Goal: Transaction & Acquisition: Purchase product/service

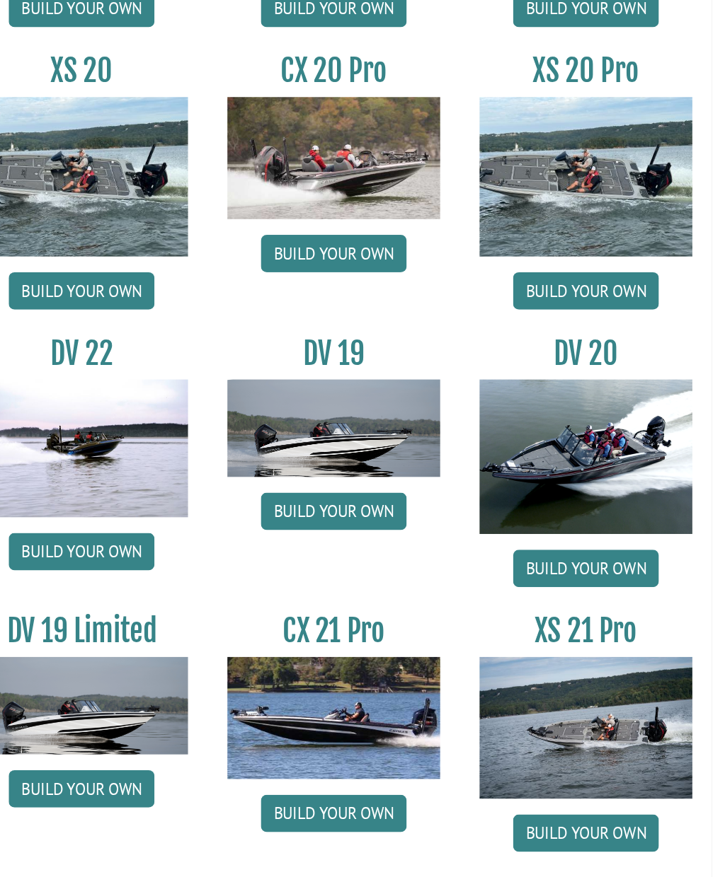
scroll to position [1075, 0]
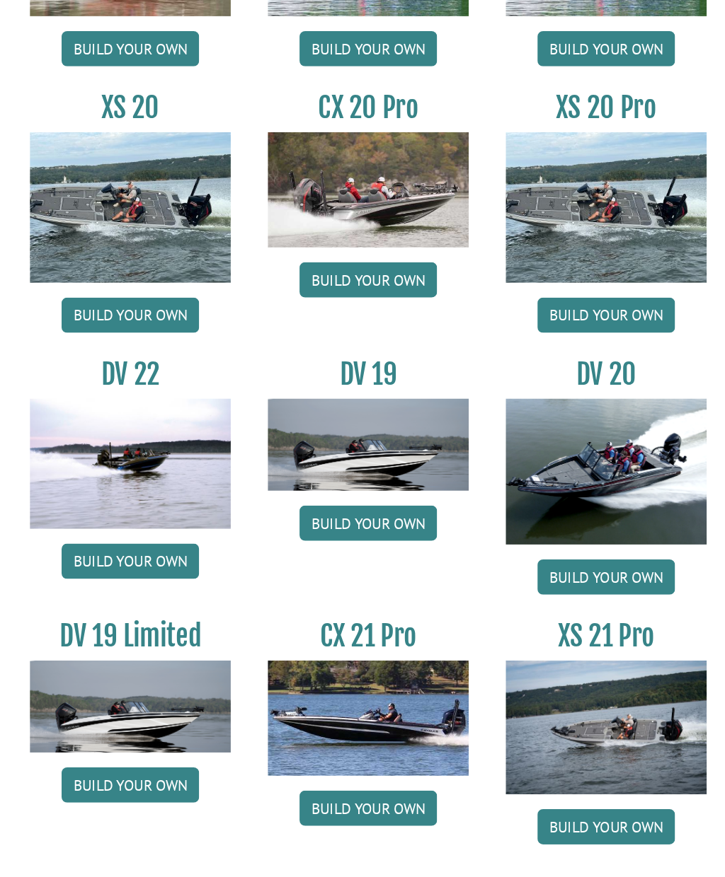
click at [400, 773] on link "Build your own" at bounding box center [452, 786] width 105 height 27
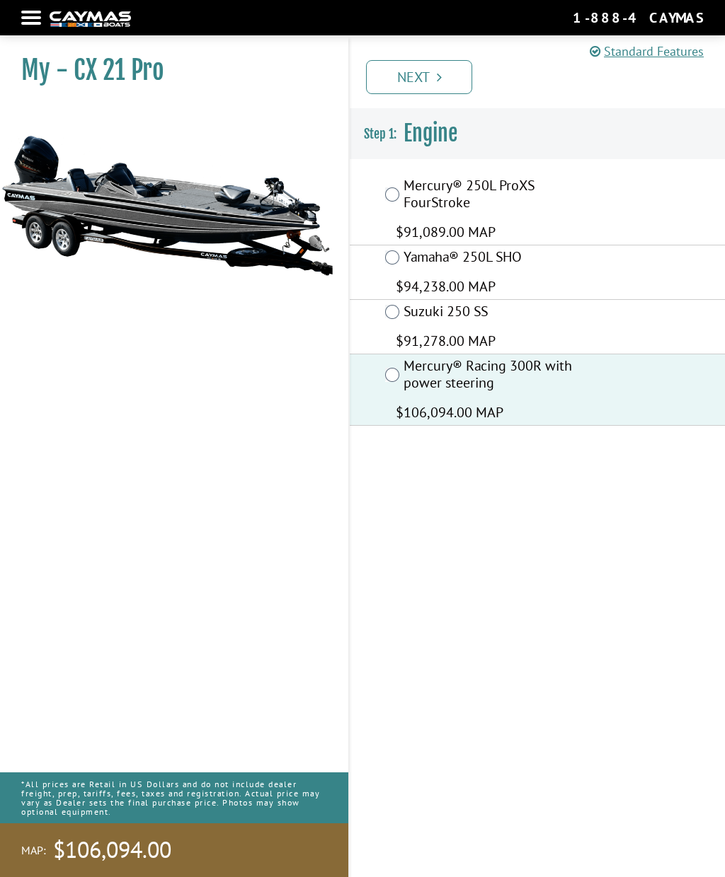
click at [439, 88] on link "Next" at bounding box center [419, 77] width 106 height 34
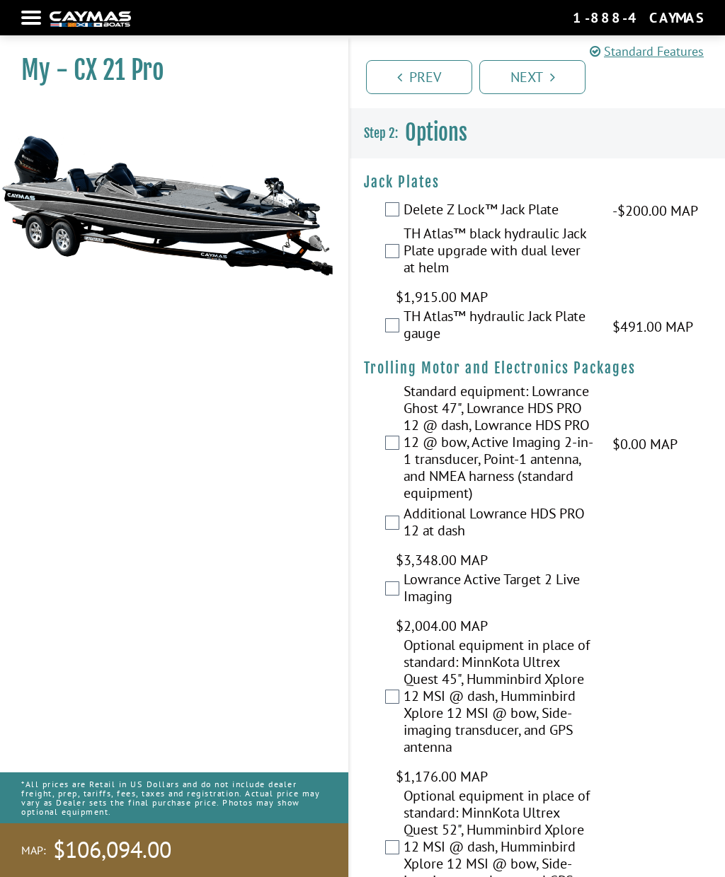
click at [404, 342] on label "TH Atlas™ hydraulic Jack Plate gauge" at bounding box center [498, 327] width 191 height 38
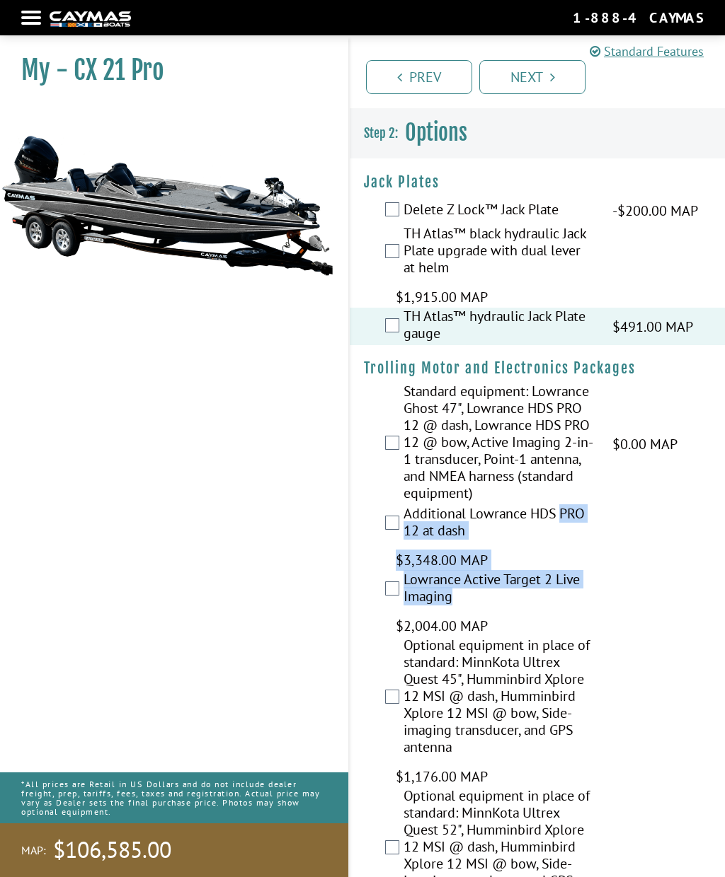
click at [676, 558] on div "Additional Lowrance HDS PRO 12 at dash $3,348.00 MAP $3,952.00 MSRP" at bounding box center [537, 538] width 375 height 66
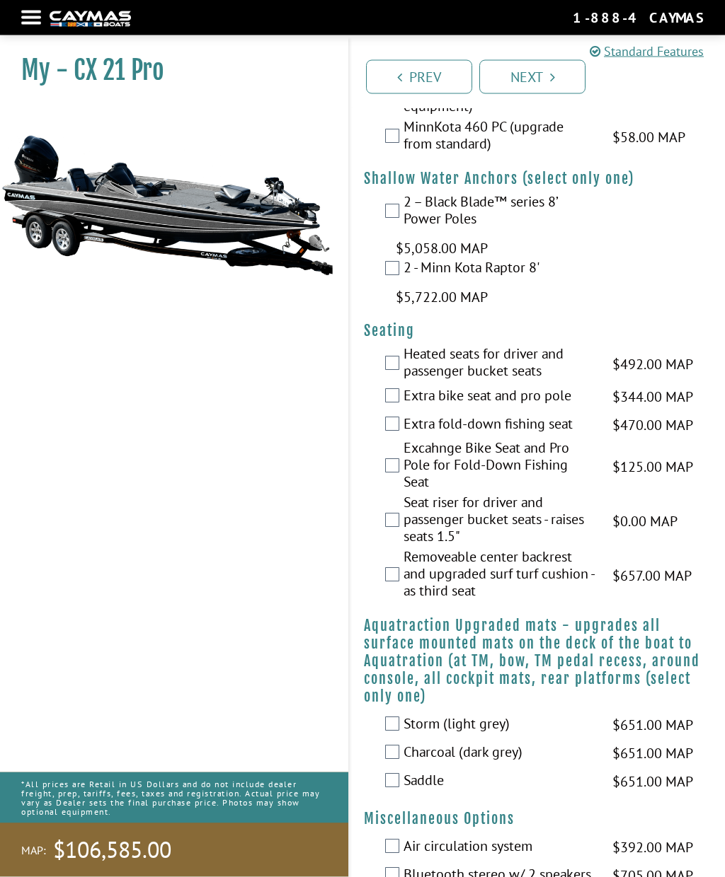
scroll to position [1412, 0]
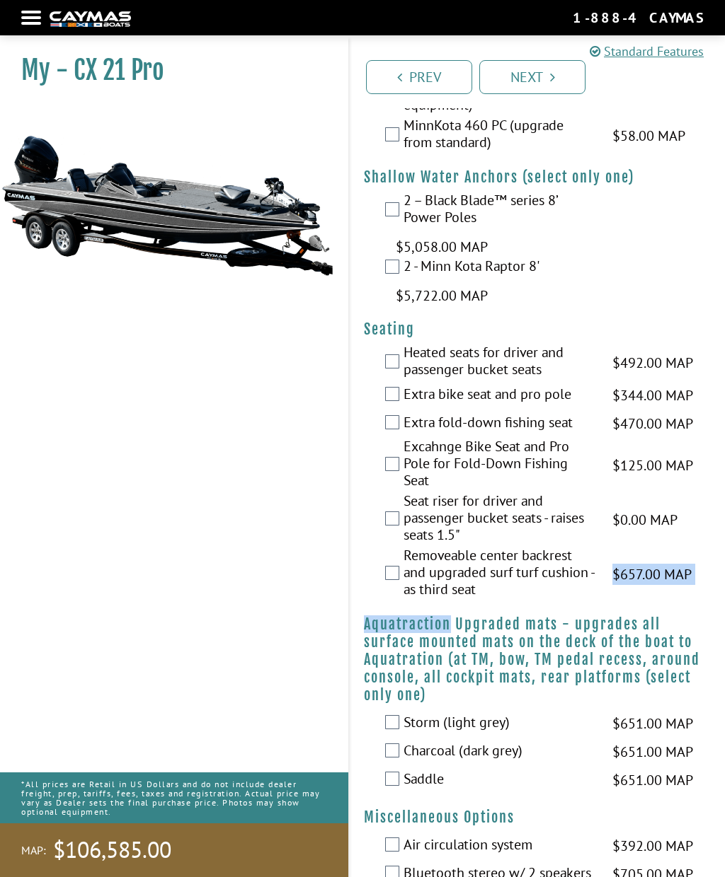
click at [688, 348] on fieldset "Jack Plates Please select option. Delete Z Lock™ Jack Plate -$200.00 MAP -$200.…" at bounding box center [537, 482] width 375 height 3470
click at [408, 547] on label "Seat riser for driver and passenger bucket seats - raises seats 1.5"" at bounding box center [498, 519] width 191 height 54
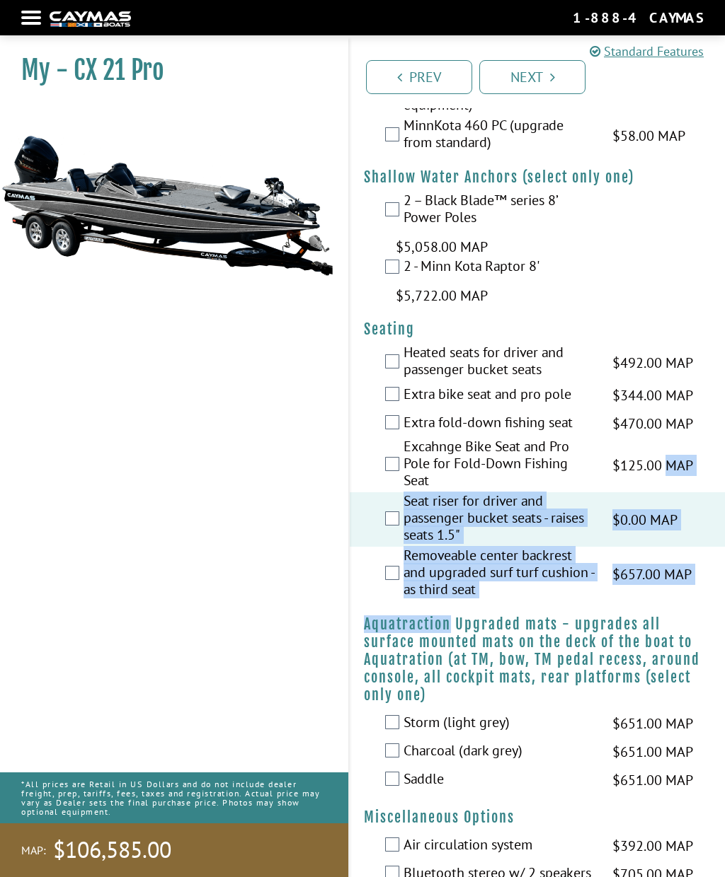
click at [686, 306] on div "2 - Minn Kota Raptor 8' $5,722.00 MAP $6,755.00 MSRP" at bounding box center [537, 282] width 375 height 49
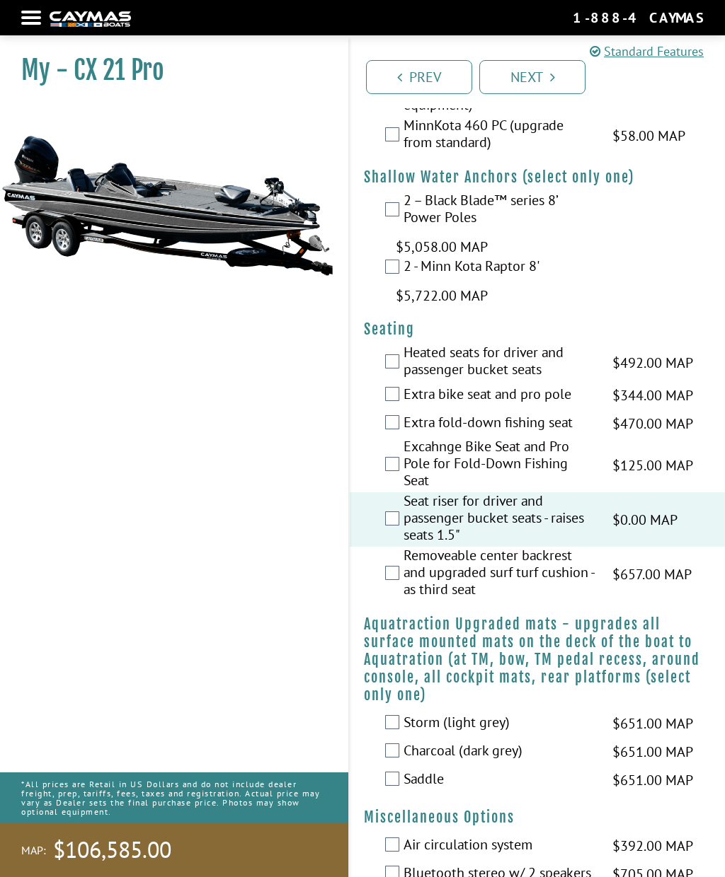
click at [682, 306] on div "2 - Minn Kota Raptor 8' $5,722.00 MAP $6,755.00 MSRP" at bounding box center [537, 282] width 375 height 49
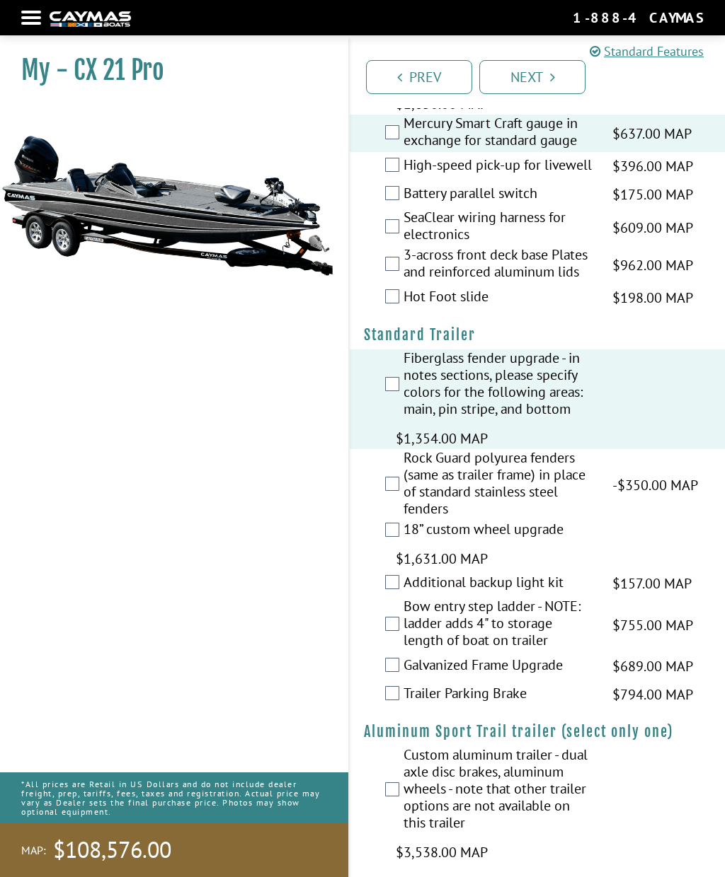
scroll to position [2746, 0]
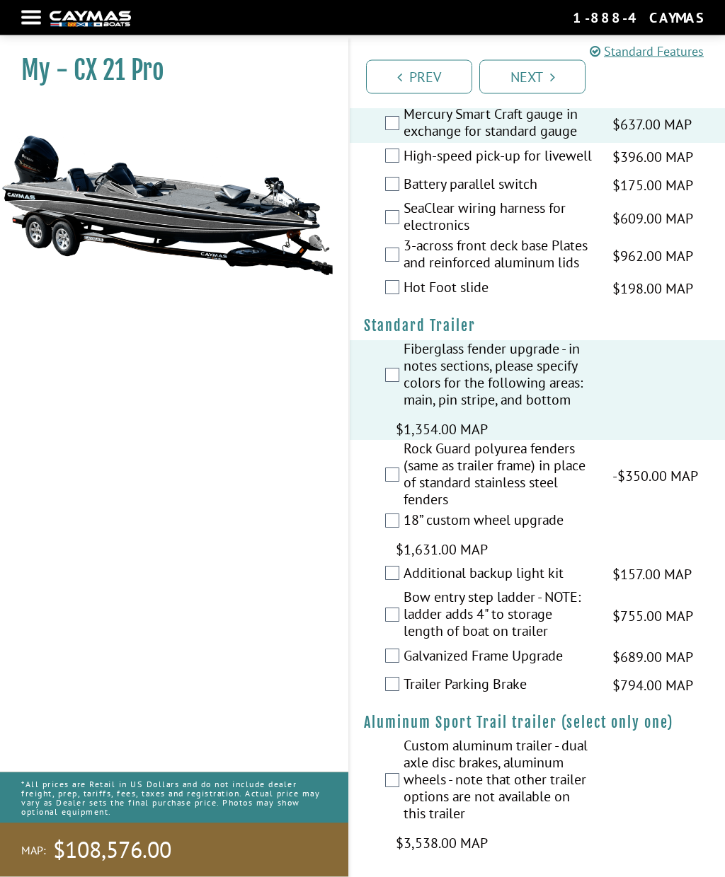
click at [546, 84] on link "Next" at bounding box center [532, 77] width 106 height 34
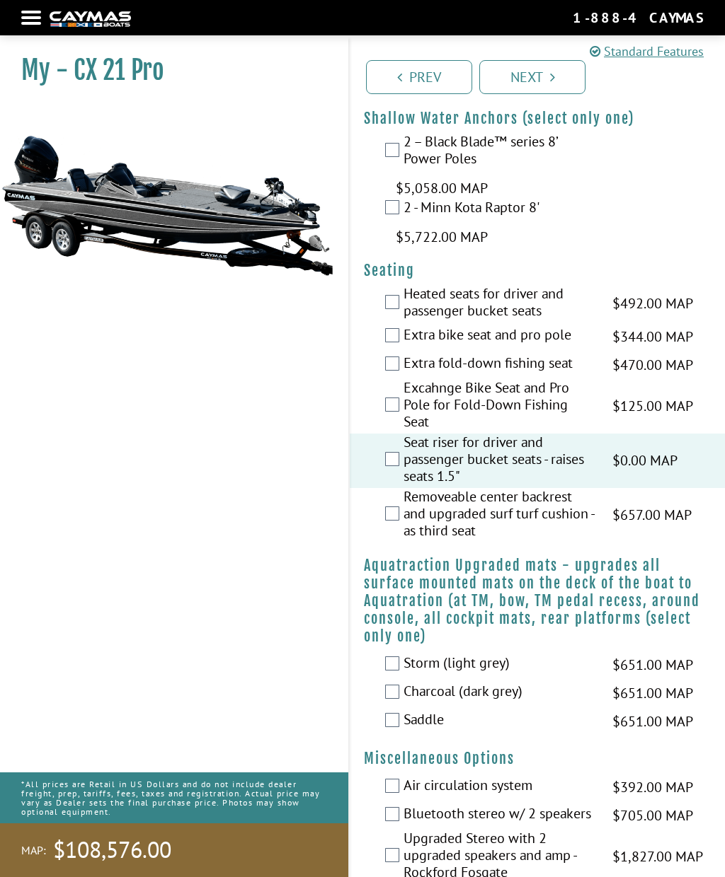
scroll to position [1390, 0]
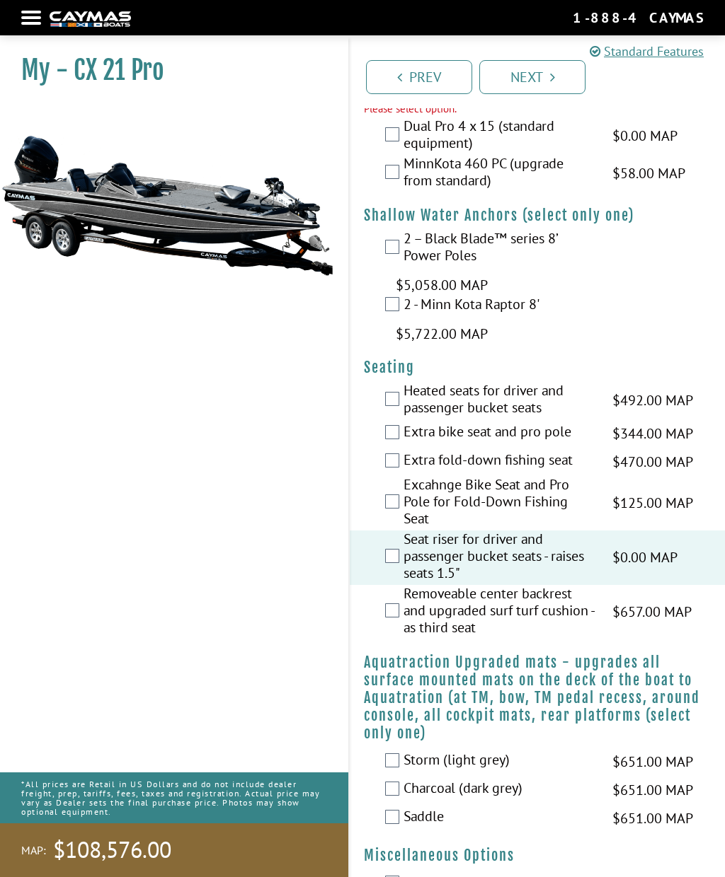
click at [404, 267] on label "2 – Black Blade™ series 8’ Power Poles" at bounding box center [498, 249] width 191 height 38
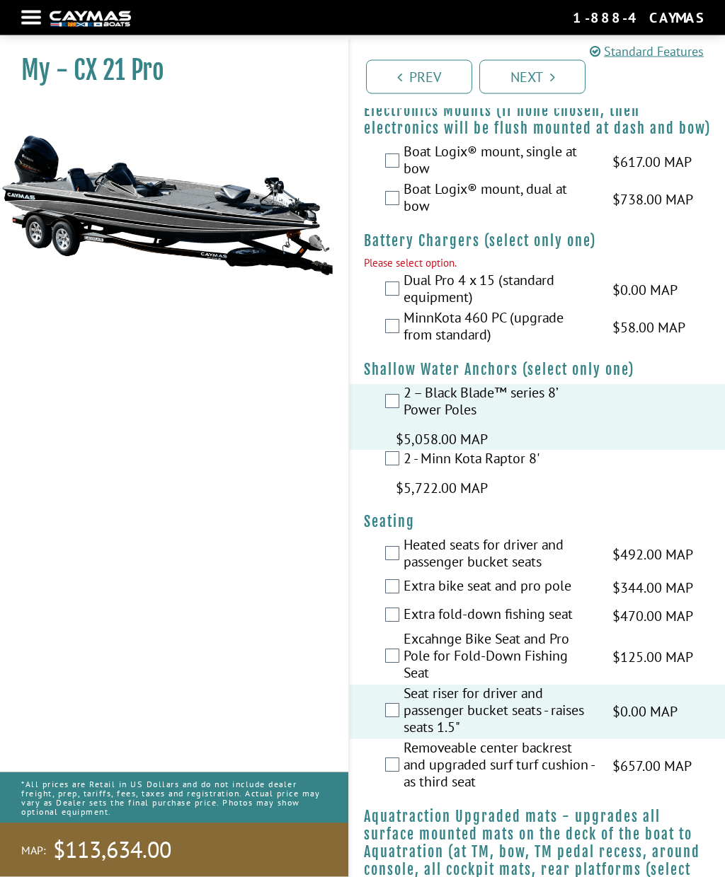
scroll to position [1236, 0]
click at [403, 309] on label "Dual Pro 4 x 15 (standard equipment)" at bounding box center [498, 291] width 191 height 38
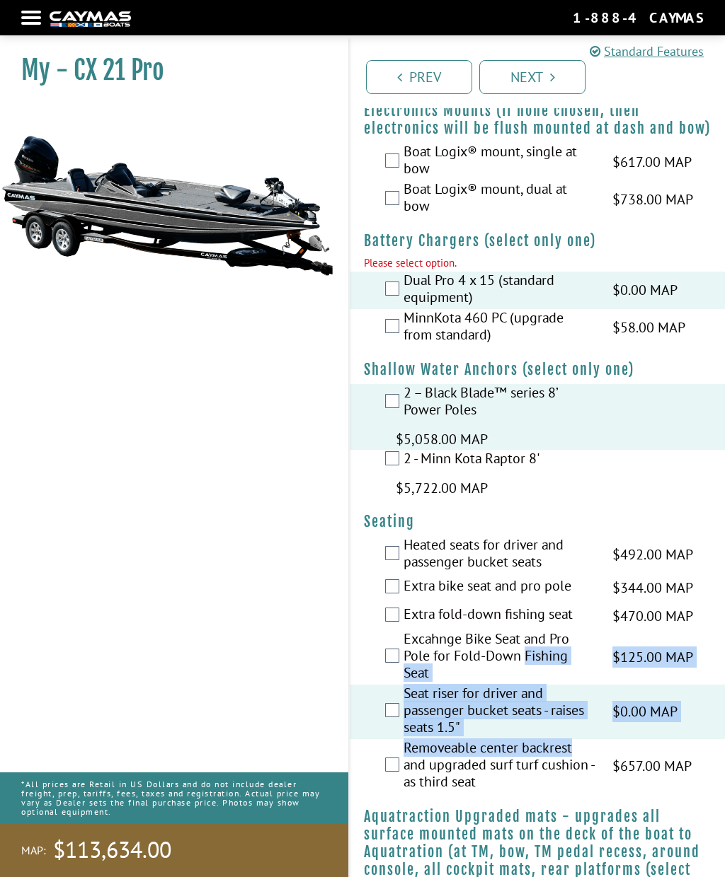
click at [286, 630] on div "My - CX 21 Pro MAP:" at bounding box center [167, 475] width 362 height 877
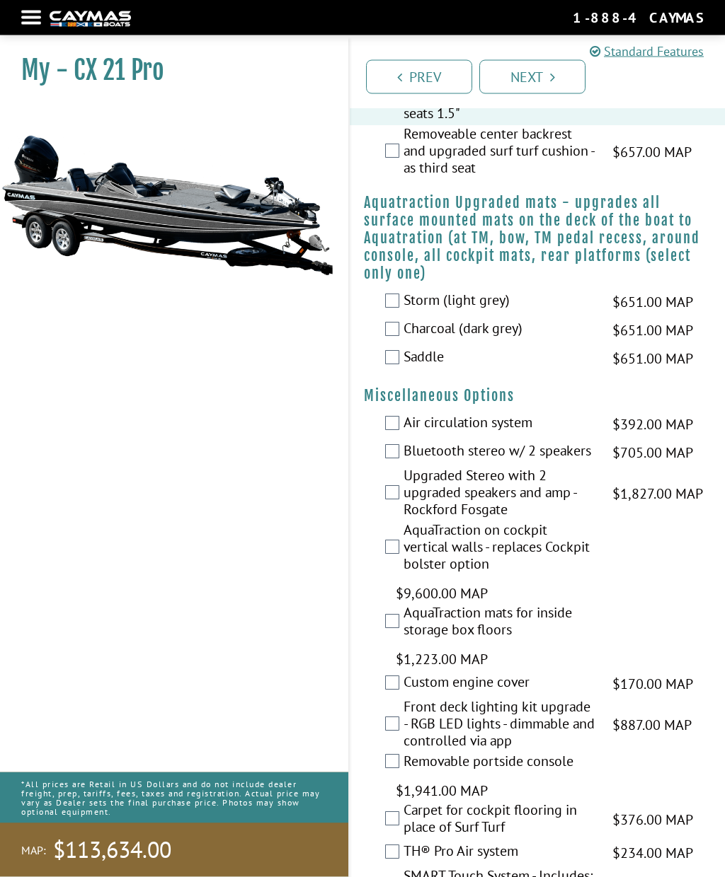
scroll to position [1857, 0]
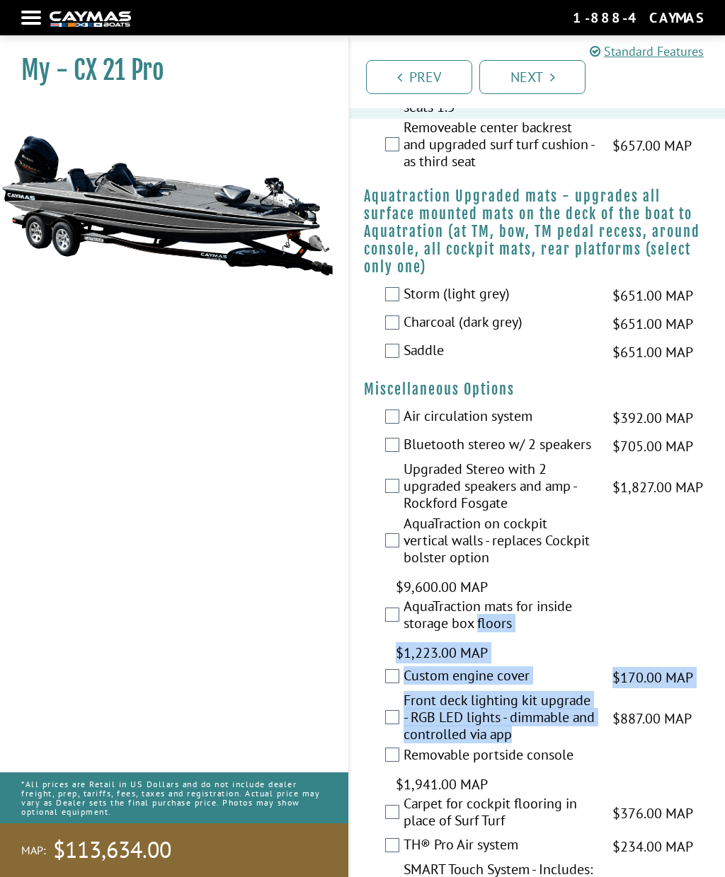
click at [304, 691] on div "My - CX 21 Pro MAP:" at bounding box center [167, 475] width 362 height 877
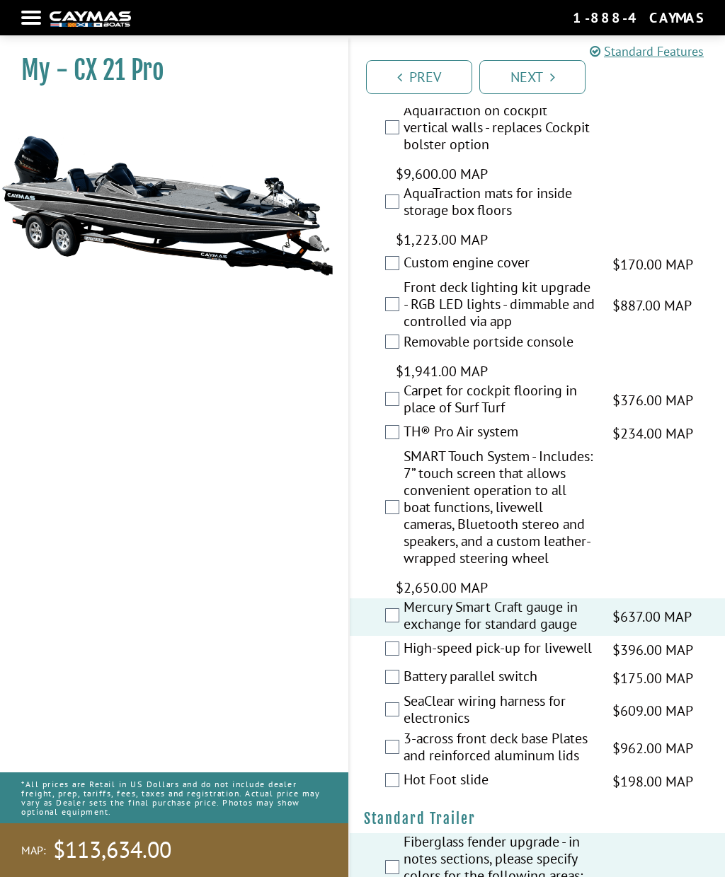
scroll to position [2278, 0]
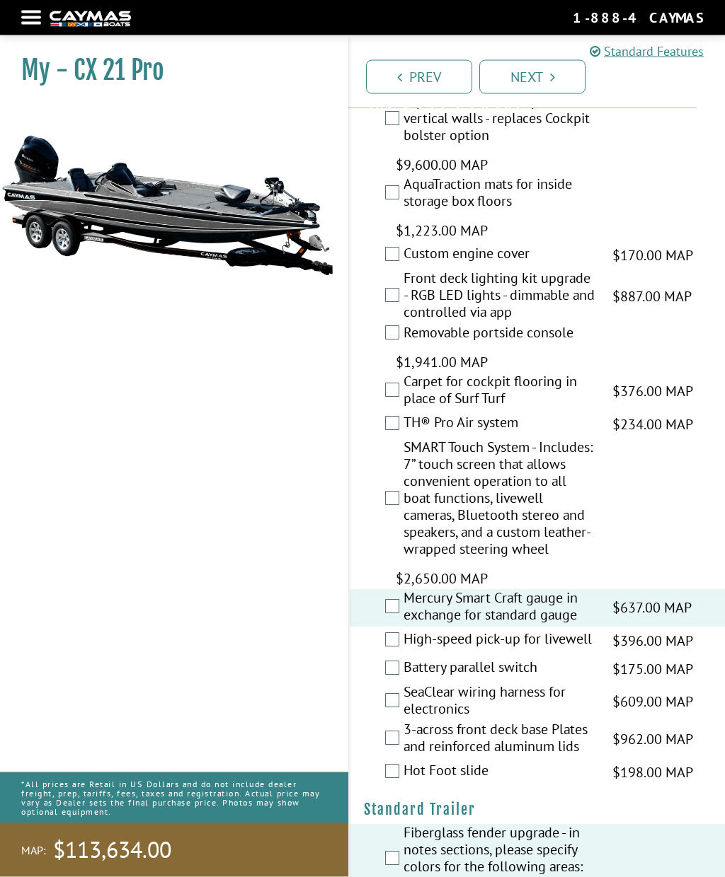
click at [556, 87] on link "Next" at bounding box center [532, 77] width 106 height 34
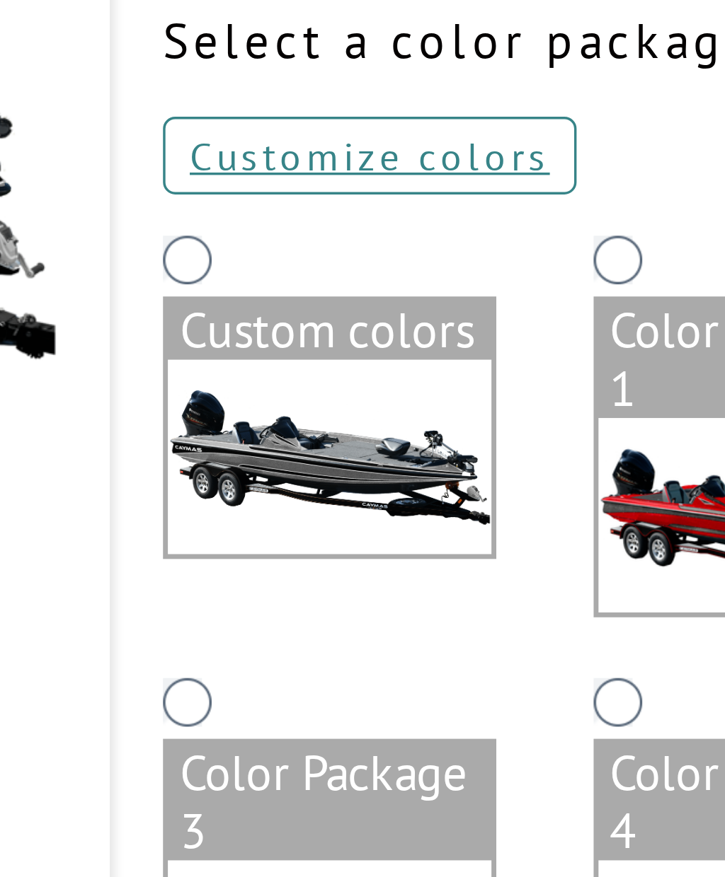
click at [364, 205] on link "Customize colors" at bounding box center [424, 216] width 120 height 23
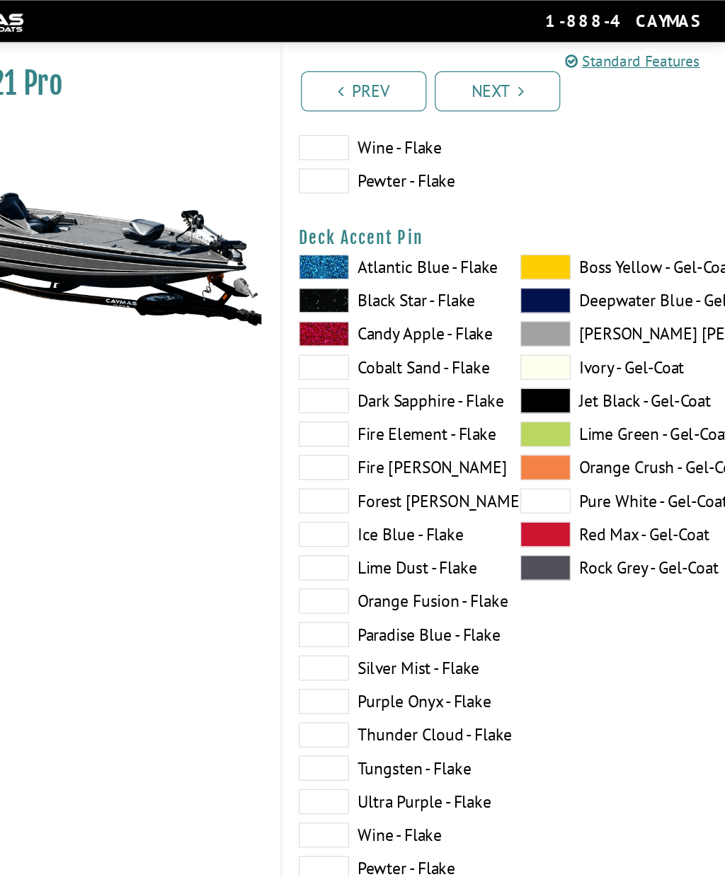
scroll to position [1209, 0]
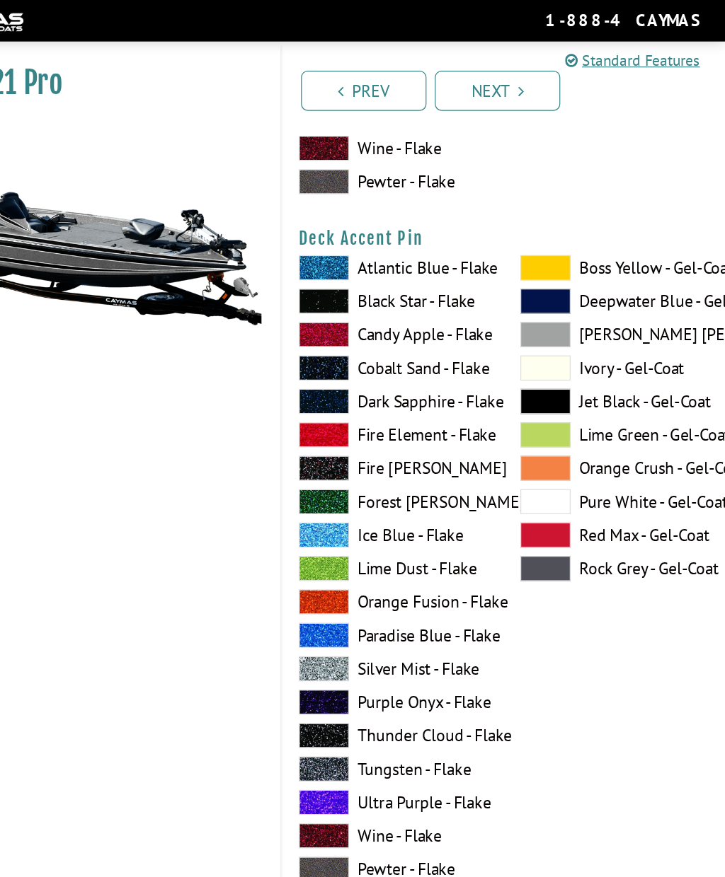
click at [551, 488] on span at bounding box center [572, 481] width 42 height 21
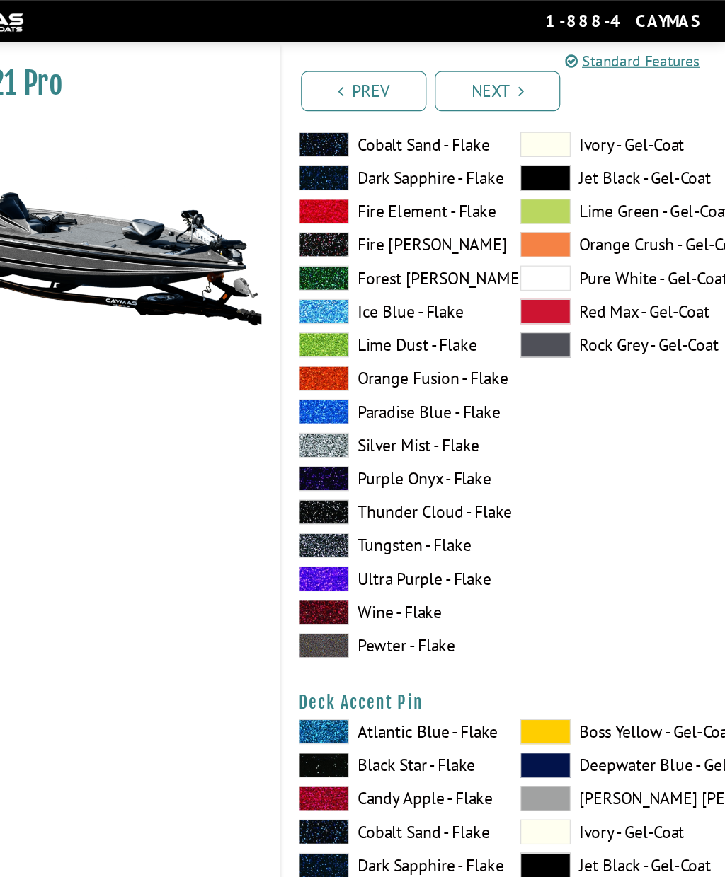
click at [551, 303] on span at bounding box center [572, 292] width 42 height 21
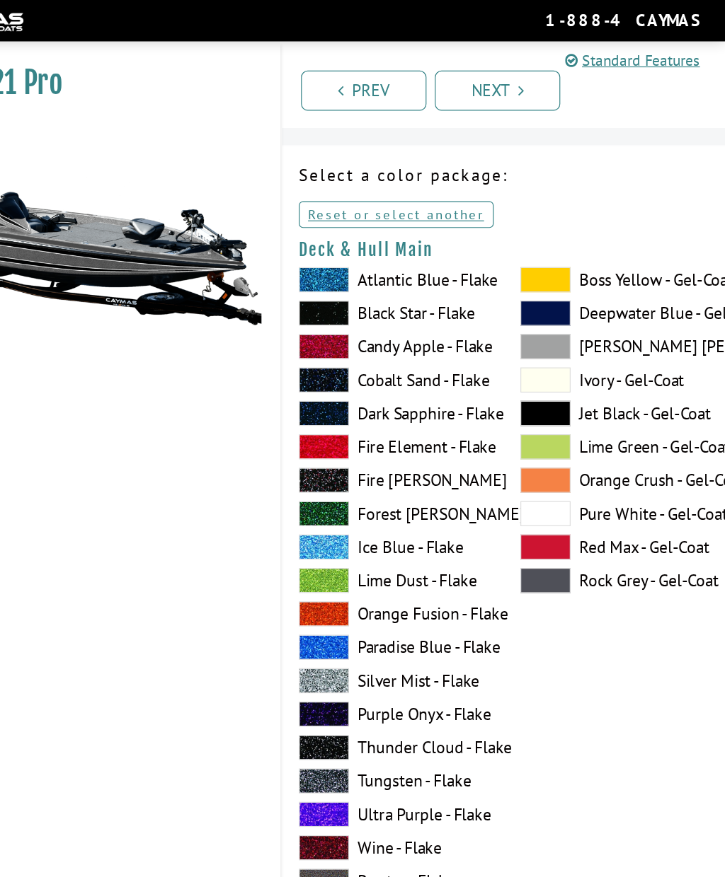
scroll to position [10, 0]
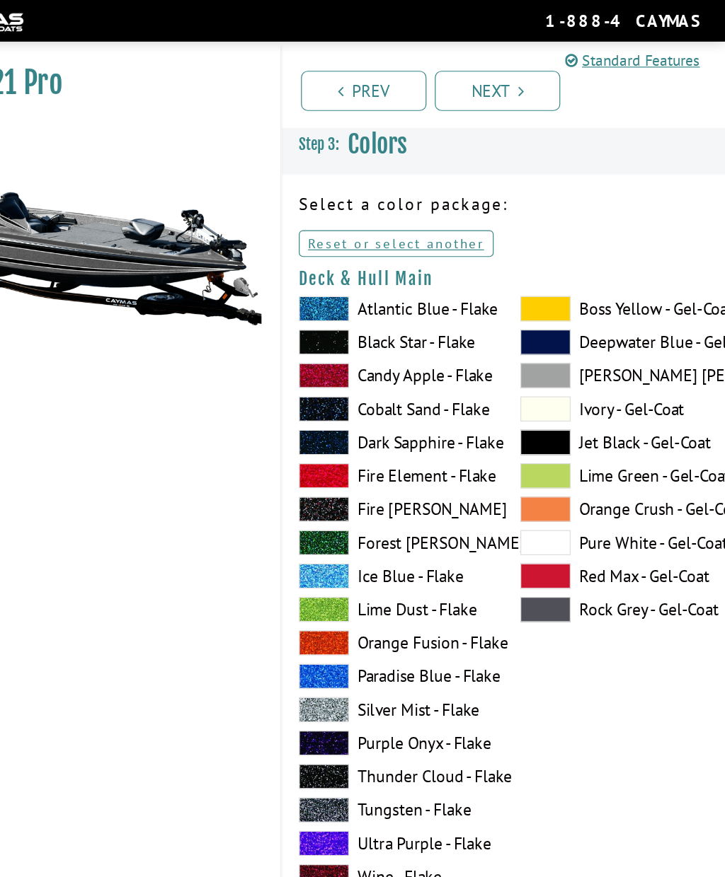
click at [551, 519] on span at bounding box center [572, 516] width 42 height 21
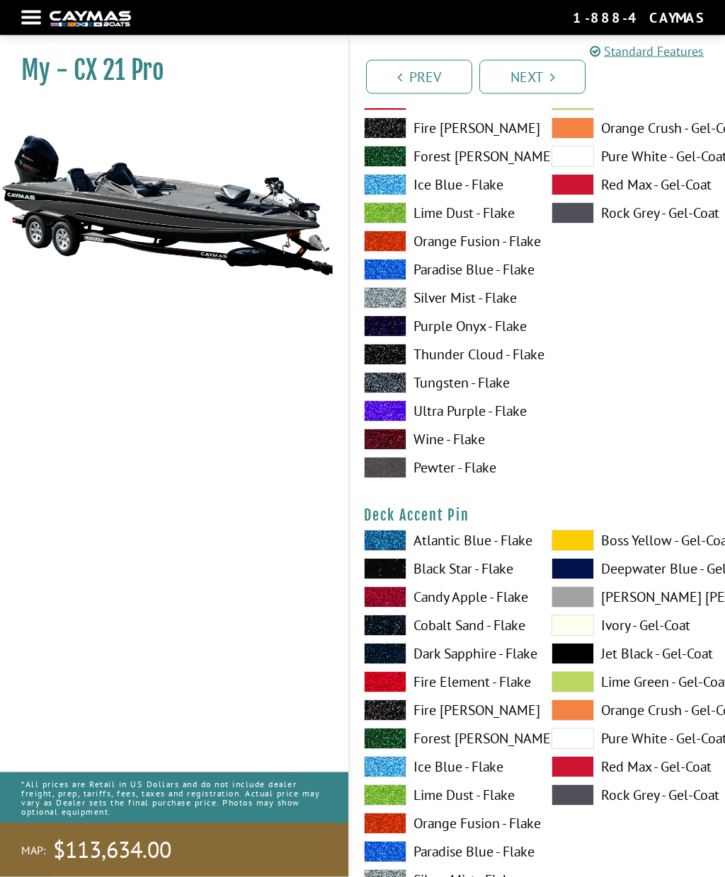
scroll to position [896, 0]
click at [582, 798] on span at bounding box center [572, 795] width 42 height 21
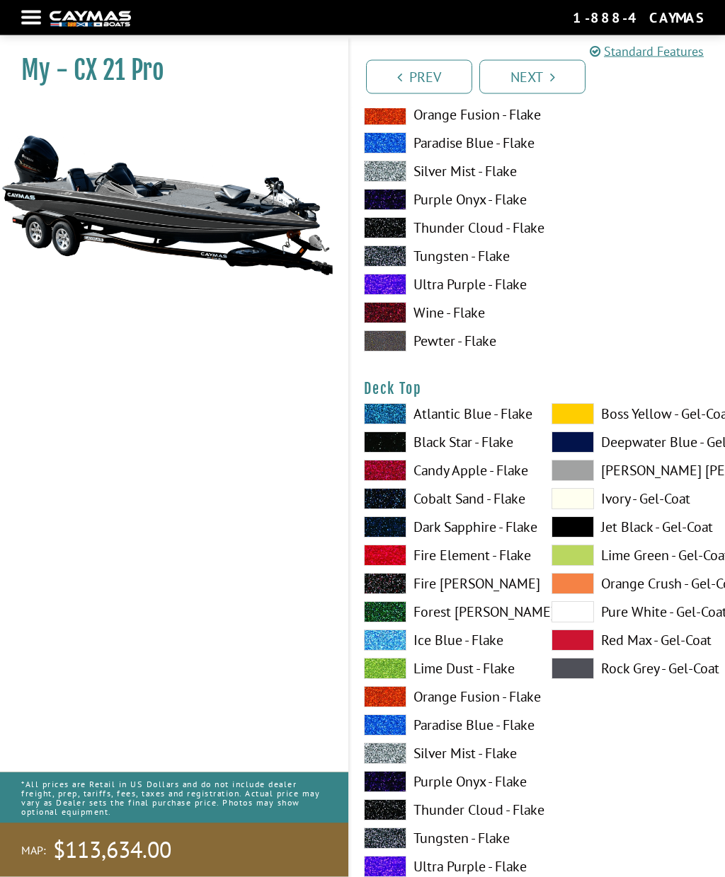
scroll to position [1605, 0]
click at [578, 675] on span at bounding box center [572, 668] width 42 height 21
click at [576, 677] on span at bounding box center [572, 668] width 42 height 21
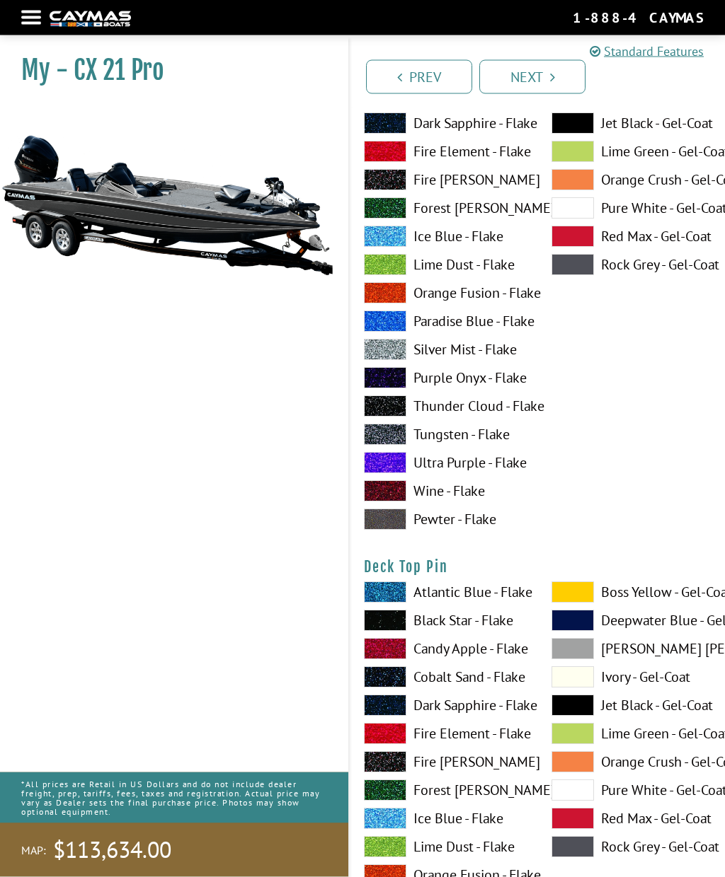
scroll to position [2102, 0]
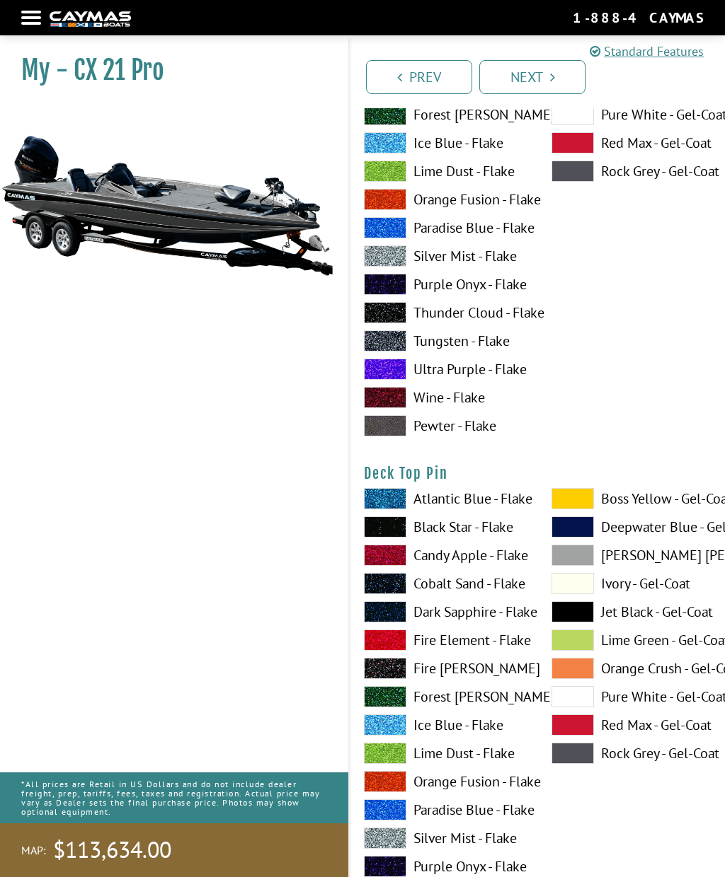
click at [650, 792] on div "Boss Yellow - Gel-Coat Deepwater Blue - Gel-Coat Dove Gray - Gel-Coat Ivory - G…" at bounding box center [631, 757] width 188 height 538
click at [584, 759] on span at bounding box center [572, 753] width 42 height 21
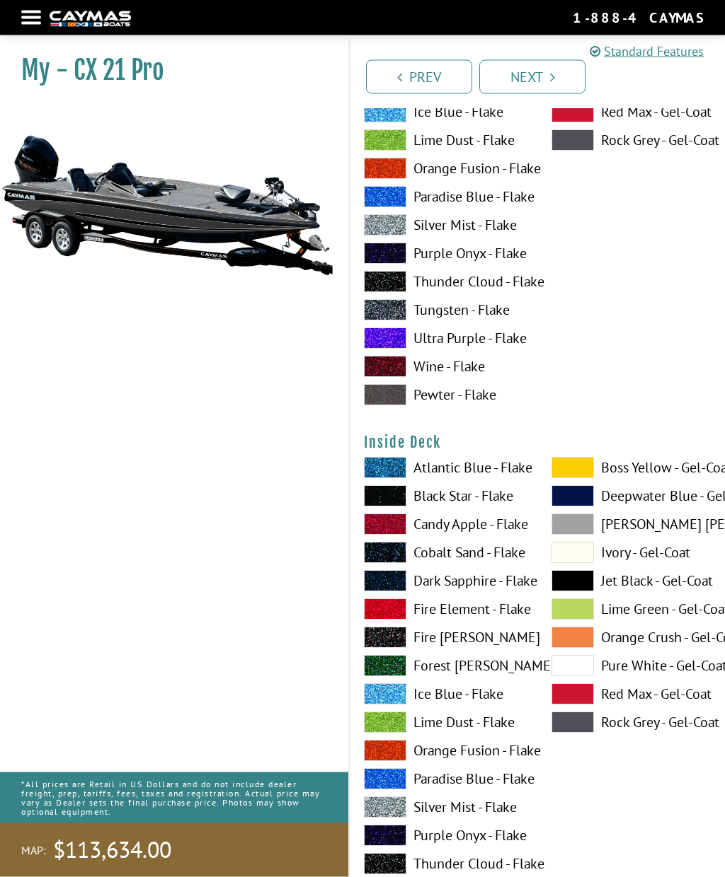
click at [582, 734] on span at bounding box center [572, 723] width 42 height 21
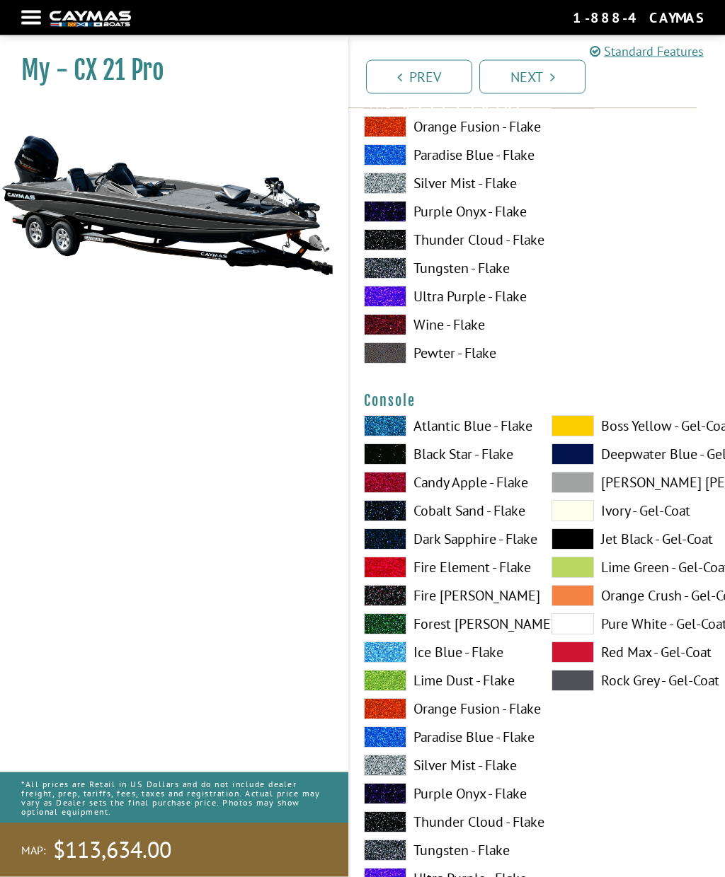
click at [583, 689] on span at bounding box center [572, 681] width 42 height 21
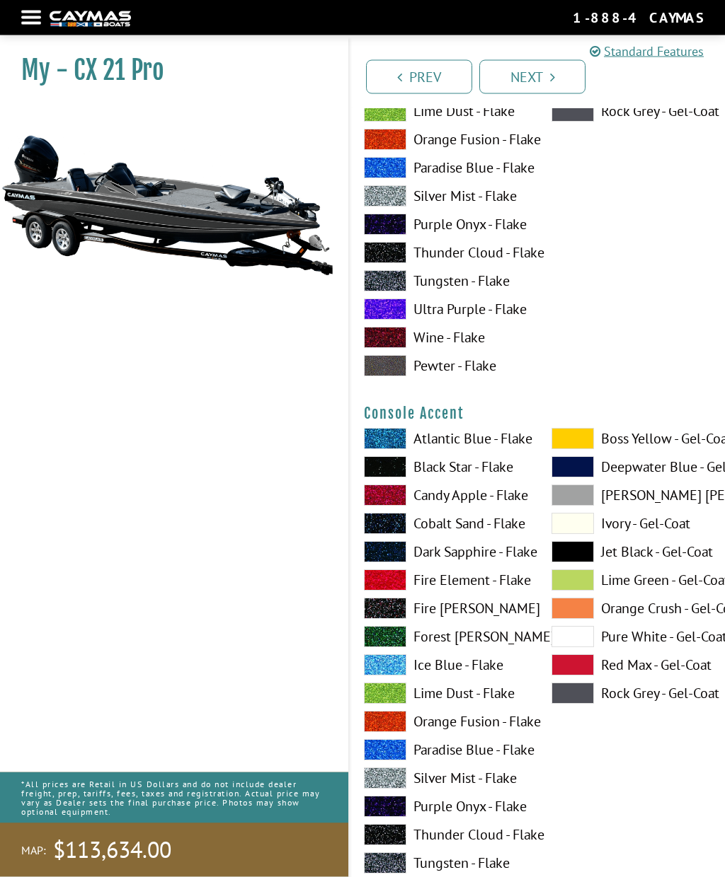
scroll to position [3918, 0]
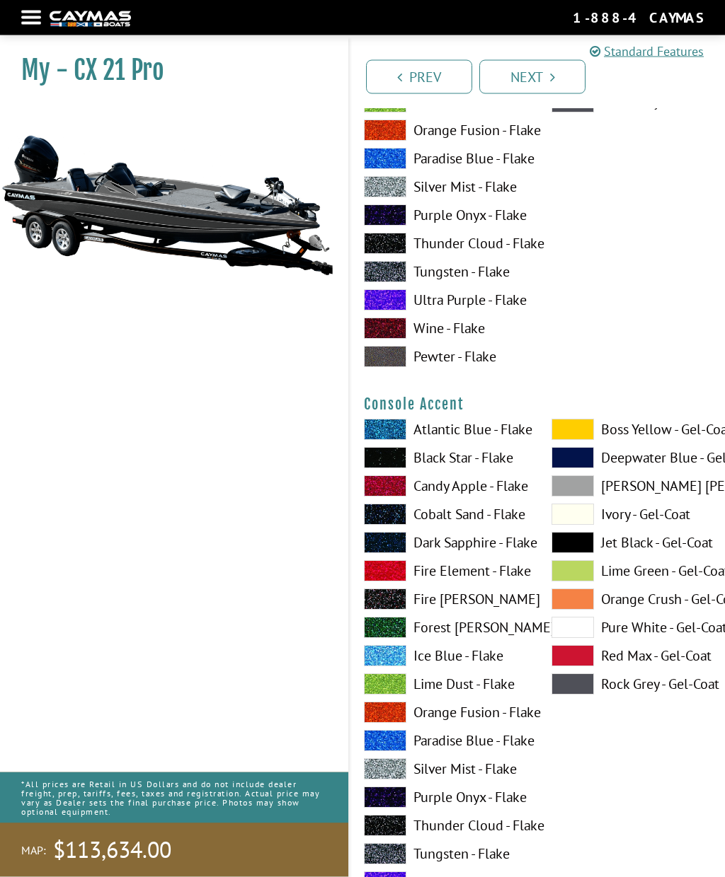
click at [584, 694] on span at bounding box center [572, 684] width 42 height 21
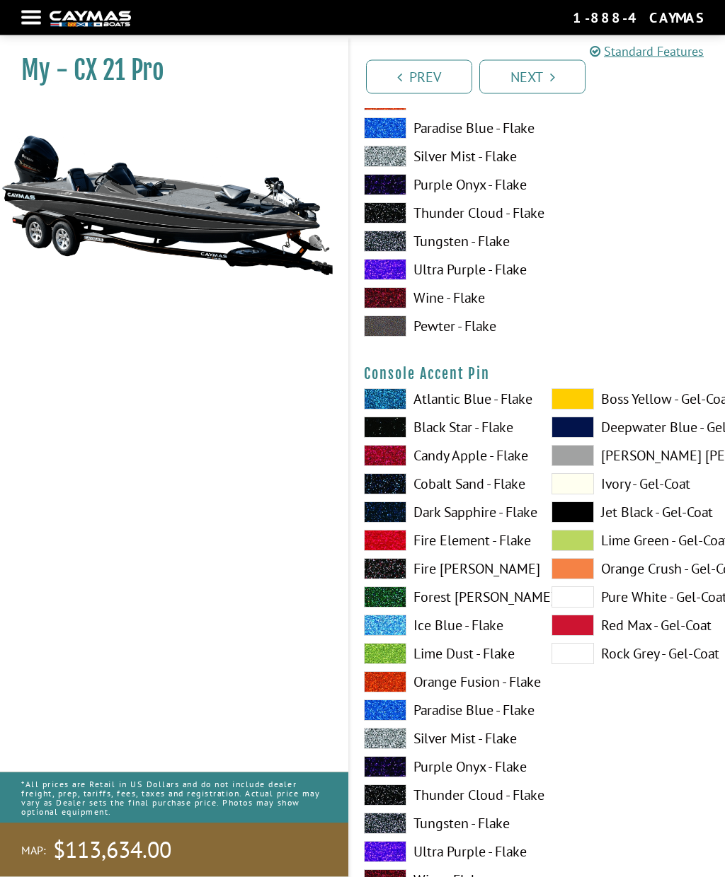
scroll to position [4531, 0]
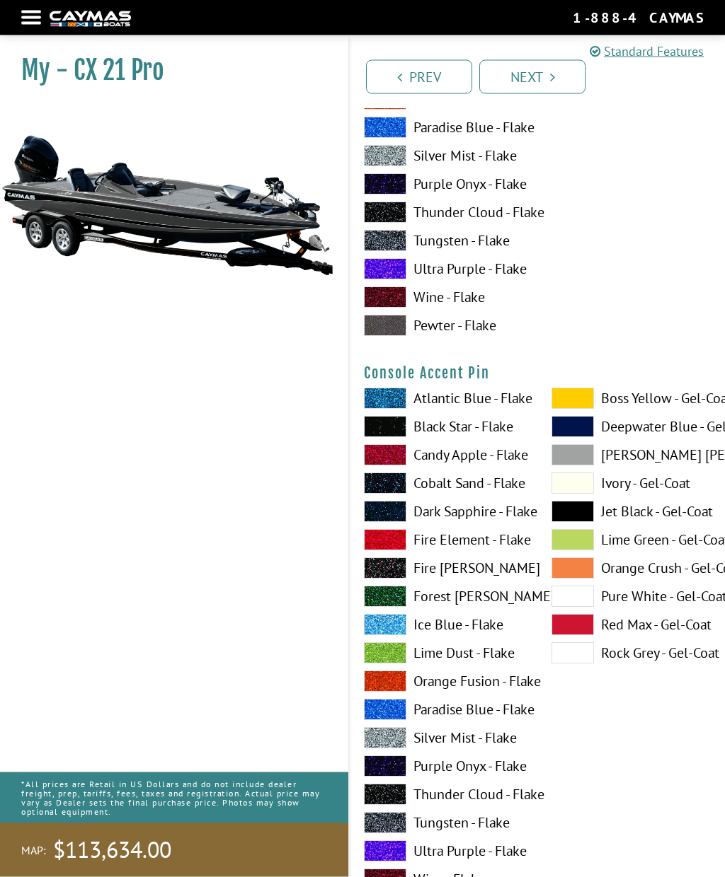
click at [385, 438] on span at bounding box center [385, 427] width 42 height 21
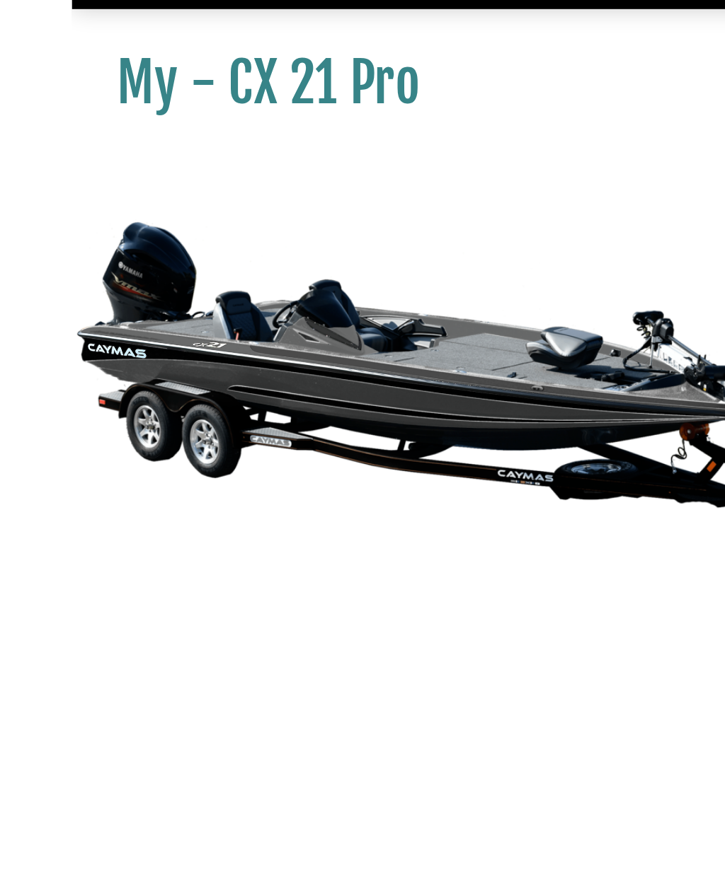
scroll to position [4489, 0]
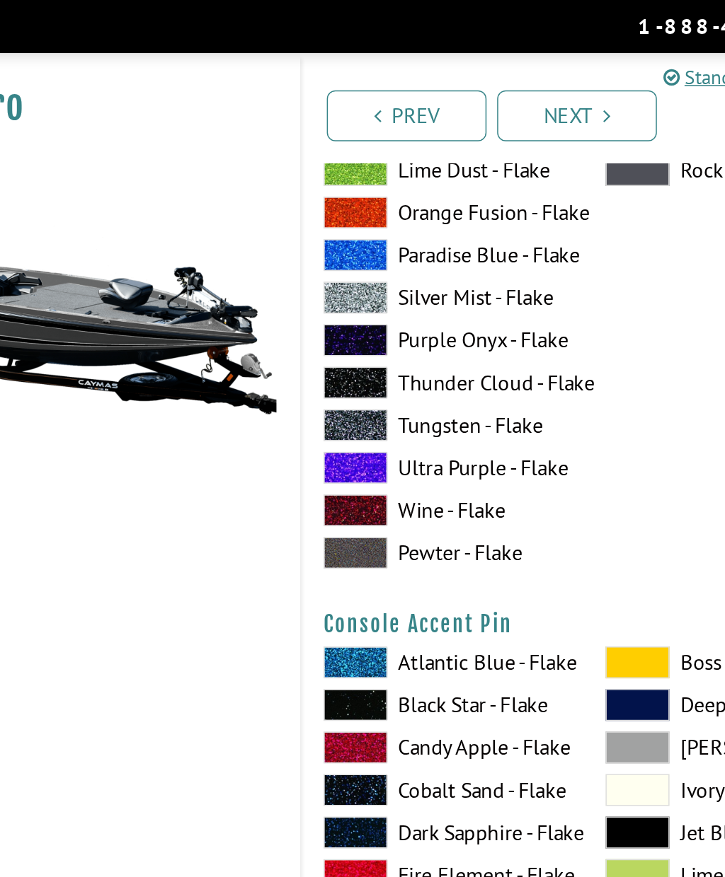
click at [364, 375] on span at bounding box center [385, 367] width 42 height 21
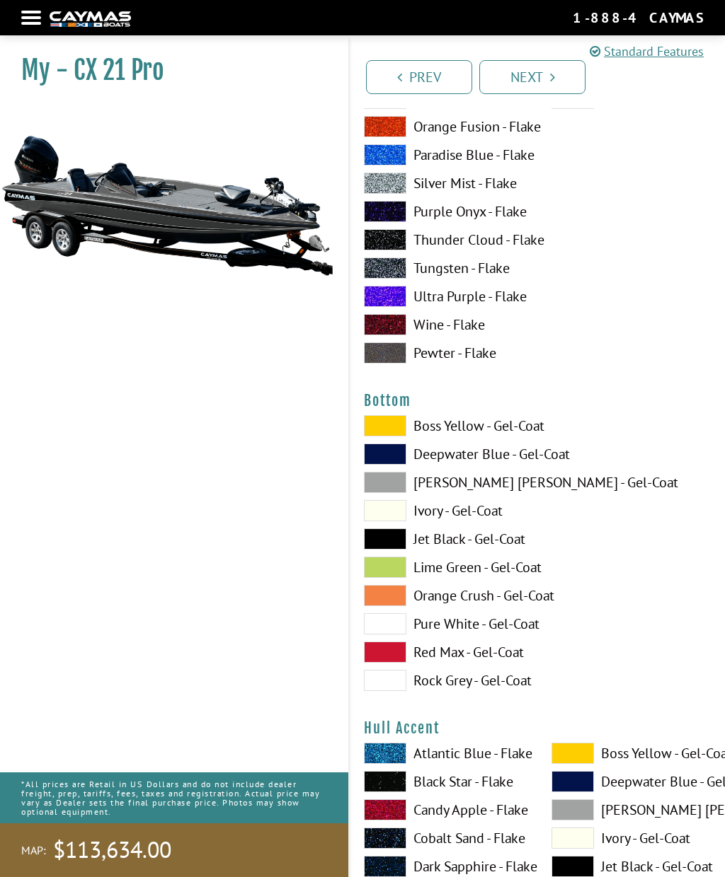
scroll to position [5086, 0]
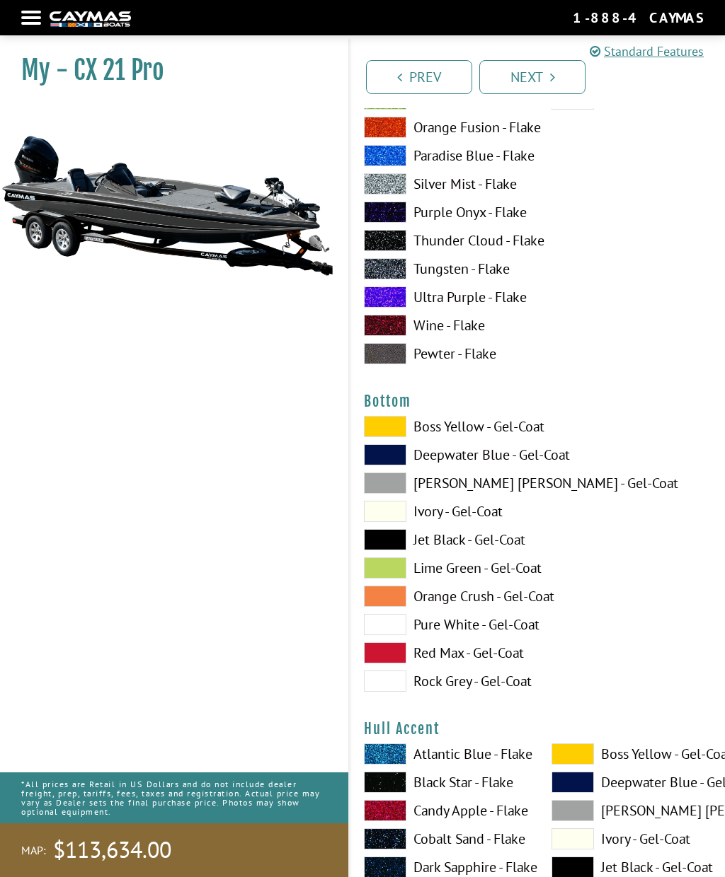
click at [397, 549] on span at bounding box center [385, 539] width 42 height 21
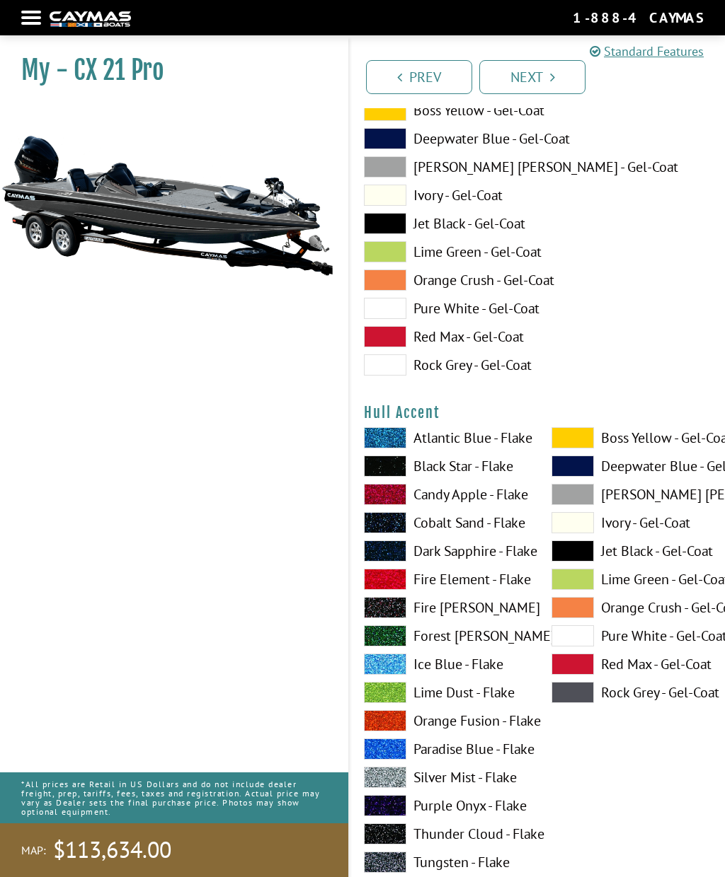
scroll to position [5403, 0]
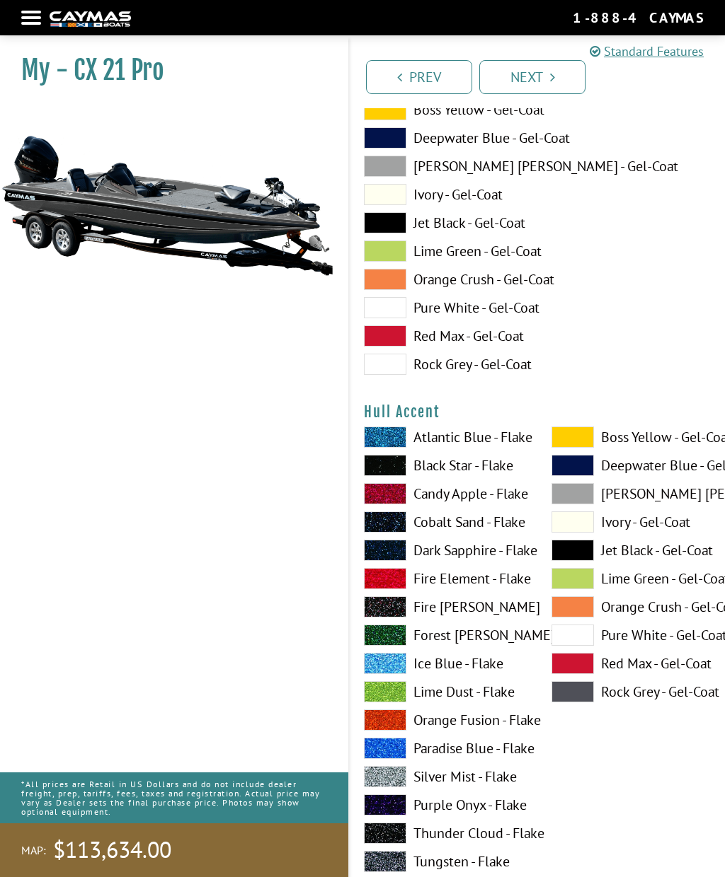
click at [583, 696] on span at bounding box center [572, 691] width 42 height 21
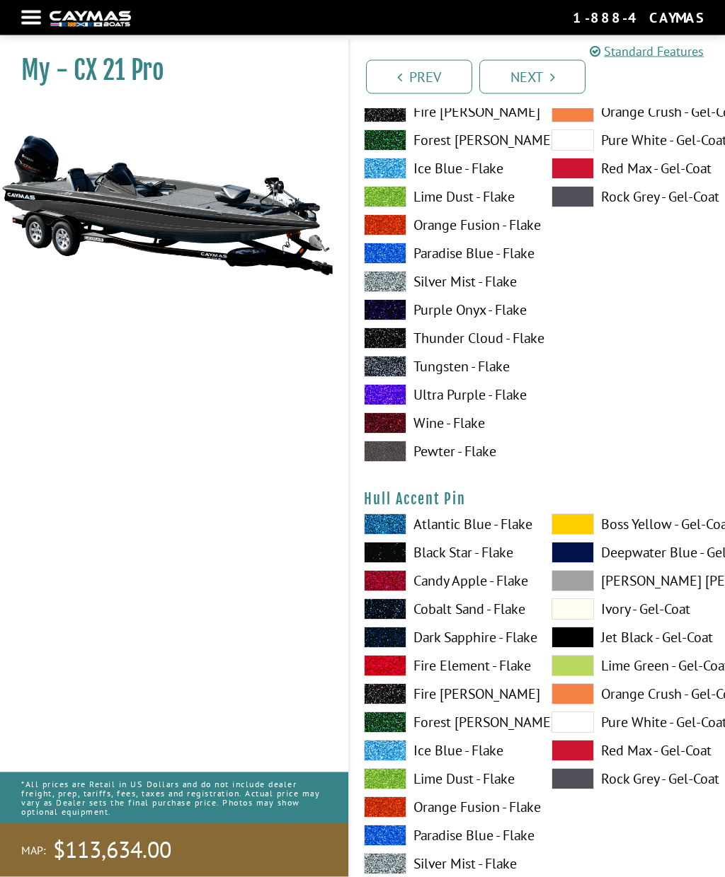
scroll to position [5898, 0]
click at [587, 733] on span at bounding box center [572, 722] width 42 height 21
click at [584, 733] on span at bounding box center [572, 722] width 42 height 21
click at [586, 789] on span at bounding box center [572, 778] width 42 height 21
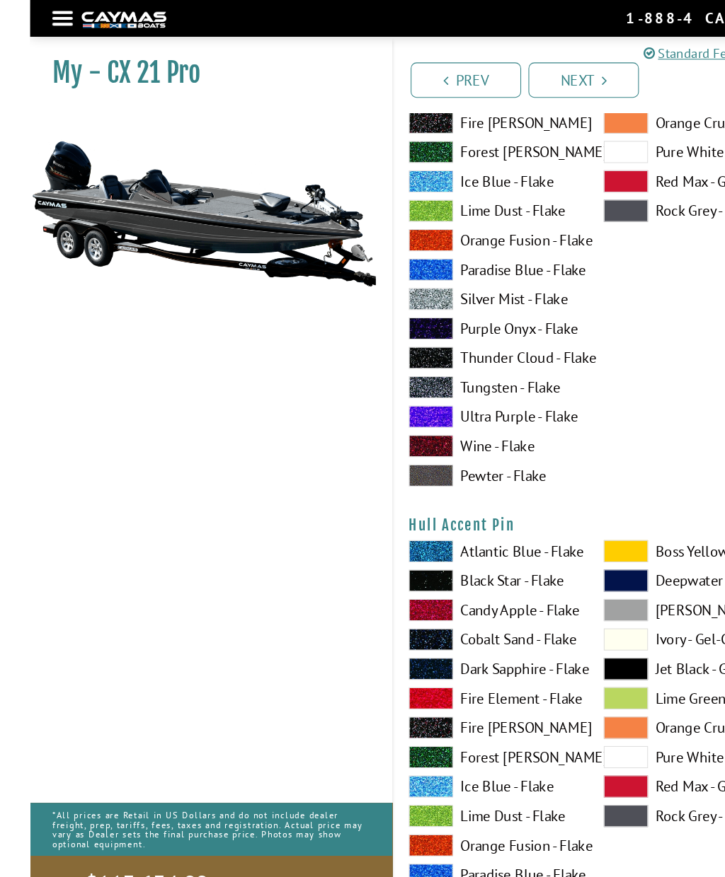
scroll to position [5884, 0]
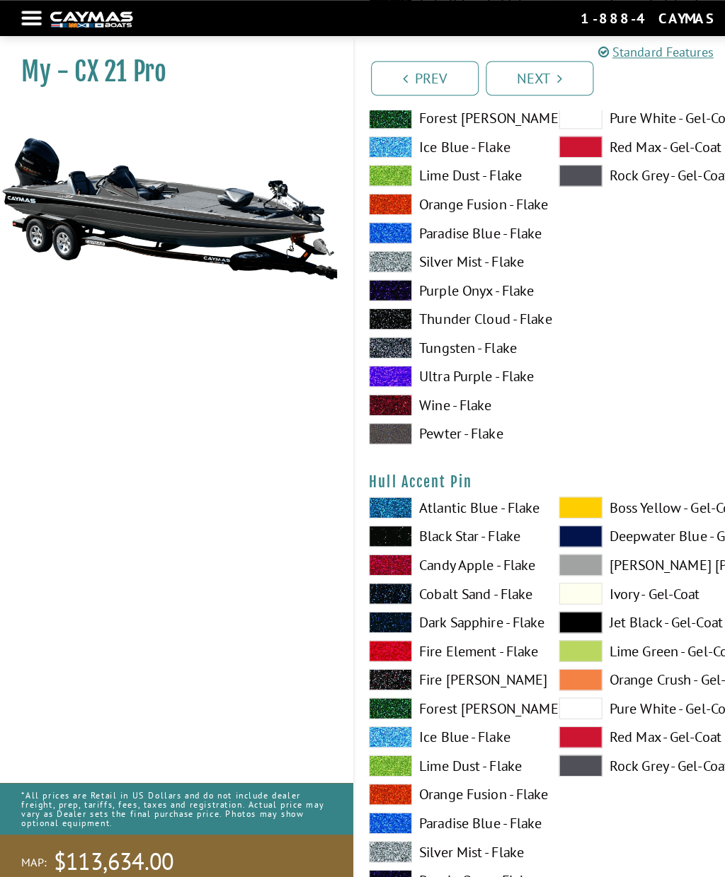
click at [581, 596] on span at bounding box center [572, 585] width 42 height 21
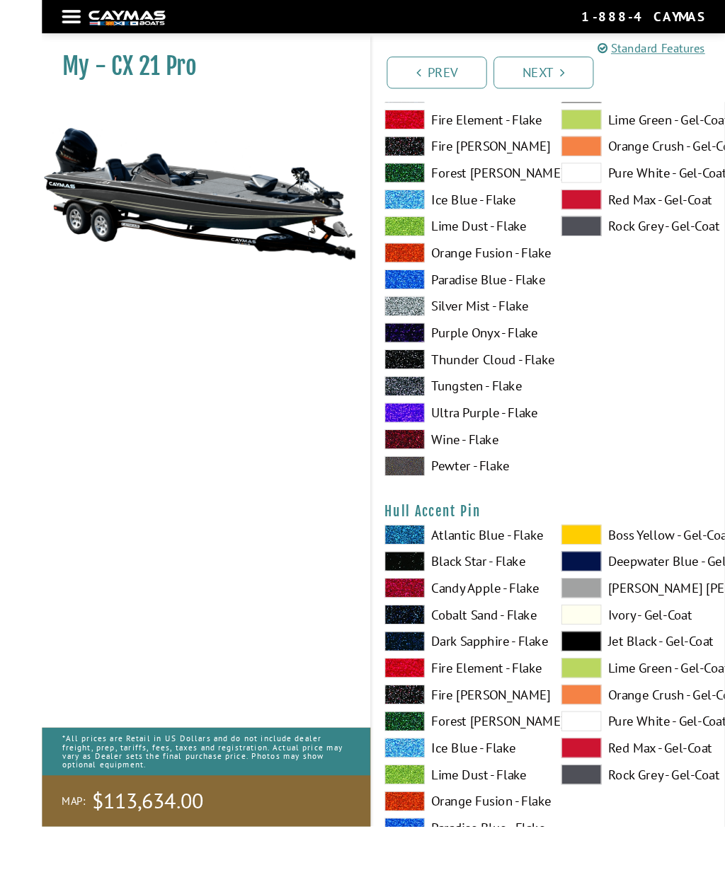
scroll to position [5883, 0]
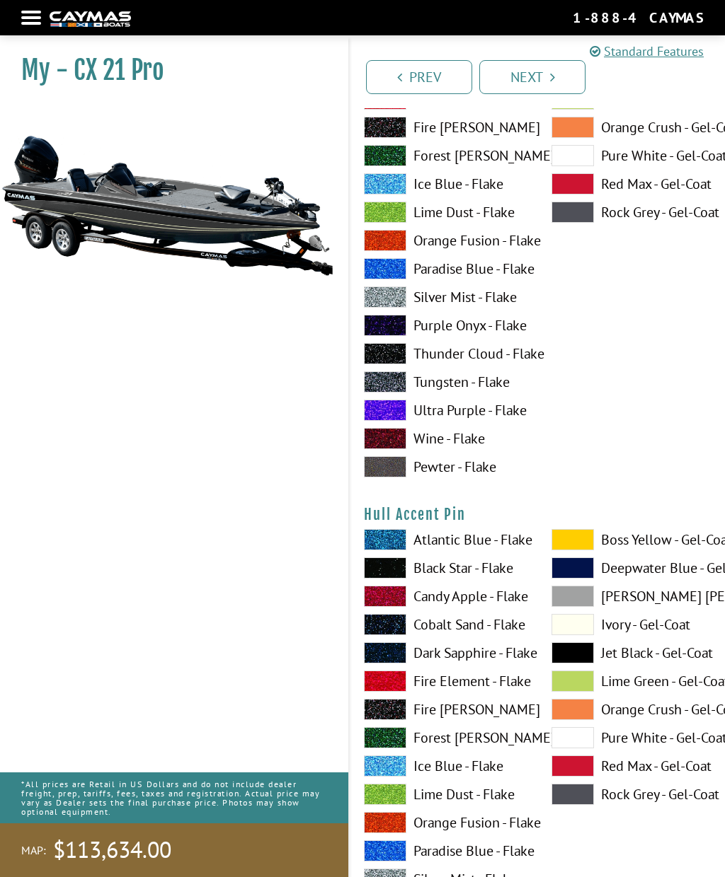
click at [584, 804] on span at bounding box center [572, 794] width 42 height 21
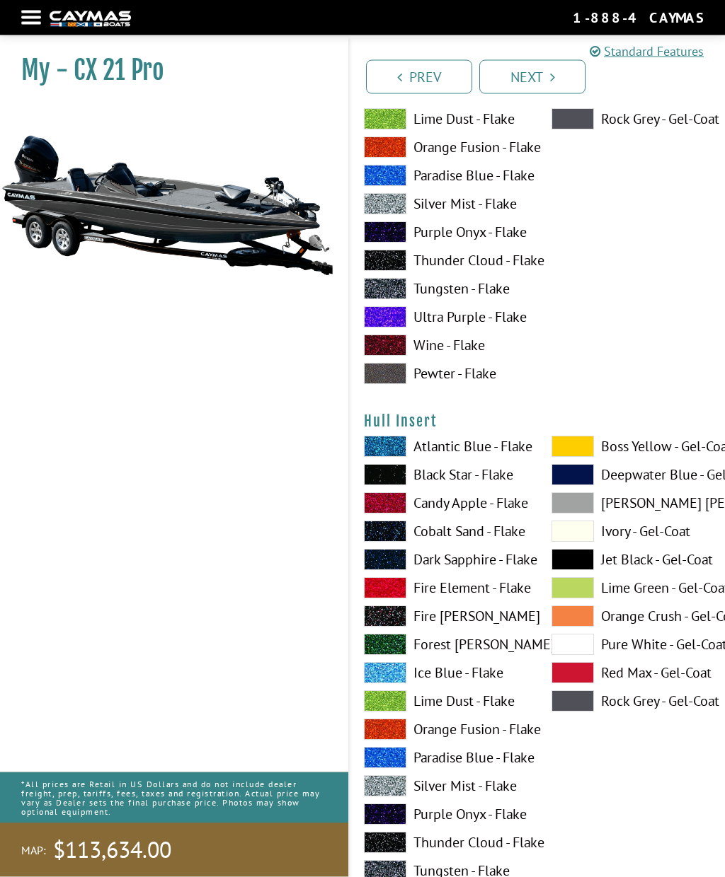
click at [581, 712] on span at bounding box center [572, 701] width 42 height 21
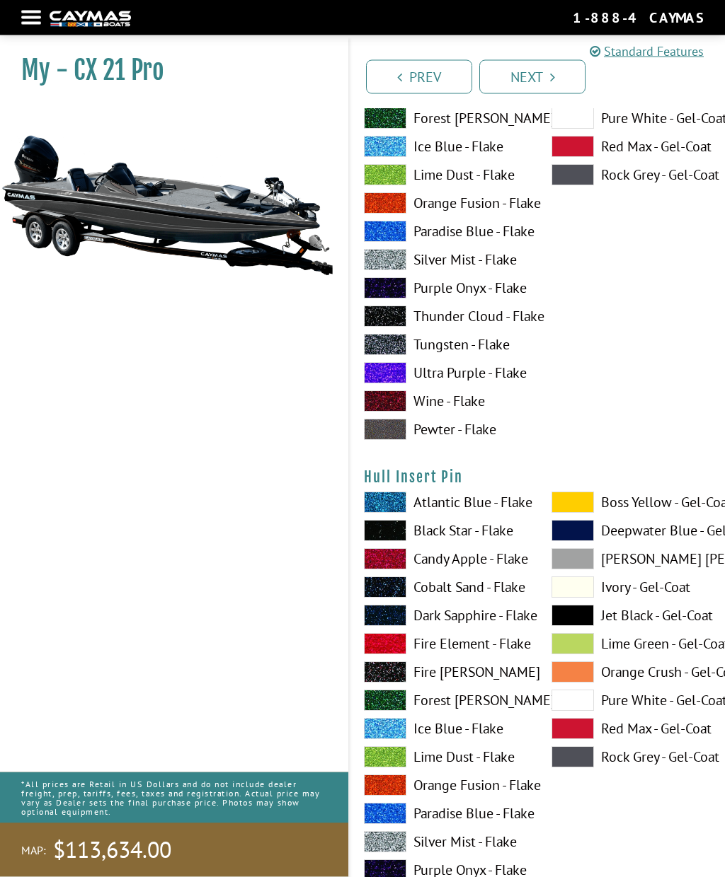
scroll to position [7085, 0]
click at [586, 768] on span at bounding box center [572, 756] width 42 height 21
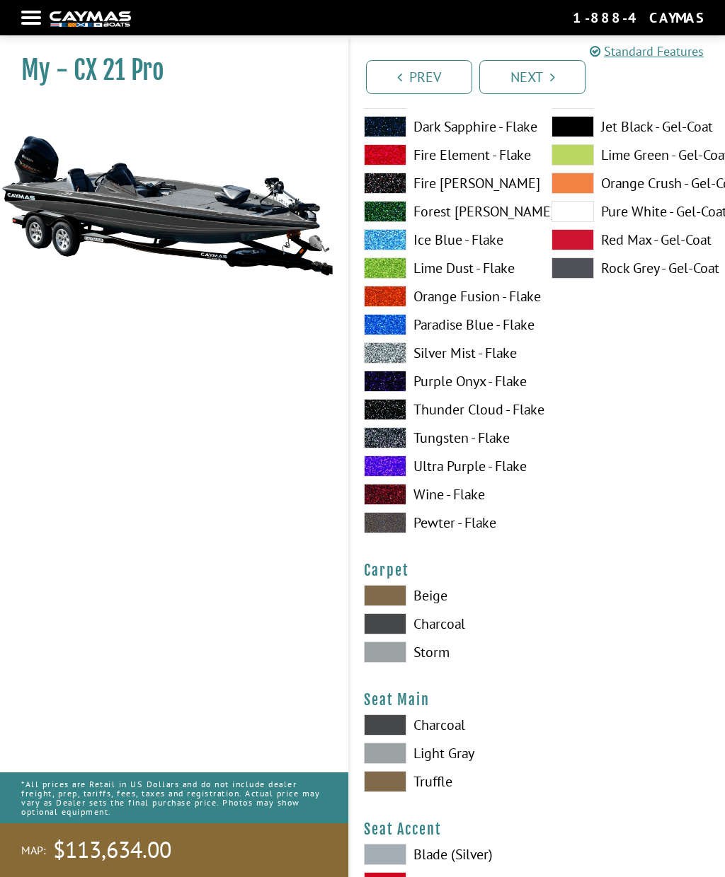
scroll to position [7578, 0]
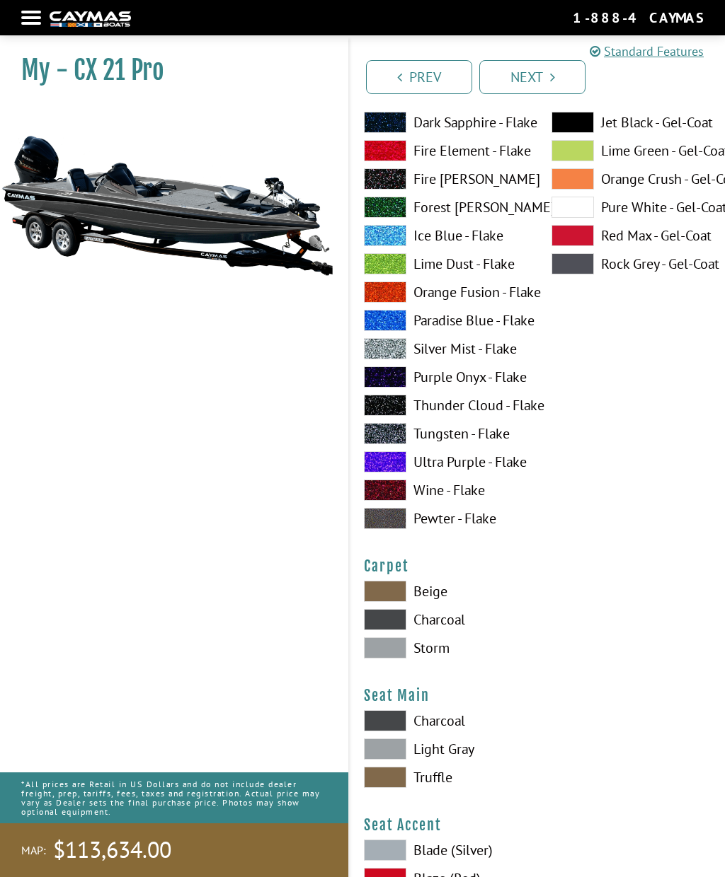
click at [393, 659] on span at bounding box center [385, 648] width 42 height 21
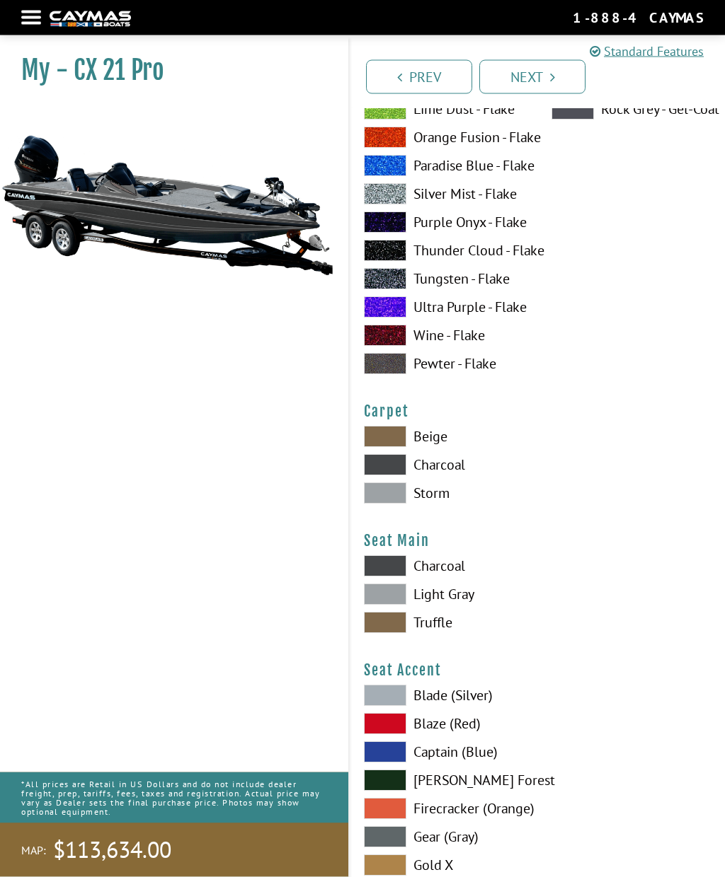
scroll to position [7733, 0]
click at [392, 605] on span at bounding box center [385, 594] width 42 height 21
click at [400, 604] on span at bounding box center [385, 594] width 42 height 21
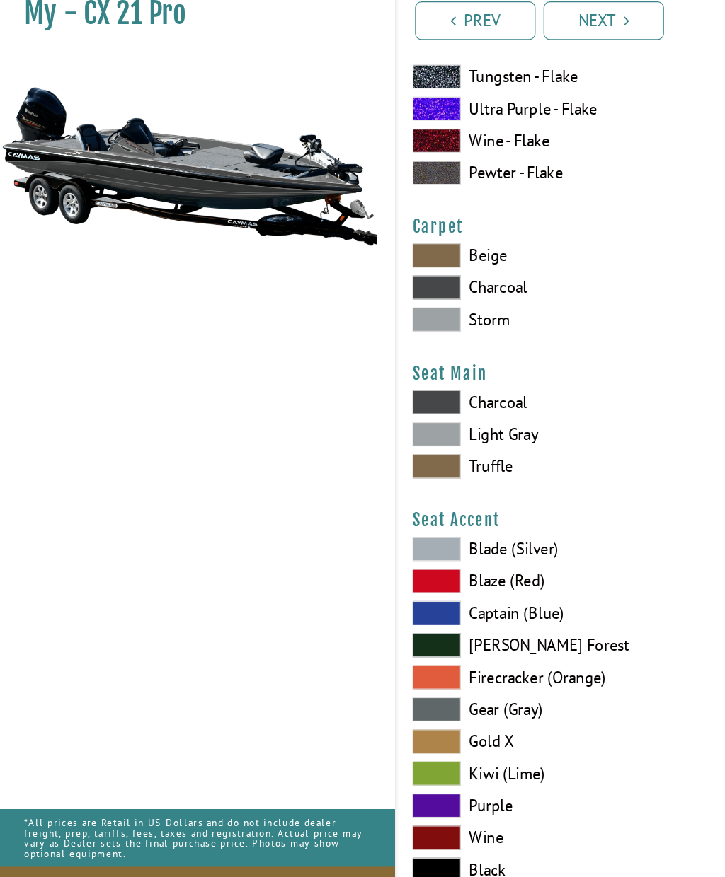
scroll to position [7886, 0]
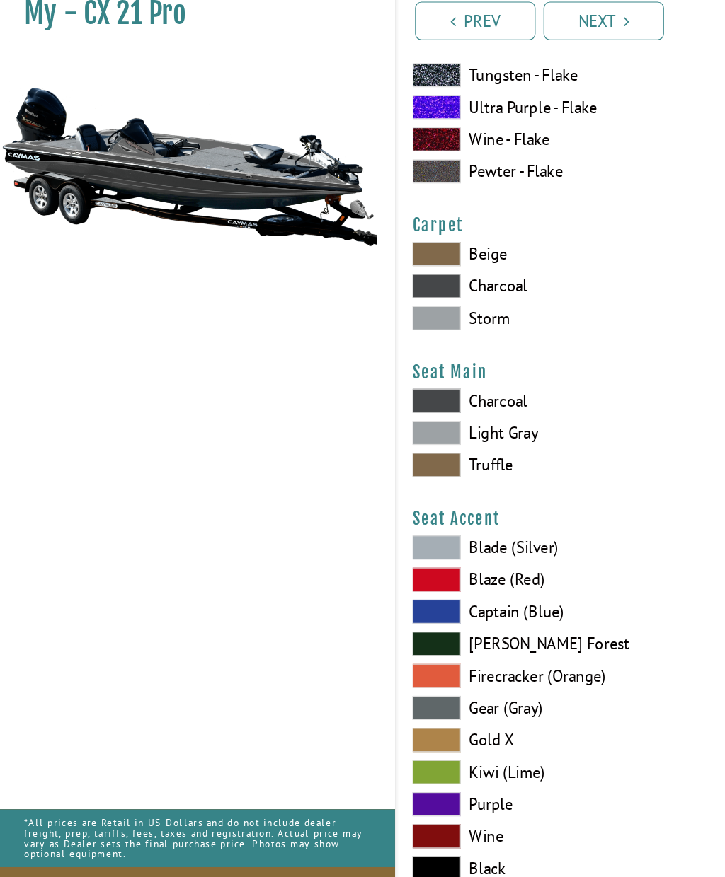
click at [392, 531] on span at bounding box center [385, 541] width 42 height 21
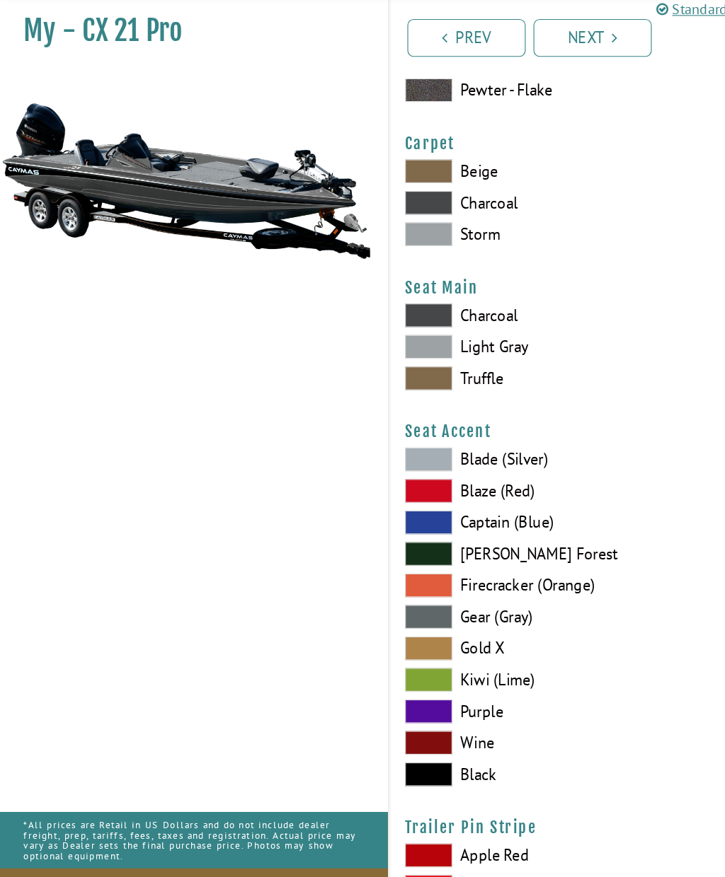
scroll to position [7973, 0]
click at [399, 728] on span at bounding box center [385, 738] width 42 height 21
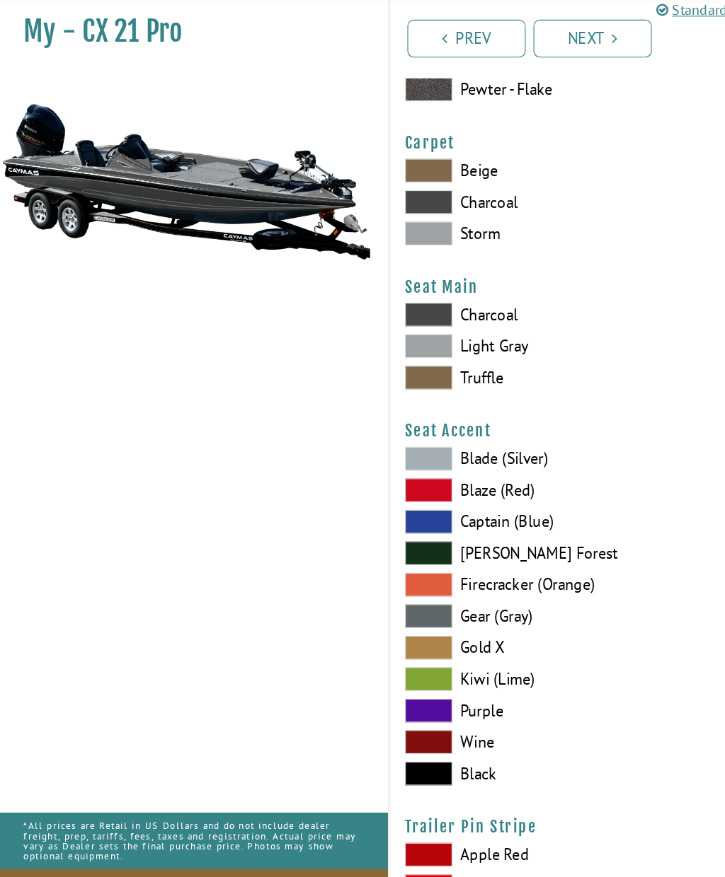
click at [397, 727] on span at bounding box center [385, 737] width 42 height 21
click at [391, 444] on span at bounding box center [385, 454] width 42 height 21
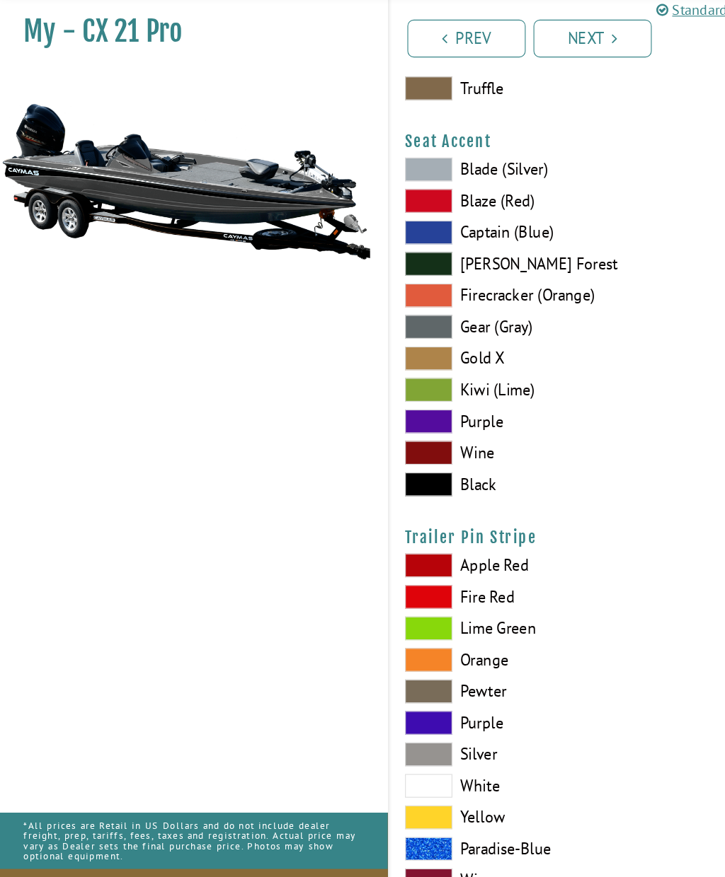
scroll to position [8256, 0]
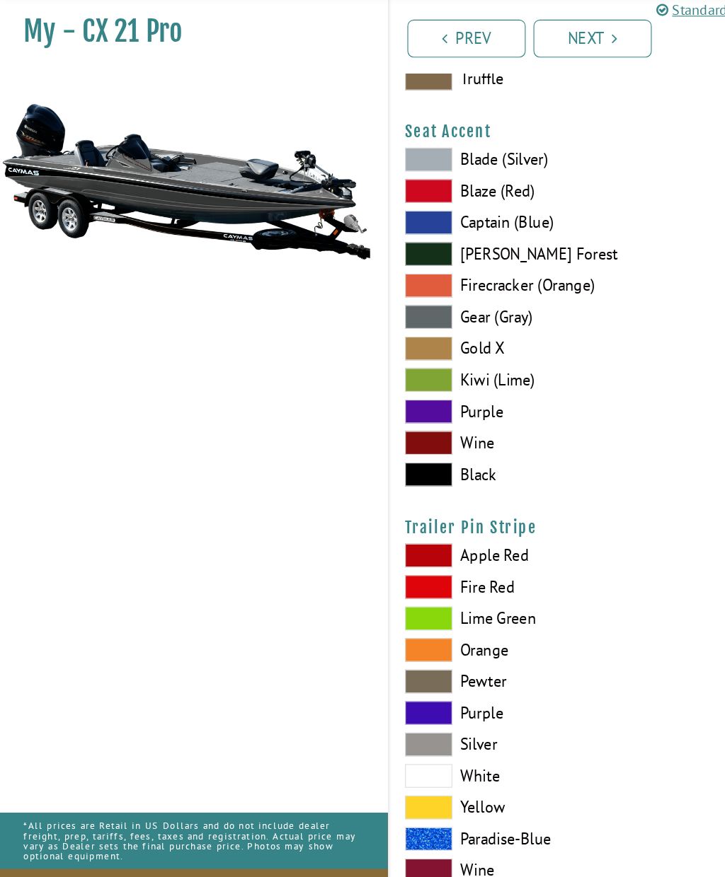
click at [392, 701] on span at bounding box center [385, 711] width 42 height 21
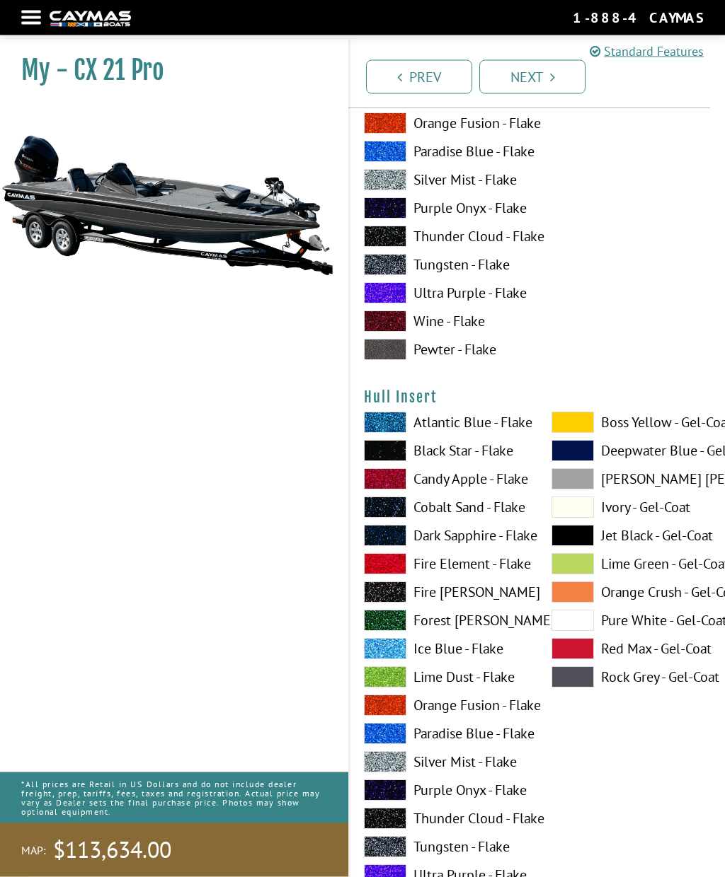
scroll to position [6552, 0]
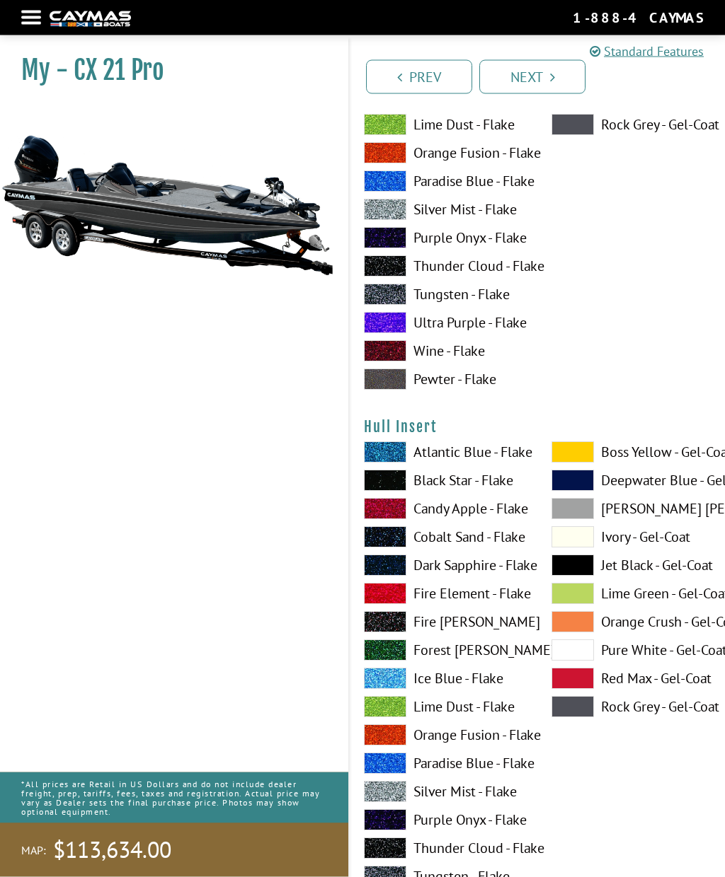
click at [550, 80] on icon "Pagination" at bounding box center [552, 77] width 5 height 14
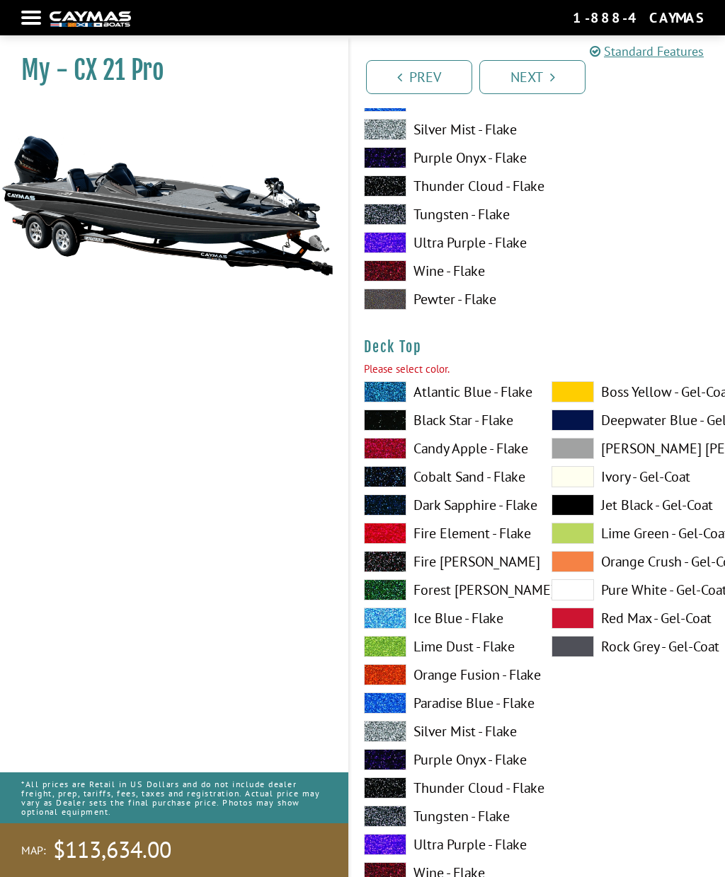
scroll to position [1288, 0]
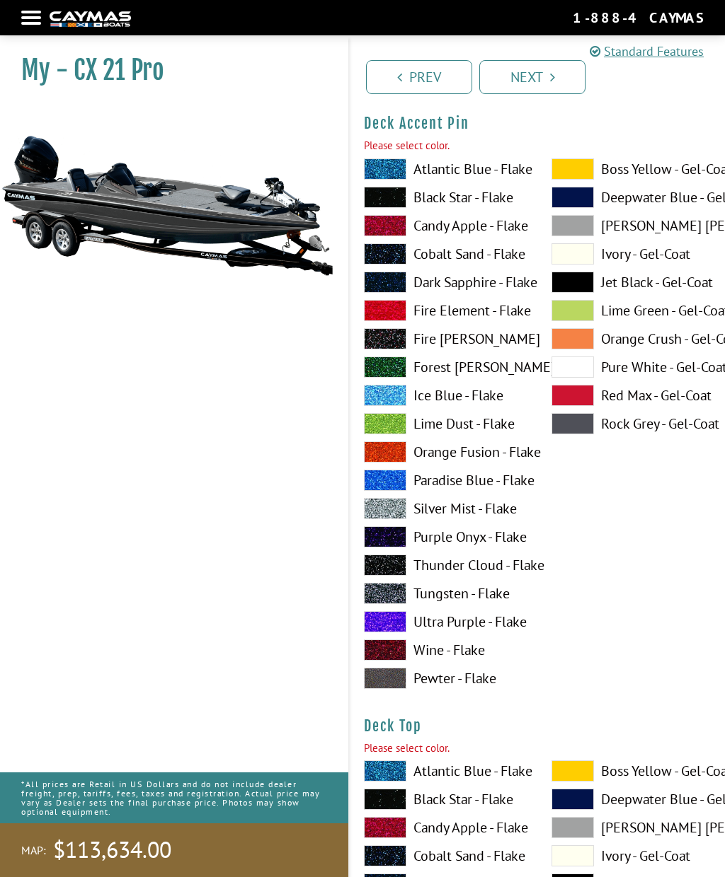
click at [550, 81] on icon "Pagination" at bounding box center [552, 77] width 5 height 14
click at [550, 83] on icon "Pagination" at bounding box center [552, 77] width 5 height 14
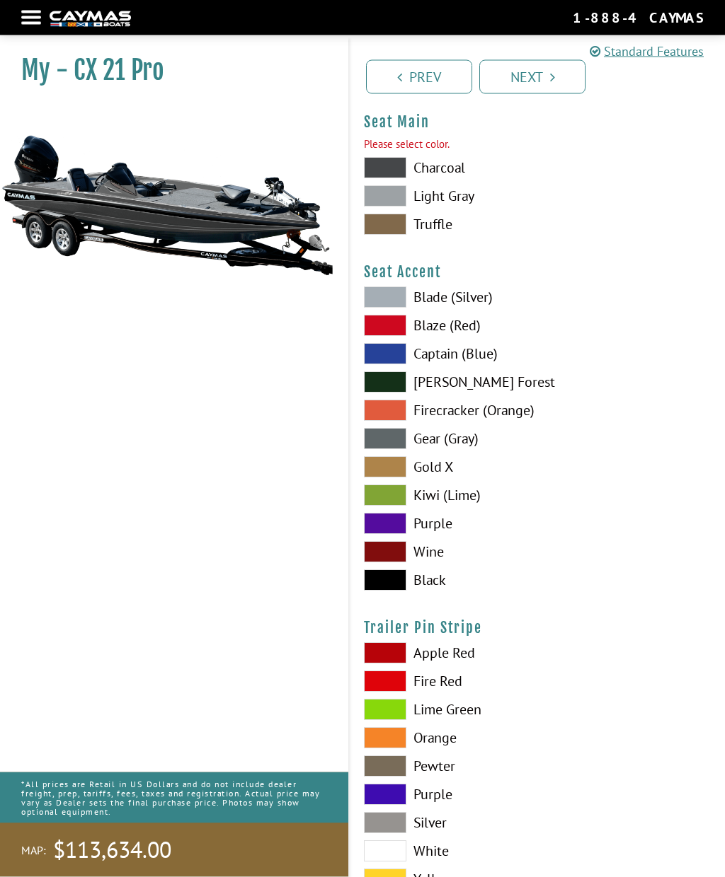
scroll to position [8190, 0]
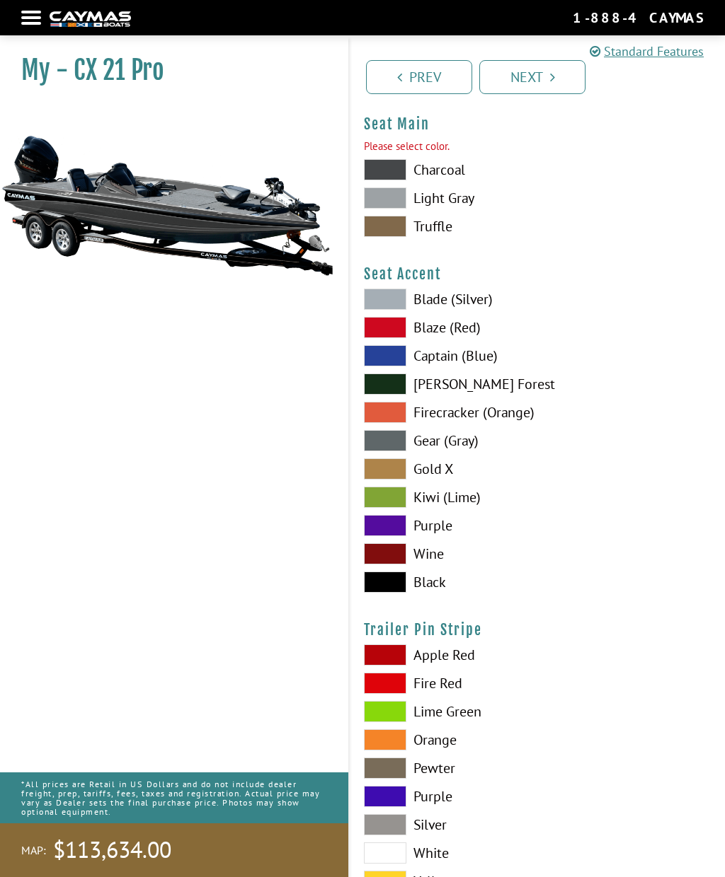
click at [554, 81] on icon "Pagination" at bounding box center [552, 77] width 5 height 14
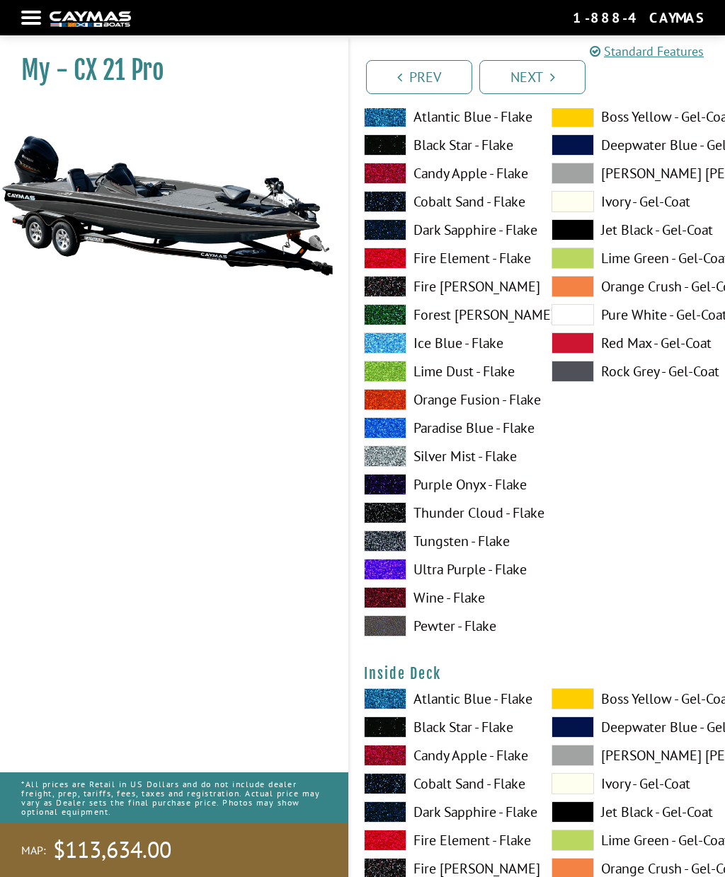
scroll to position [1288, 0]
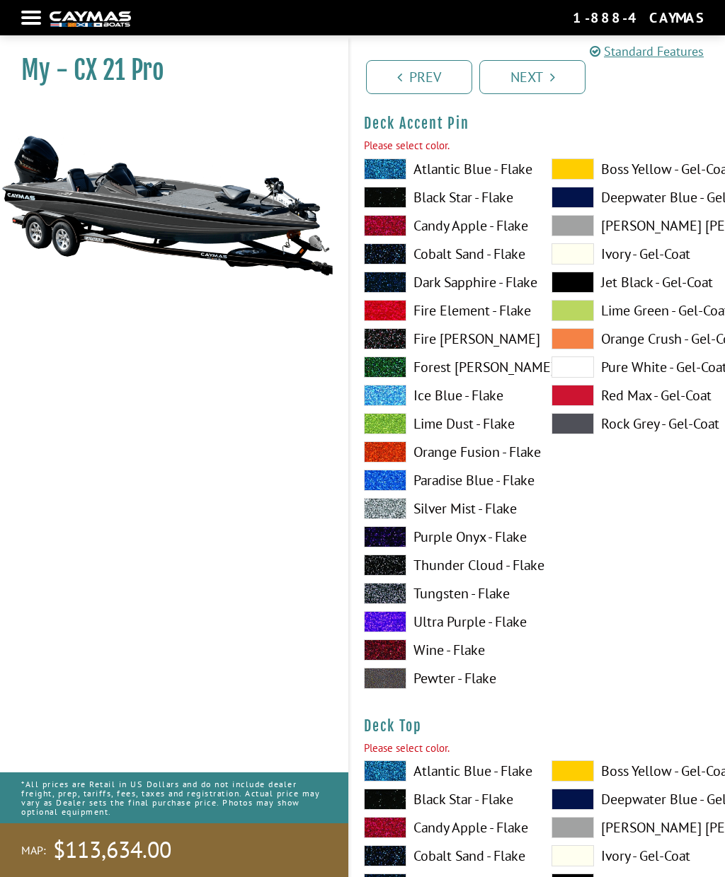
click at [553, 84] on link "Next" at bounding box center [532, 77] width 106 height 34
click at [590, 429] on span at bounding box center [572, 423] width 42 height 21
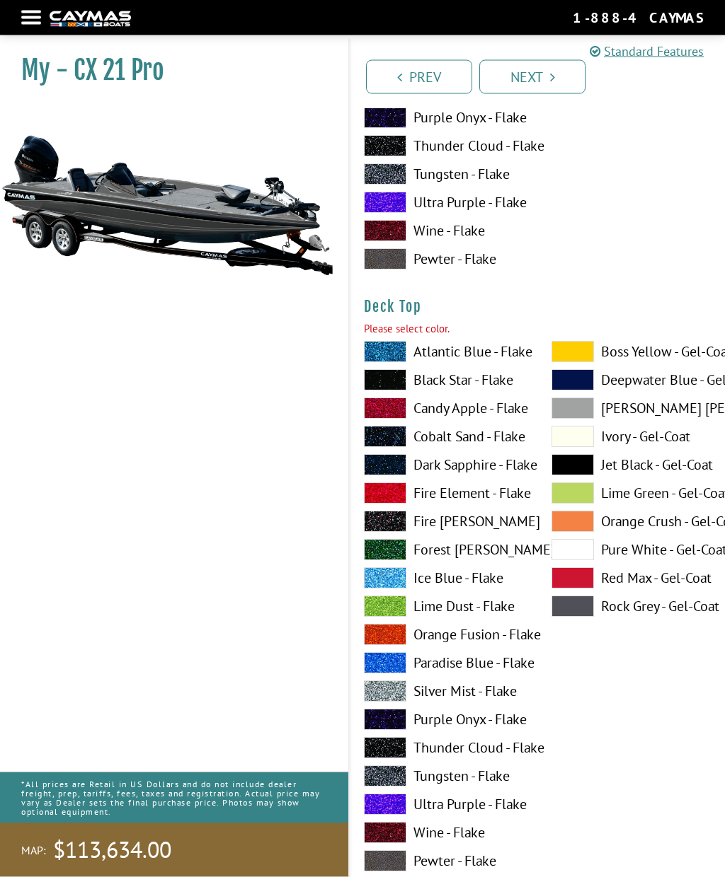
scroll to position [1717, 0]
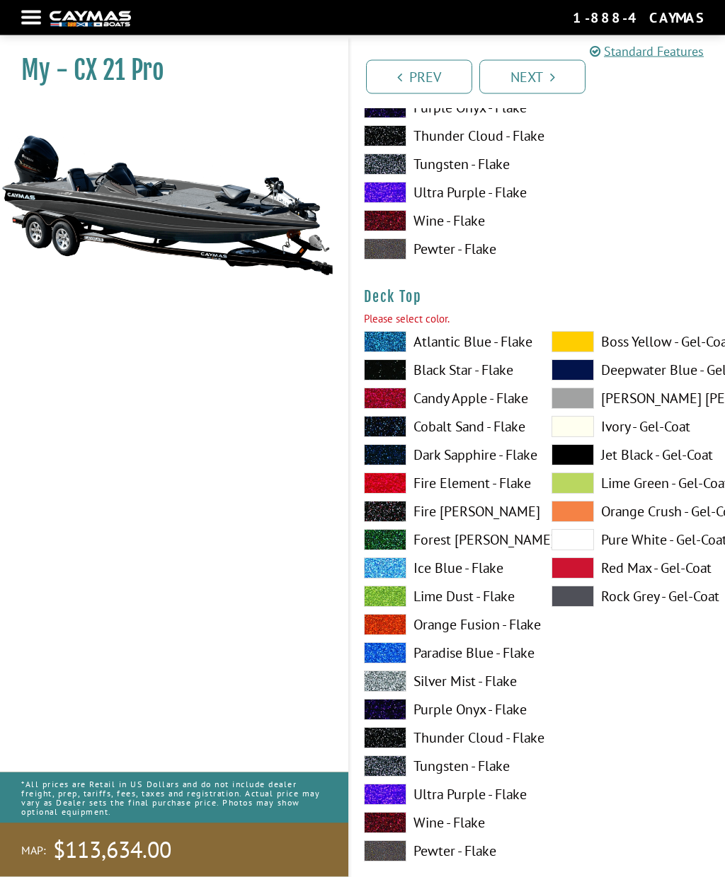
click at [578, 604] on span at bounding box center [572, 597] width 42 height 21
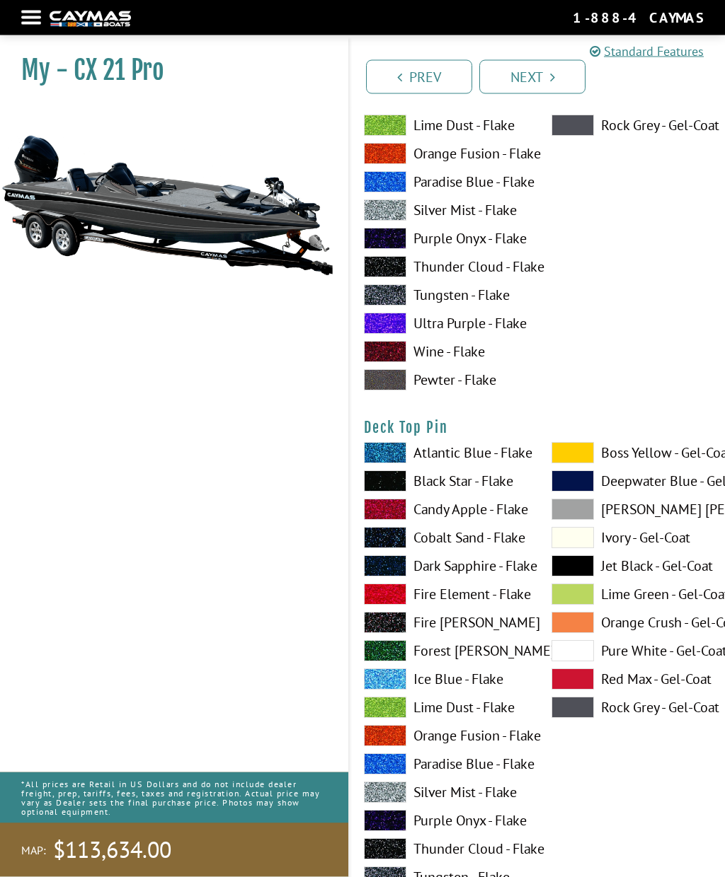
scroll to position [2188, 0]
click at [580, 717] on span at bounding box center [572, 707] width 42 height 21
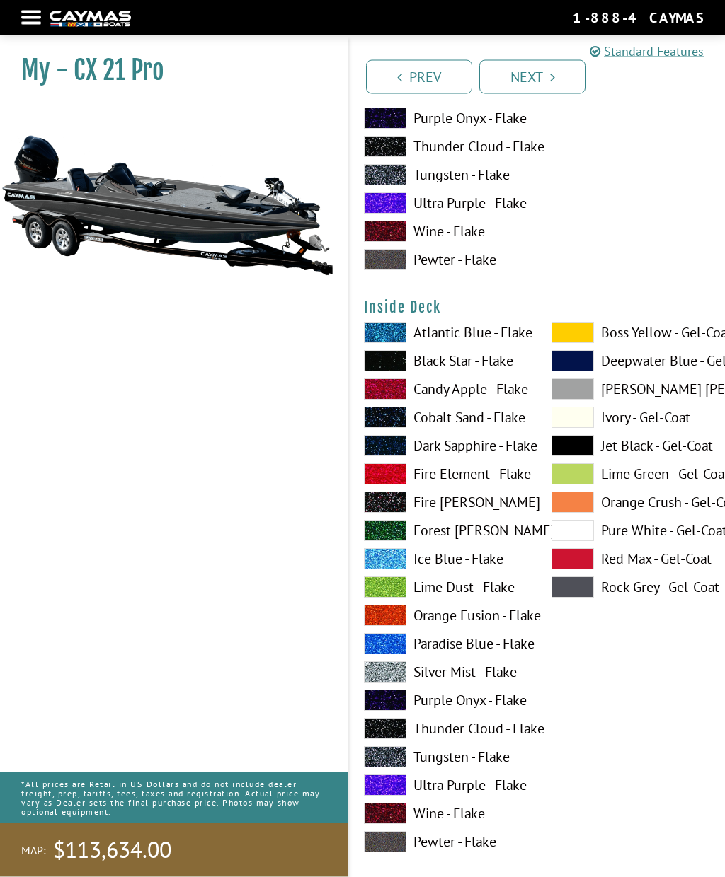
scroll to position [2891, 0]
click at [579, 598] on span at bounding box center [572, 587] width 42 height 21
click at [575, 596] on span at bounding box center [572, 587] width 42 height 21
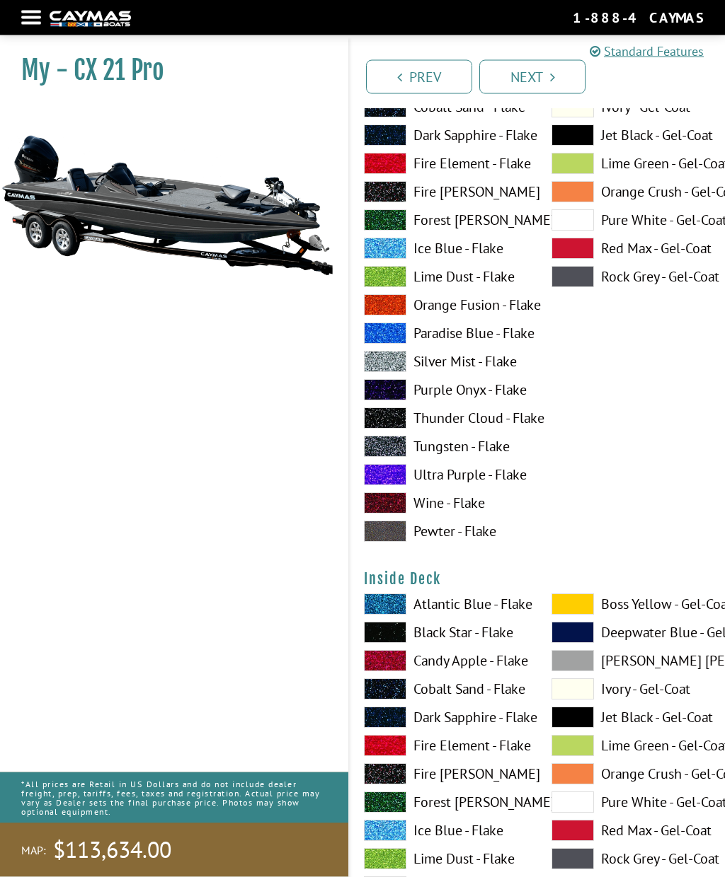
click at [578, 282] on span at bounding box center [572, 277] width 42 height 21
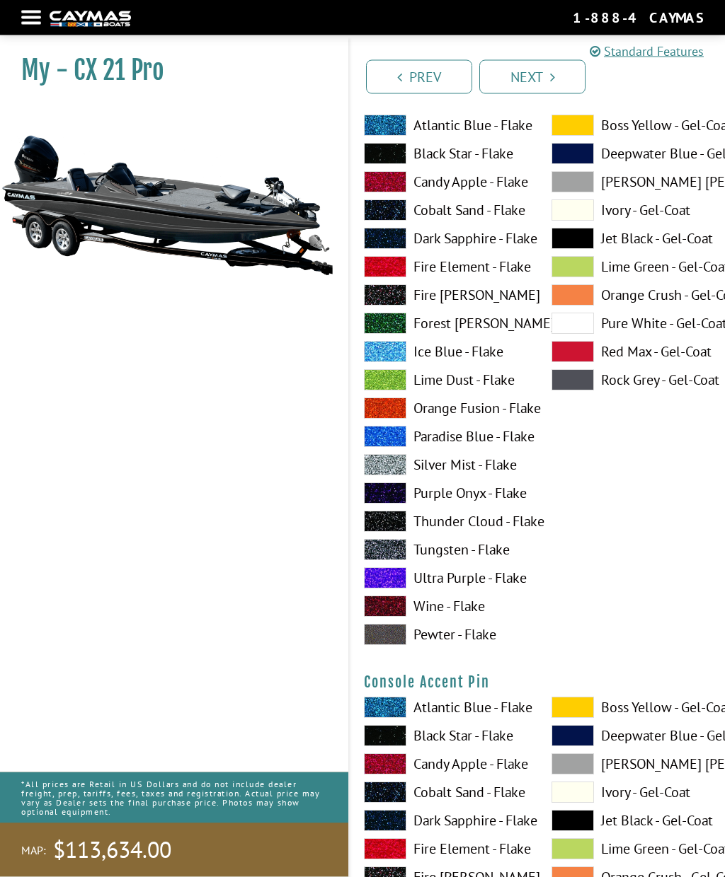
scroll to position [4263, 0]
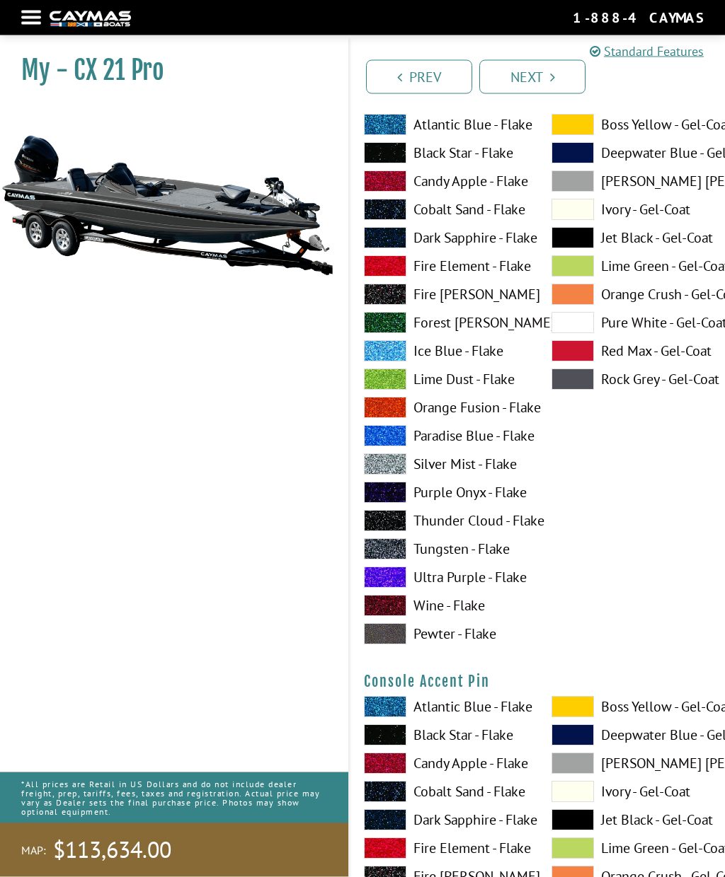
click at [589, 391] on span at bounding box center [572, 379] width 42 height 21
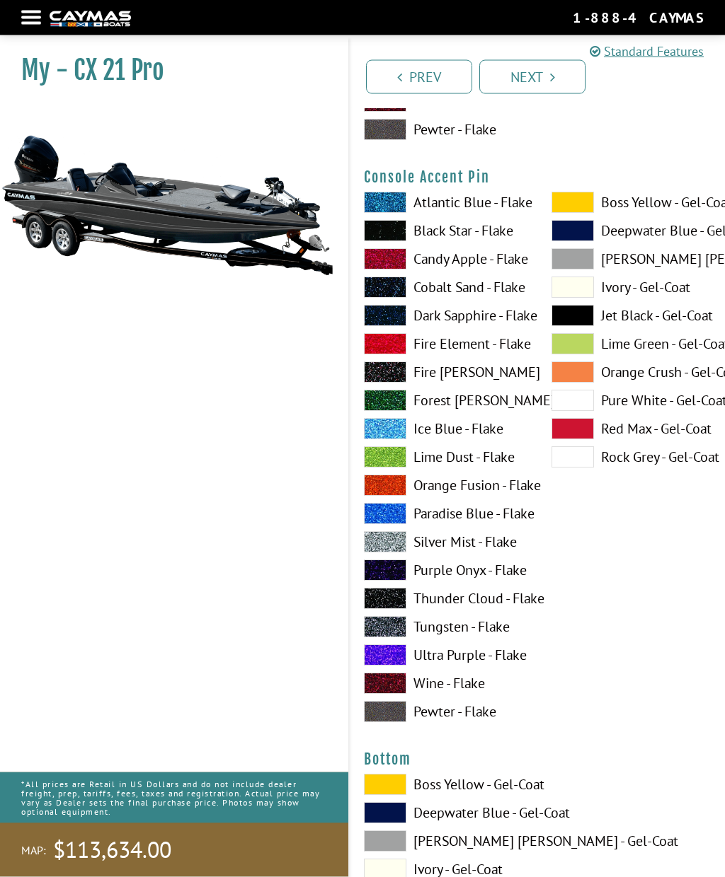
scroll to position [4770, 0]
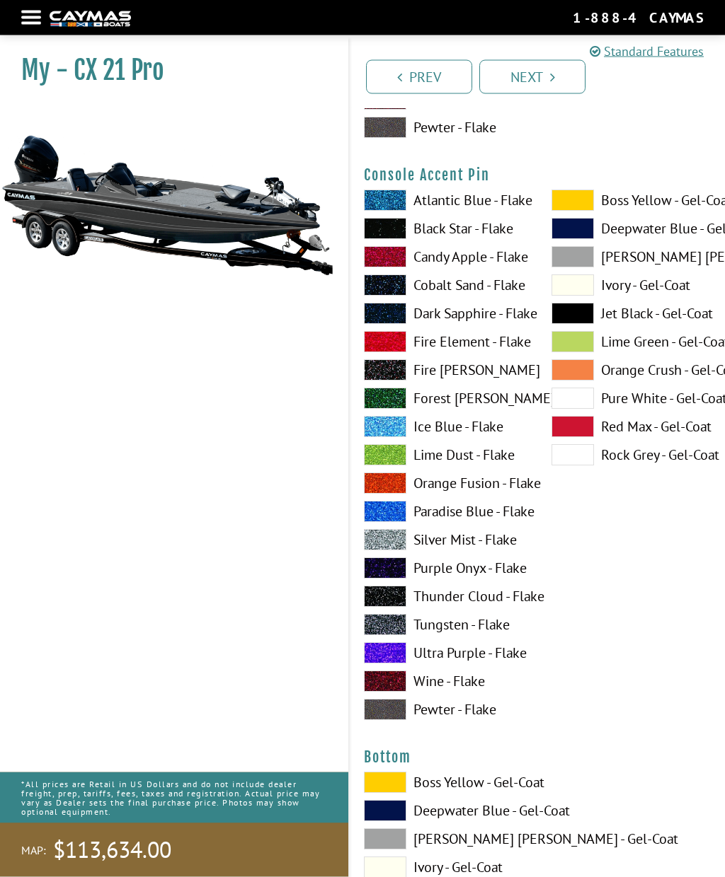
click at [395, 608] on span at bounding box center [385, 597] width 42 height 21
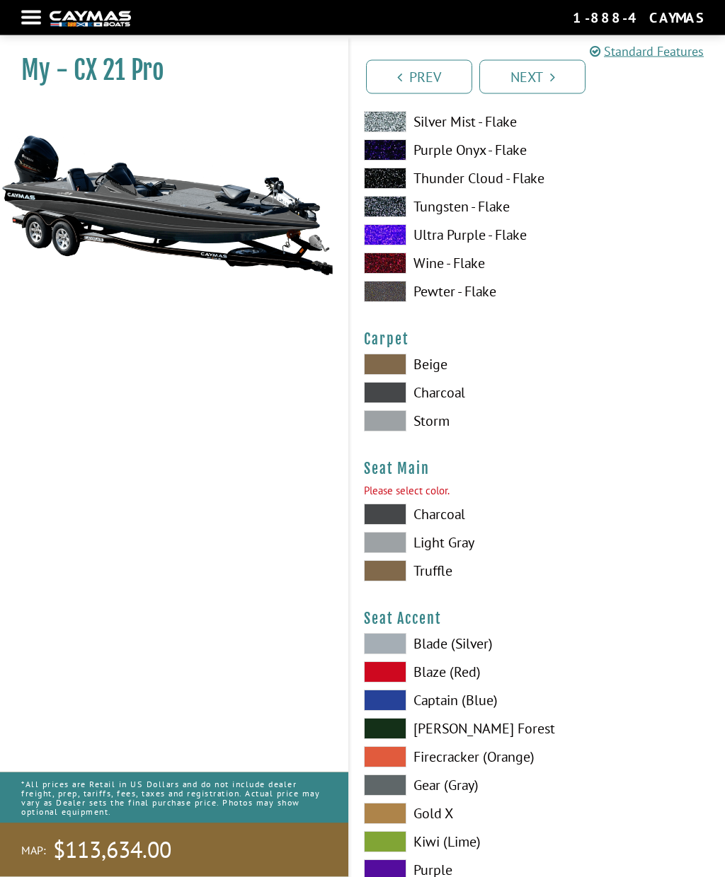
scroll to position [7845, 0]
click at [396, 553] on span at bounding box center [385, 542] width 42 height 21
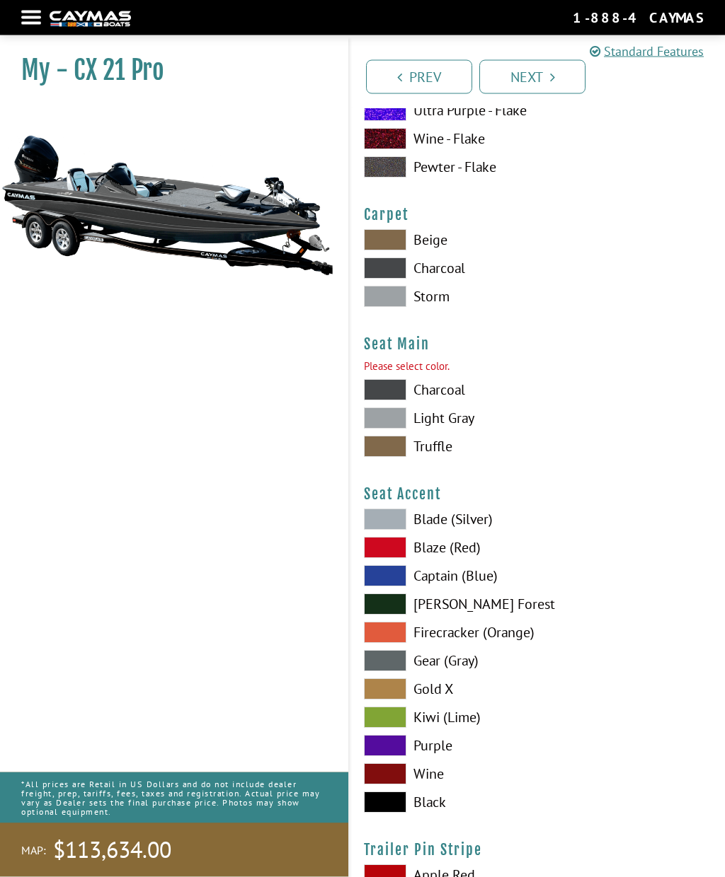
scroll to position [7970, 0]
click at [396, 809] on span at bounding box center [385, 802] width 42 height 21
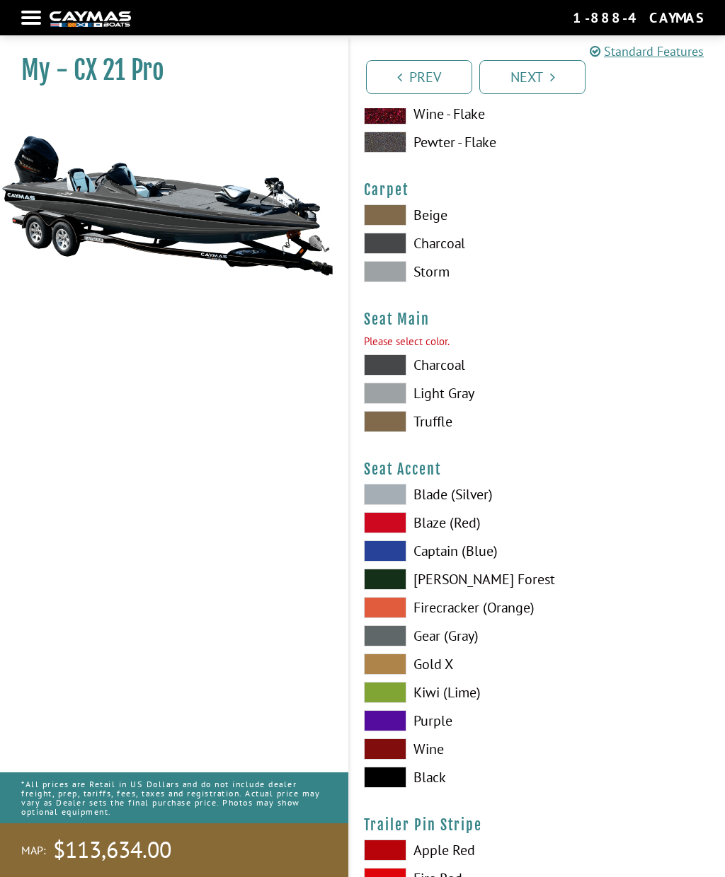
scroll to position [7995, 0]
click at [397, 375] on span at bounding box center [385, 364] width 42 height 21
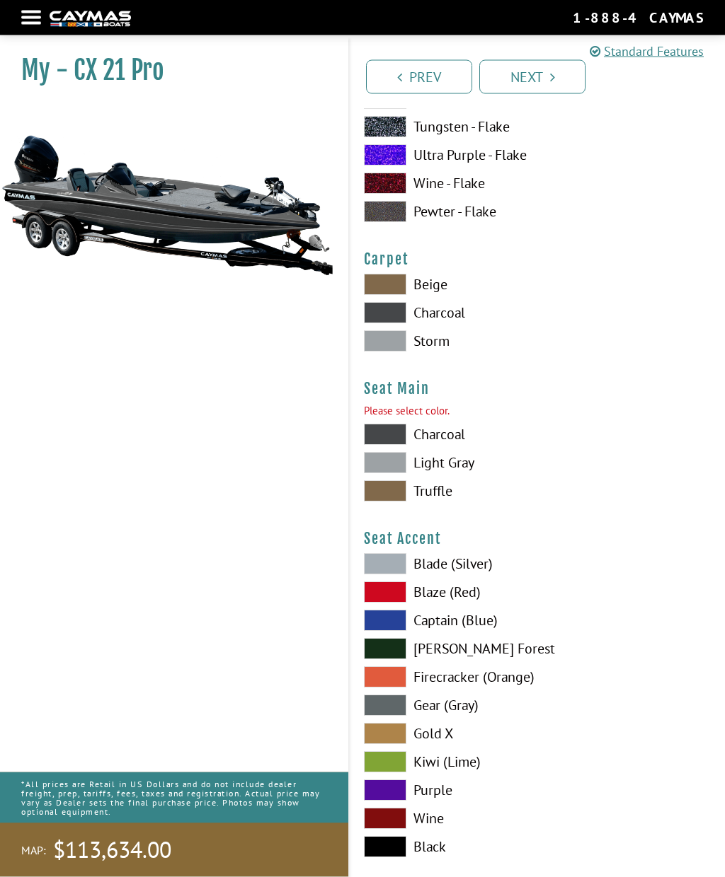
scroll to position [7925, 0]
click at [395, 500] on span at bounding box center [385, 490] width 42 height 21
click at [393, 466] on span at bounding box center [385, 462] width 42 height 21
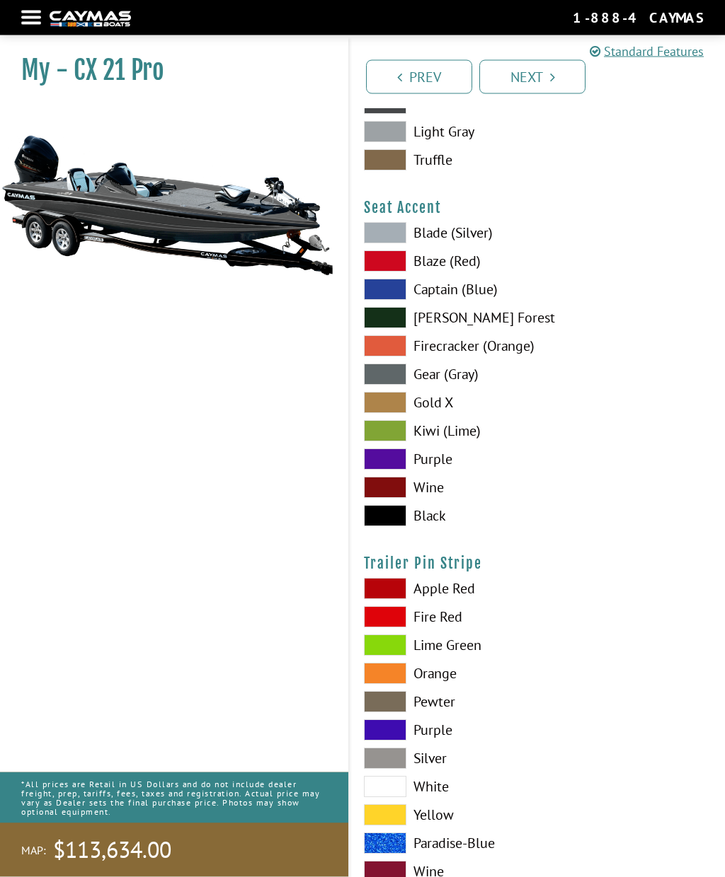
scroll to position [8264, 0]
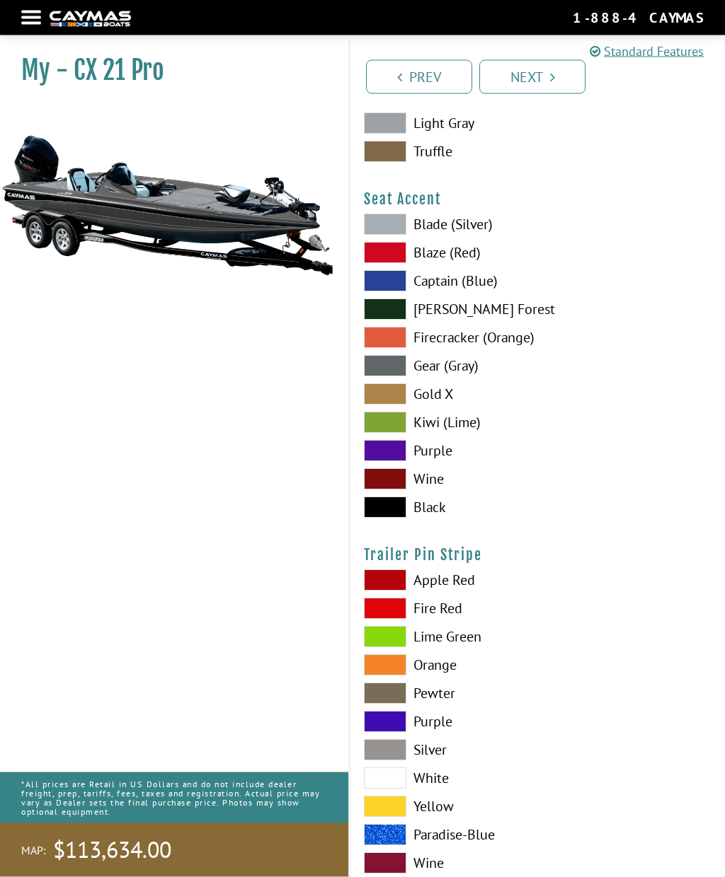
click at [398, 514] on span at bounding box center [385, 507] width 42 height 21
click at [396, 756] on span at bounding box center [385, 750] width 42 height 21
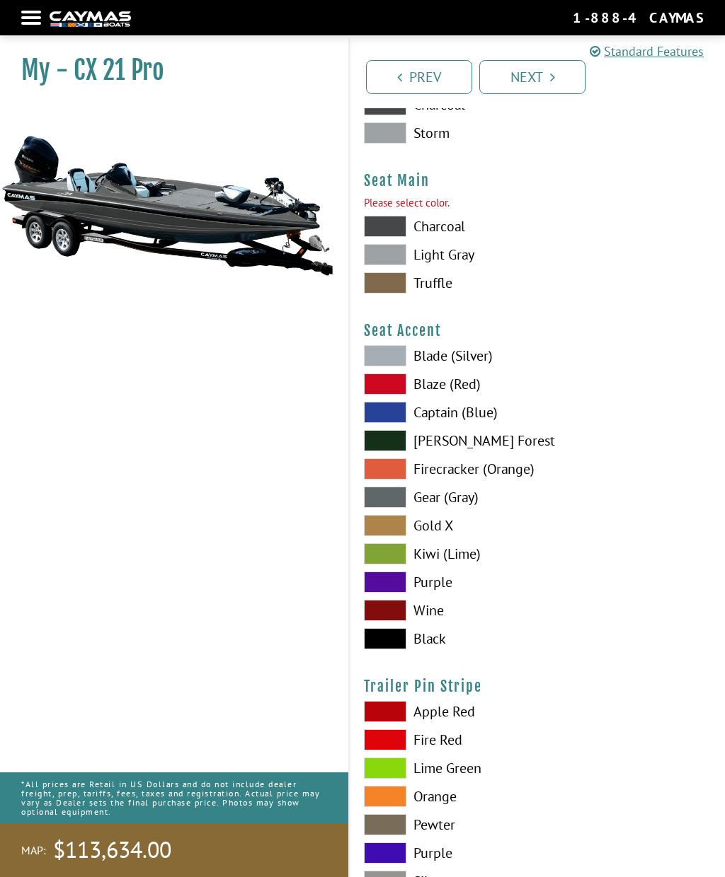
scroll to position [8138, 0]
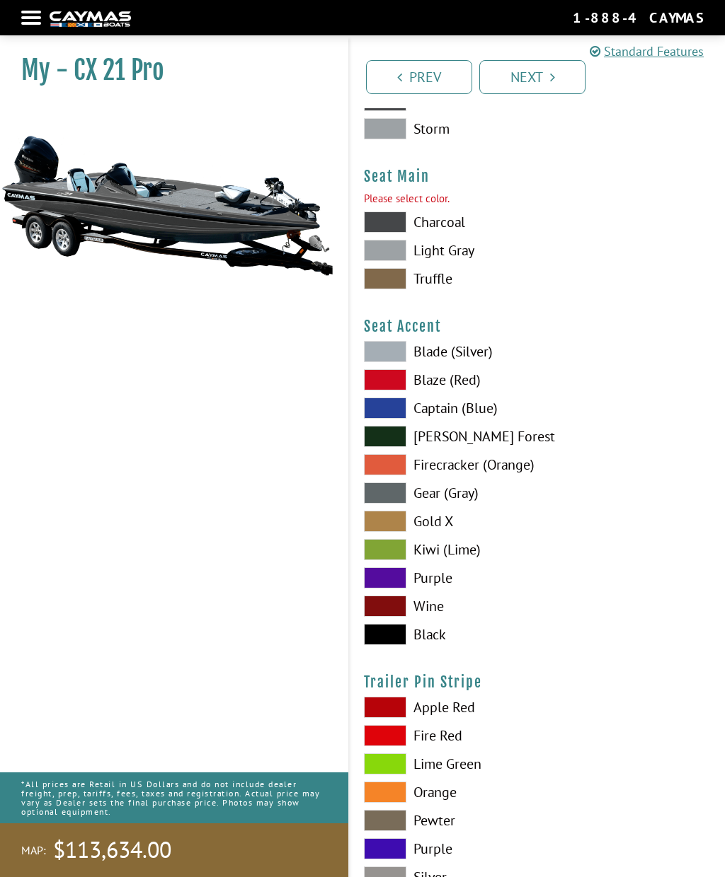
click at [563, 77] on link "Next" at bounding box center [532, 77] width 106 height 34
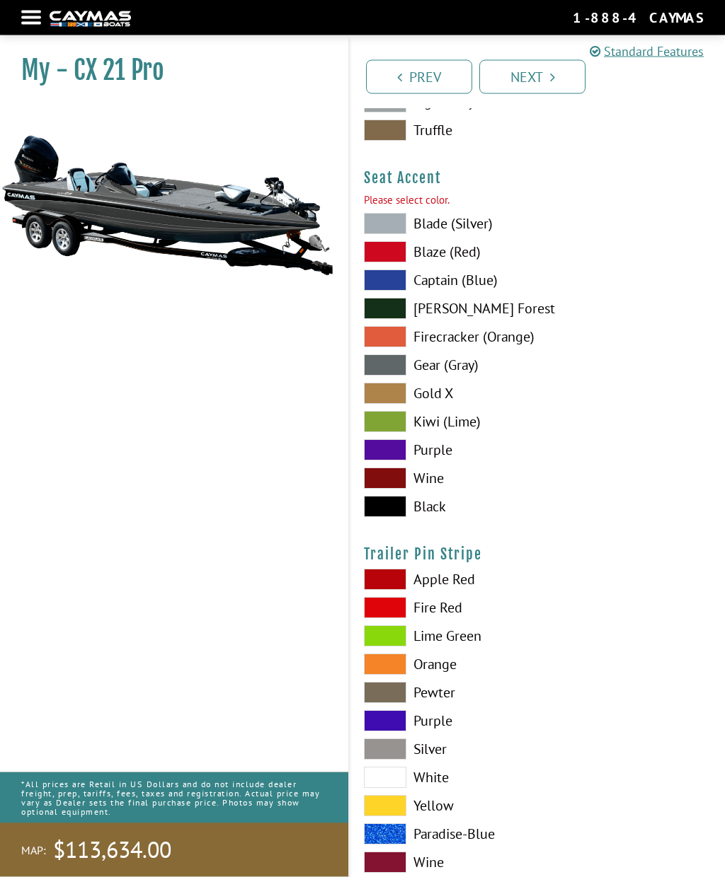
scroll to position [8225, 0]
click at [558, 77] on link "Next" at bounding box center [532, 77] width 106 height 34
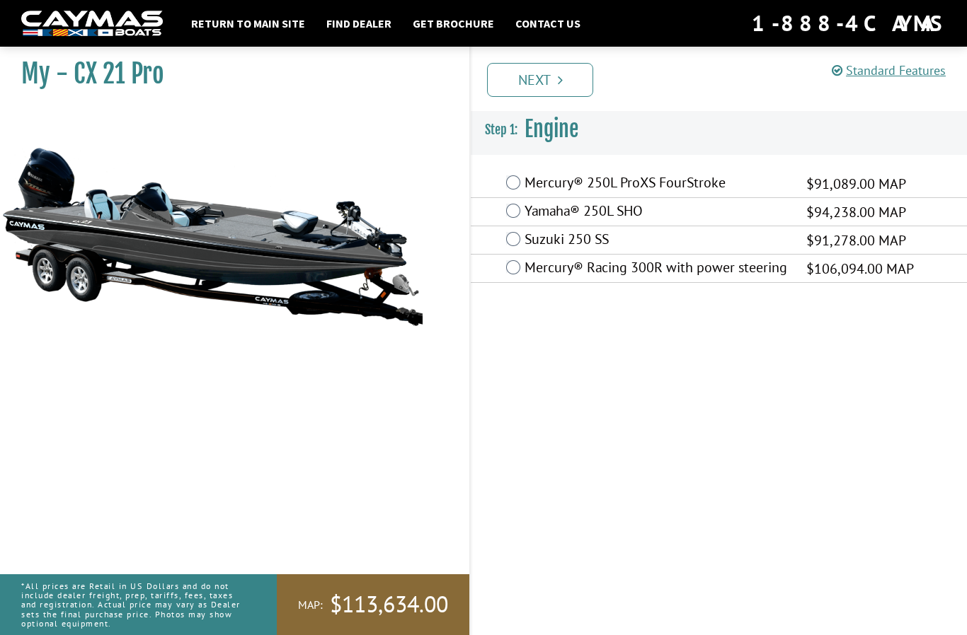
scroll to position [52, 0]
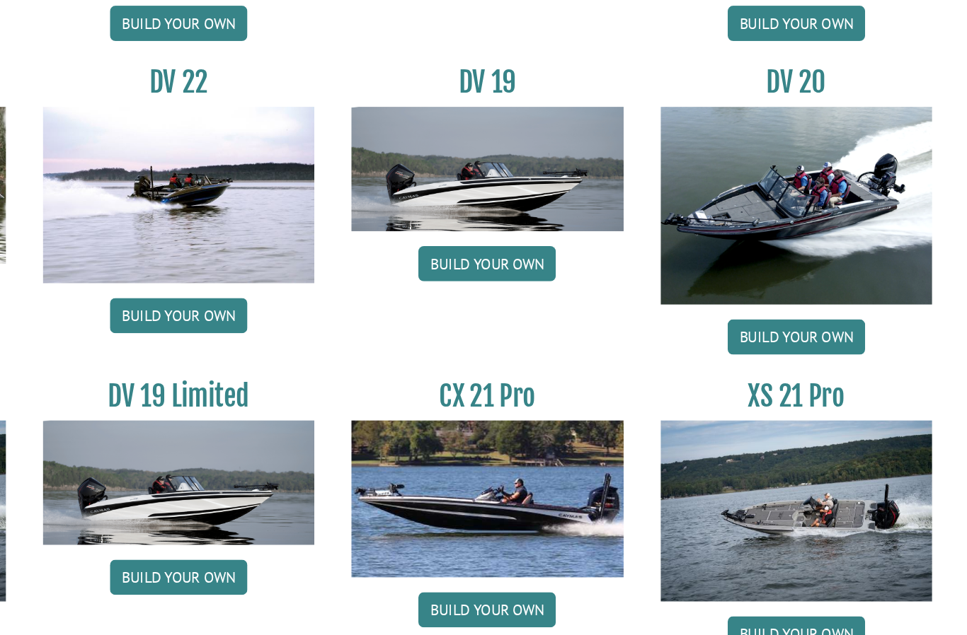
scroll to position [1627, 0]
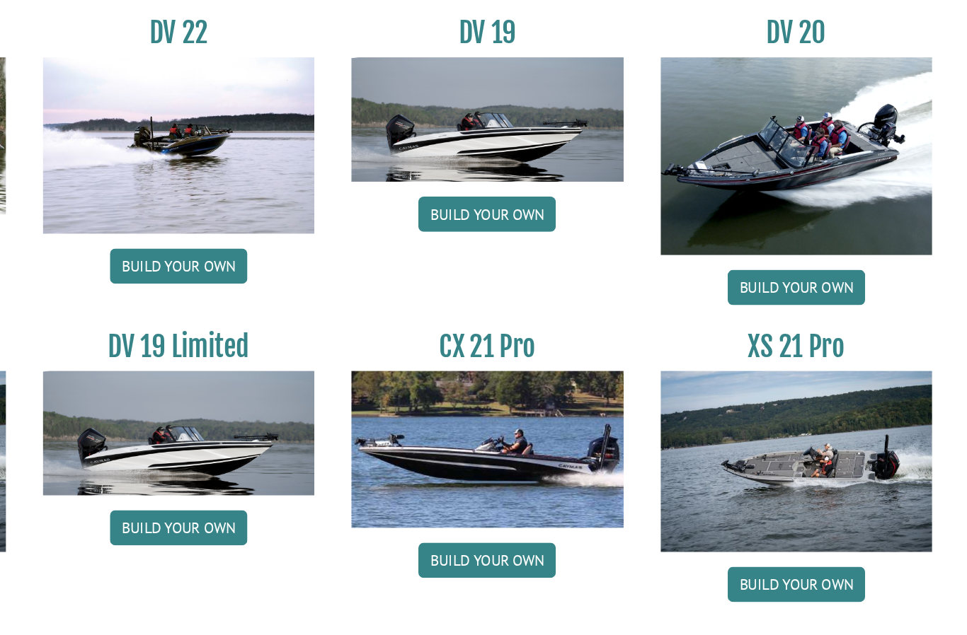
click at [733, 396] on img at bounding box center [836, 465] width 207 height 138
click at [784, 545] on link "Build your own" at bounding box center [836, 558] width 105 height 27
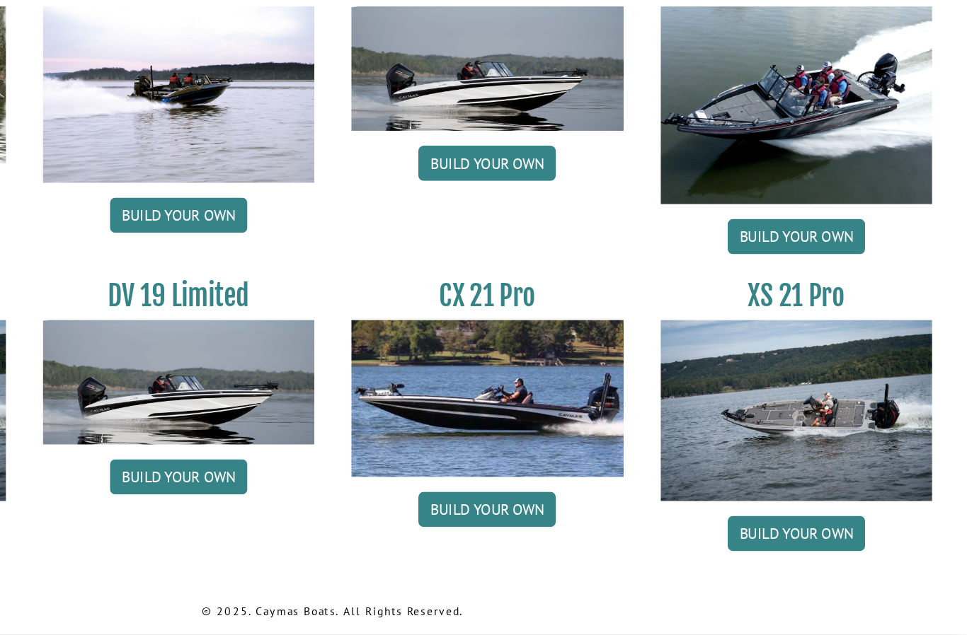
click at [548, 526] on link "Build your own" at bounding box center [600, 539] width 105 height 27
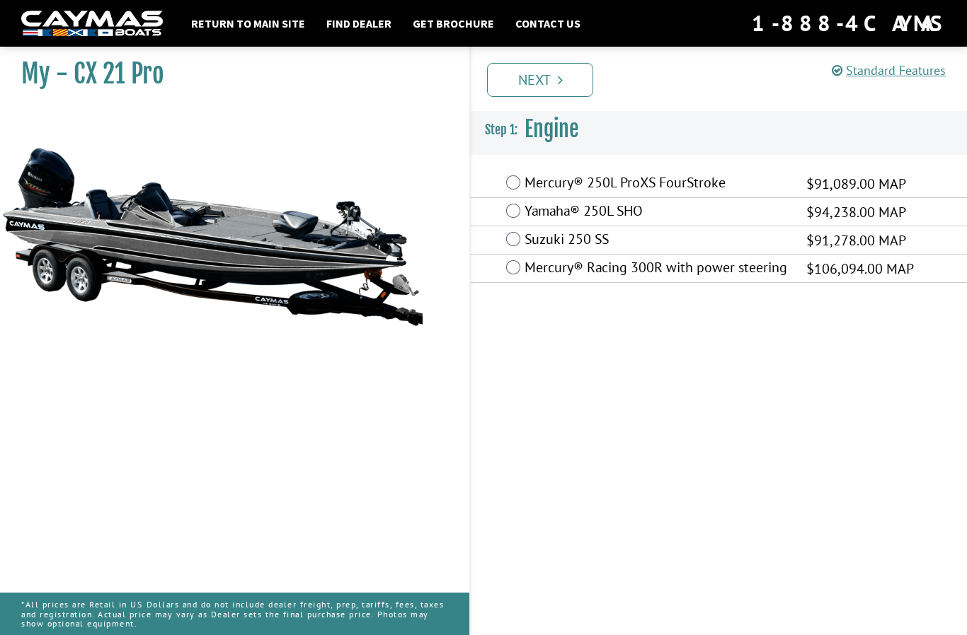
click at [526, 272] on label "Mercury® Racing 300R with power steering" at bounding box center [656, 269] width 264 height 21
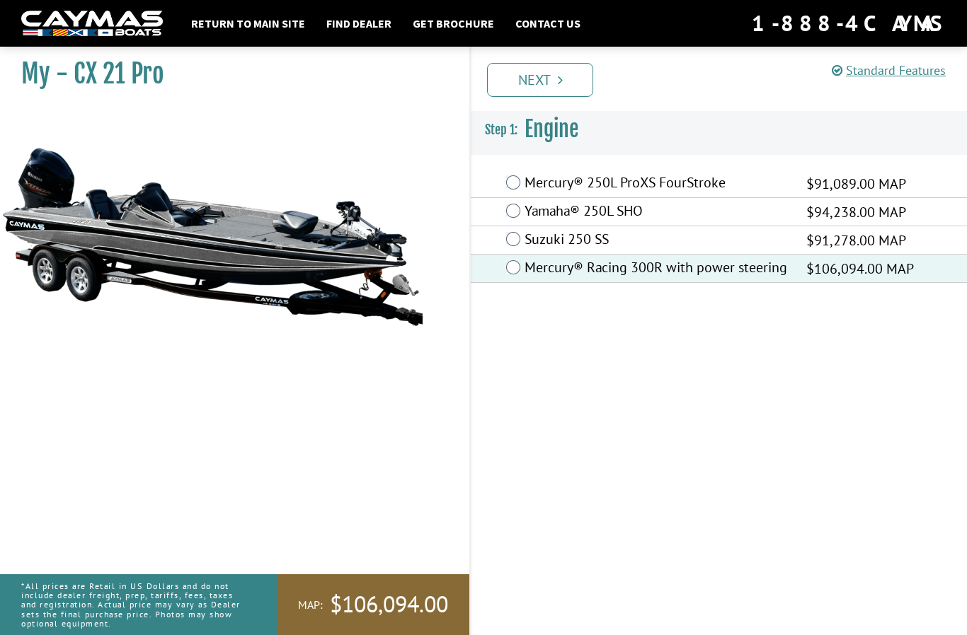
click at [572, 84] on link "Next" at bounding box center [540, 80] width 106 height 34
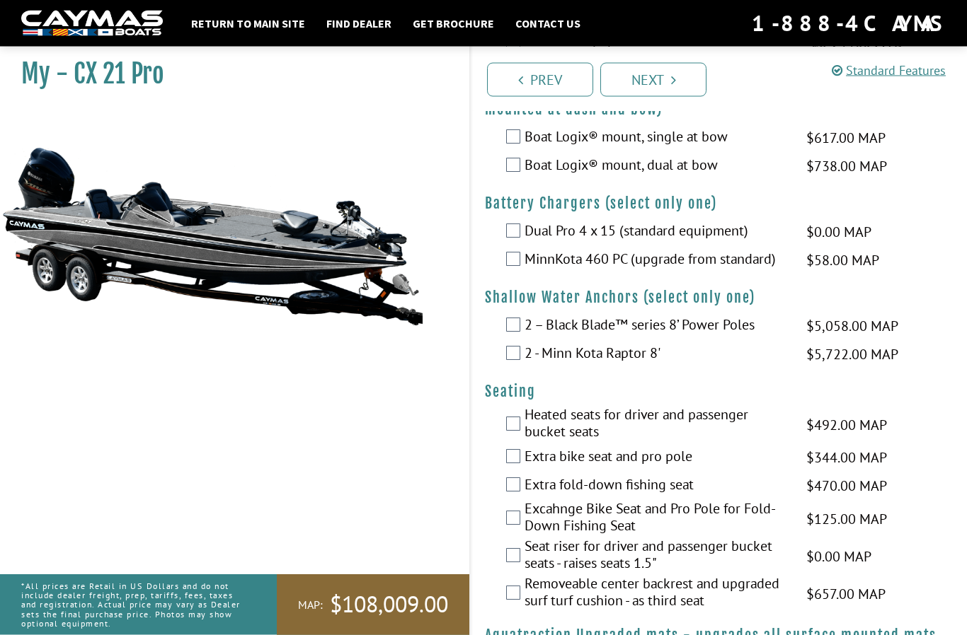
scroll to position [797, 0]
click at [527, 243] on label "Dual Pro 4 x 15 (standard equipment)" at bounding box center [656, 232] width 264 height 21
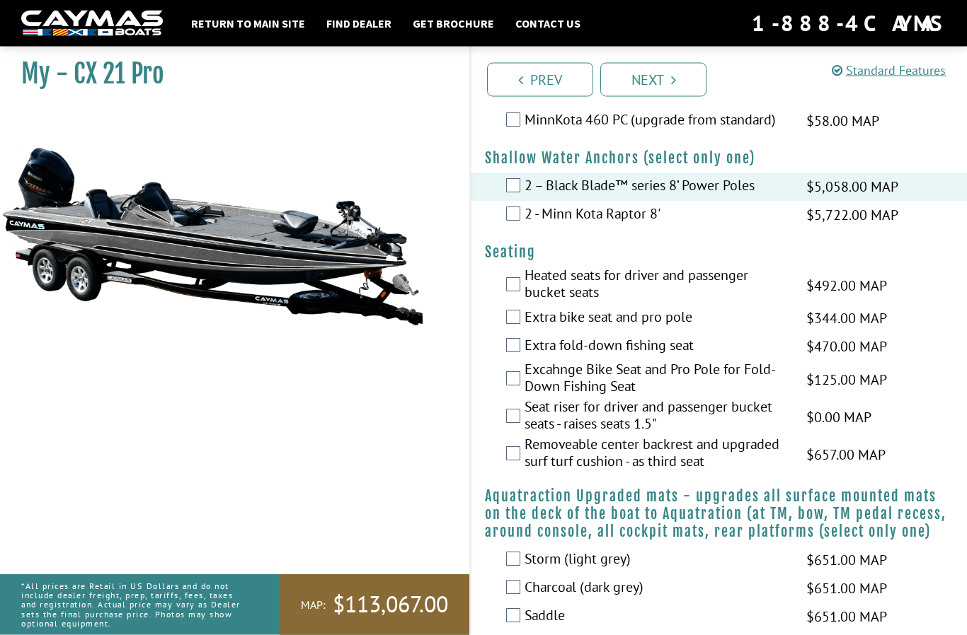
scroll to position [937, 0]
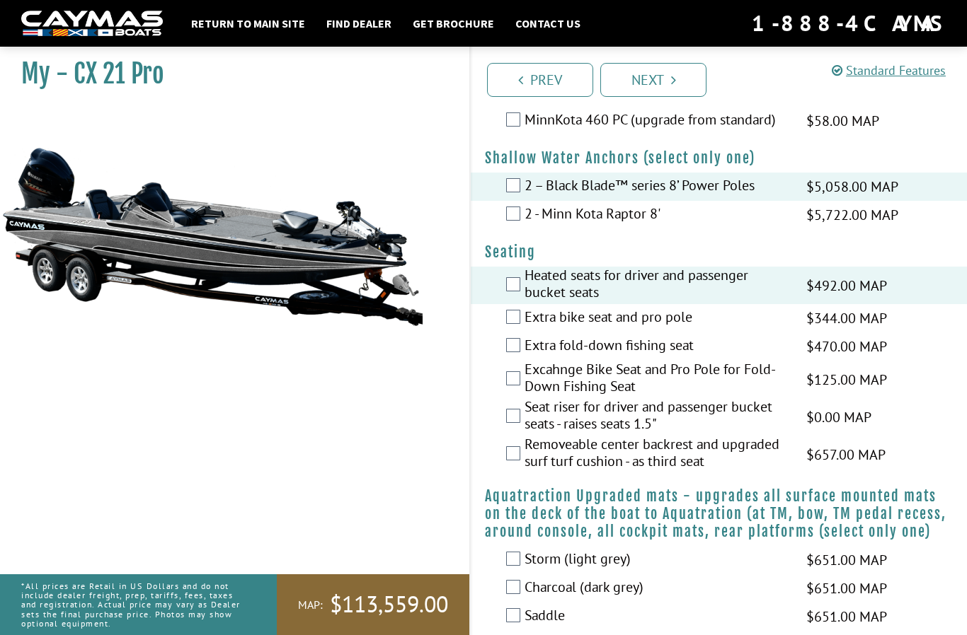
click at [526, 436] on label "Seat riser for driver and passenger bucket seats - raises seats 1.5"" at bounding box center [656, 417] width 264 height 38
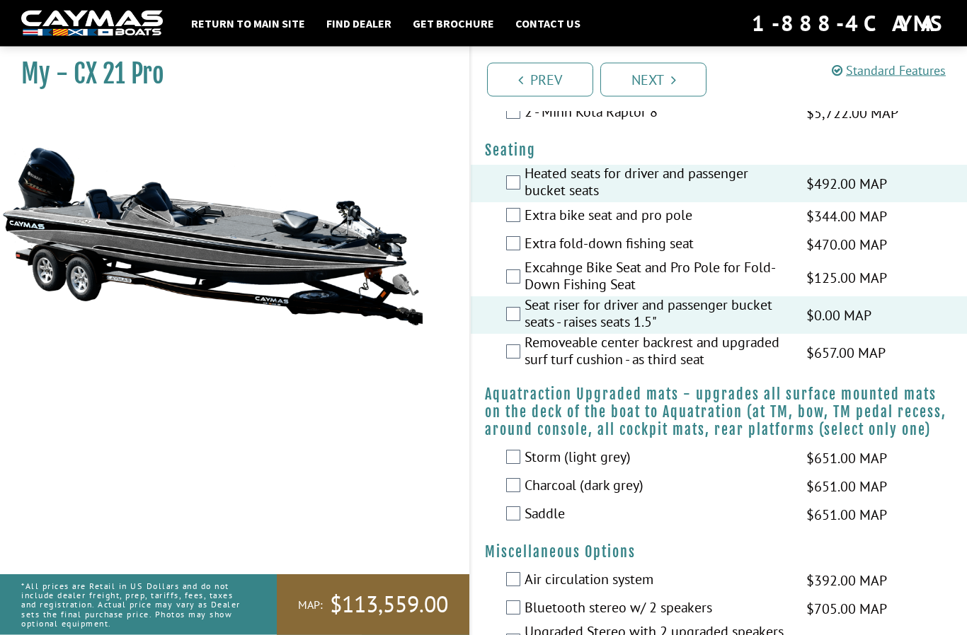
scroll to position [1039, 0]
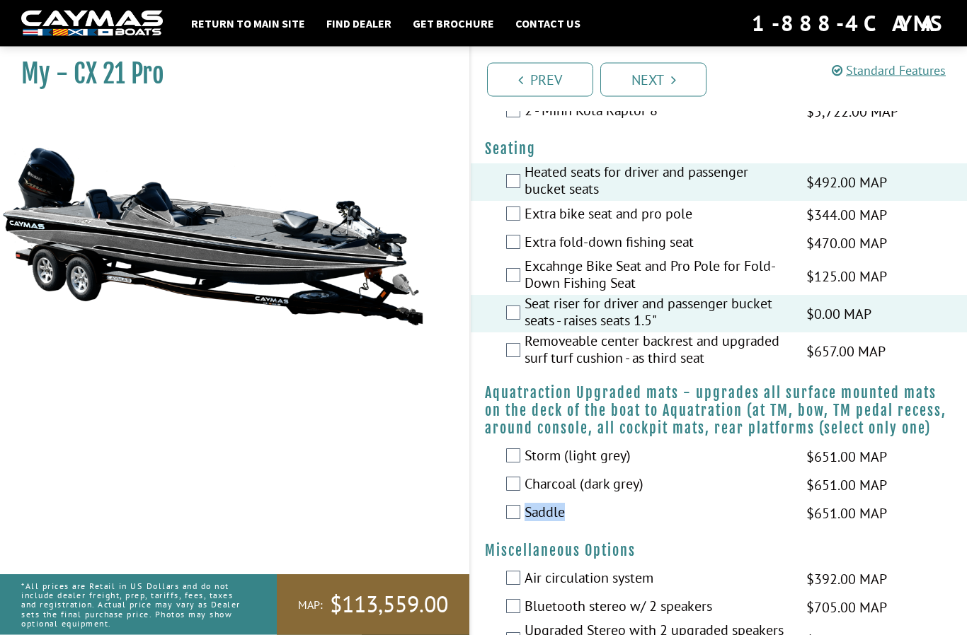
click at [408, 504] on div "My - CX 21 Pro MAP:" at bounding box center [227, 357] width 483 height 635
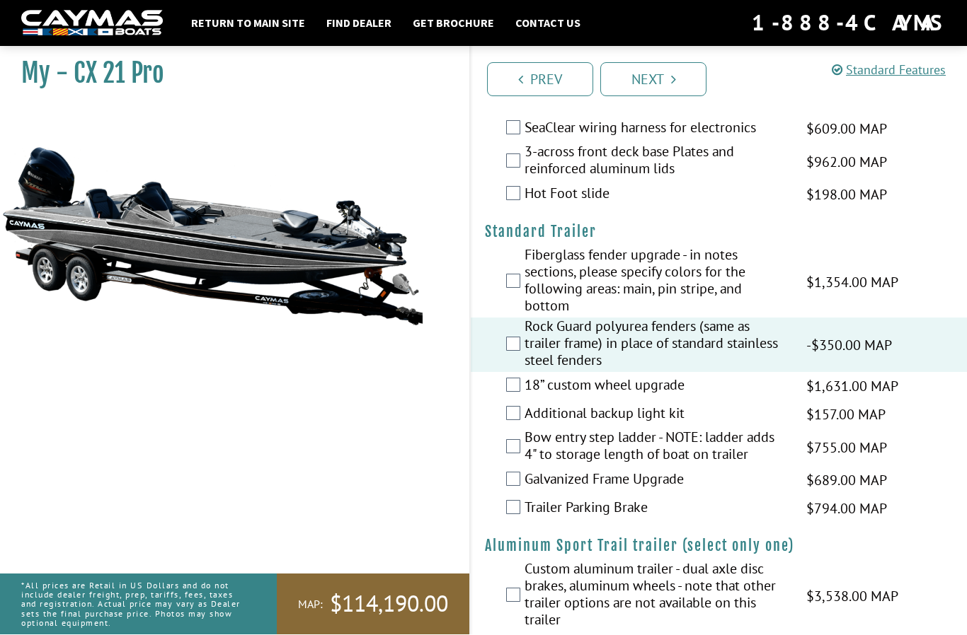
scroll to position [2002, 0]
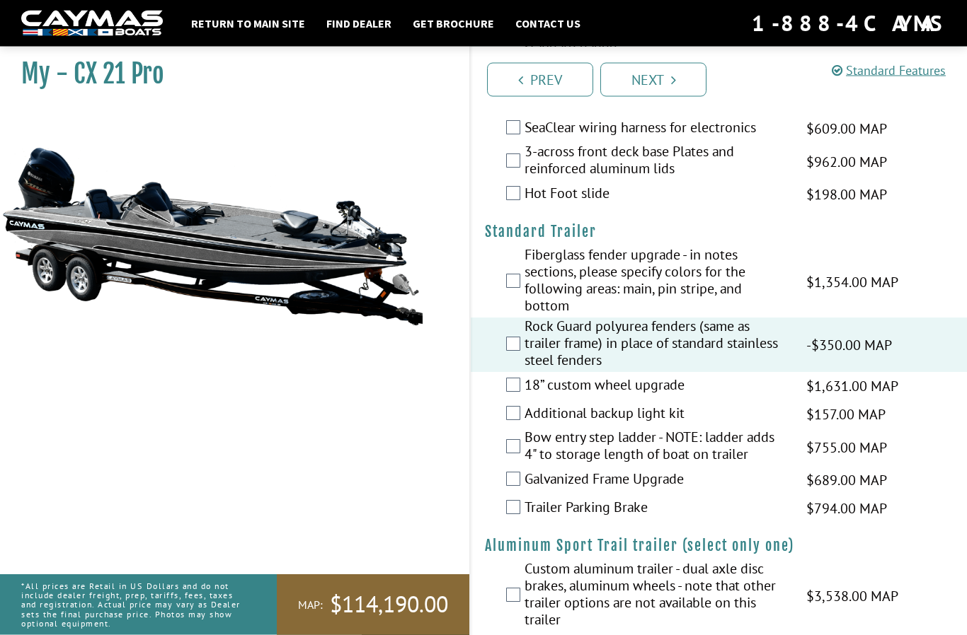
click at [676, 79] on link "Next" at bounding box center [653, 80] width 106 height 34
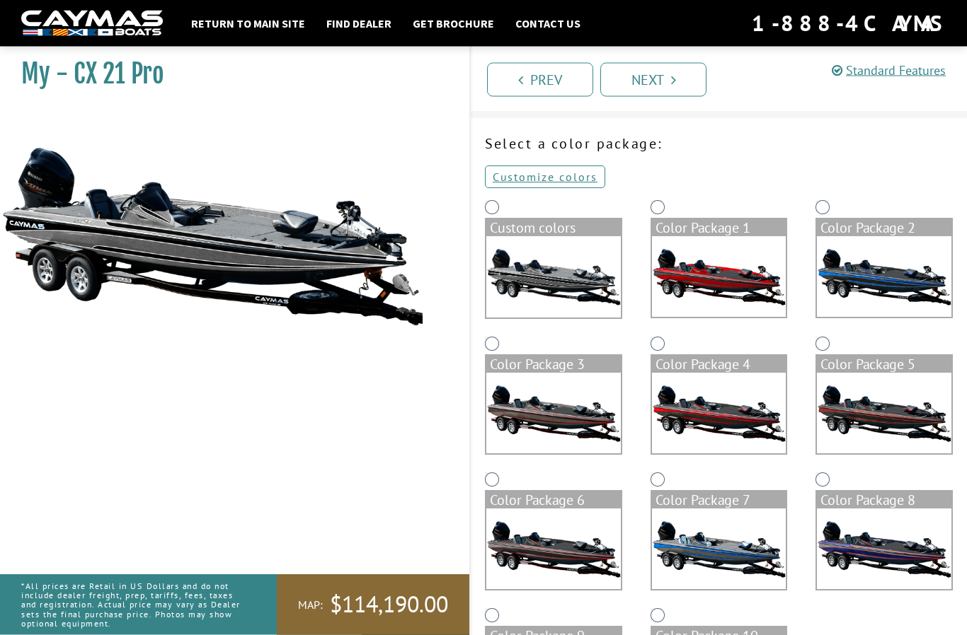
scroll to position [0, 0]
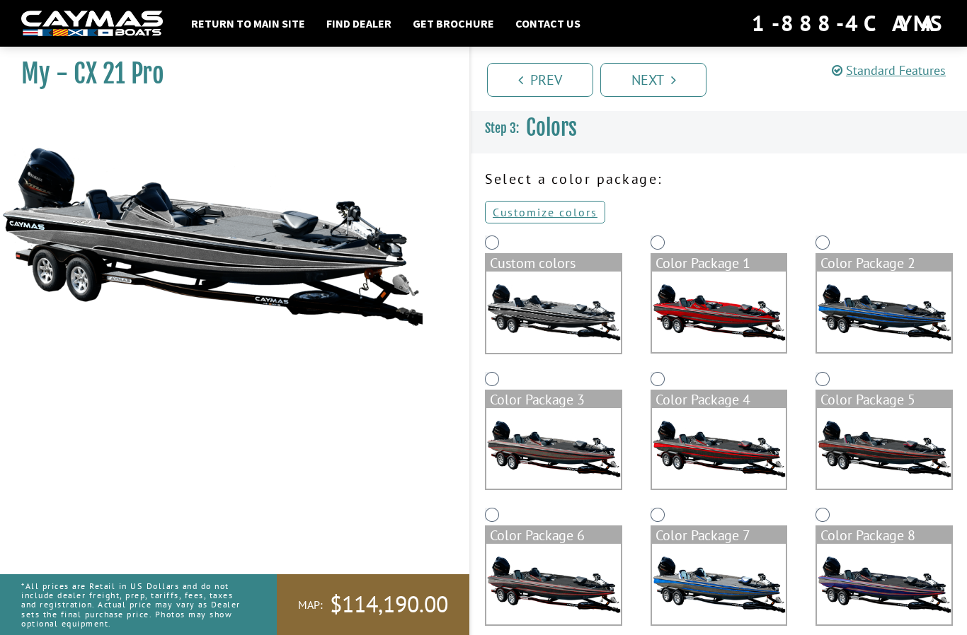
click at [560, 313] on img at bounding box center [553, 312] width 134 height 81
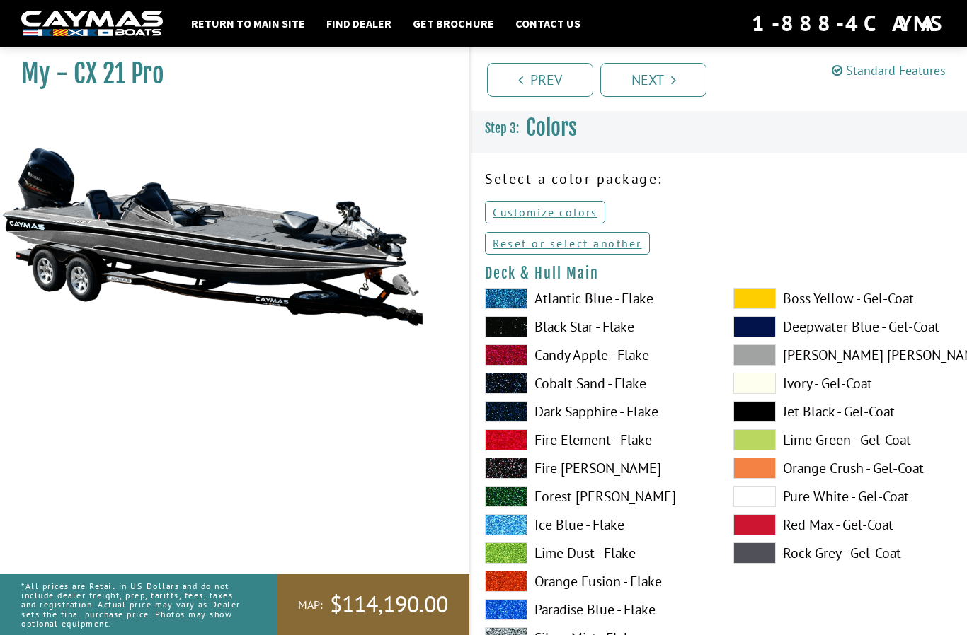
click at [565, 221] on link "Customize colors" at bounding box center [545, 212] width 120 height 23
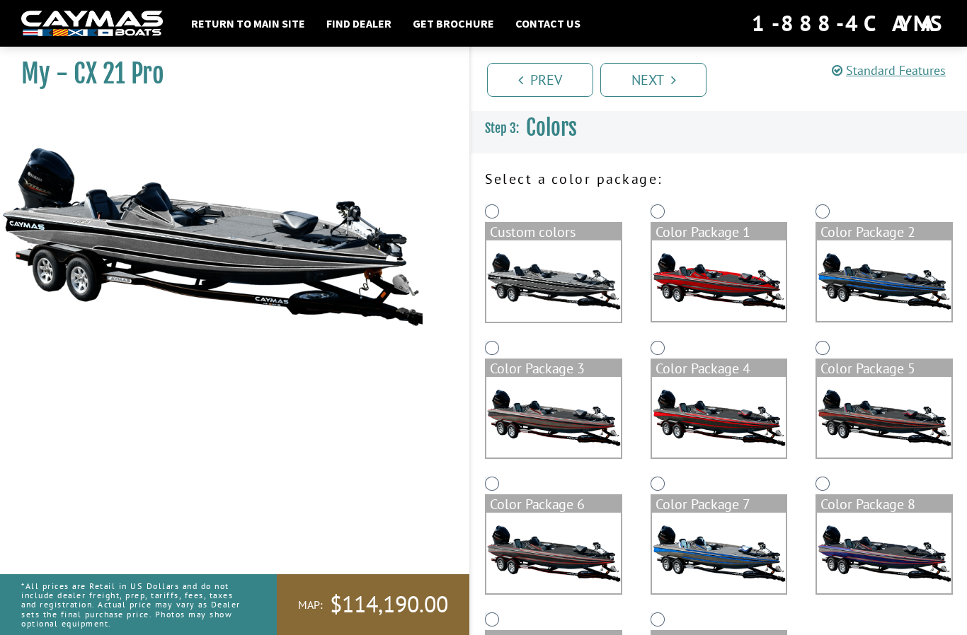
click at [563, 289] on img at bounding box center [553, 281] width 134 height 81
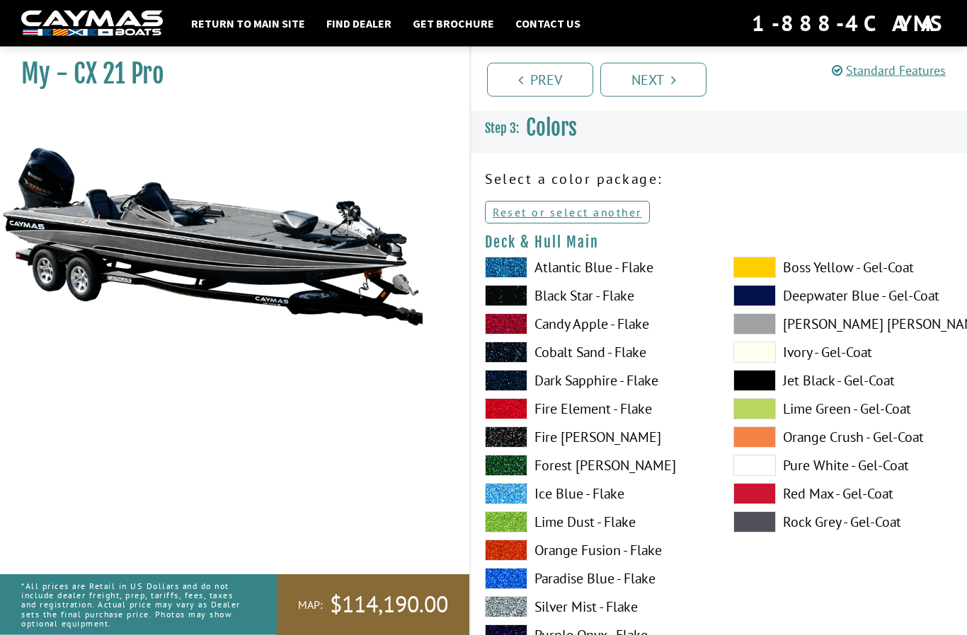
scroll to position [33, 0]
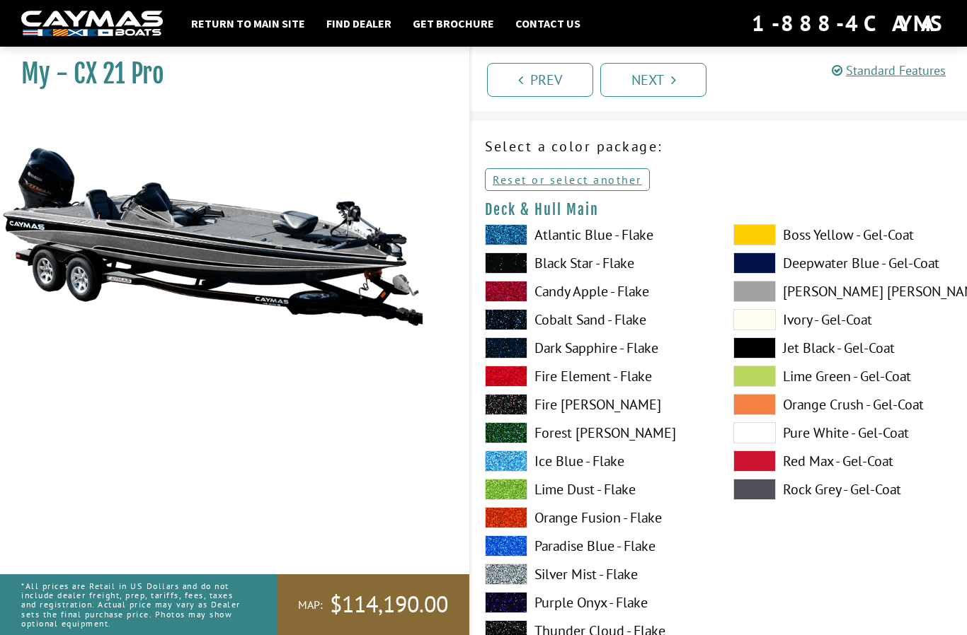
click at [512, 244] on span at bounding box center [506, 234] width 42 height 21
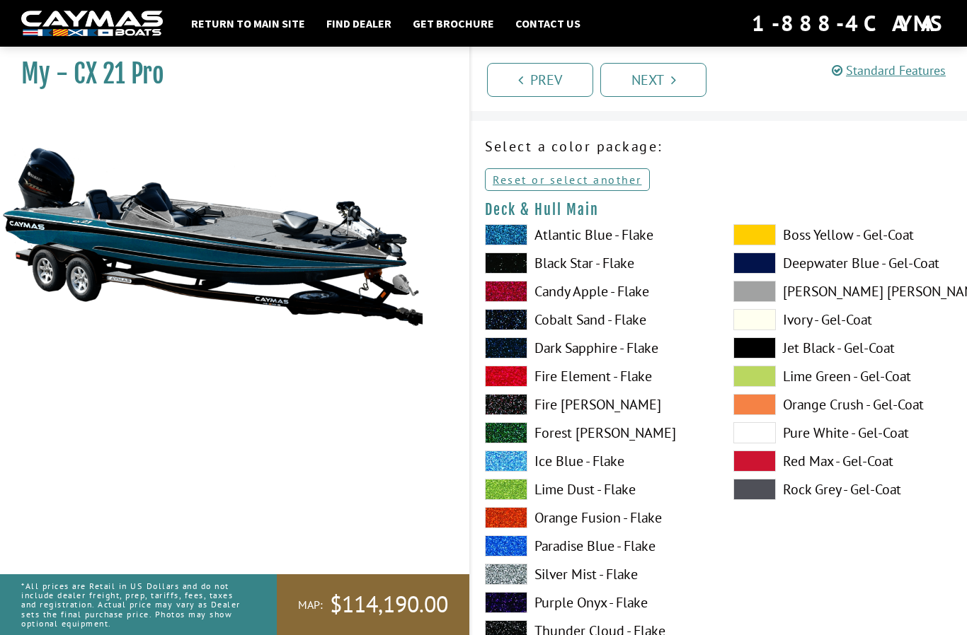
click at [763, 498] on span at bounding box center [754, 489] width 42 height 21
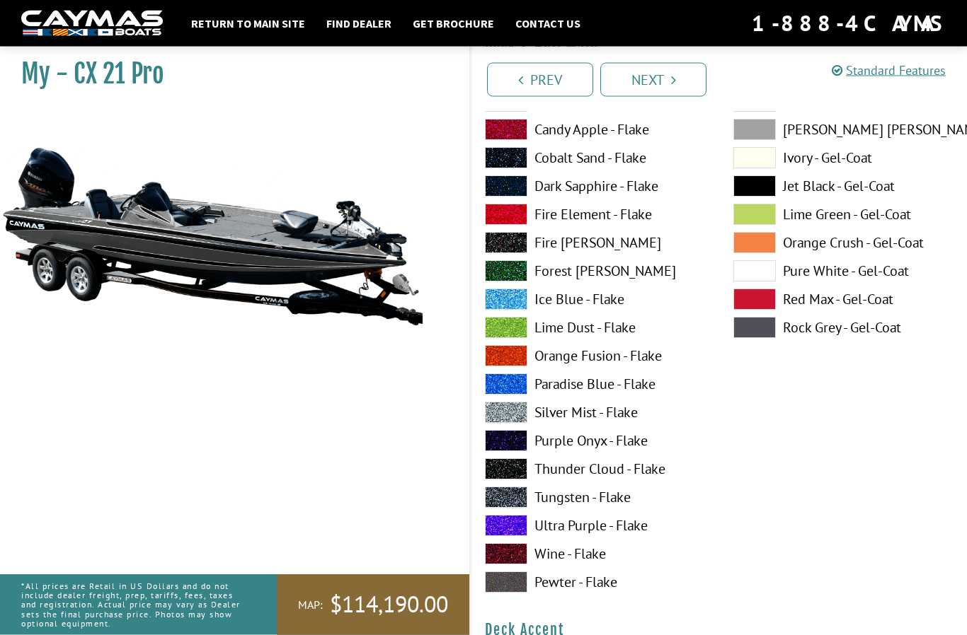
scroll to position [195, 0]
click at [516, 588] on span at bounding box center [506, 582] width 42 height 21
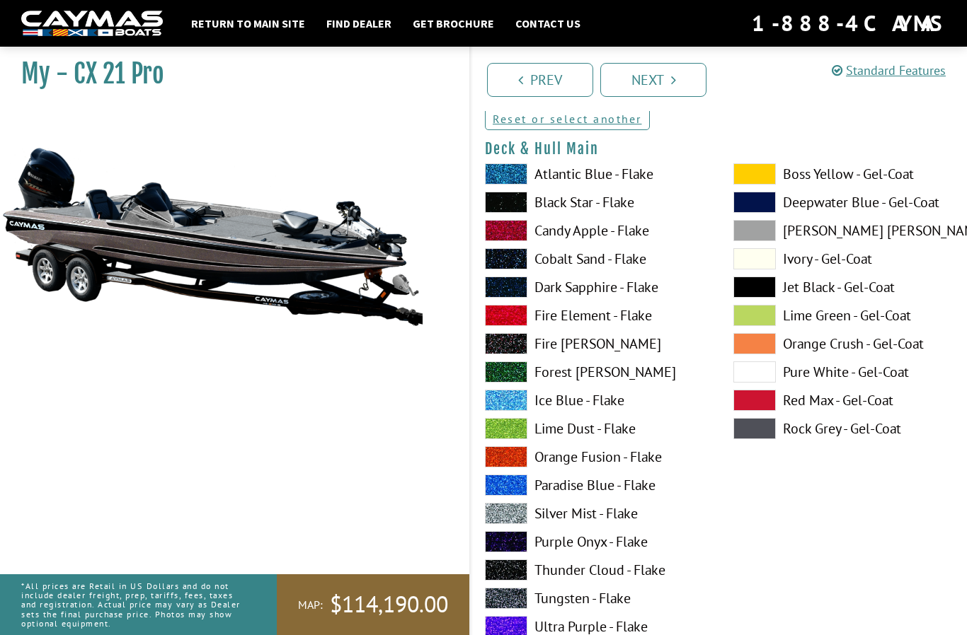
scroll to position [87, 0]
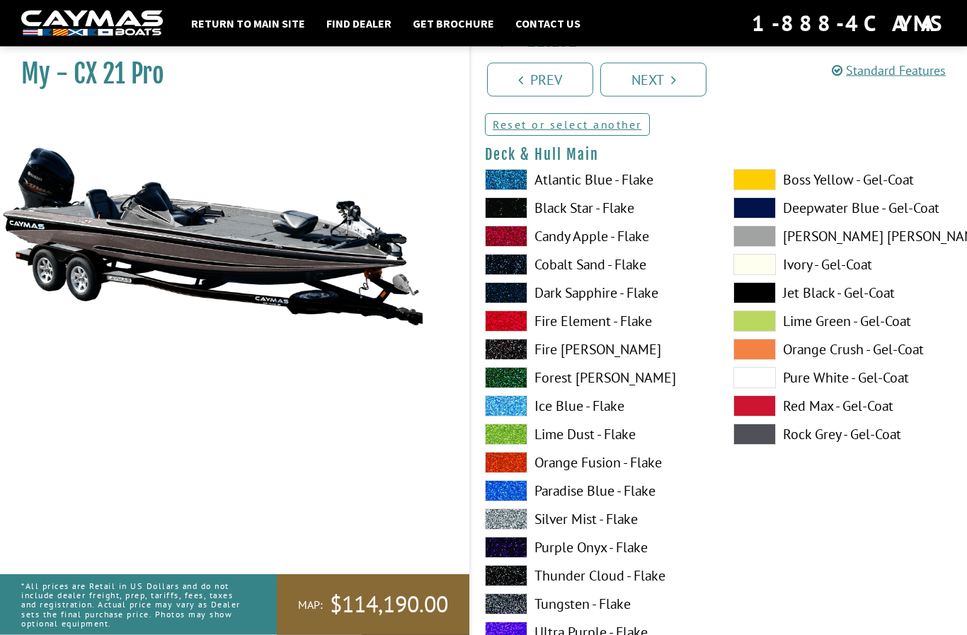
click at [756, 238] on span at bounding box center [754, 236] width 42 height 21
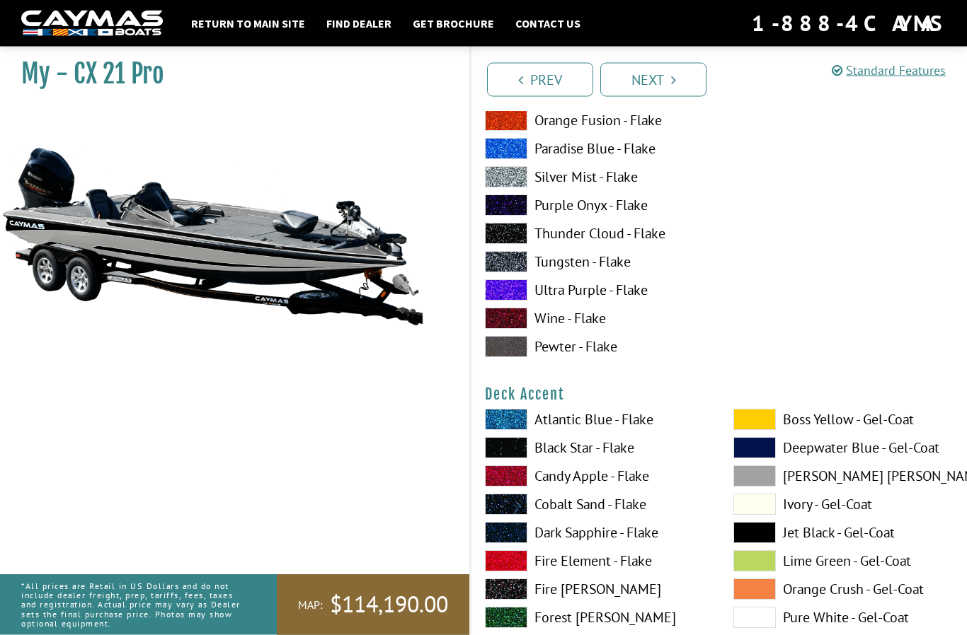
scroll to position [445, 0]
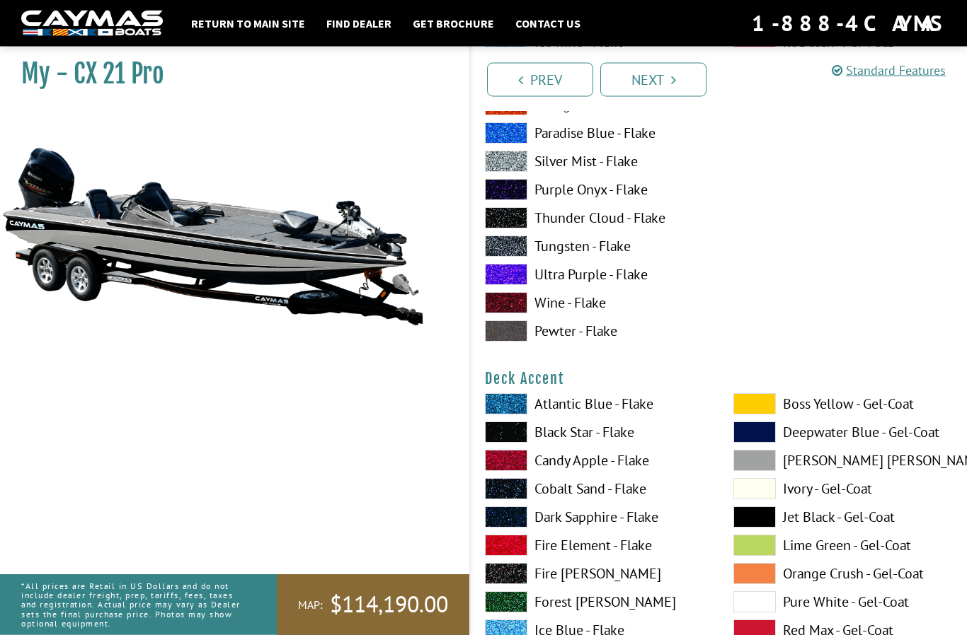
click at [765, 468] on span at bounding box center [754, 461] width 42 height 21
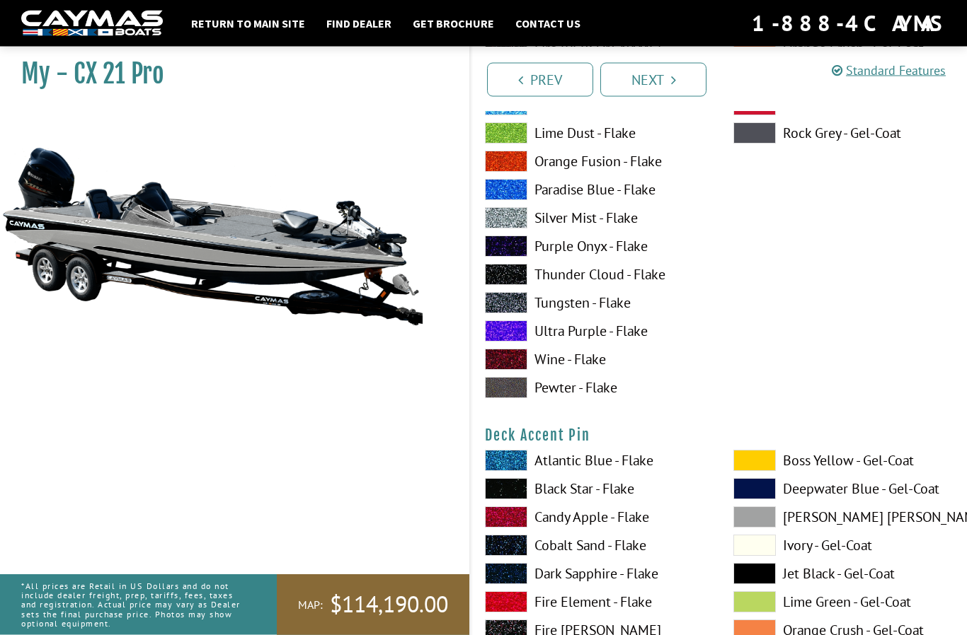
click at [761, 519] on span at bounding box center [754, 517] width 42 height 21
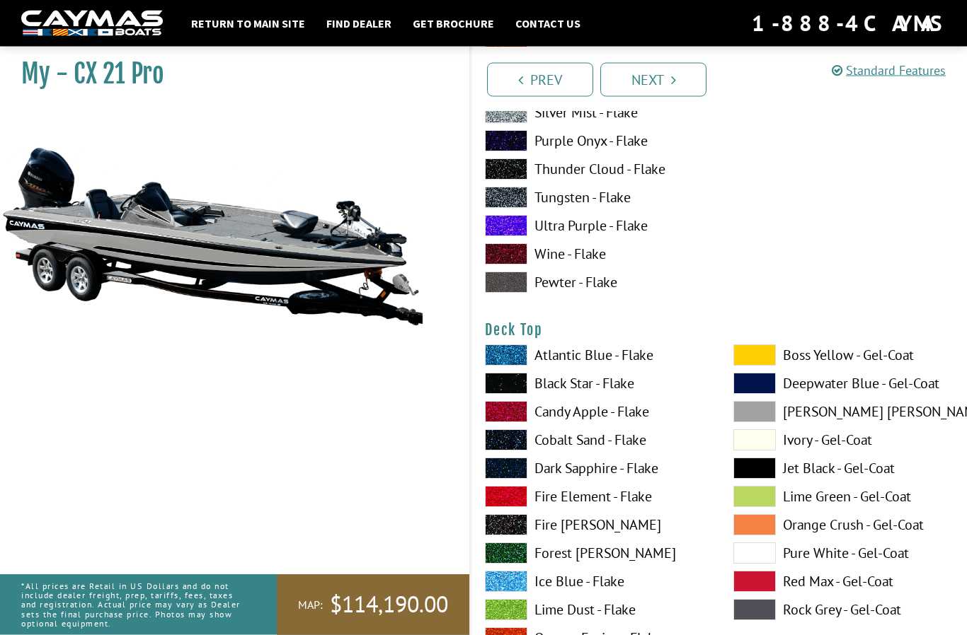
scroll to position [1676, 0]
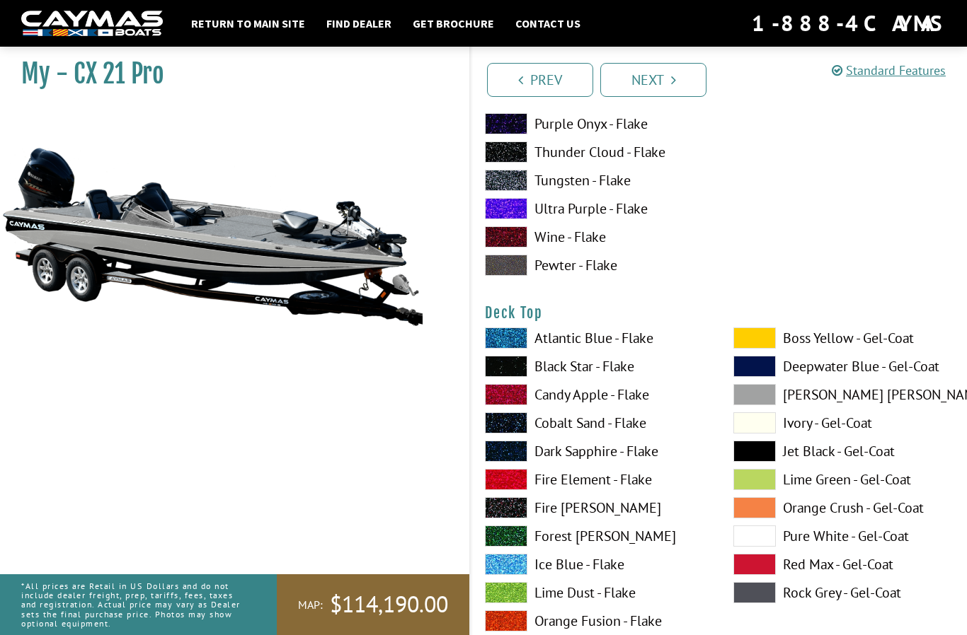
click at [758, 403] on span at bounding box center [754, 394] width 42 height 21
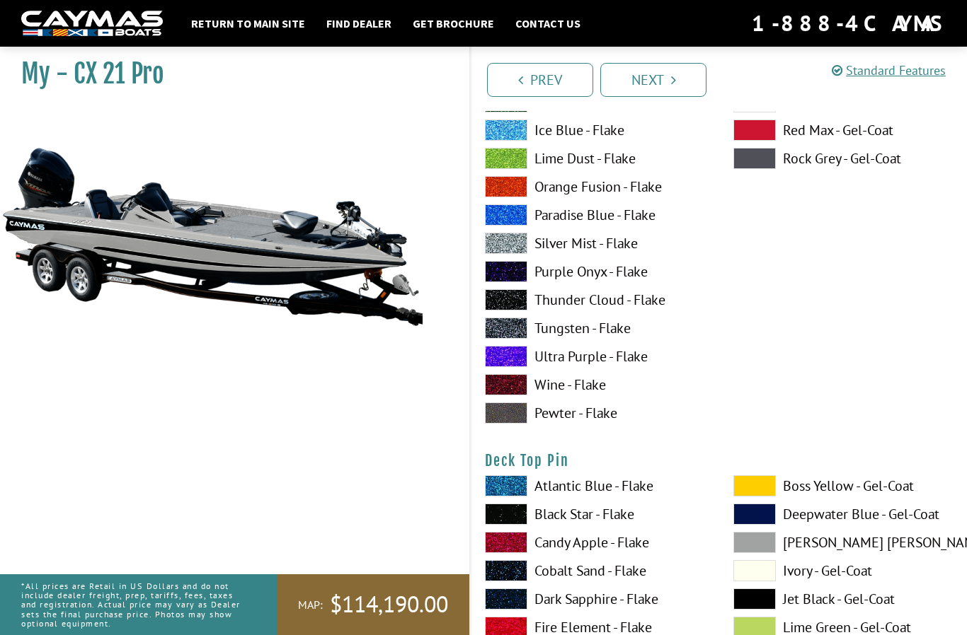
scroll to position [2135, 0]
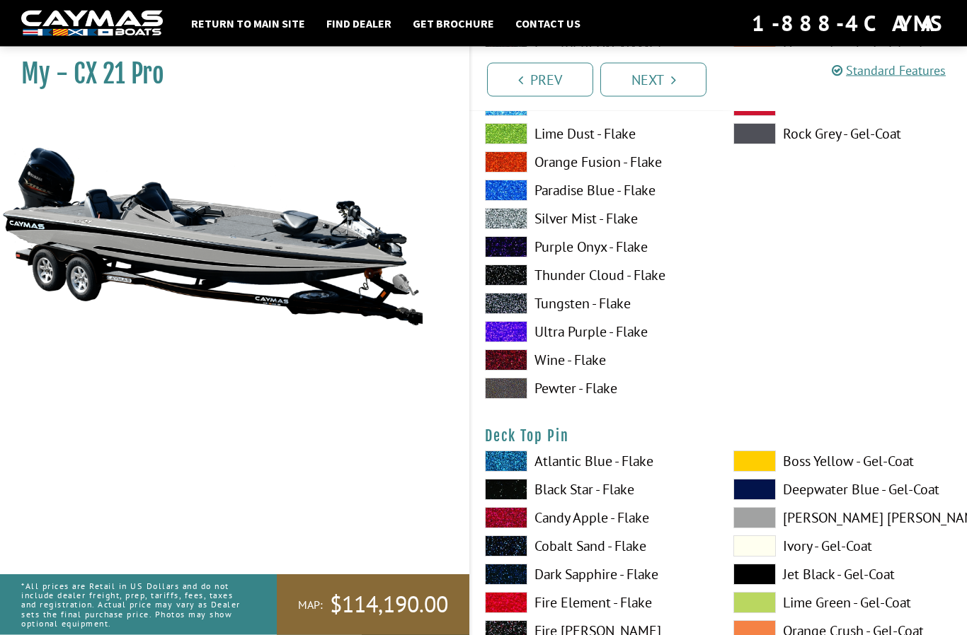
click at [763, 524] on span at bounding box center [754, 518] width 42 height 21
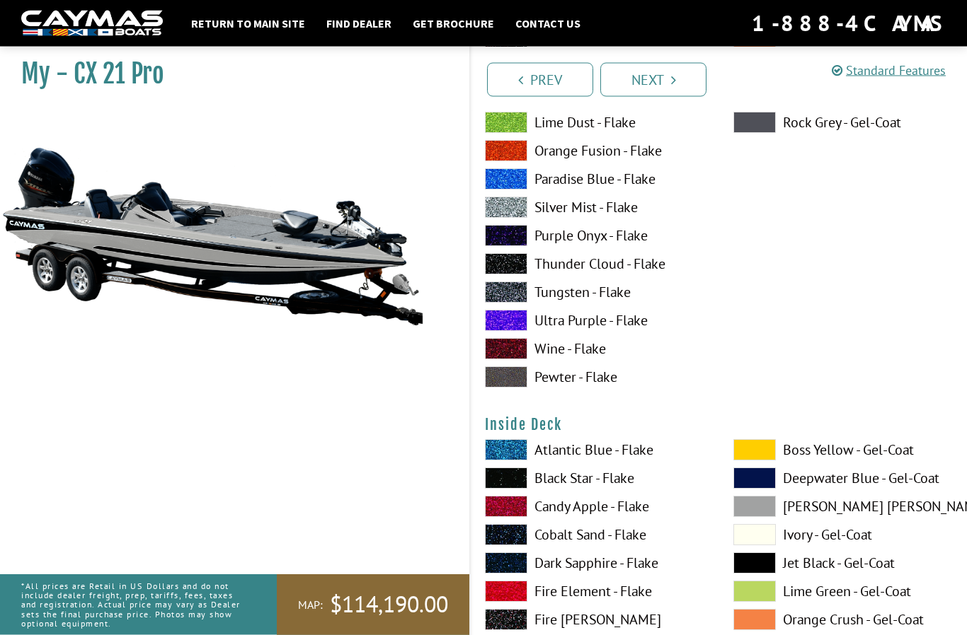
scroll to position [2729, 0]
click at [763, 516] on span at bounding box center [754, 506] width 42 height 21
click at [768, 569] on span at bounding box center [754, 563] width 42 height 21
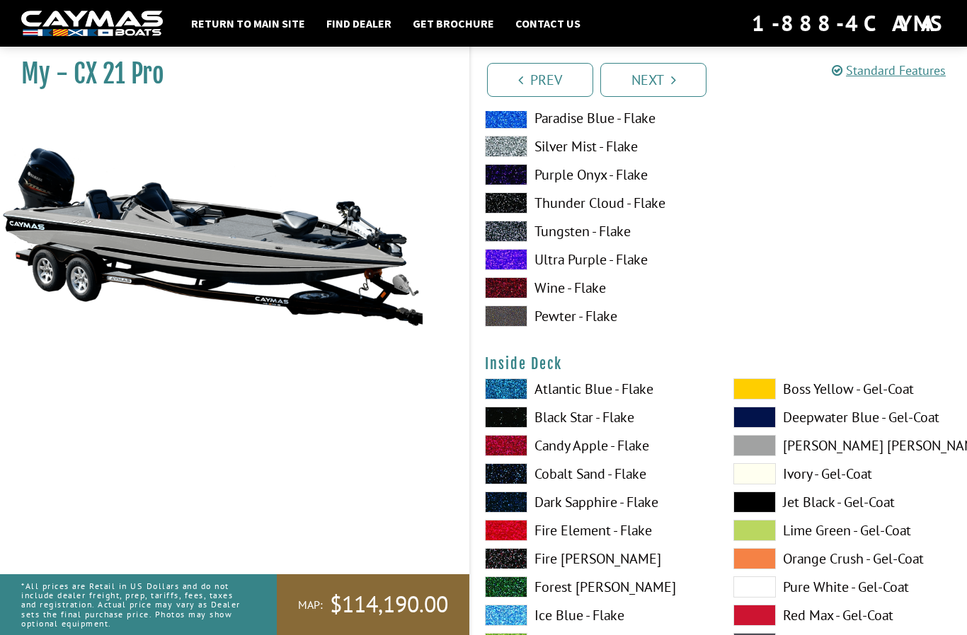
scroll to position [2789, 0]
click at [766, 479] on span at bounding box center [754, 474] width 42 height 21
click at [768, 427] on span at bounding box center [754, 417] width 42 height 21
click at [768, 635] on span at bounding box center [754, 643] width 42 height 21
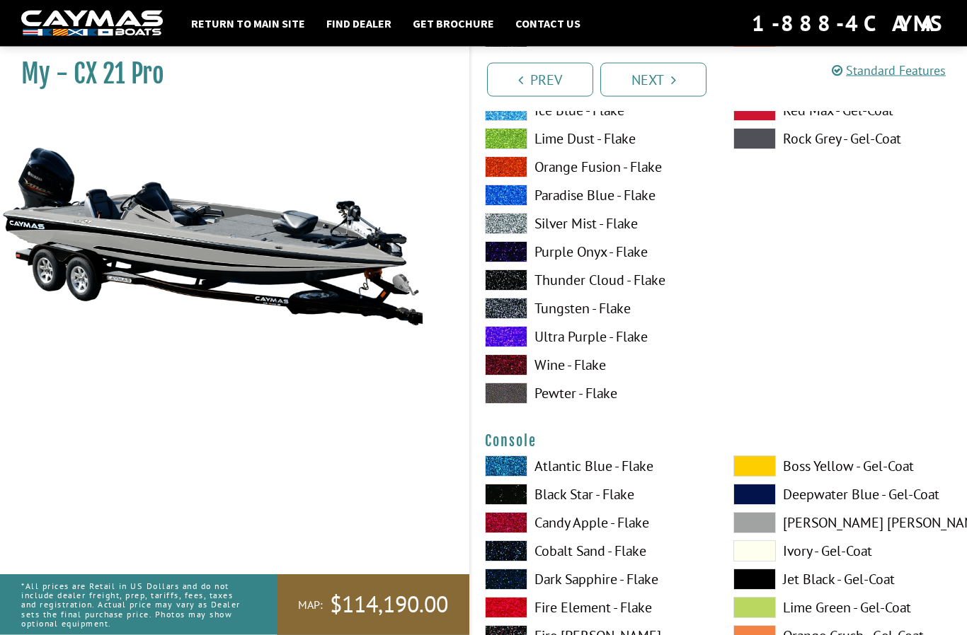
scroll to position [3308, 0]
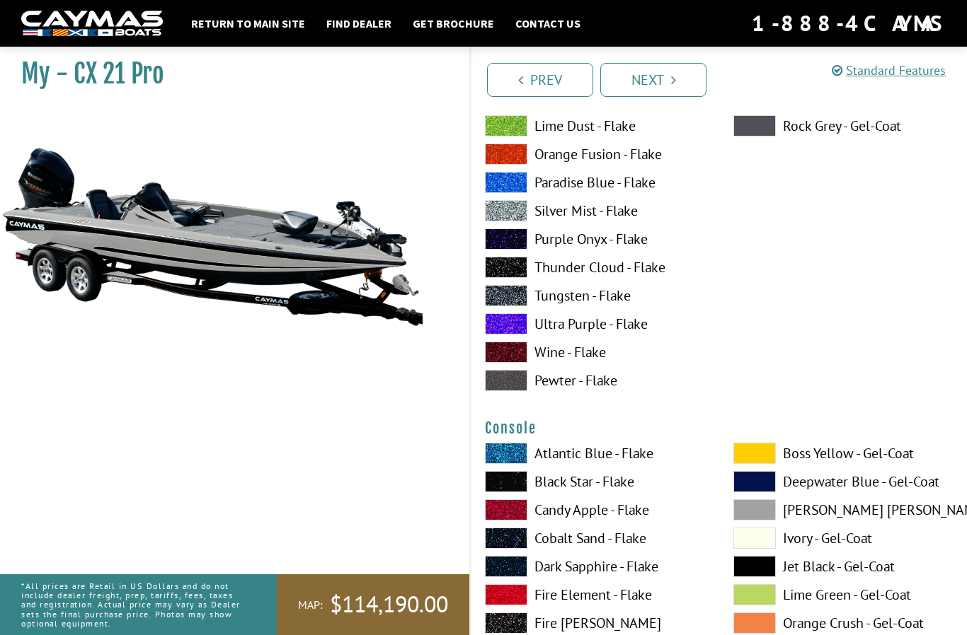
click at [756, 517] on span at bounding box center [754, 510] width 42 height 21
click at [767, 512] on span at bounding box center [754, 510] width 42 height 21
click at [766, 519] on span at bounding box center [754, 510] width 42 height 21
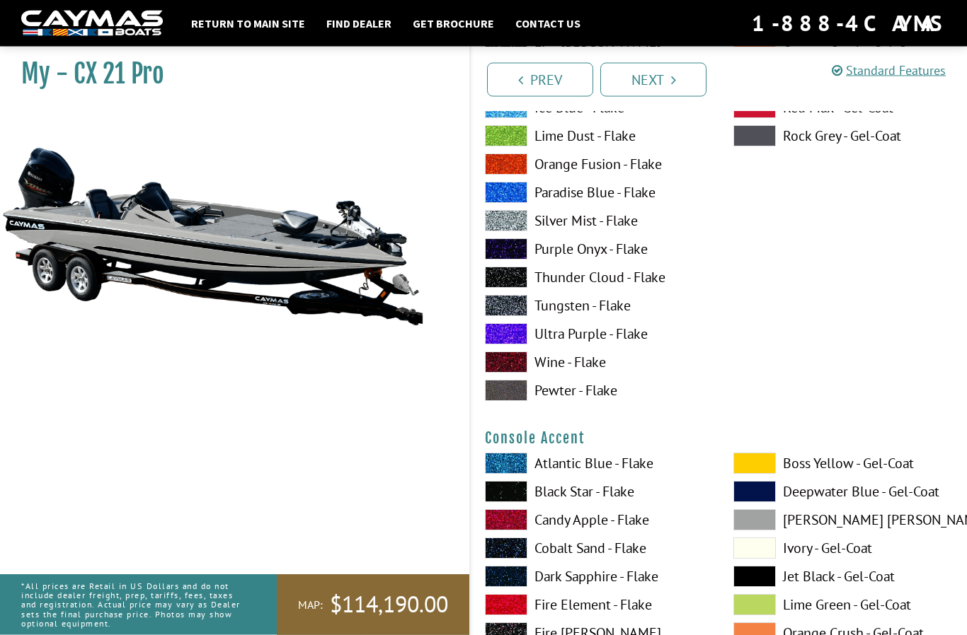
click at [769, 526] on span at bounding box center [754, 520] width 42 height 21
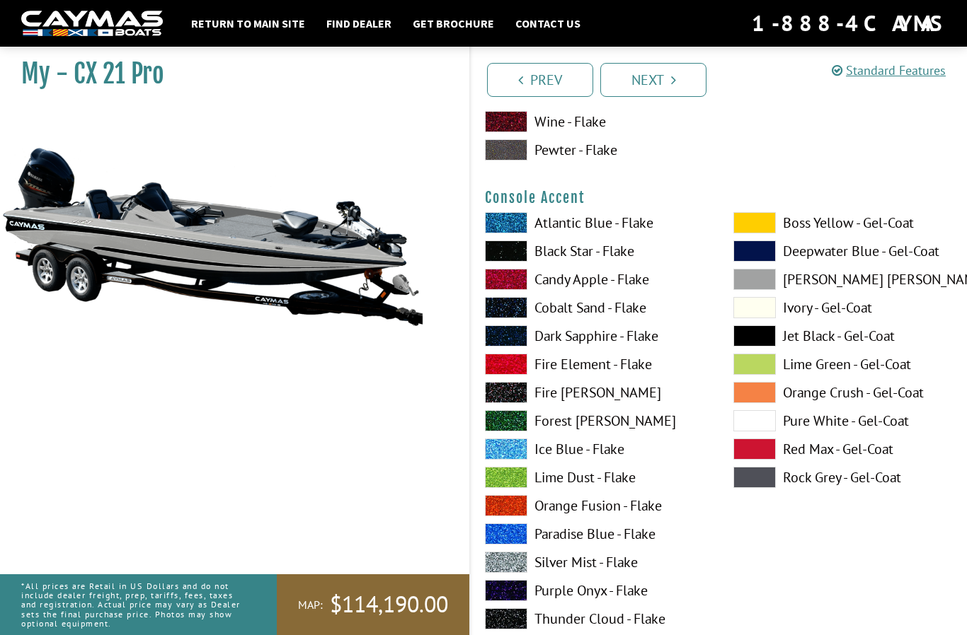
scroll to position [4118, 0]
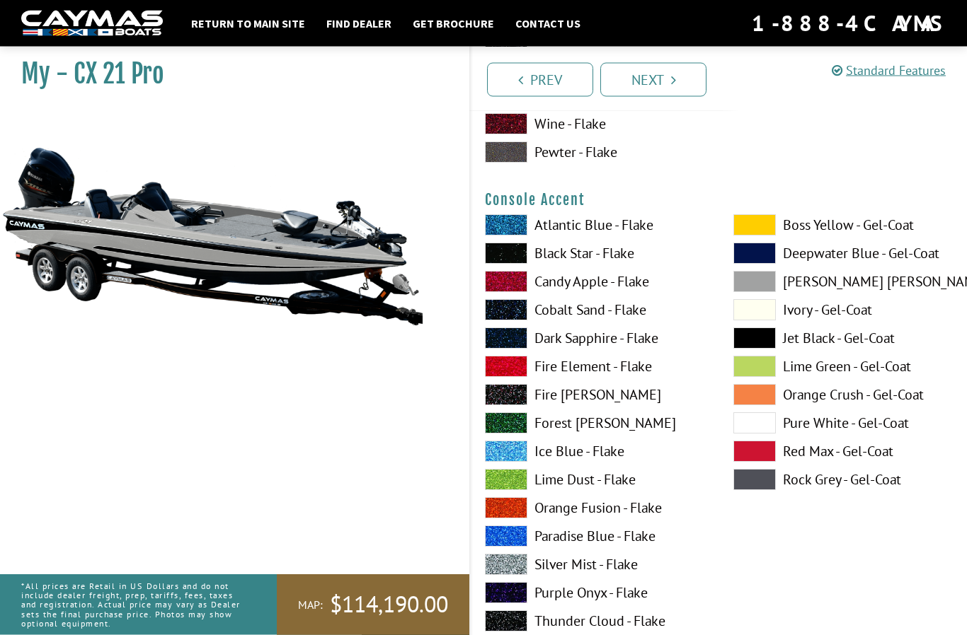
click at [762, 338] on span at bounding box center [754, 338] width 42 height 21
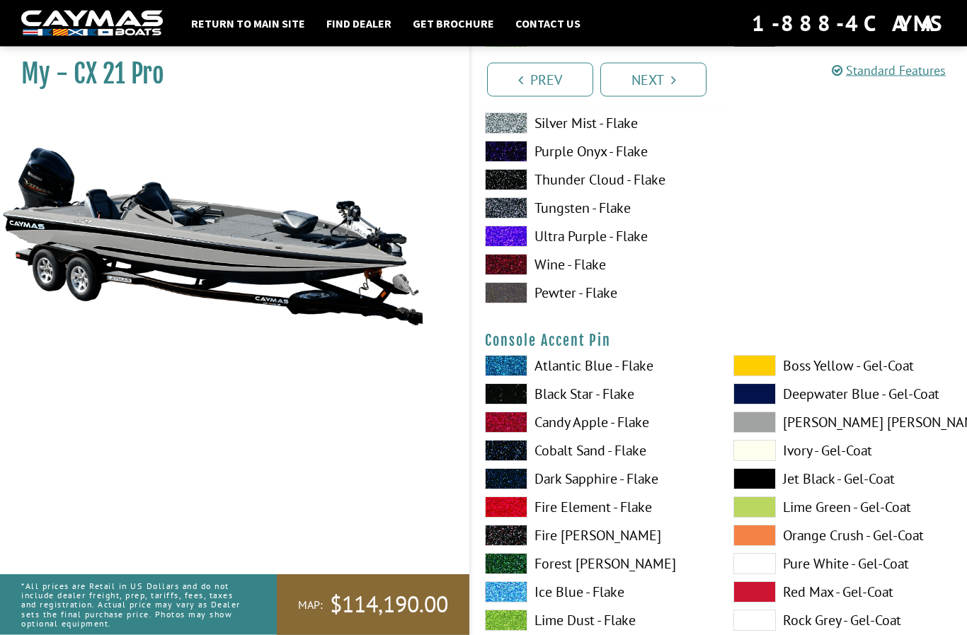
scroll to position [4562, 0]
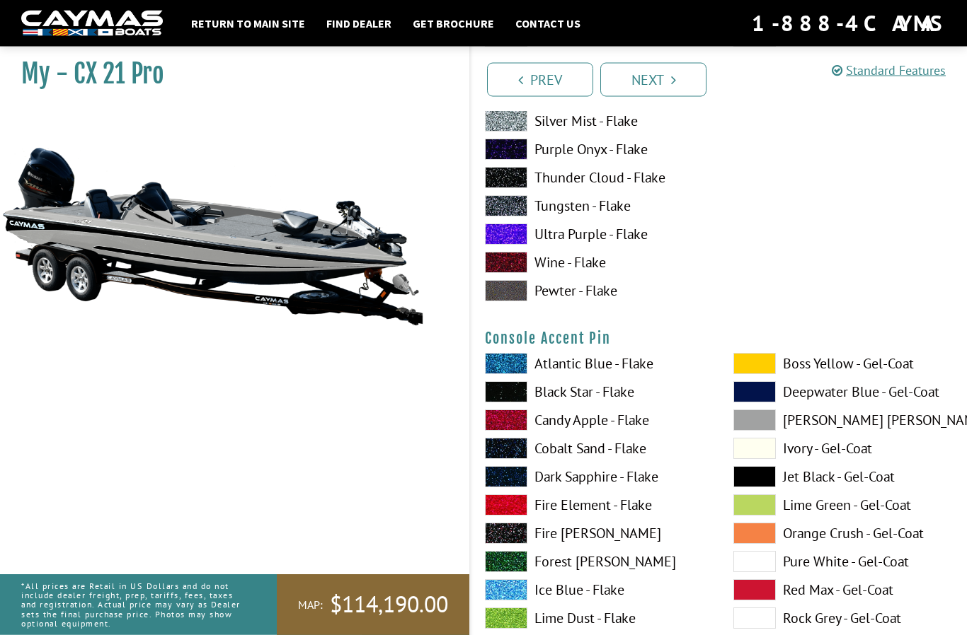
click at [761, 484] on span at bounding box center [754, 477] width 42 height 21
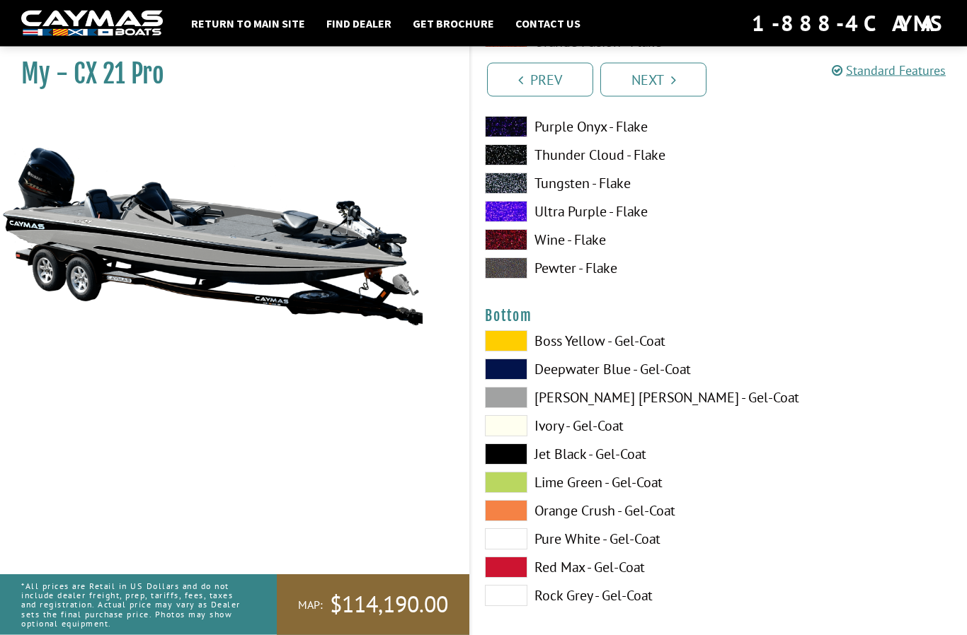
scroll to position [5167, 0]
click at [509, 465] on span at bounding box center [506, 454] width 42 height 21
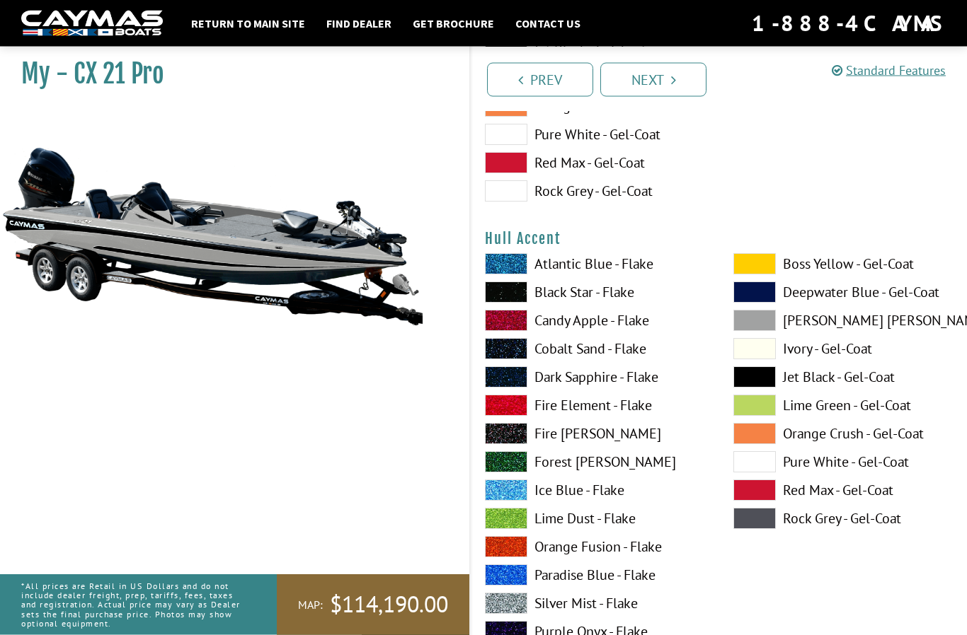
scroll to position [5572, 0]
click at [761, 388] on span at bounding box center [754, 377] width 42 height 21
click at [766, 526] on span at bounding box center [754, 518] width 42 height 21
click at [756, 331] on span at bounding box center [754, 320] width 42 height 21
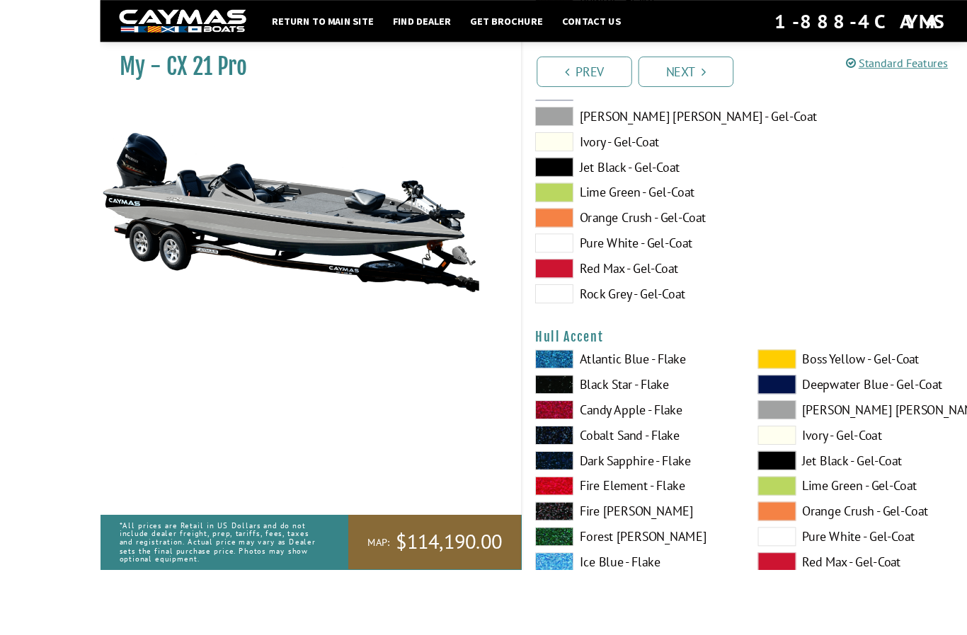
scroll to position [5565, 0]
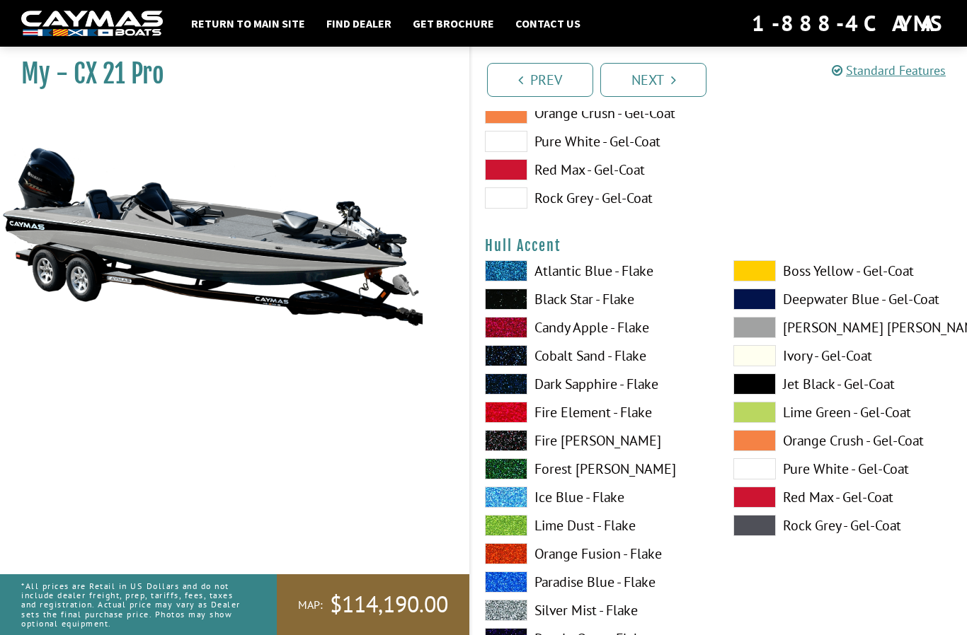
click at [769, 395] on span at bounding box center [754, 384] width 42 height 21
click at [761, 395] on span at bounding box center [754, 384] width 42 height 21
click at [762, 536] on span at bounding box center [754, 525] width 42 height 21
click at [766, 536] on span at bounding box center [754, 525] width 42 height 21
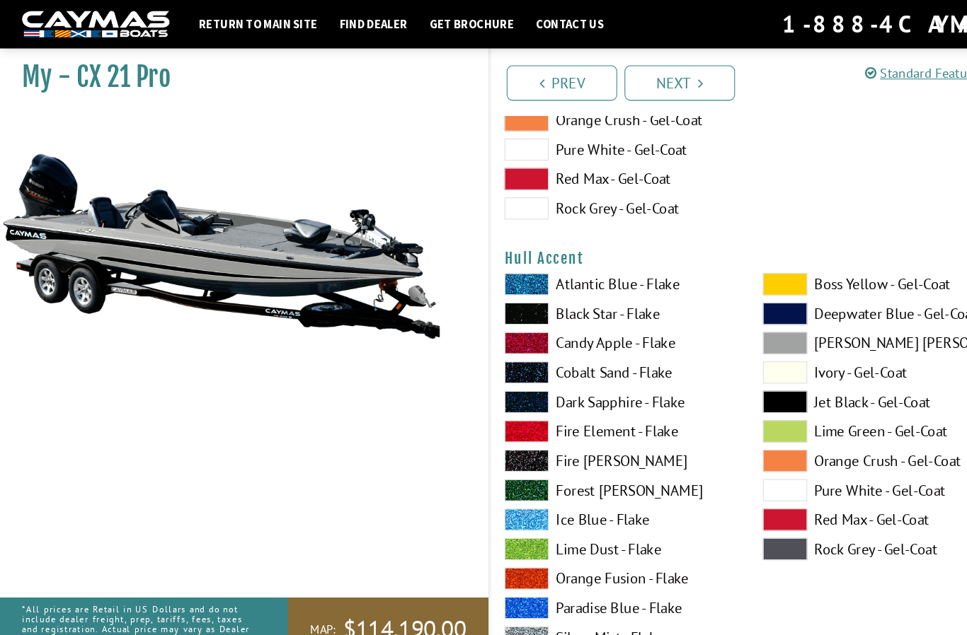
scroll to position [5563, 0]
click at [763, 340] on span at bounding box center [754, 328] width 42 height 21
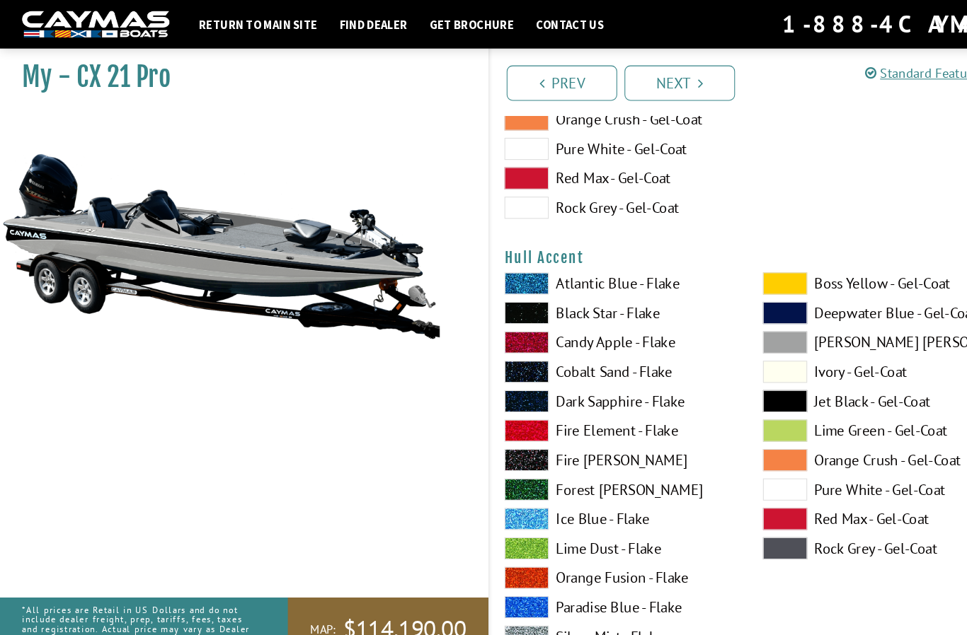
click at [768, 538] on span at bounding box center [754, 527] width 42 height 21
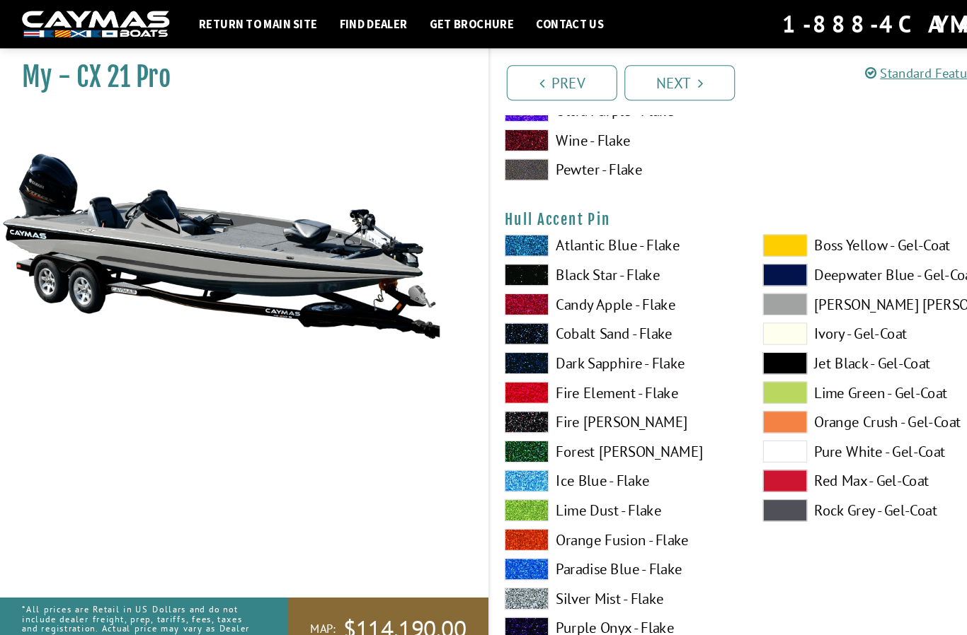
scroll to position [6184, 0]
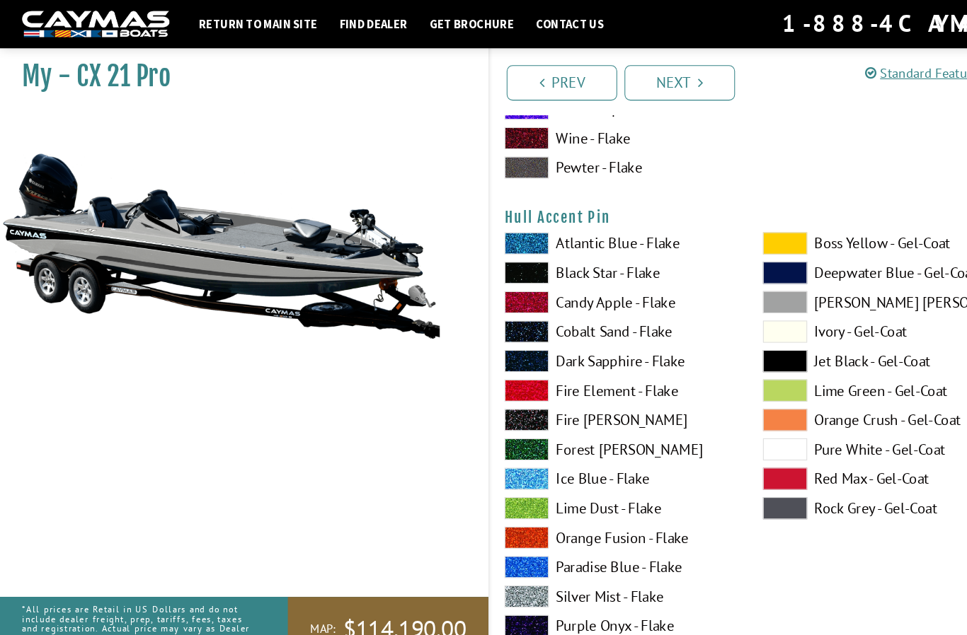
click at [760, 301] on span at bounding box center [754, 290] width 42 height 21
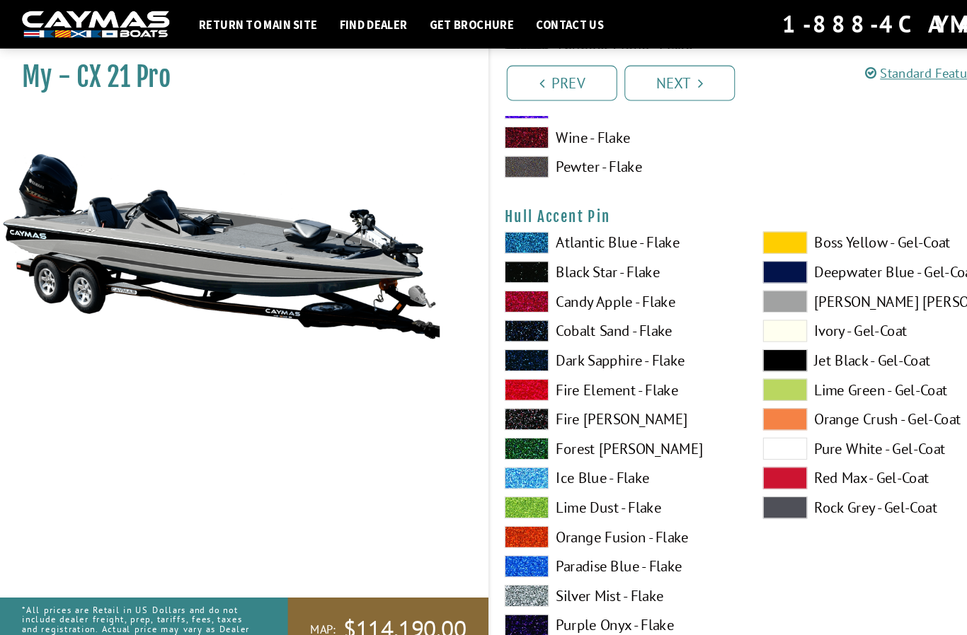
click at [761, 357] on span at bounding box center [754, 346] width 42 height 21
click at [763, 301] on span at bounding box center [754, 289] width 42 height 21
click at [758, 357] on span at bounding box center [754, 346] width 42 height 21
click at [765, 492] on span at bounding box center [754, 488] width 42 height 21
click at [760, 301] on span at bounding box center [754, 289] width 42 height 21
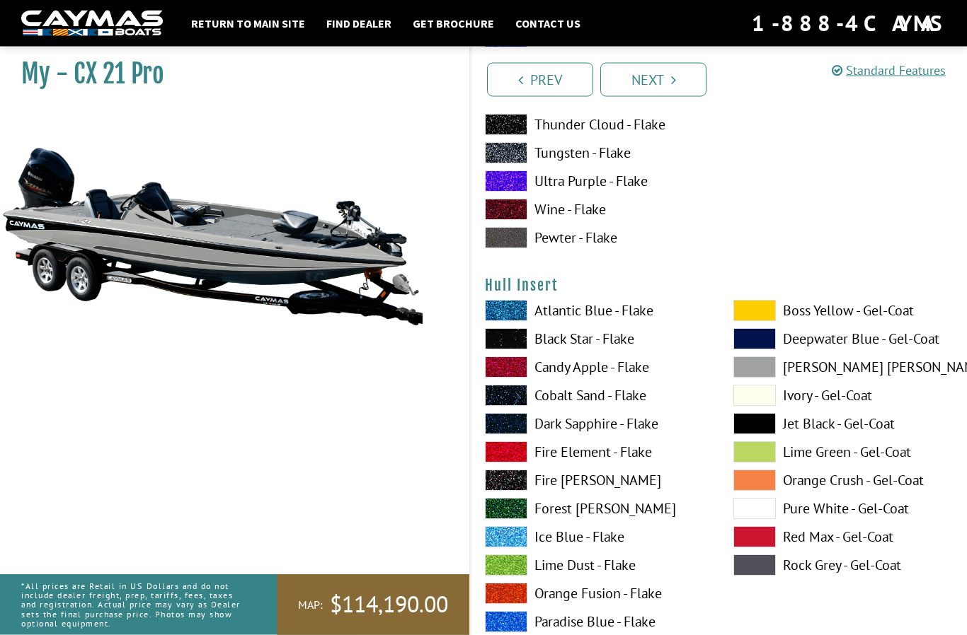
scroll to position [6690, 0]
click at [765, 574] on span at bounding box center [754, 565] width 42 height 21
click at [764, 434] on span at bounding box center [754, 423] width 42 height 21
click at [764, 374] on span at bounding box center [754, 367] width 42 height 21
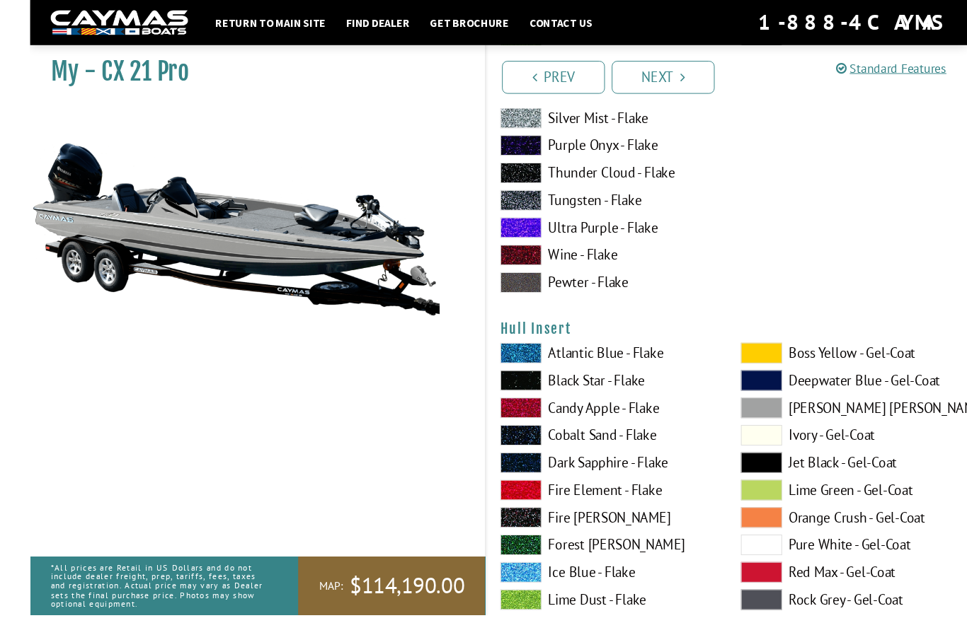
scroll to position [6656, 0]
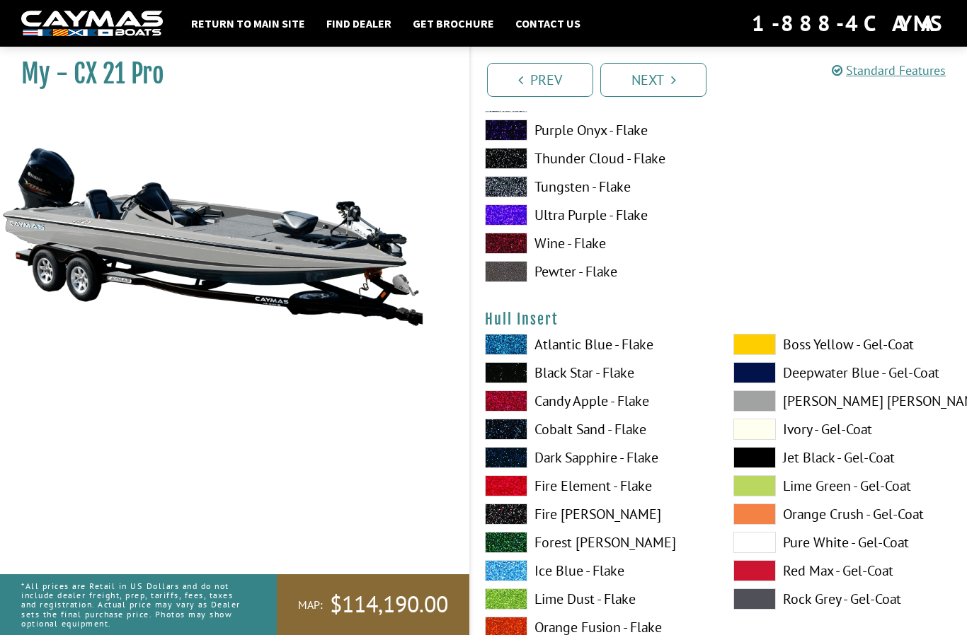
click at [763, 610] on span at bounding box center [754, 599] width 42 height 21
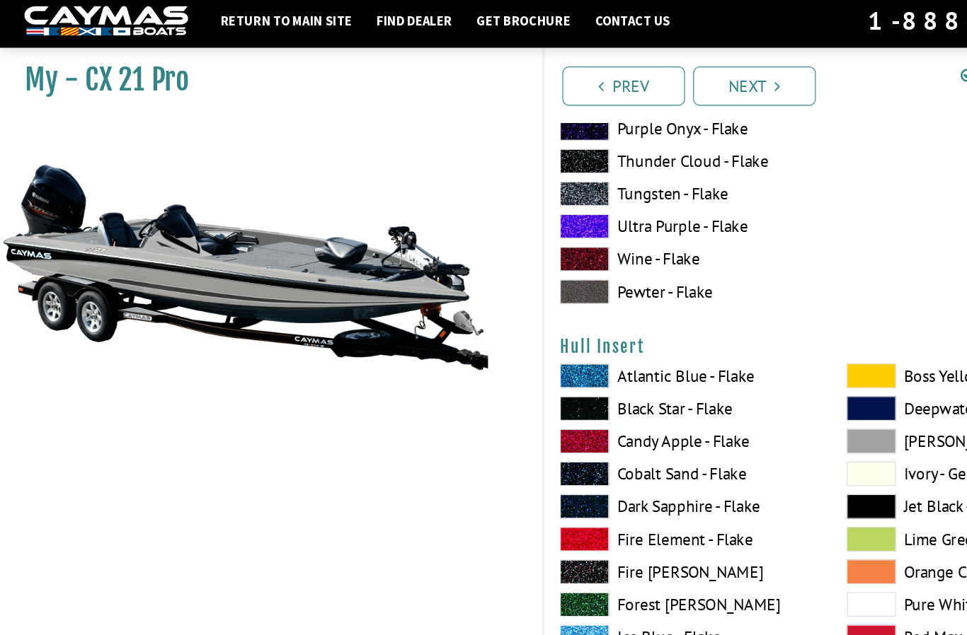
click at [759, 395] on span at bounding box center [754, 387] width 42 height 21
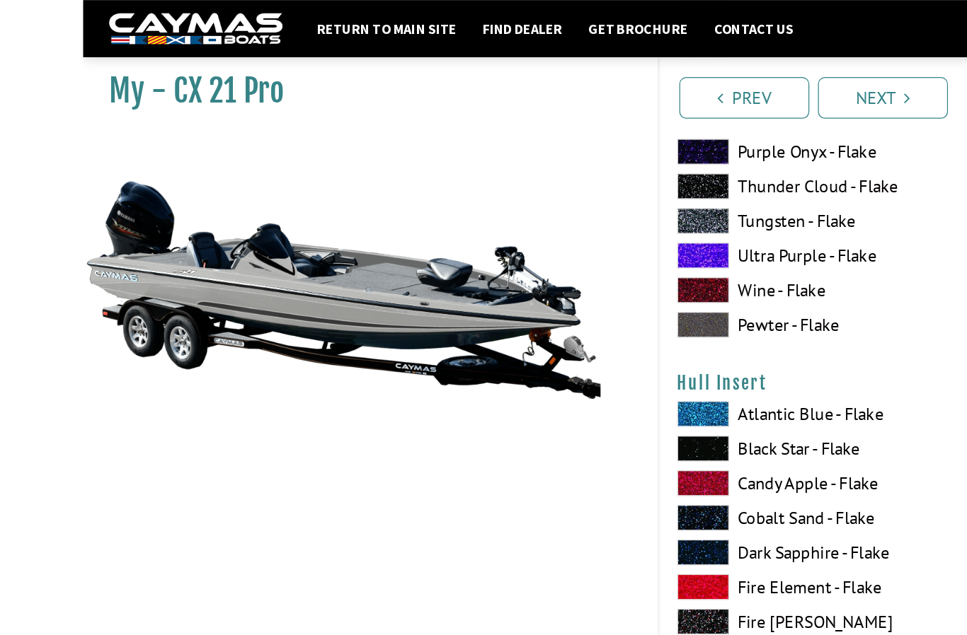
scroll to position [6584, 0]
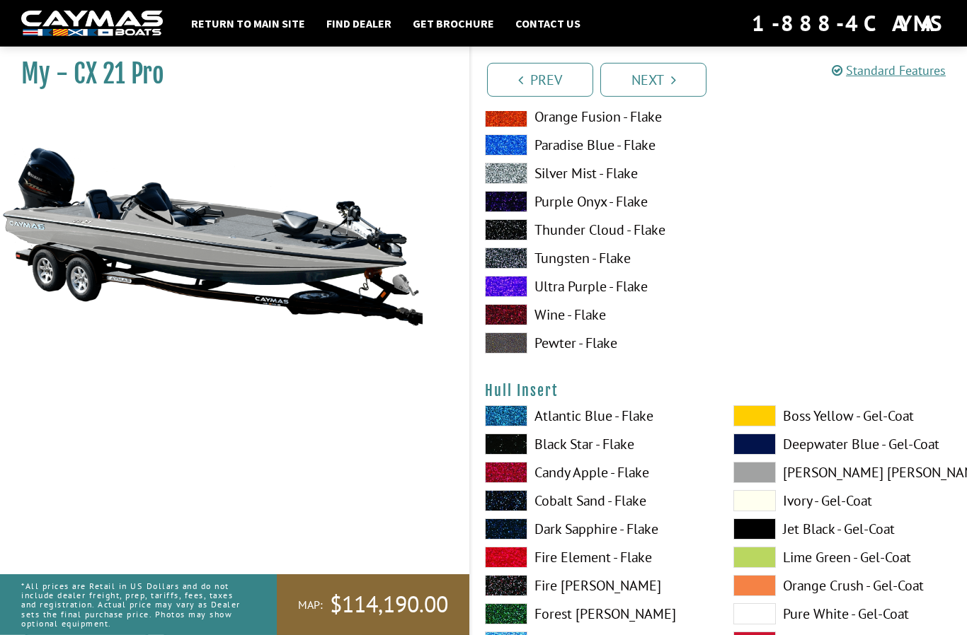
click at [767, 509] on span at bounding box center [754, 500] width 42 height 21
click at [766, 455] on span at bounding box center [754, 444] width 42 height 21
click at [521, 455] on span at bounding box center [506, 444] width 42 height 21
click at [517, 509] on span at bounding box center [506, 500] width 42 height 21
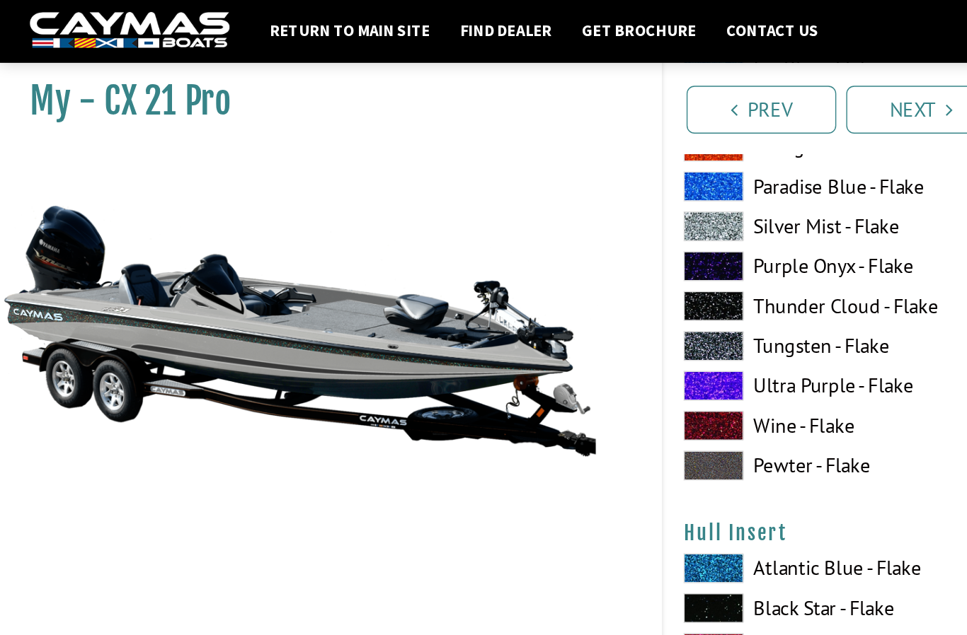
click at [517, 339] on span at bounding box center [506, 332] width 42 height 21
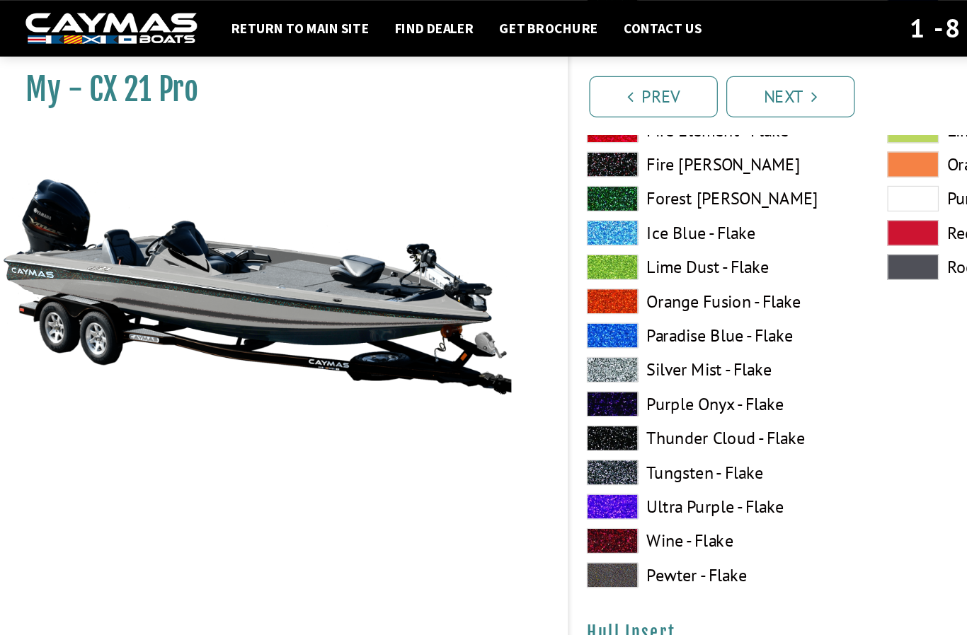
scroll to position [6451, 0]
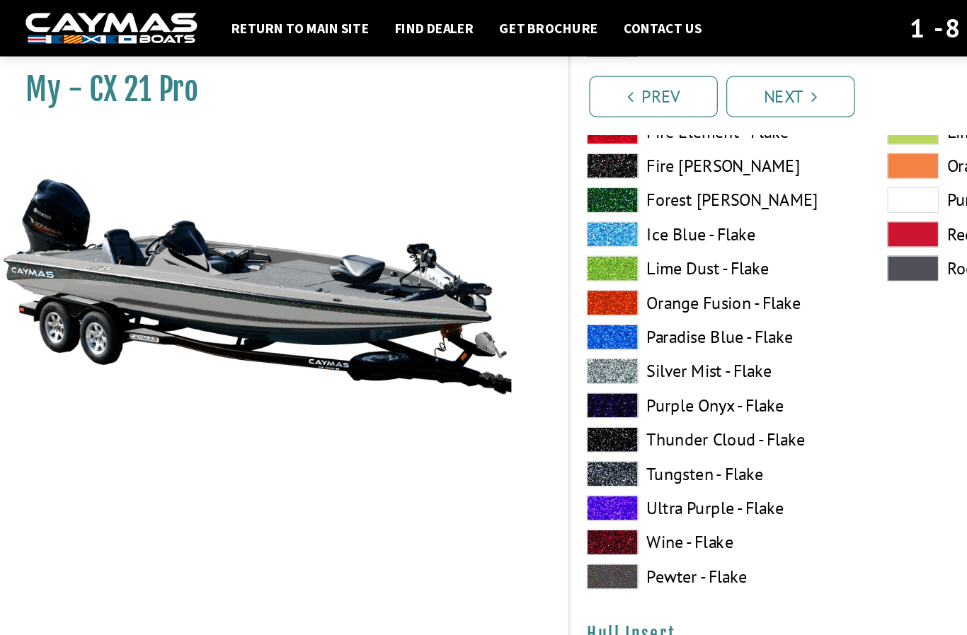
click at [514, 318] on span at bounding box center [506, 306] width 42 height 21
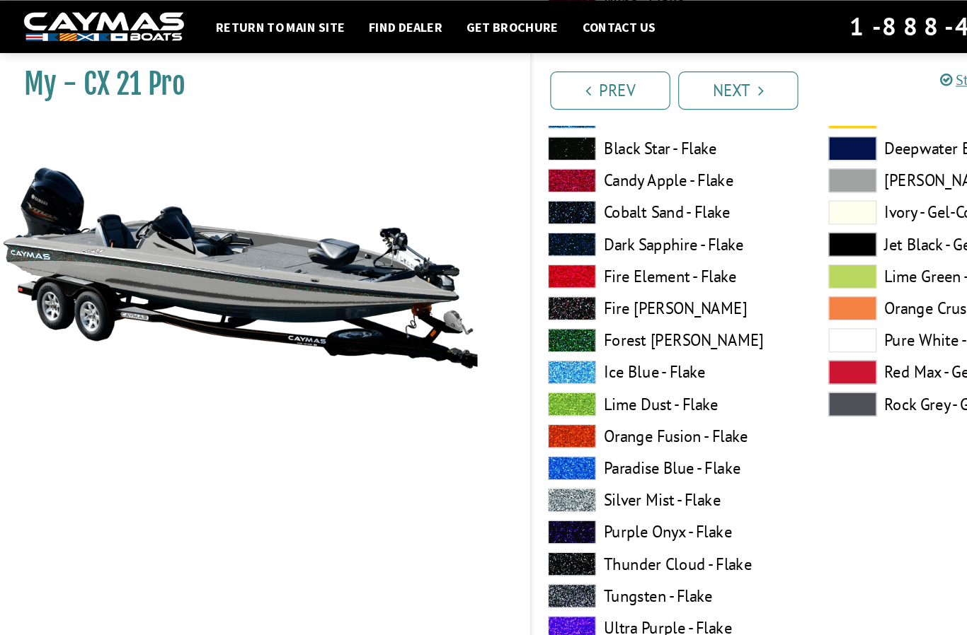
scroll to position [6314, 0]
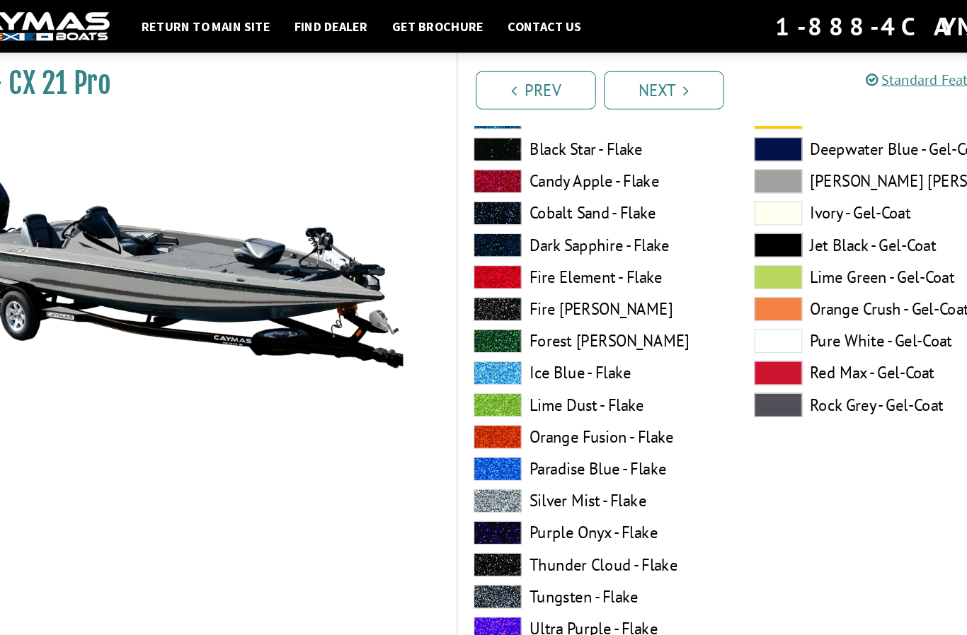
click at [733, 256] on span at bounding box center [754, 245] width 42 height 21
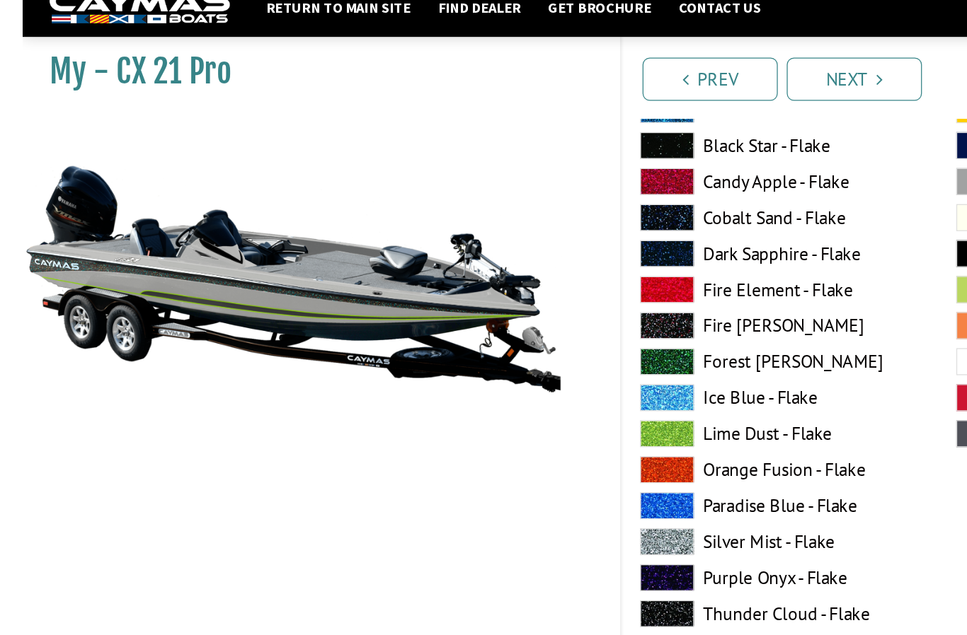
scroll to position [6297, 0]
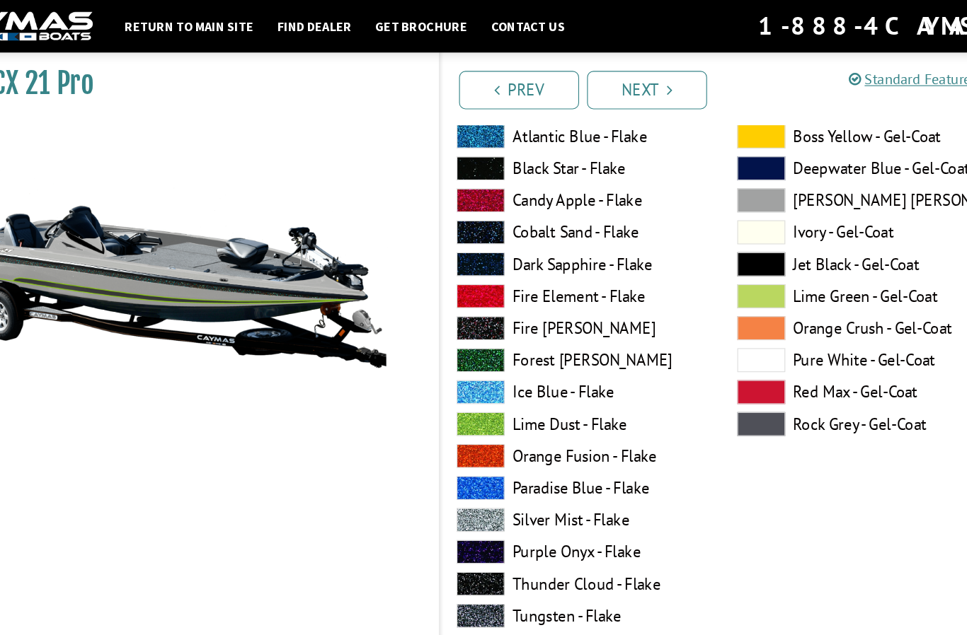
click at [733, 328] on span at bounding box center [754, 318] width 42 height 21
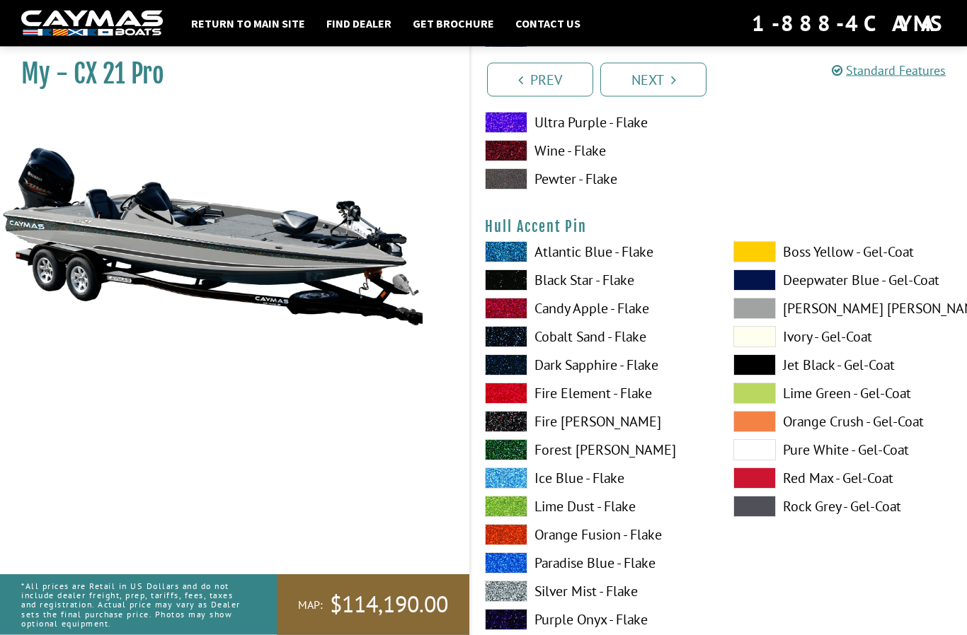
scroll to position [6166, 0]
click at [766, 513] on span at bounding box center [754, 506] width 42 height 21
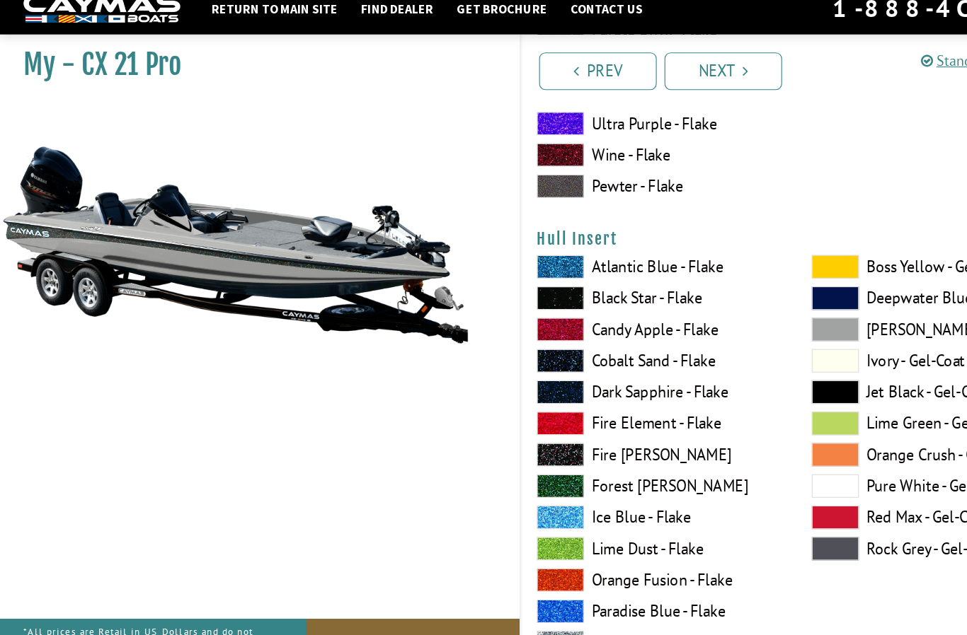
scroll to position [6744, 0]
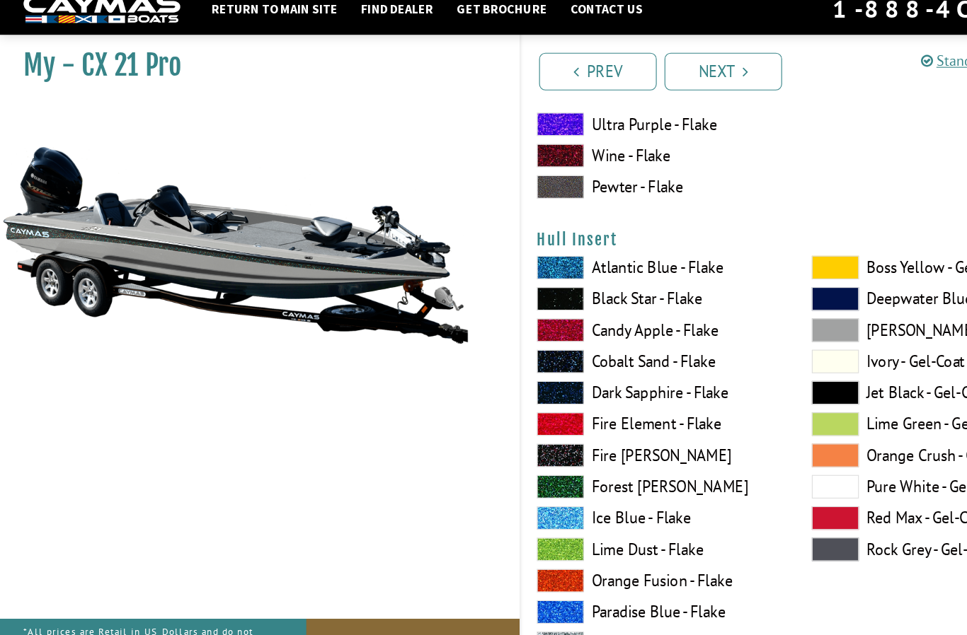
click at [766, 504] on span at bounding box center [754, 511] width 42 height 21
click at [764, 343] on span at bounding box center [754, 341] width 42 height 21
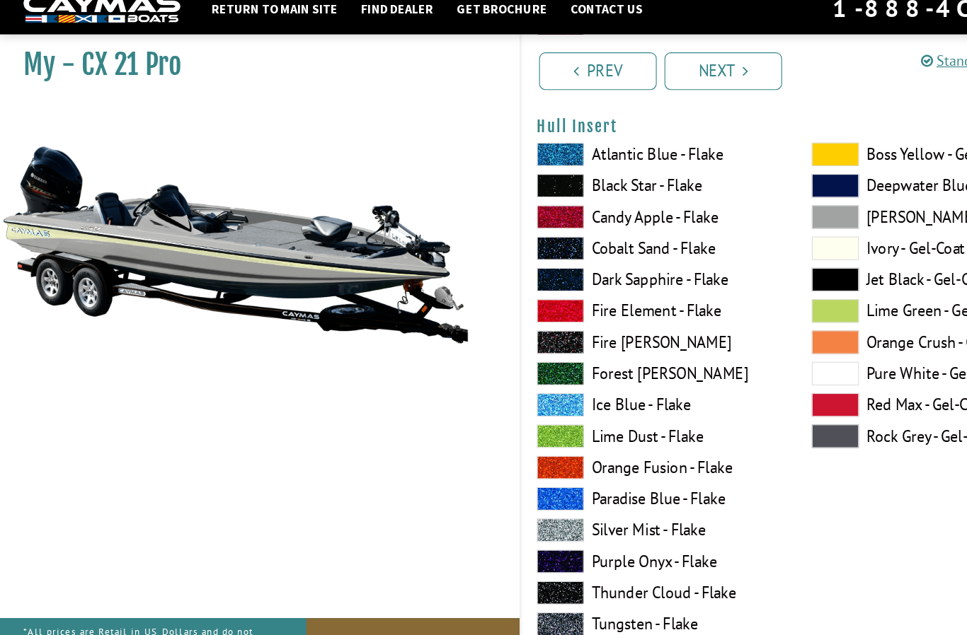
scroll to position [6846, 0]
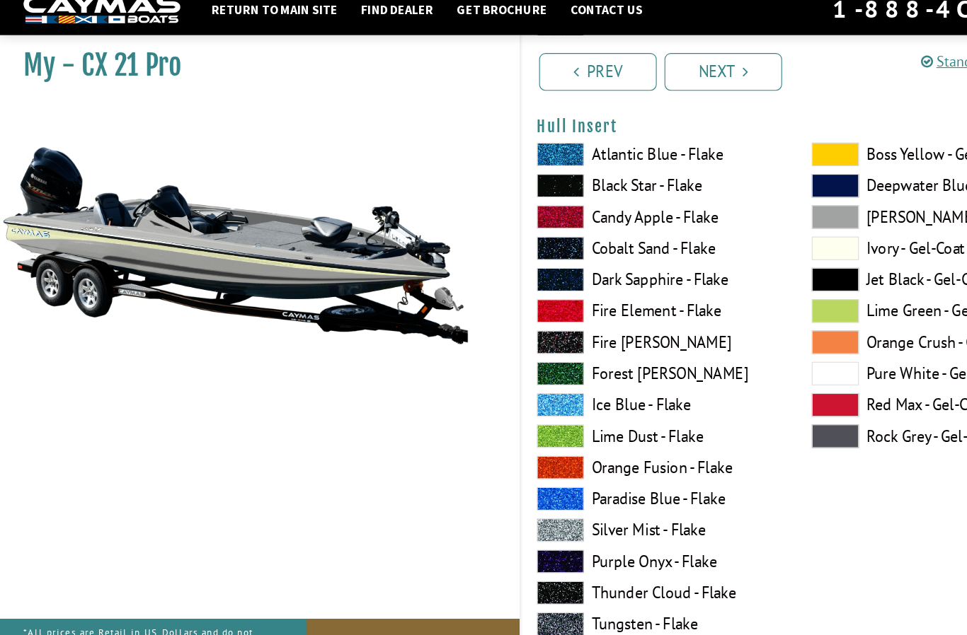
click at [761, 403] on span at bounding box center [754, 408] width 42 height 21
click at [768, 212] on span at bounding box center [754, 210] width 42 height 21
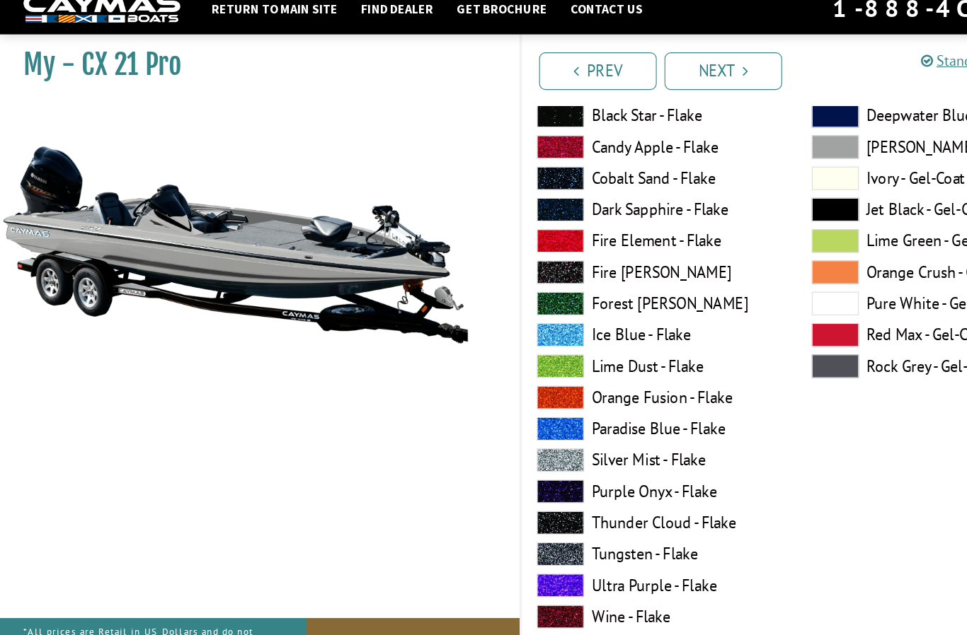
scroll to position [6909, 0]
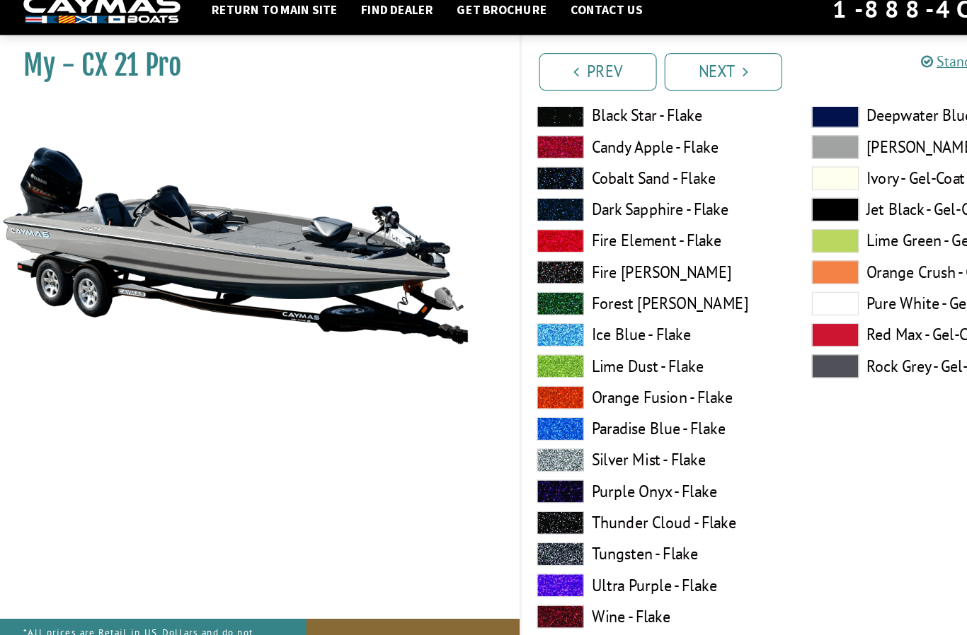
click at [763, 313] on span at bounding box center [754, 317] width 42 height 21
click at [766, 345] on span at bounding box center [754, 345] width 42 height 21
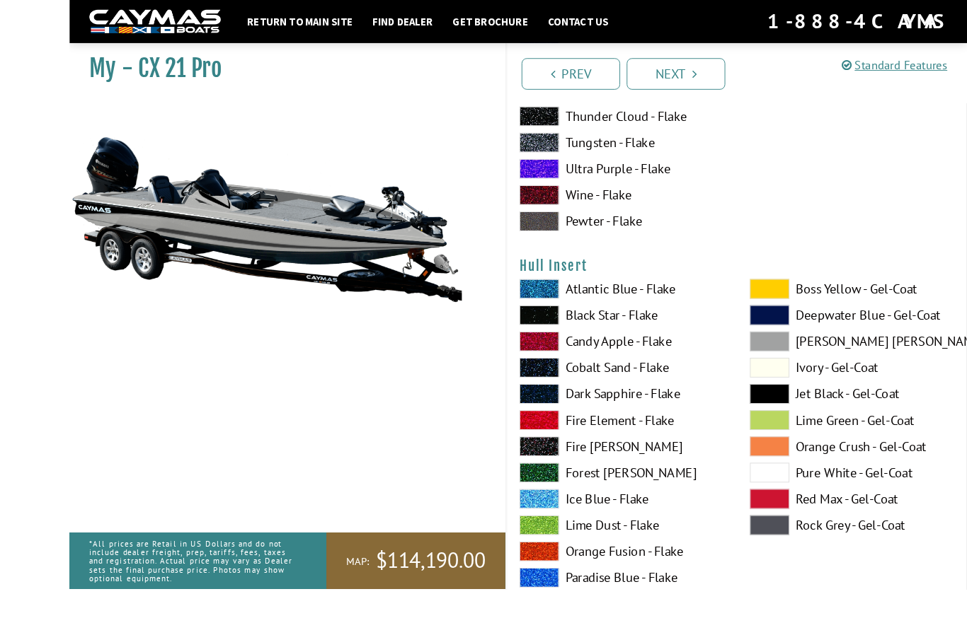
scroll to position [6760, 0]
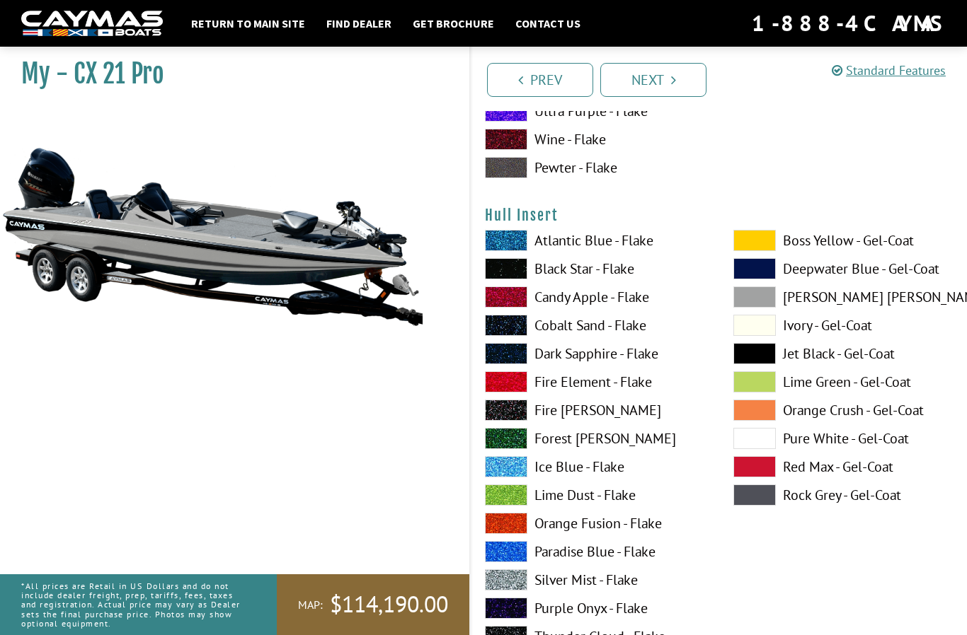
click at [766, 506] on span at bounding box center [754, 495] width 42 height 21
click at [768, 504] on span at bounding box center [754, 495] width 42 height 21
click at [518, 308] on span at bounding box center [506, 297] width 42 height 21
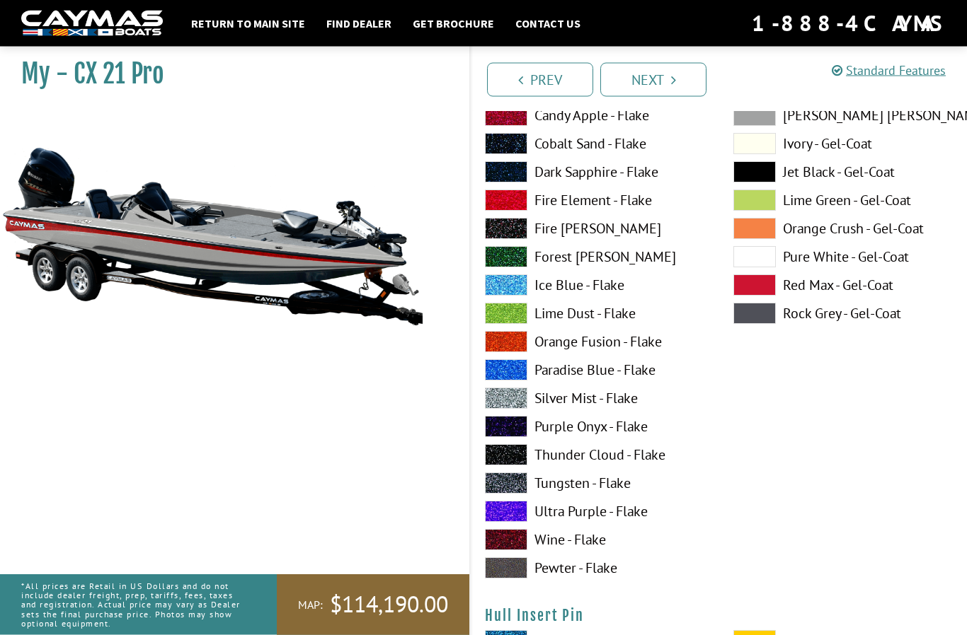
scroll to position [6942, 0]
click at [766, 324] on span at bounding box center [754, 313] width 42 height 21
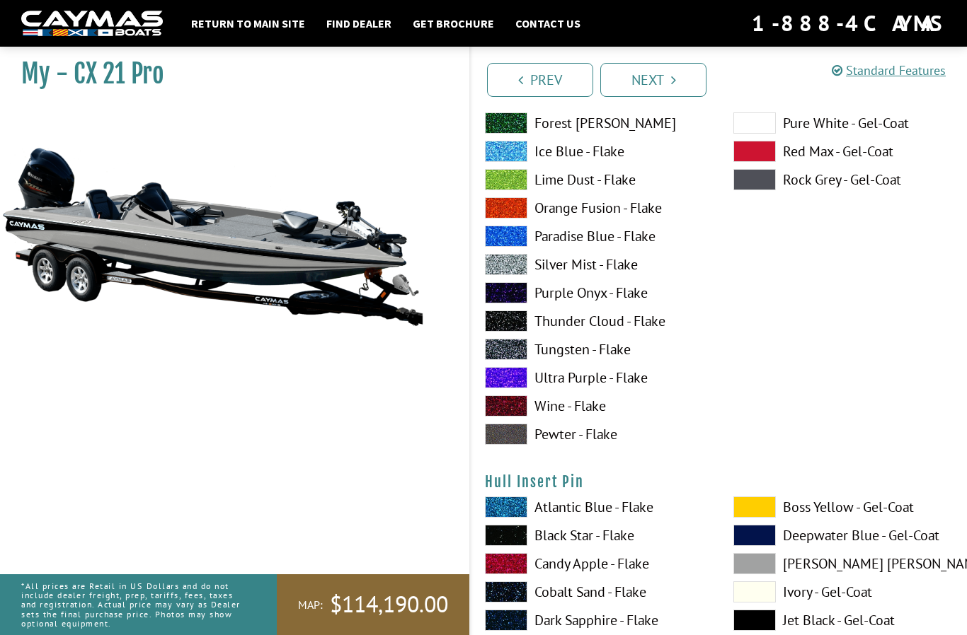
scroll to position [7078, 0]
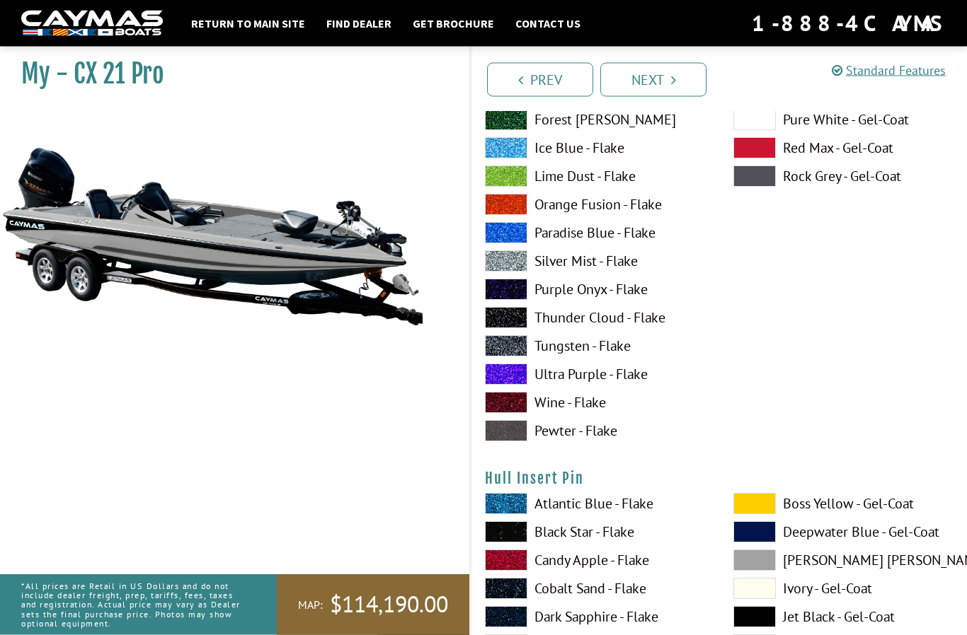
click at [760, 572] on span at bounding box center [754, 560] width 42 height 21
click at [762, 628] on span at bounding box center [754, 616] width 42 height 21
click at [765, 628] on span at bounding box center [754, 616] width 42 height 21
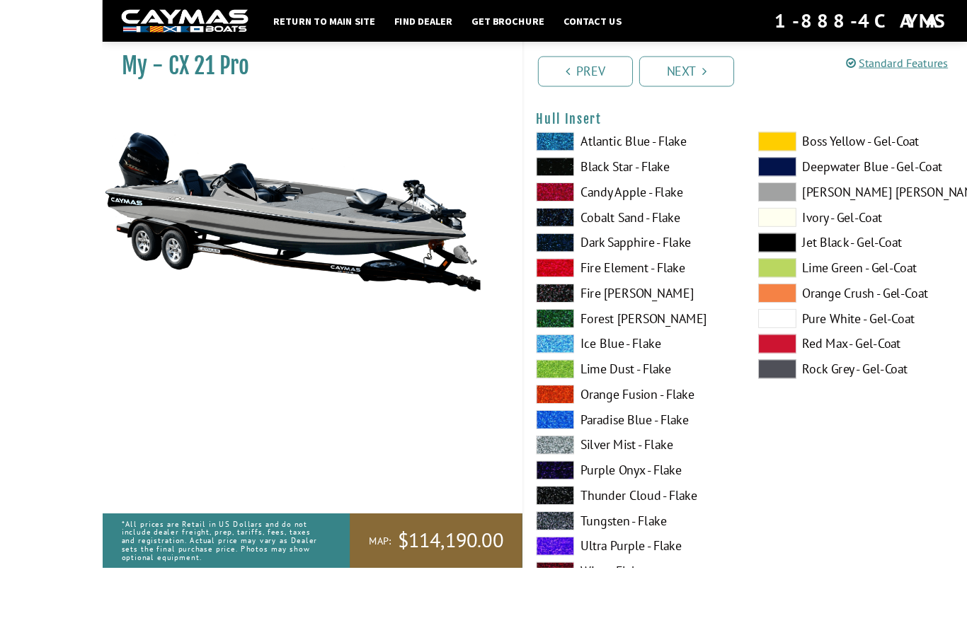
scroll to position [6952, 0]
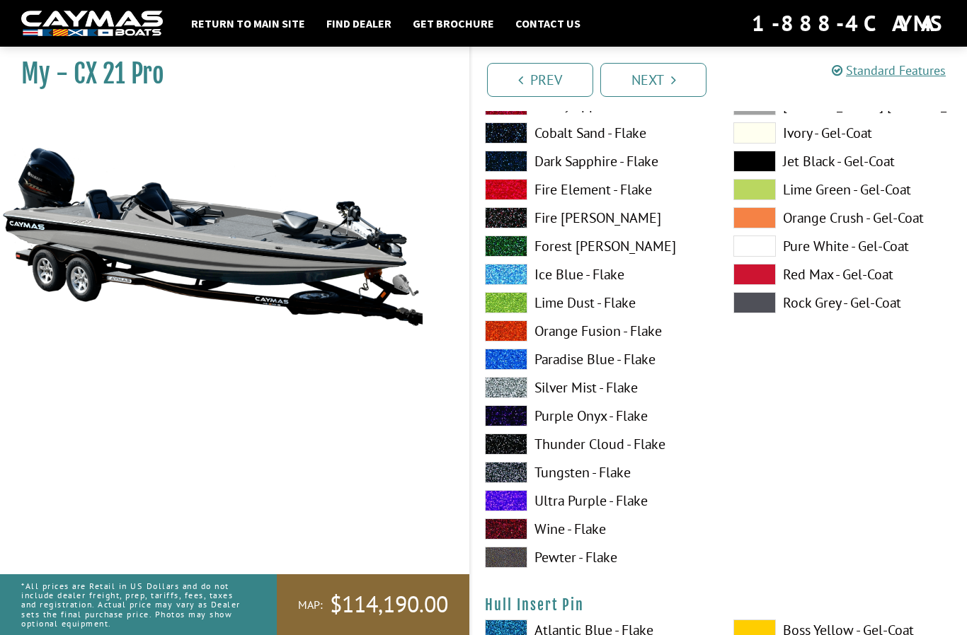
click at [755, 313] on span at bounding box center [754, 302] width 42 height 21
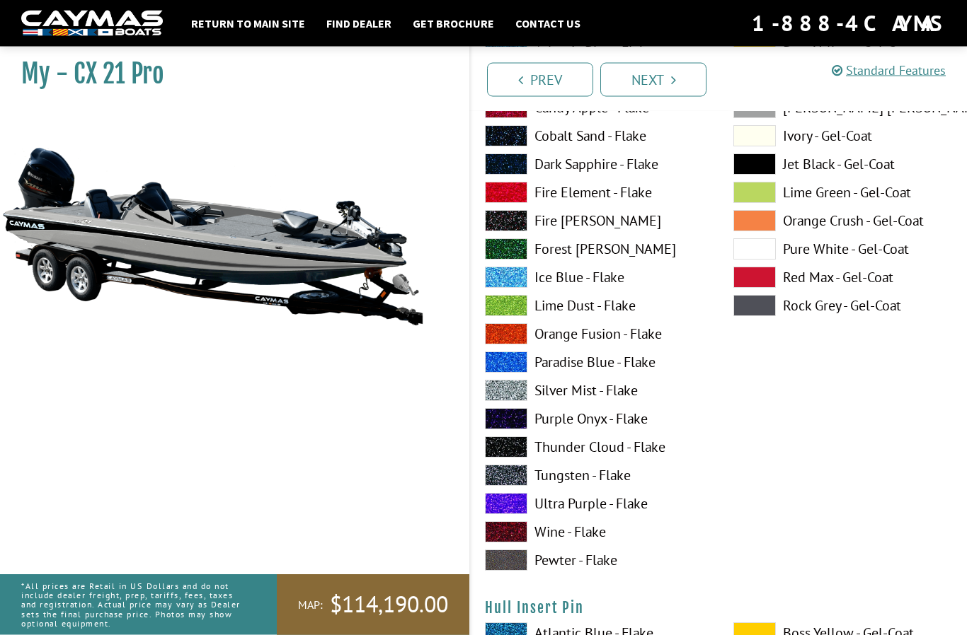
scroll to position [6947, 0]
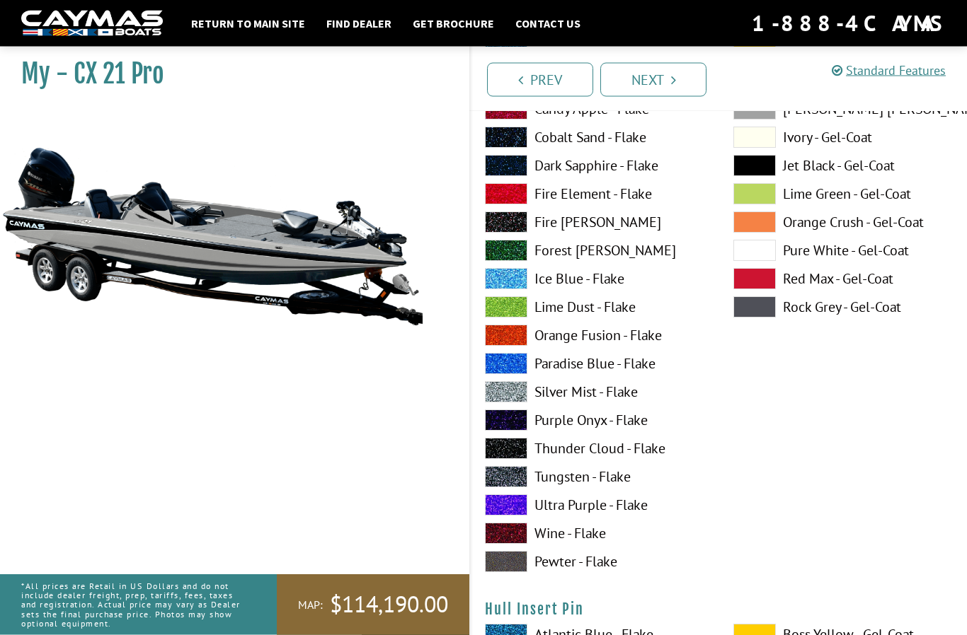
click at [763, 112] on span at bounding box center [754, 109] width 42 height 21
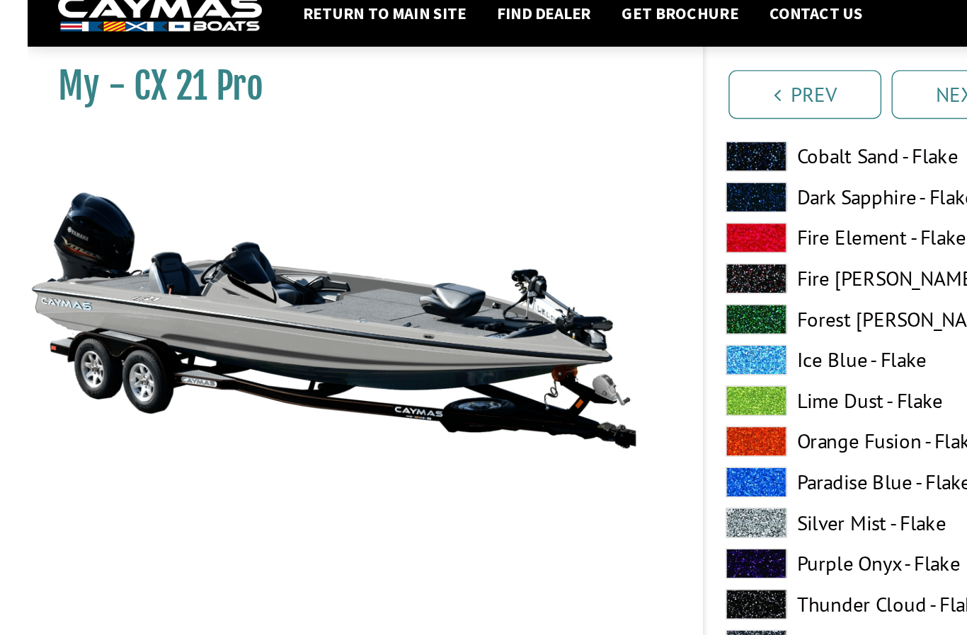
scroll to position [6890, 0]
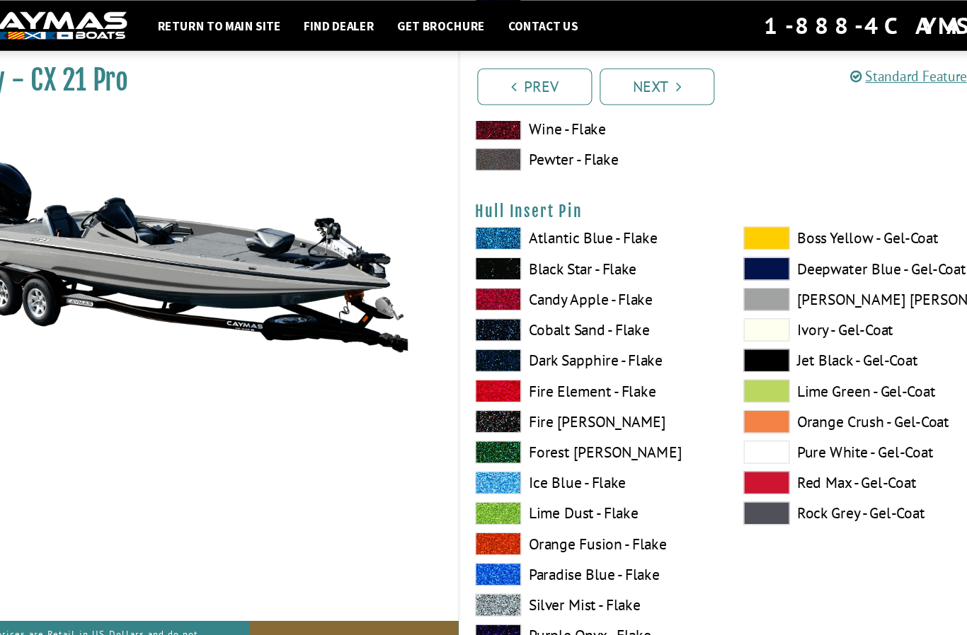
click at [733, 484] on span at bounding box center [754, 474] width 42 height 21
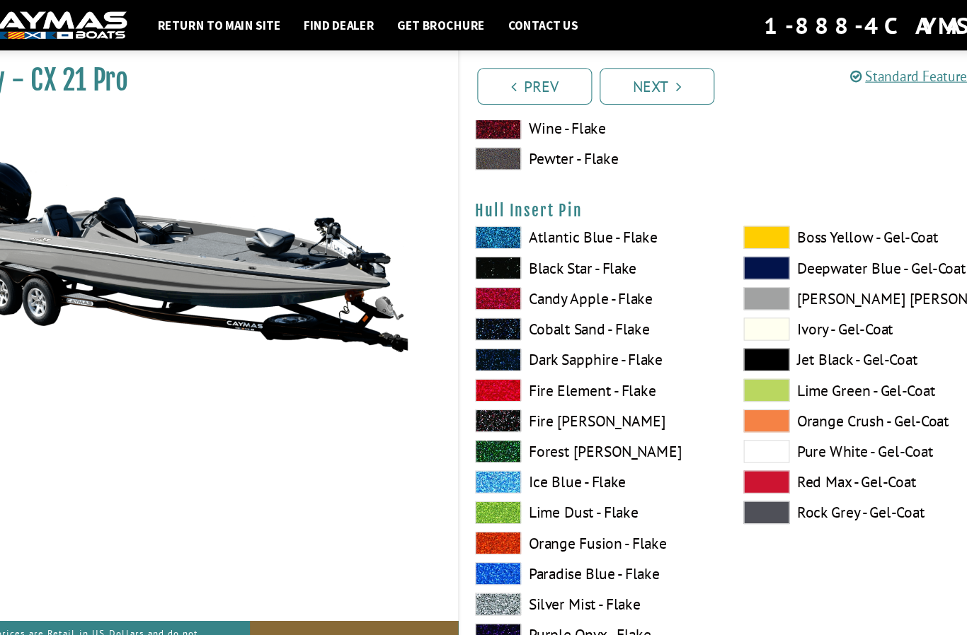
scroll to position [7363, 0]
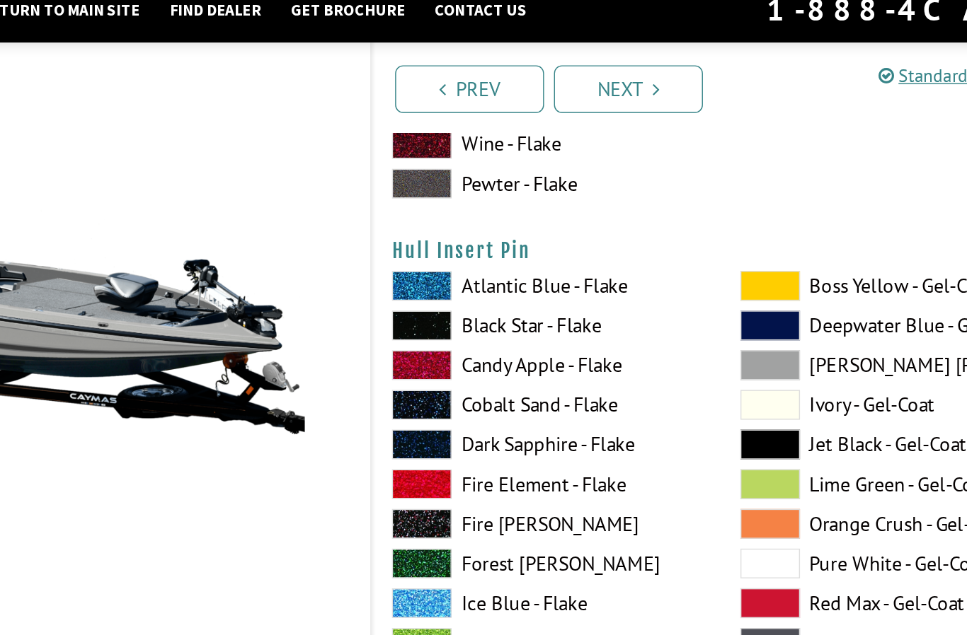
click at [733, 327] on span at bounding box center [754, 333] width 42 height 21
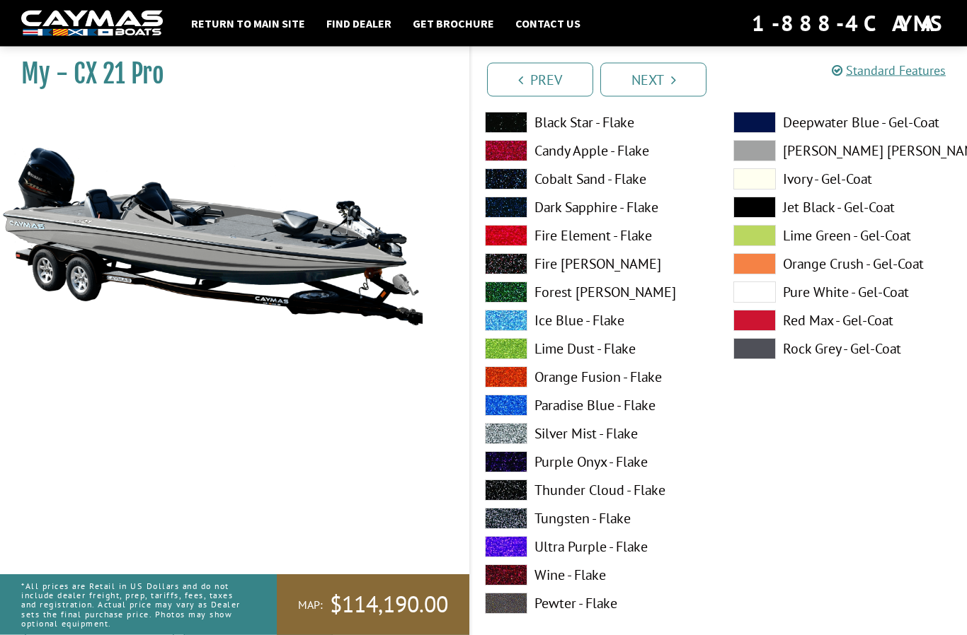
scroll to position [6322, 0]
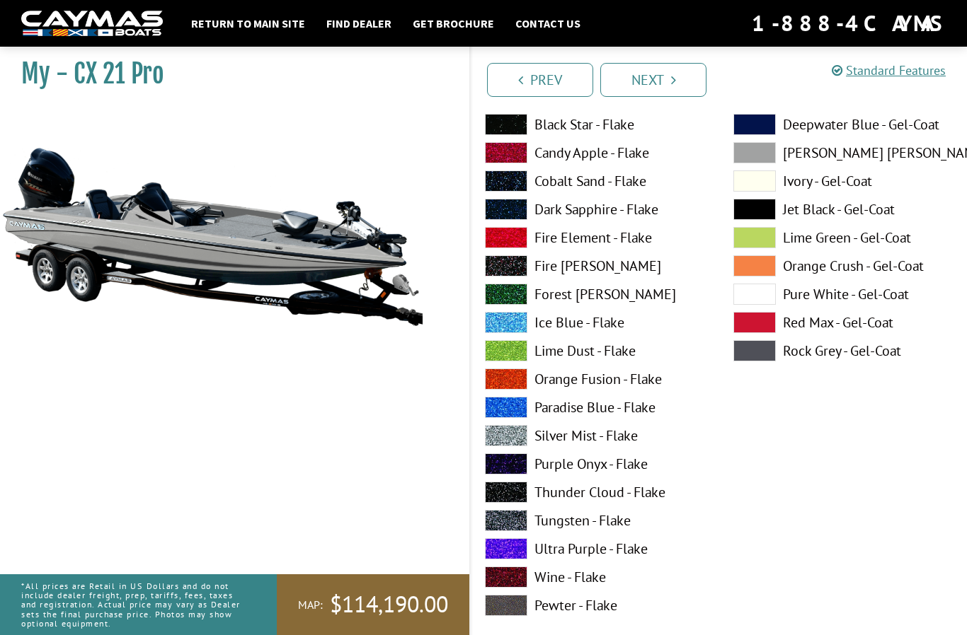
click at [758, 220] on span at bounding box center [754, 209] width 42 height 21
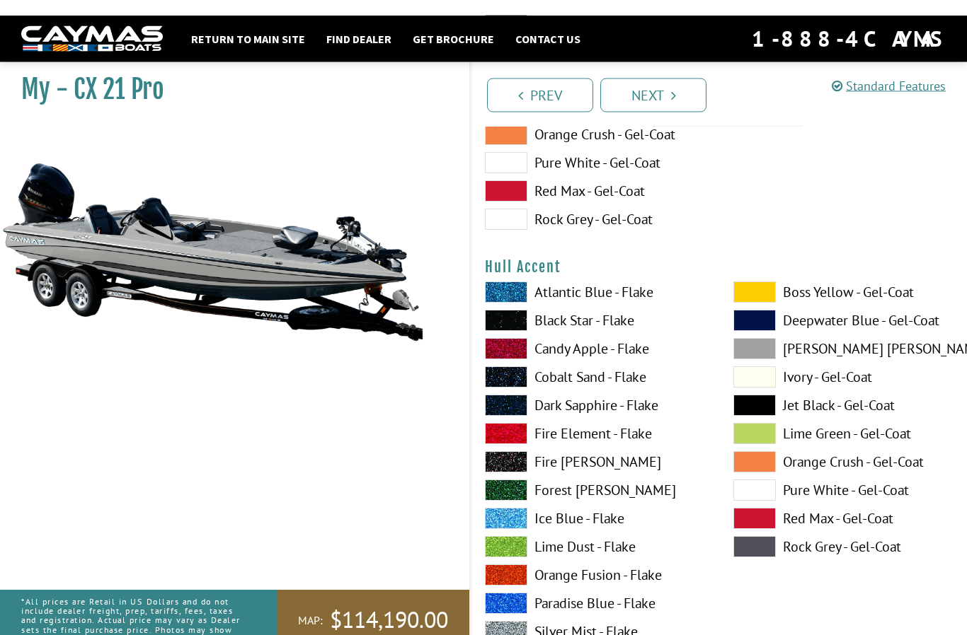
scroll to position [5542, 0]
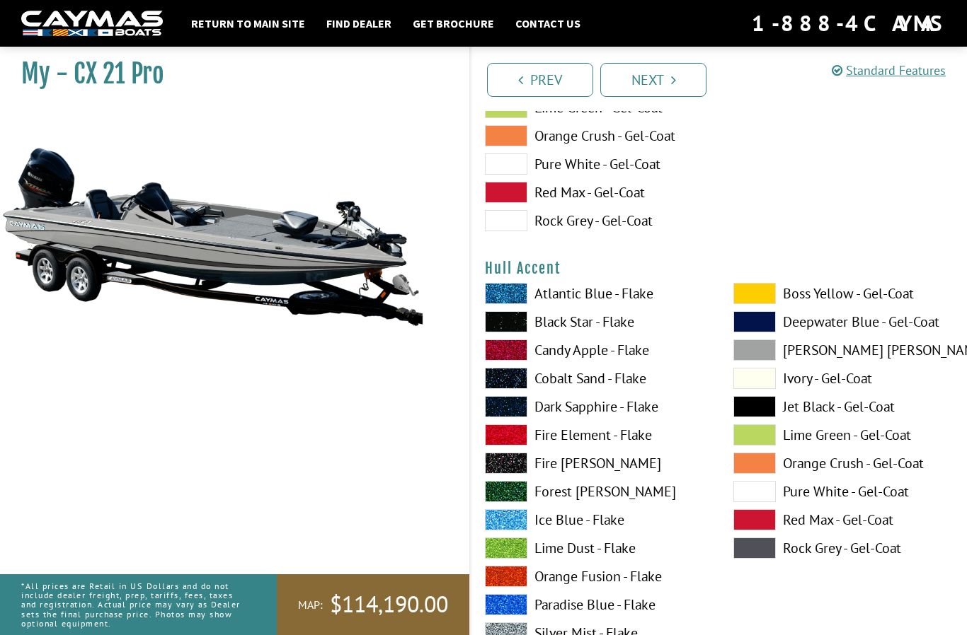
click at [761, 417] on span at bounding box center [754, 406] width 42 height 21
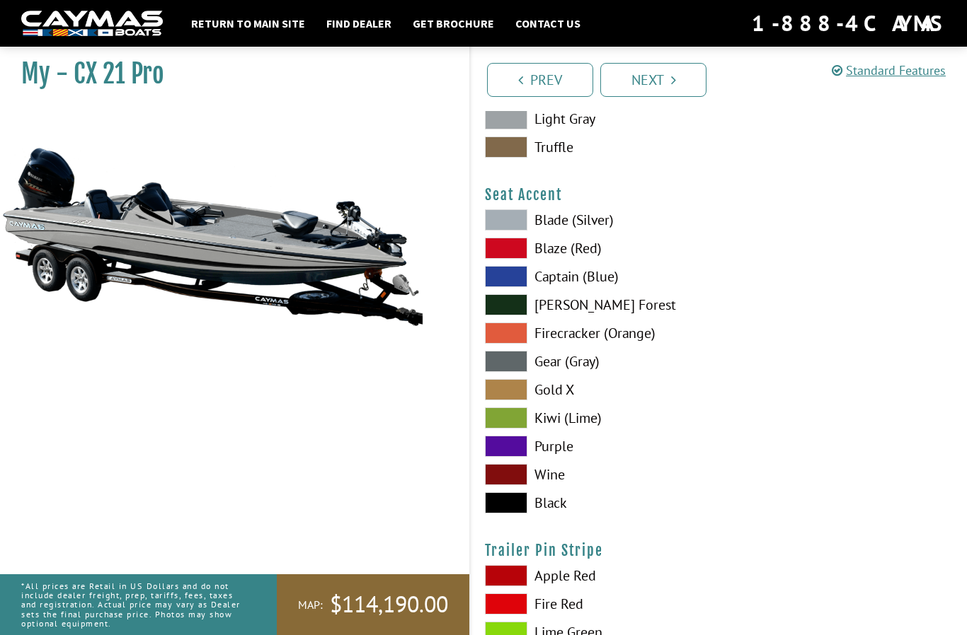
scroll to position [8203, 0]
click at [508, 231] on span at bounding box center [506, 220] width 42 height 21
click at [522, 514] on span at bounding box center [506, 503] width 42 height 21
click at [516, 231] on span at bounding box center [506, 220] width 42 height 21
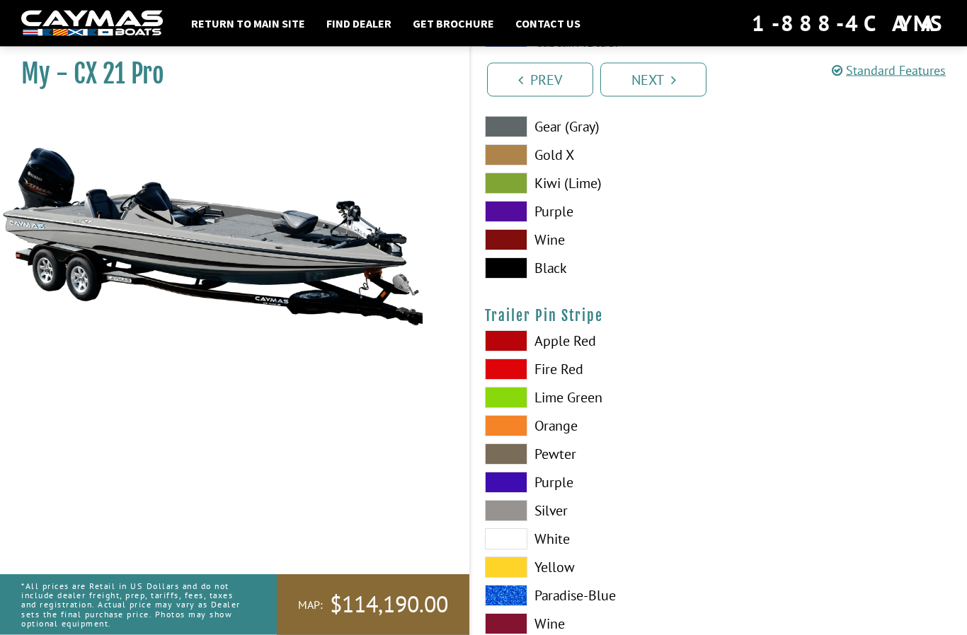
scroll to position [8439, 0]
click at [509, 521] on span at bounding box center [506, 510] width 42 height 21
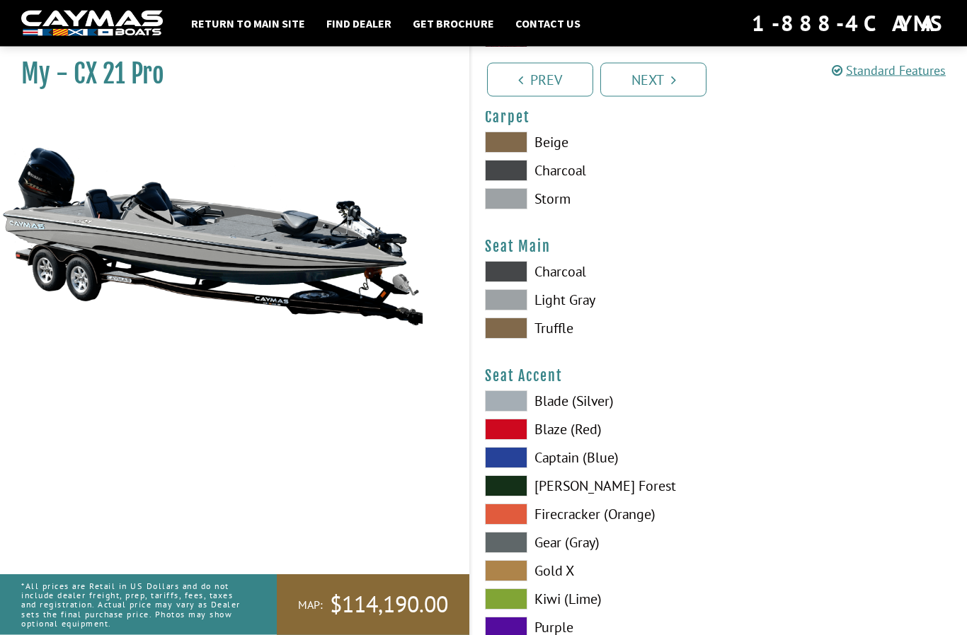
scroll to position [8022, 0]
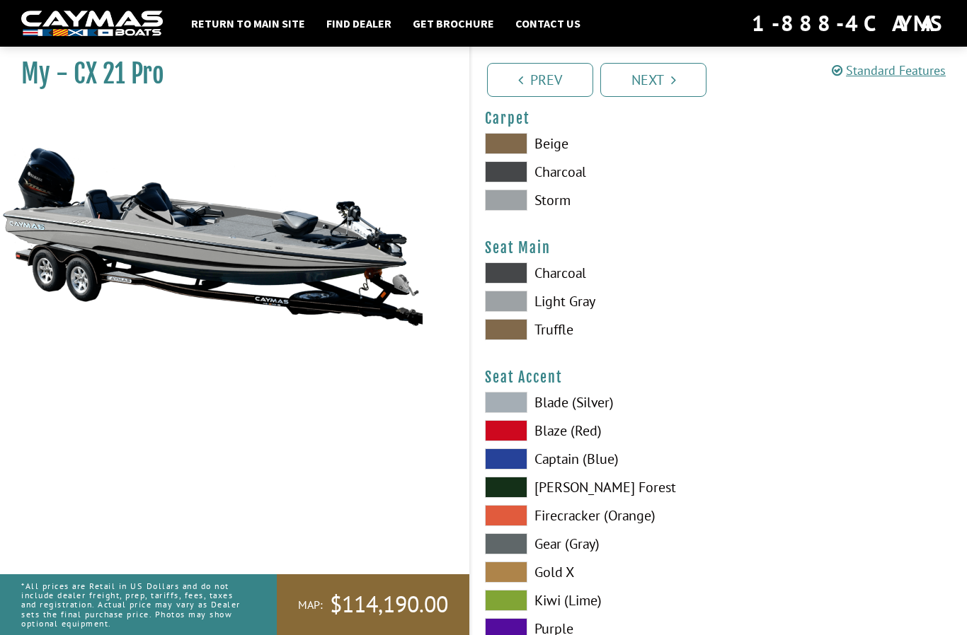
click at [514, 284] on span at bounding box center [506, 273] width 42 height 21
click at [509, 312] on span at bounding box center [506, 301] width 42 height 21
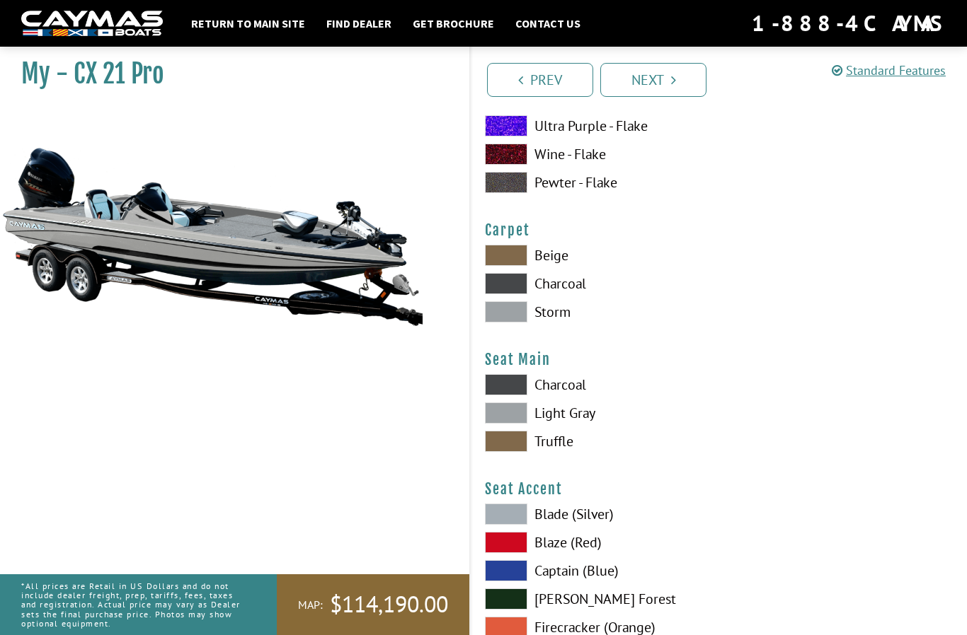
scroll to position [7909, 0]
click at [514, 323] on span at bounding box center [506, 312] width 42 height 21
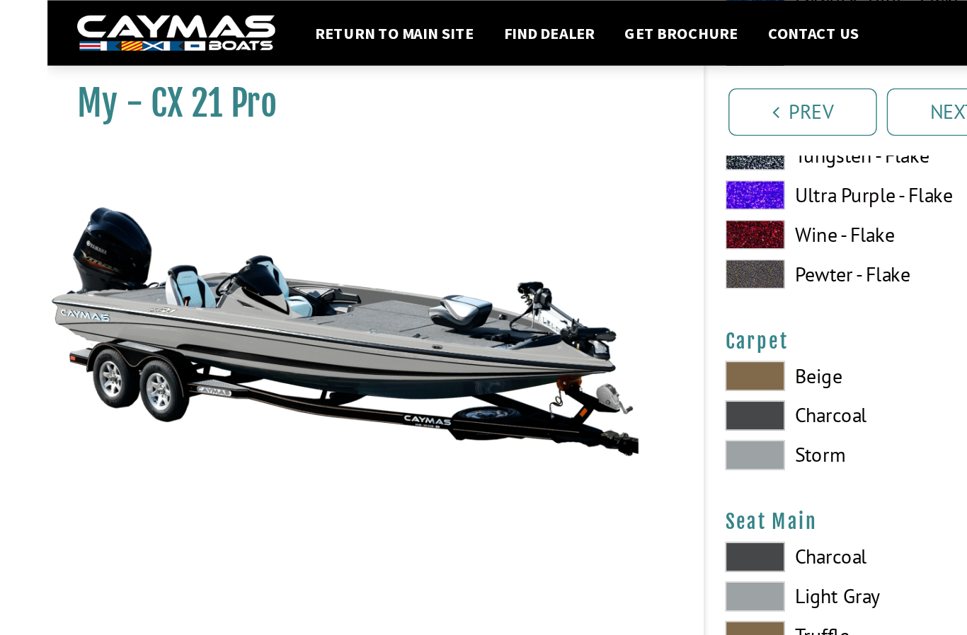
scroll to position [7896, 0]
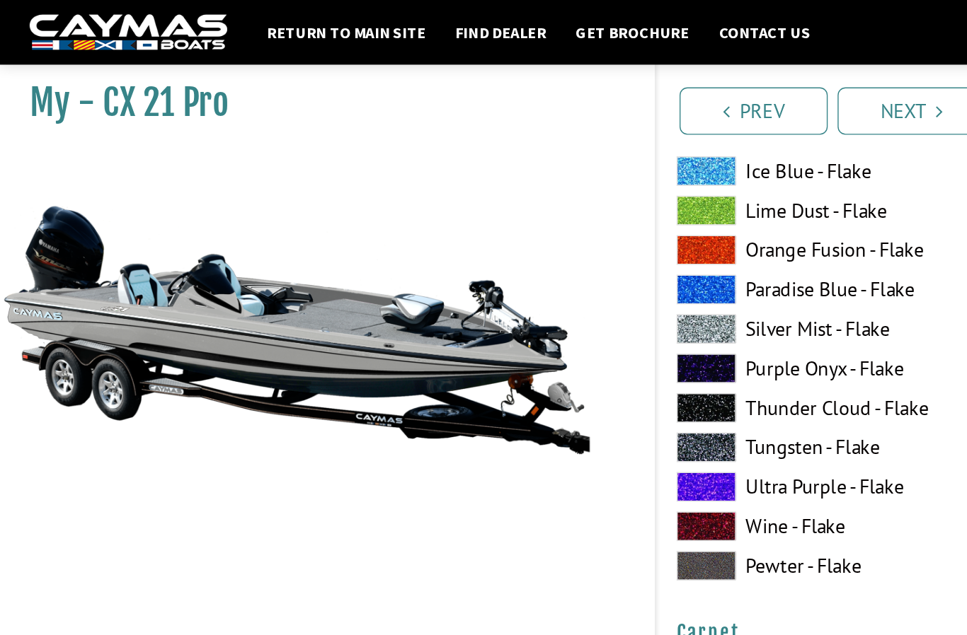
click at [656, 85] on link "Next" at bounding box center [653, 80] width 106 height 34
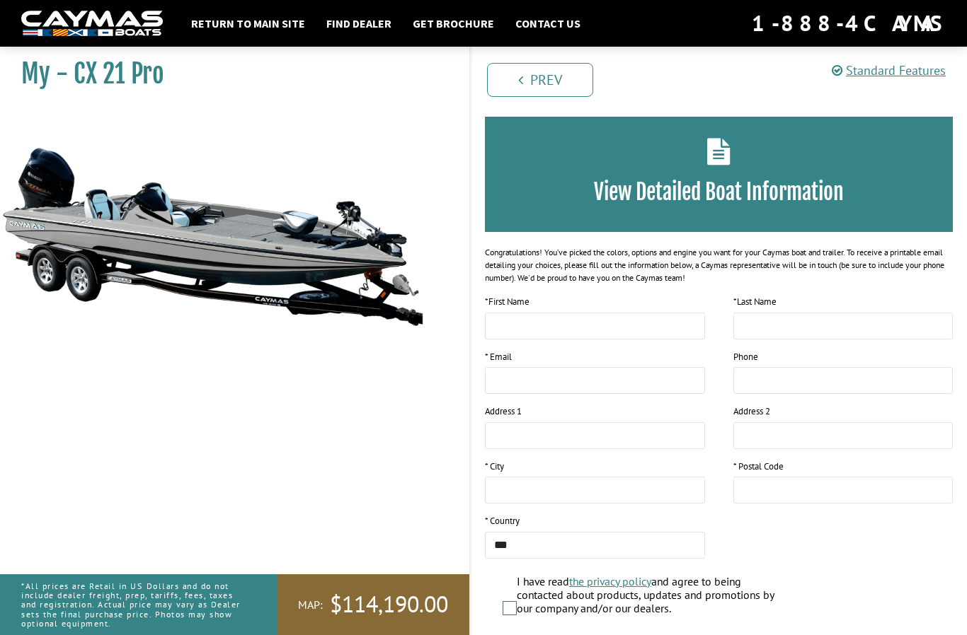
scroll to position [50, 0]
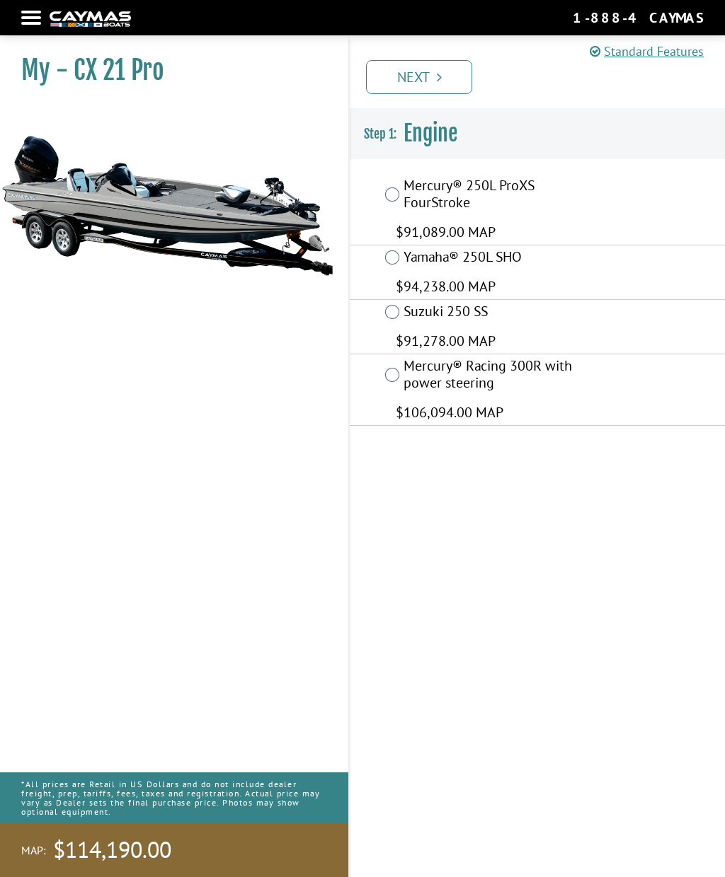
scroll to position [146, 0]
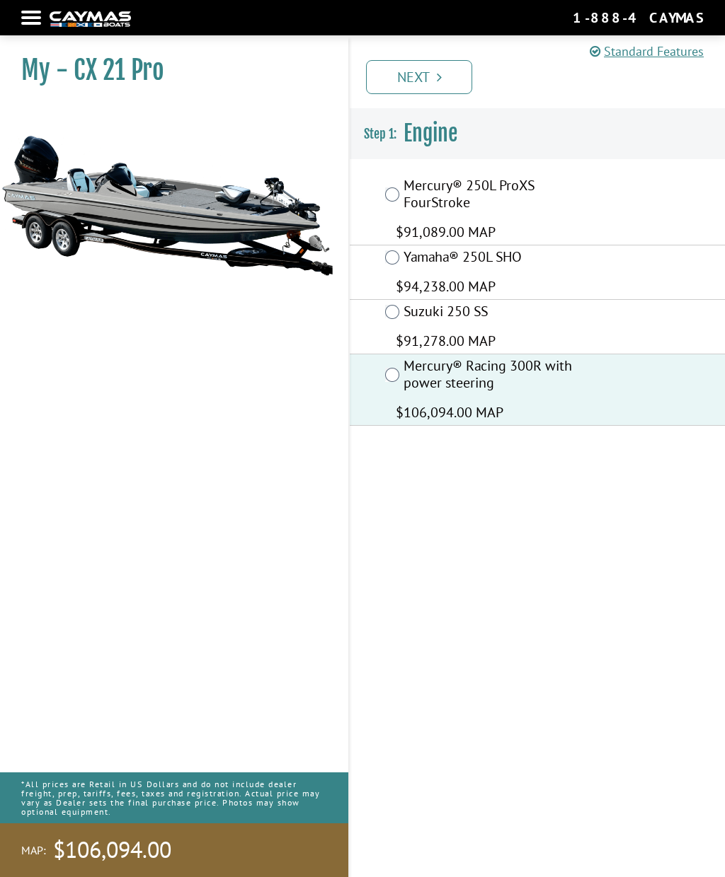
click at [436, 88] on link "Next" at bounding box center [419, 77] width 106 height 34
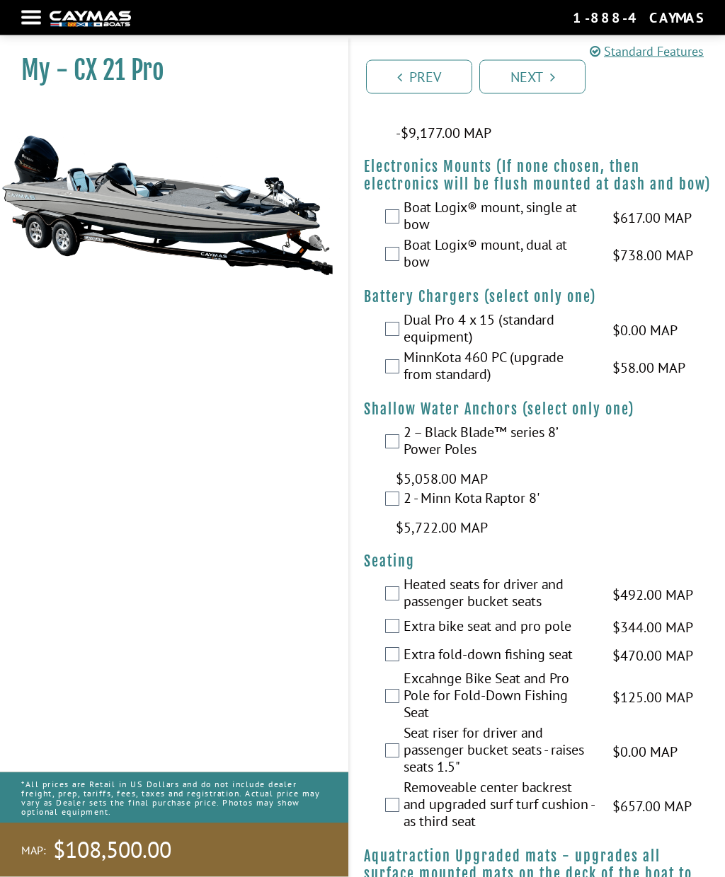
scroll to position [1182, 0]
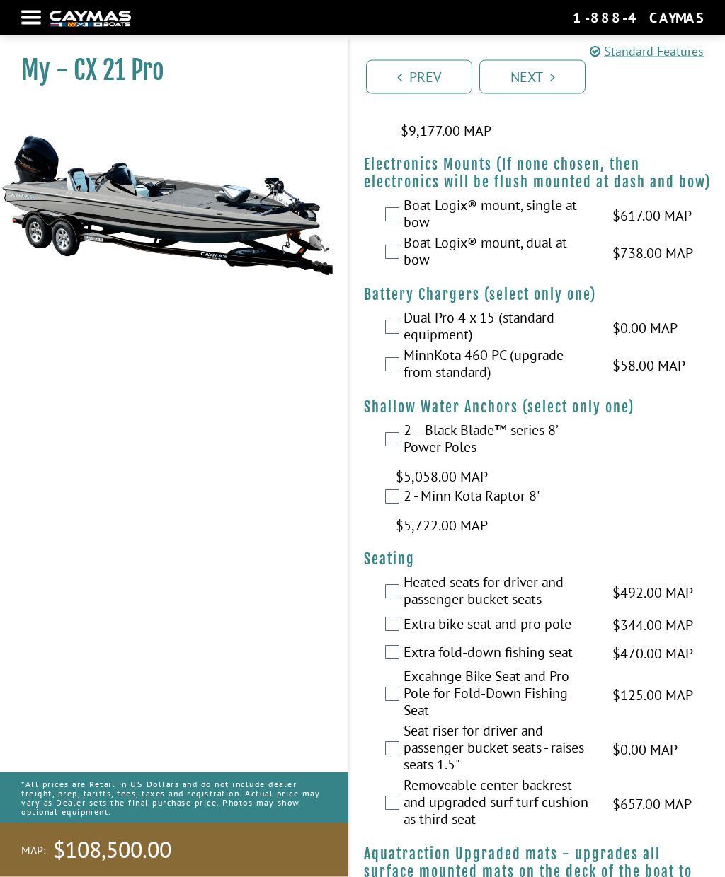
click at [413, 460] on label "2 – Black Blade™ series 8’ Power Poles" at bounding box center [498, 441] width 191 height 38
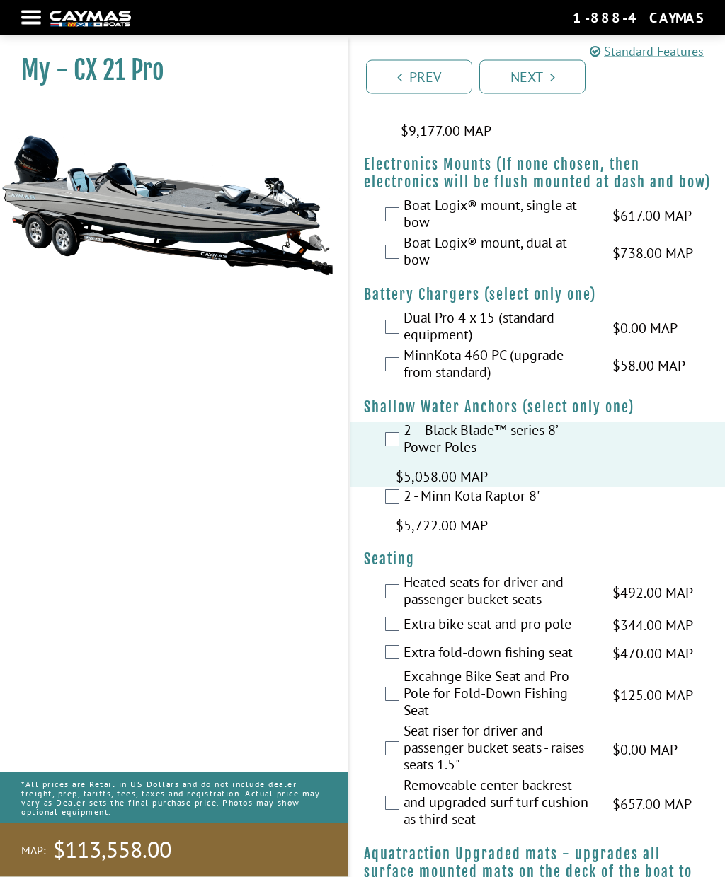
scroll to position [1182, 0]
click at [403, 347] on label "Dual Pro 4 x 15 (standard equipment)" at bounding box center [498, 328] width 191 height 38
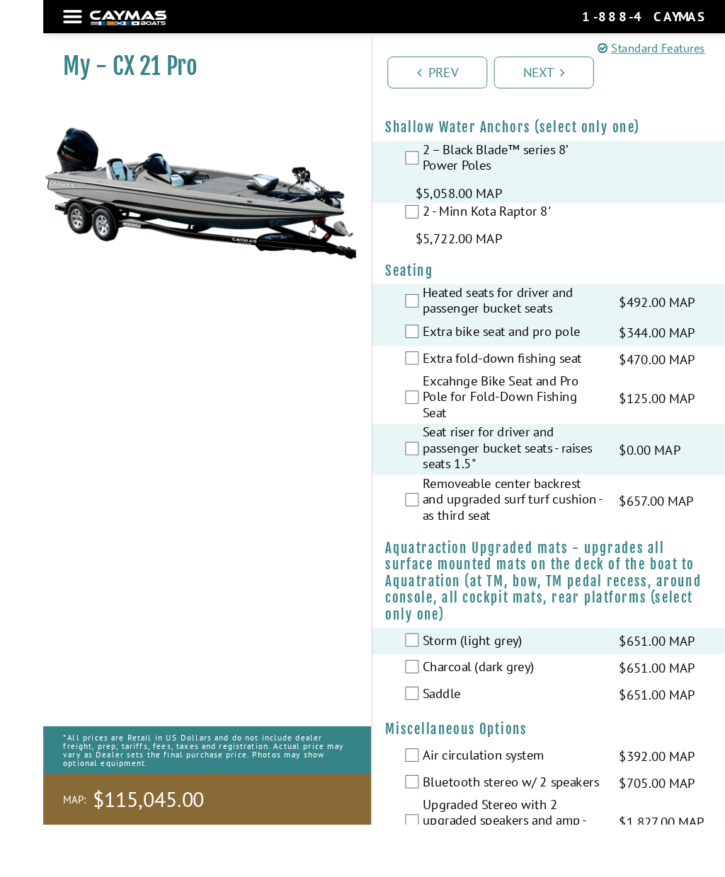
scroll to position [1550, 0]
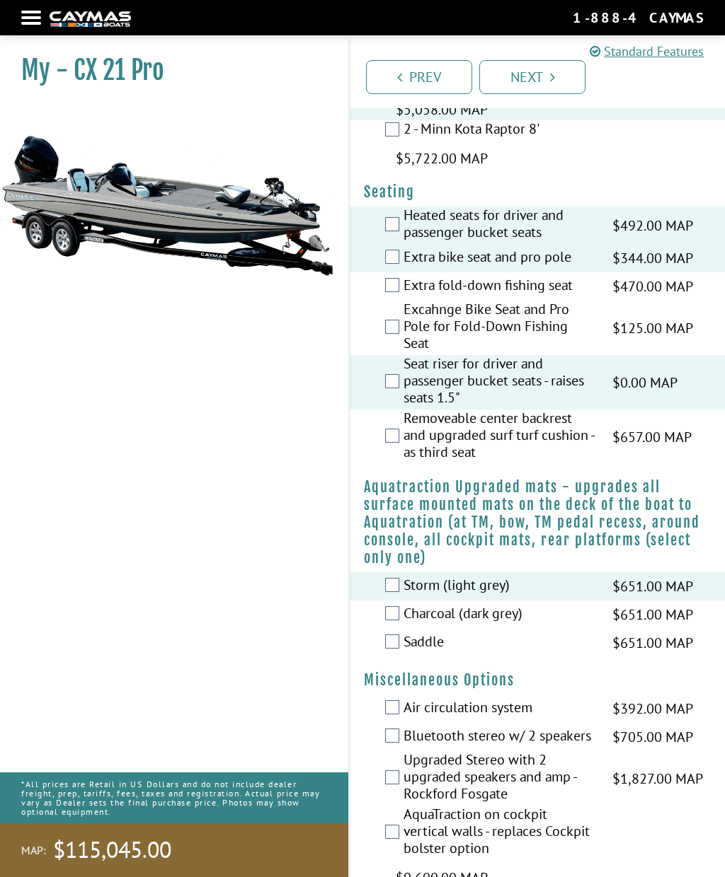
click at [408, 625] on label "Charcoal (dark grey)" at bounding box center [498, 615] width 191 height 21
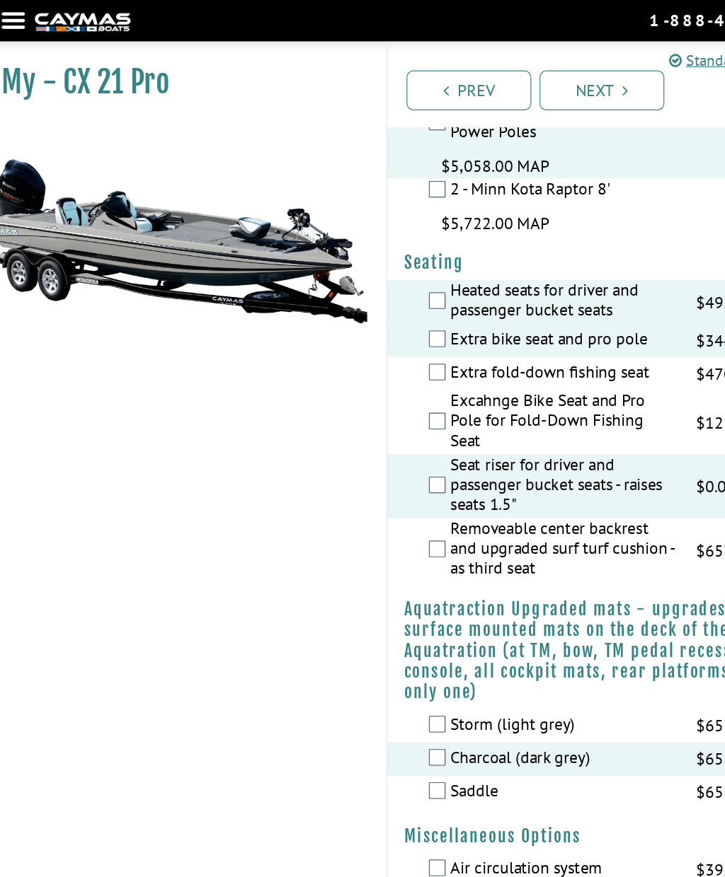
scroll to position [1504, 0]
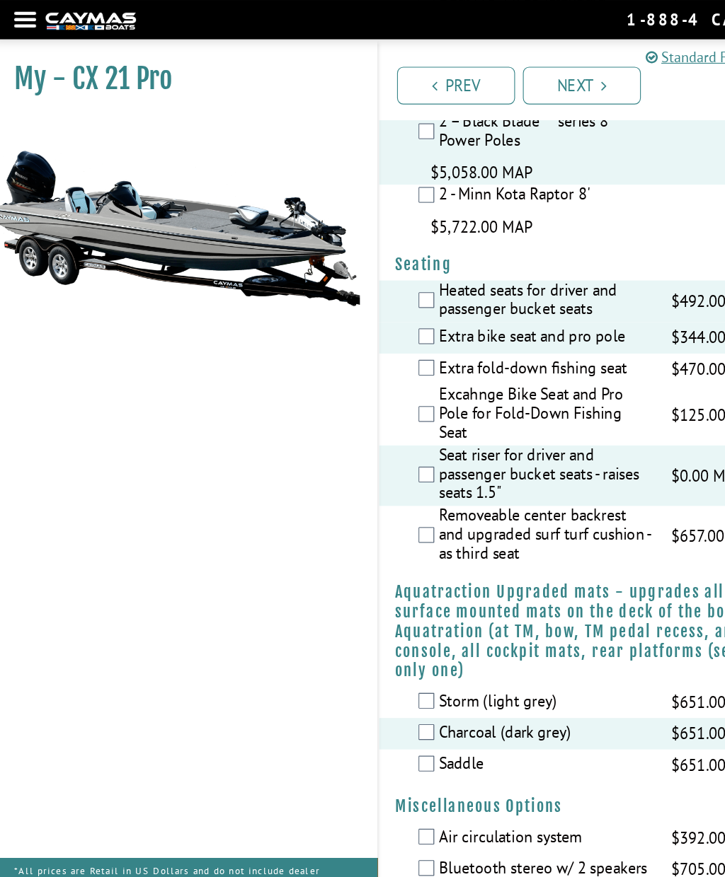
click at [403, 643] on label "Storm (light grey)" at bounding box center [498, 633] width 191 height 21
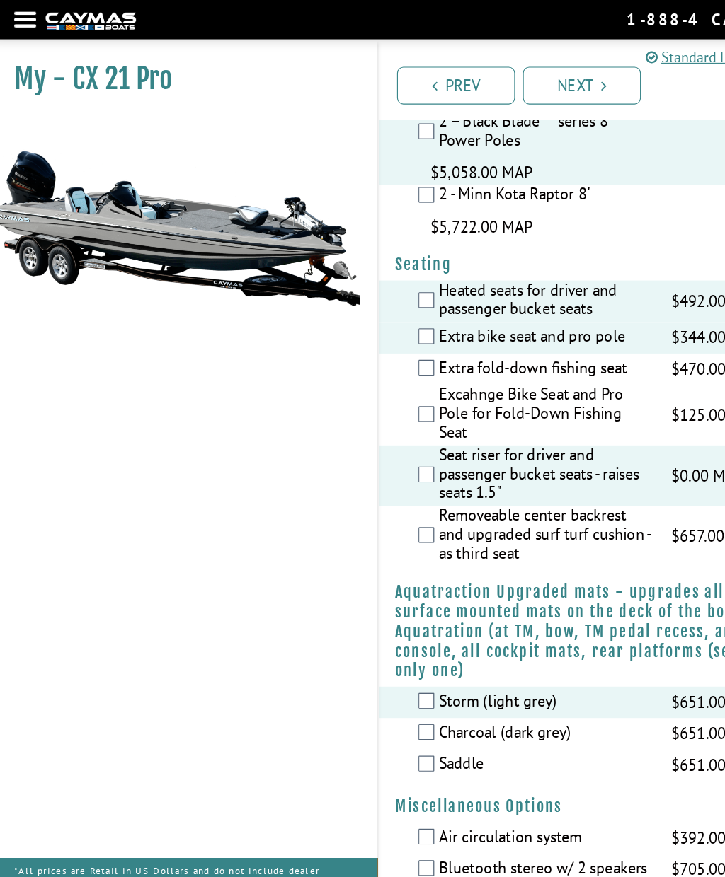
click at [403, 700] on label "Saddle" at bounding box center [498, 689] width 191 height 21
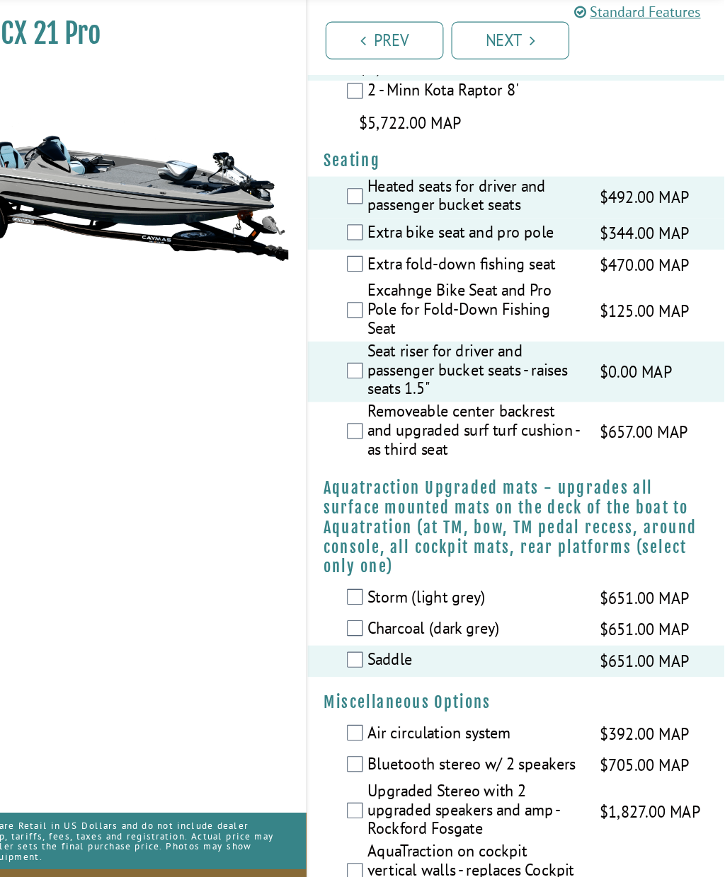
scroll to position [1557, 0]
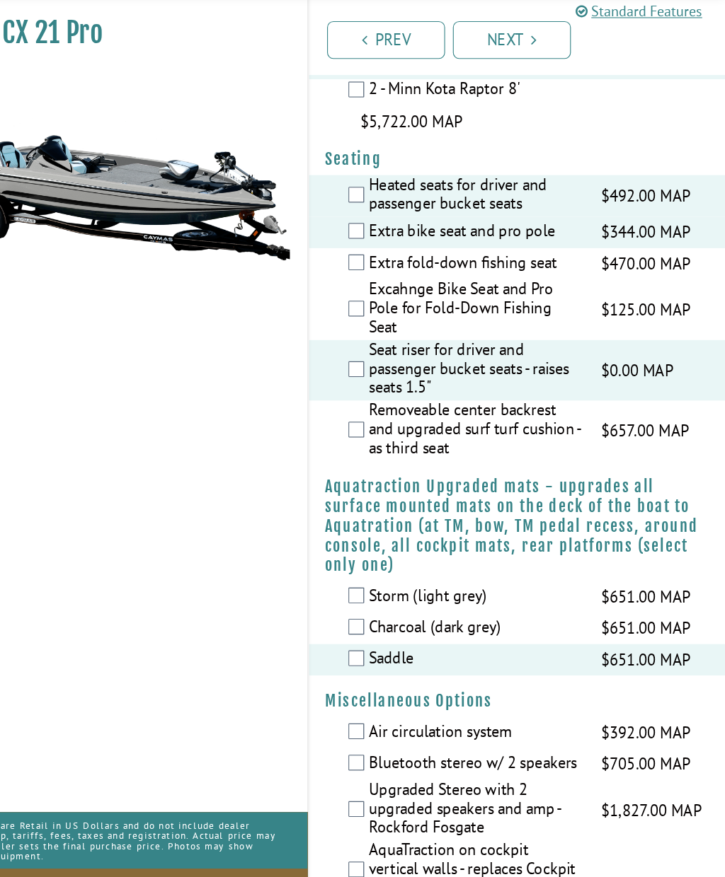
click at [403, 640] on label "Saddle" at bounding box center [498, 635] width 191 height 21
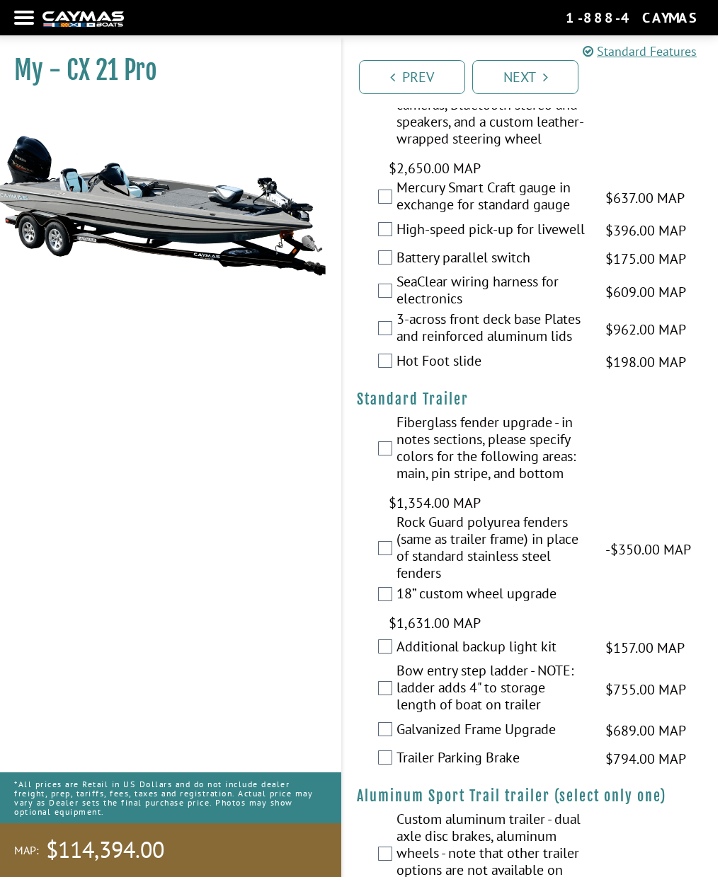
scroll to position [2687, 0]
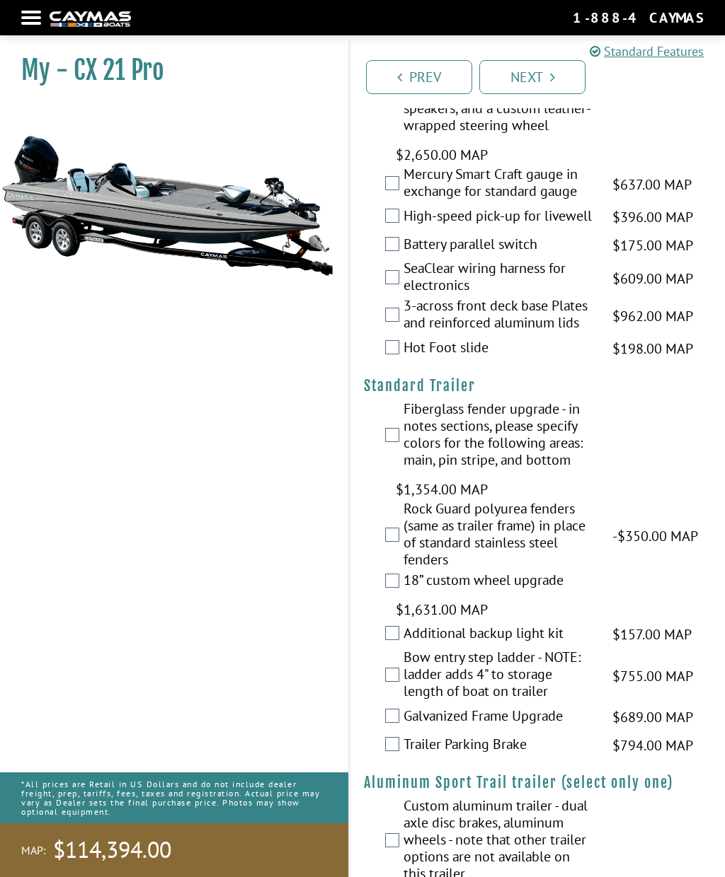
click at [410, 572] on label "Rock Guard polyurea fenders (same as trailer frame) in place of standard stainl…" at bounding box center [498, 535] width 191 height 71
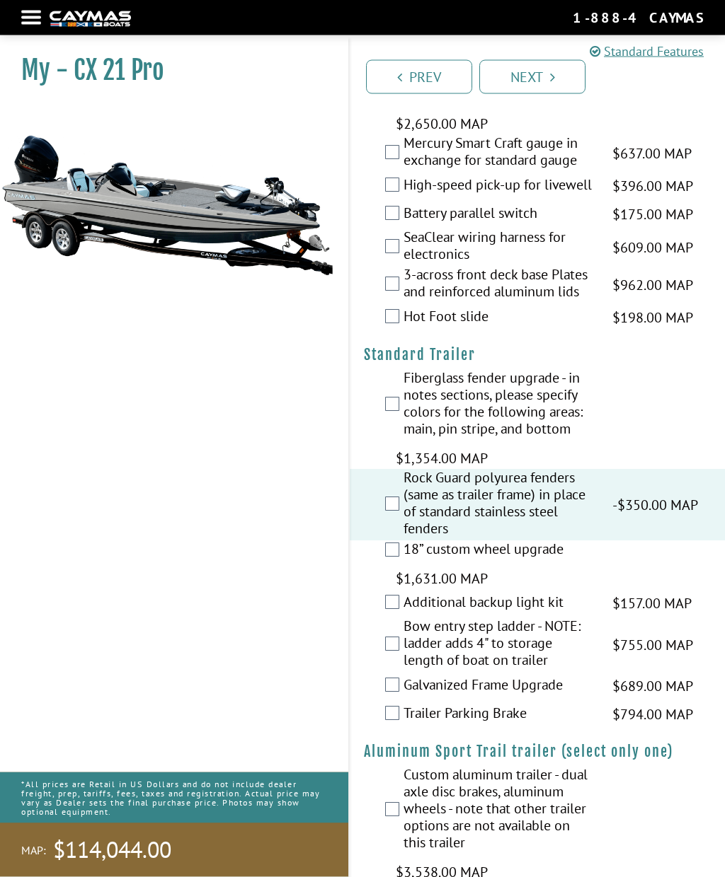
scroll to position [2746, 0]
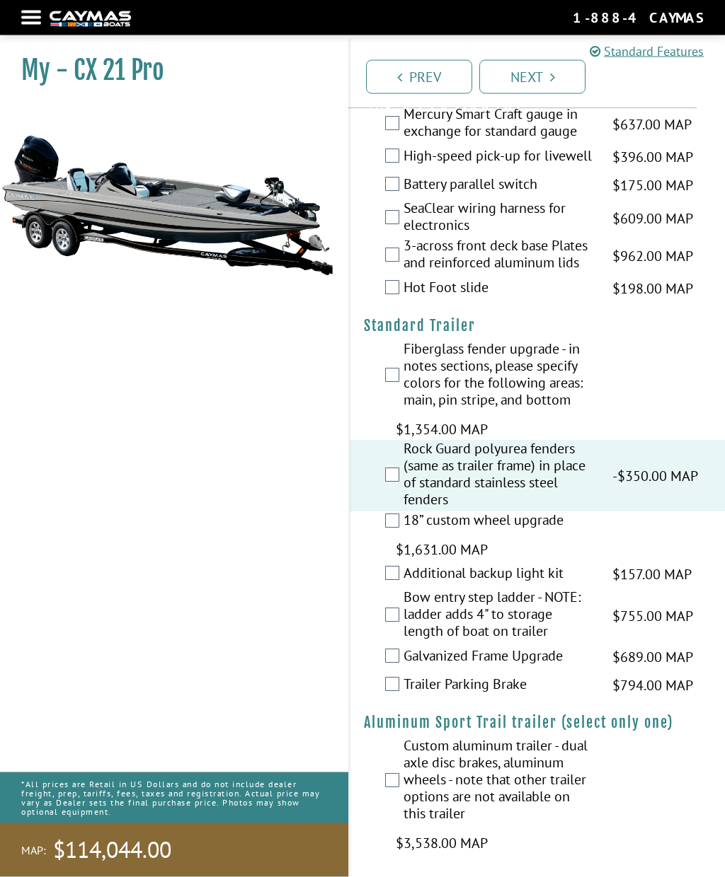
click at [540, 81] on link "Next" at bounding box center [532, 77] width 106 height 34
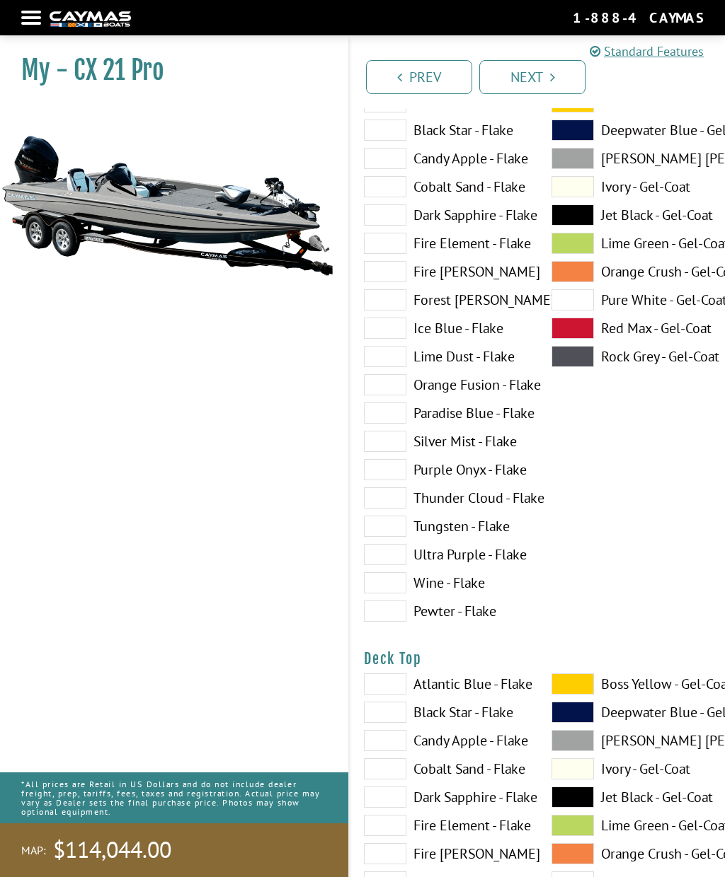
scroll to position [0, 0]
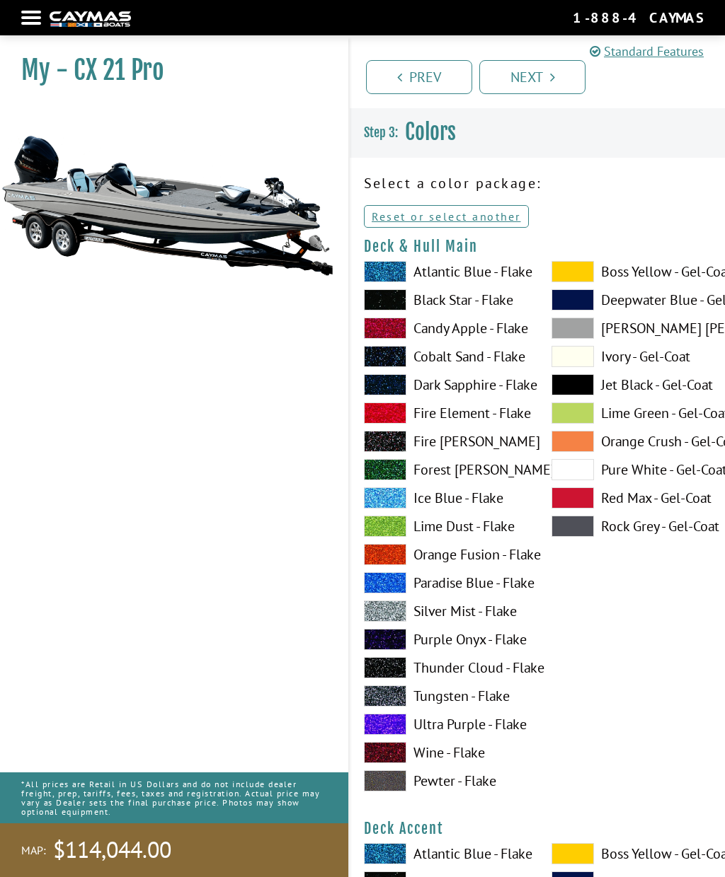
click at [396, 619] on span at bounding box center [385, 611] width 42 height 21
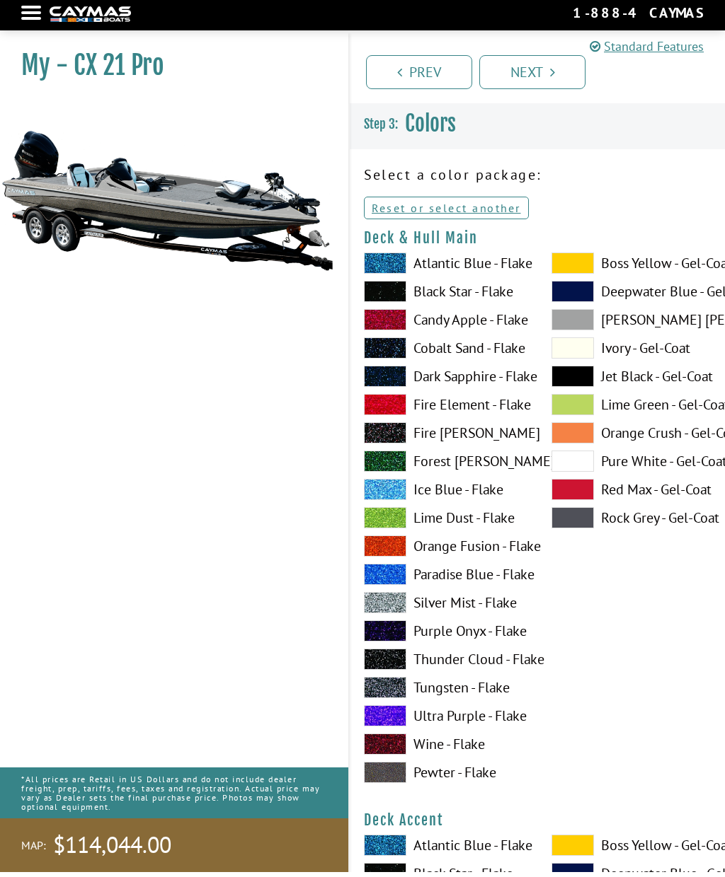
scroll to position [8, 0]
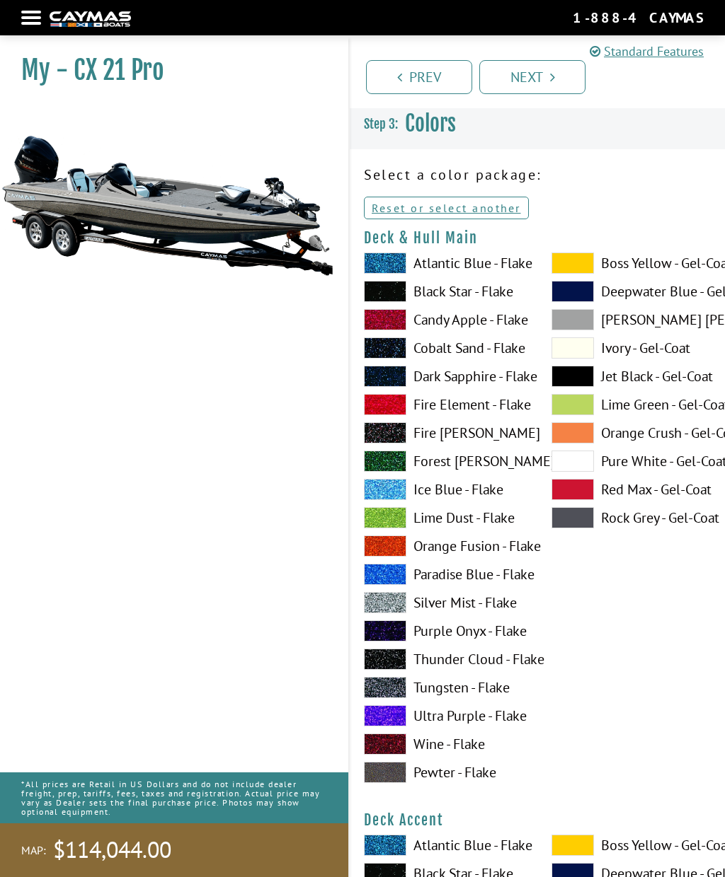
click at [398, 691] on span at bounding box center [385, 687] width 42 height 21
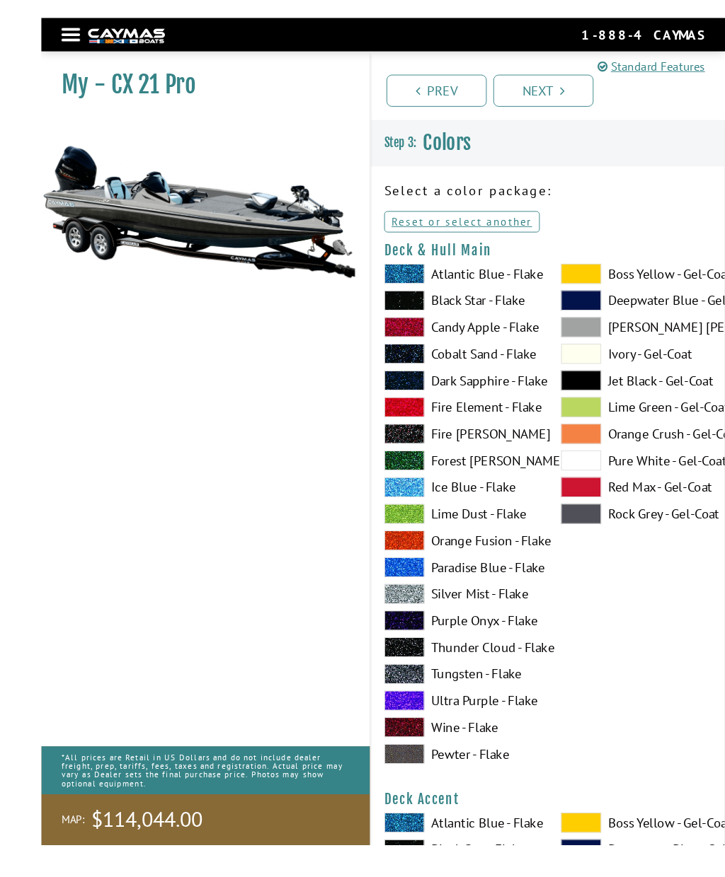
scroll to position [1, 0]
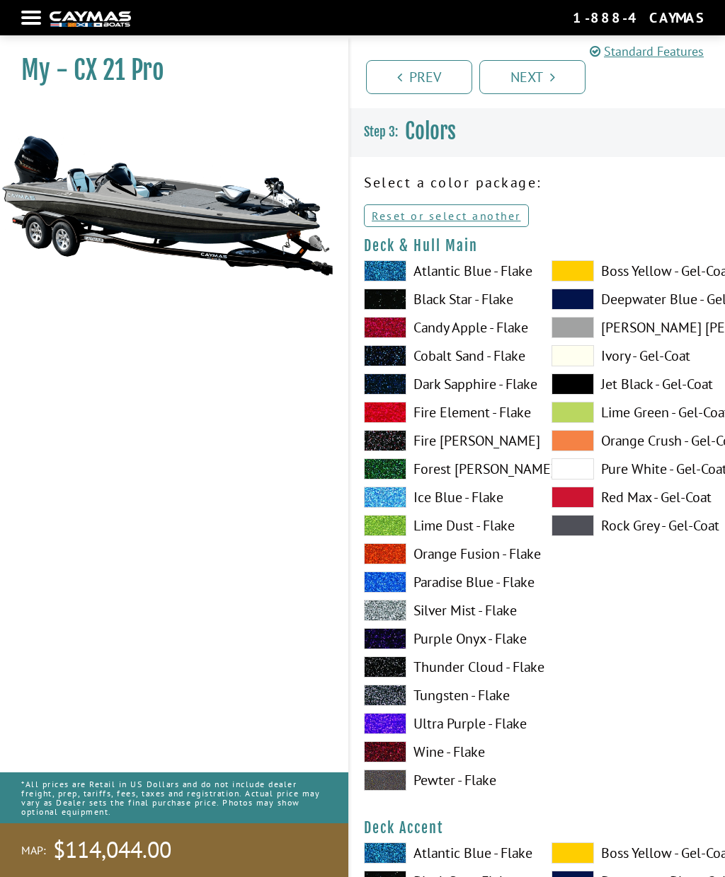
click at [401, 719] on span at bounding box center [385, 723] width 42 height 21
click at [401, 527] on span at bounding box center [385, 525] width 42 height 21
click at [398, 476] on span at bounding box center [385, 468] width 42 height 21
click at [396, 362] on span at bounding box center [385, 355] width 42 height 21
click at [578, 477] on span at bounding box center [572, 468] width 42 height 21
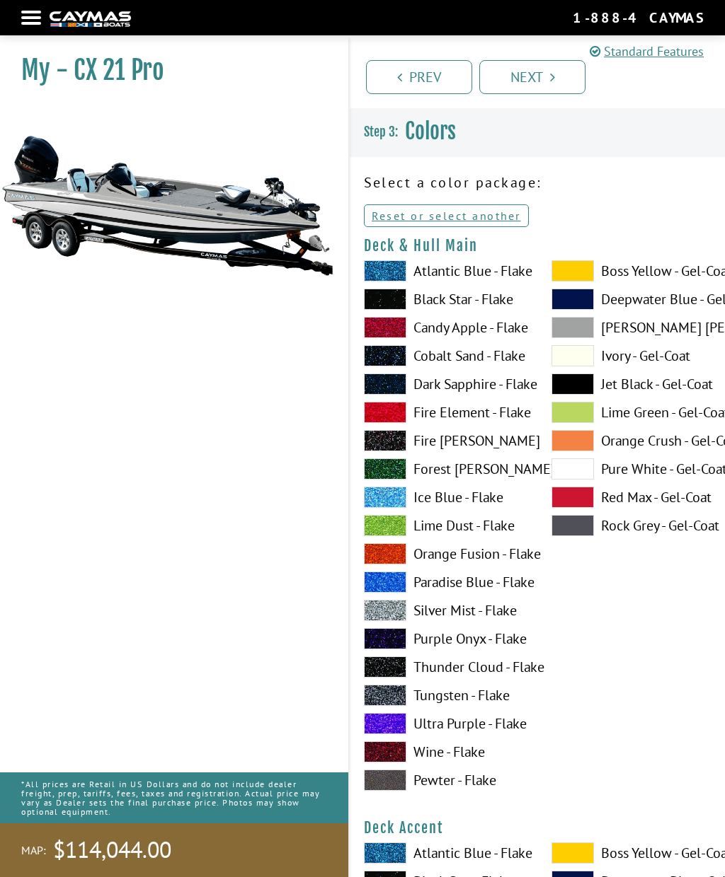
click at [580, 501] on span at bounding box center [572, 497] width 42 height 21
click at [577, 296] on span at bounding box center [572, 299] width 42 height 21
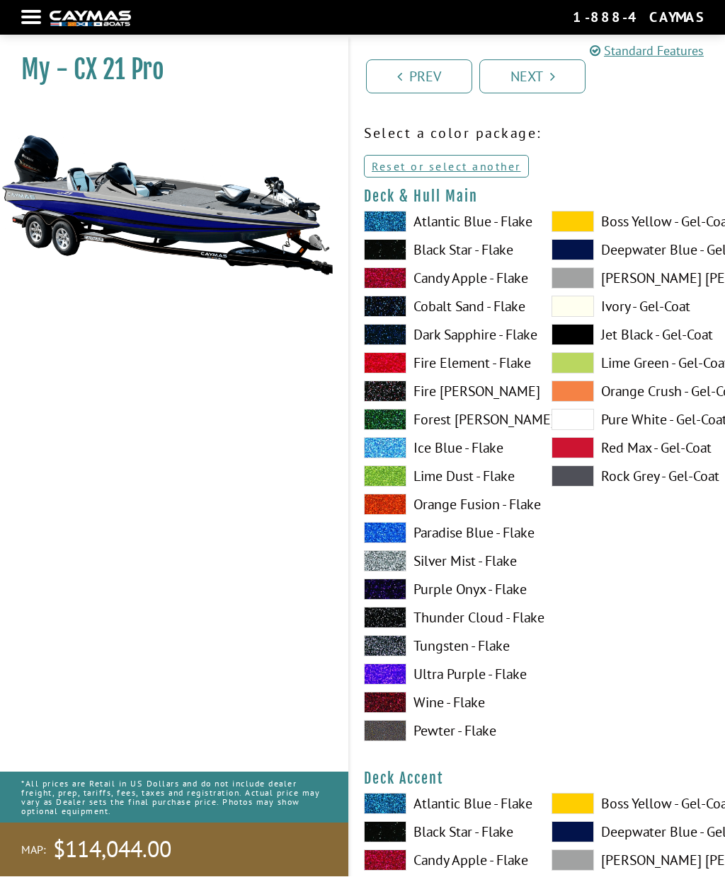
click at [394, 723] on span at bounding box center [385, 731] width 42 height 21
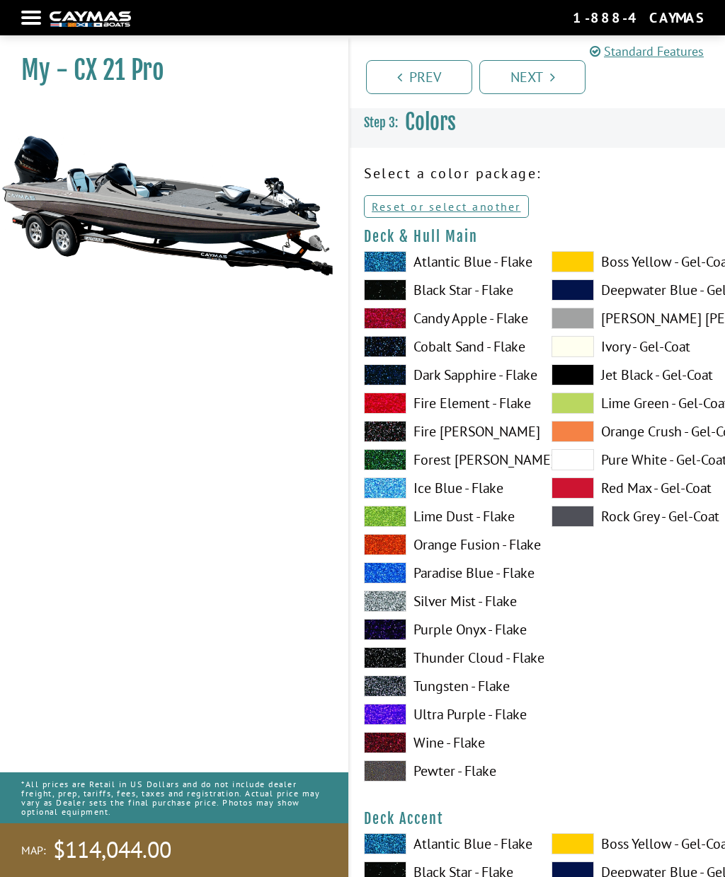
scroll to position [8, 0]
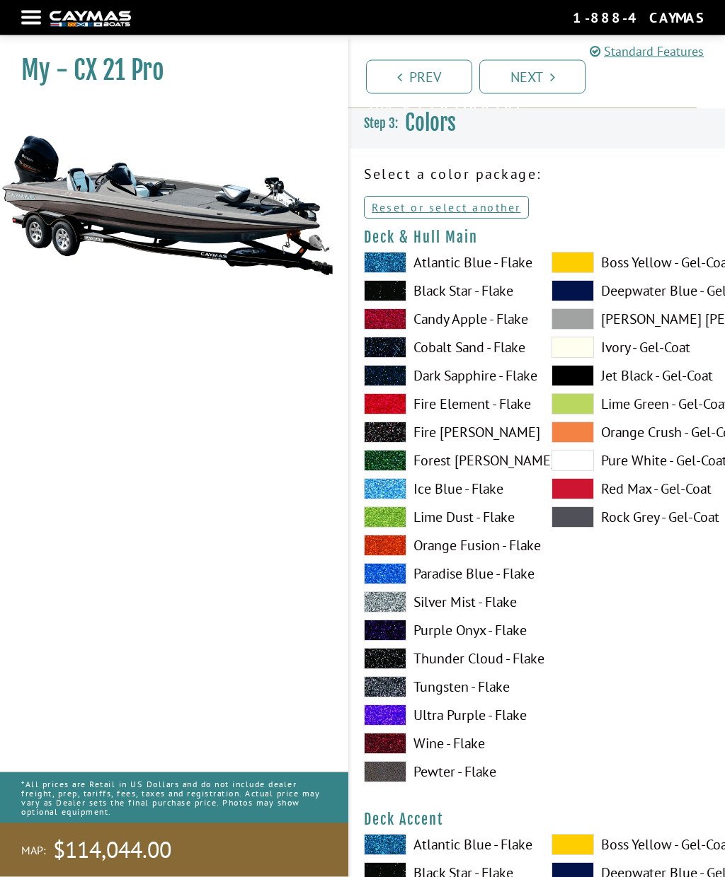
click at [579, 322] on span at bounding box center [572, 319] width 42 height 21
click at [582, 522] on span at bounding box center [572, 517] width 42 height 21
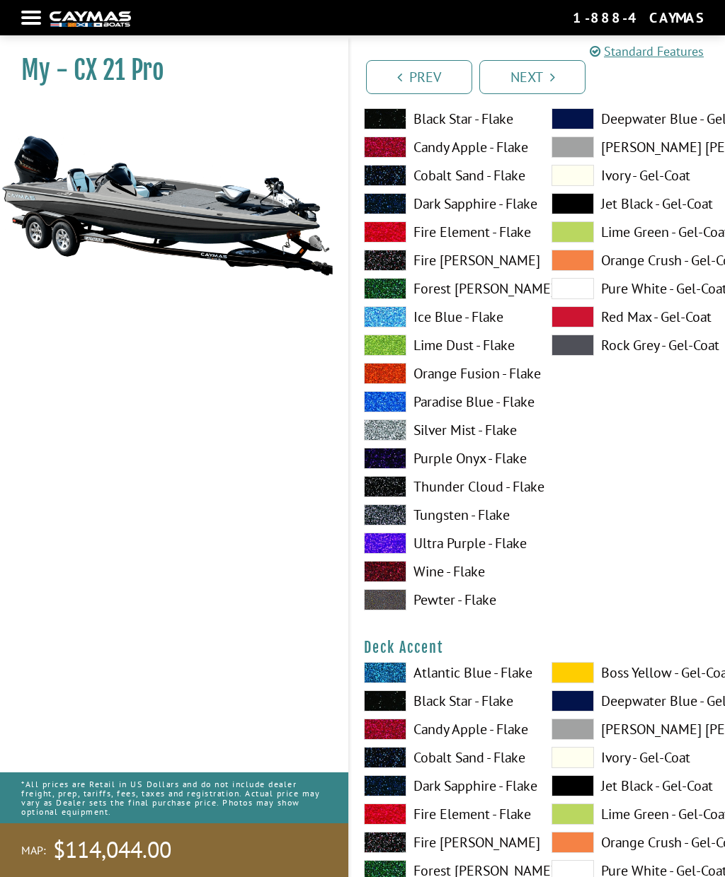
scroll to position [185, 0]
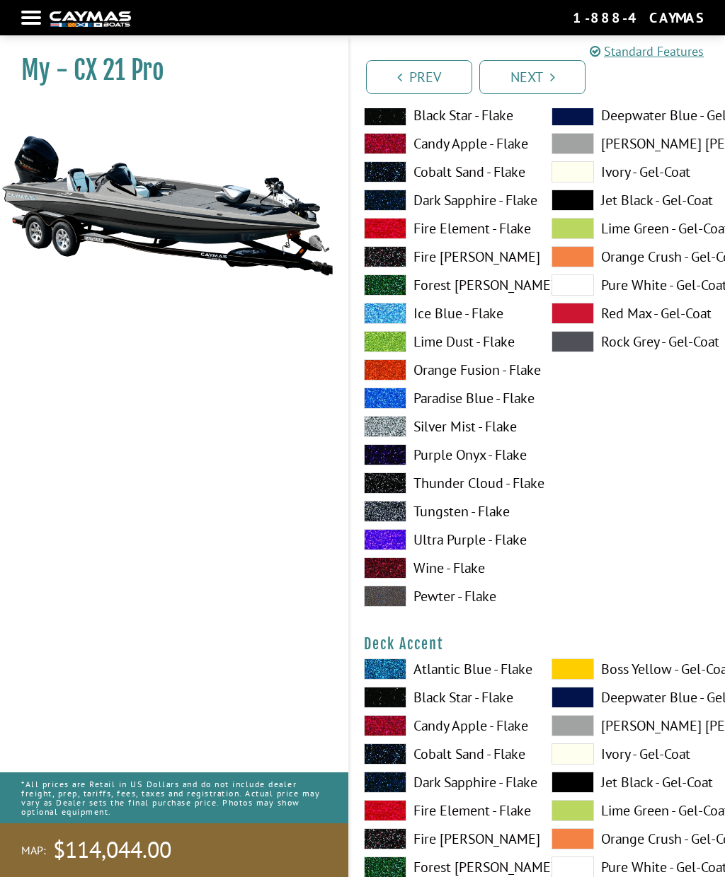
click at [585, 731] on span at bounding box center [572, 725] width 42 height 21
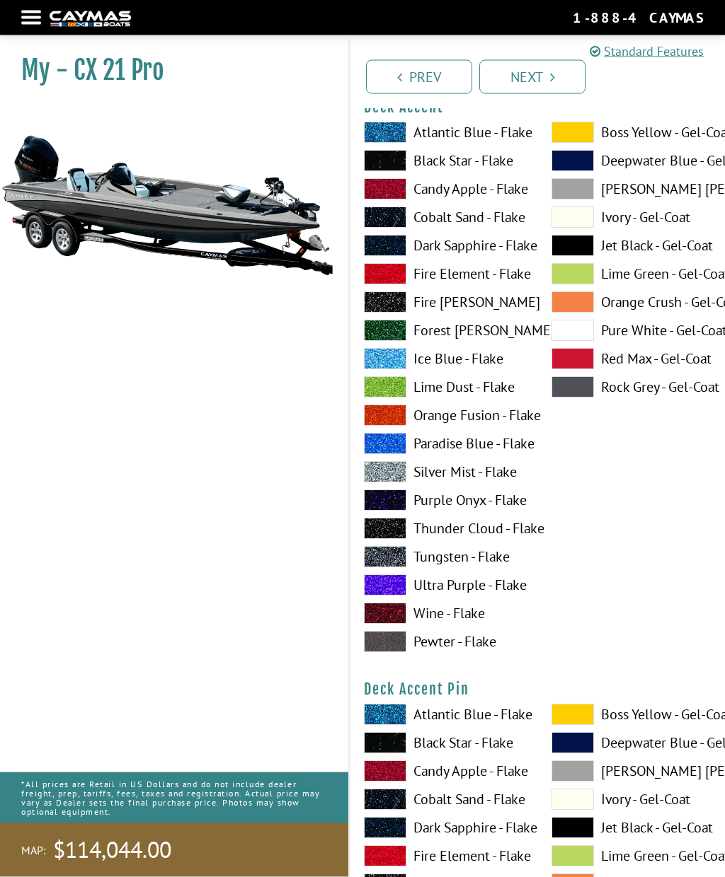
scroll to position [721, 0]
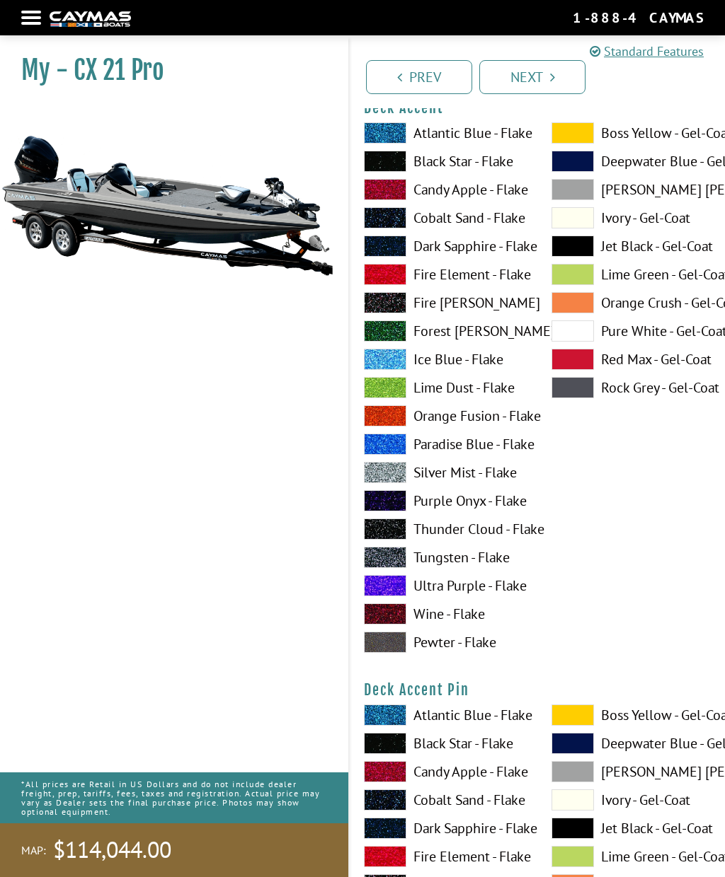
click at [583, 766] on span at bounding box center [572, 771] width 42 height 21
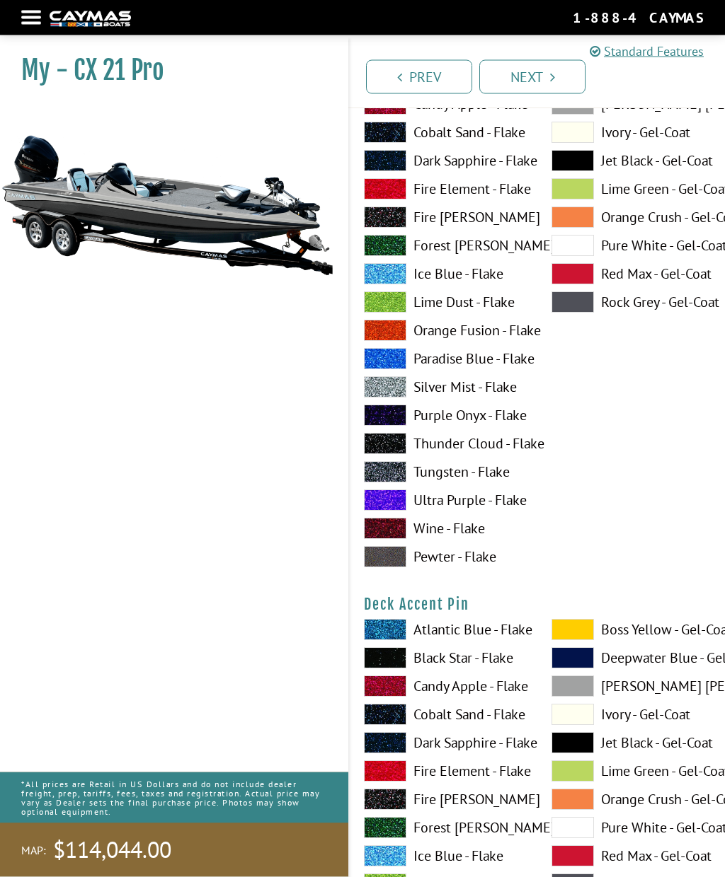
scroll to position [807, 0]
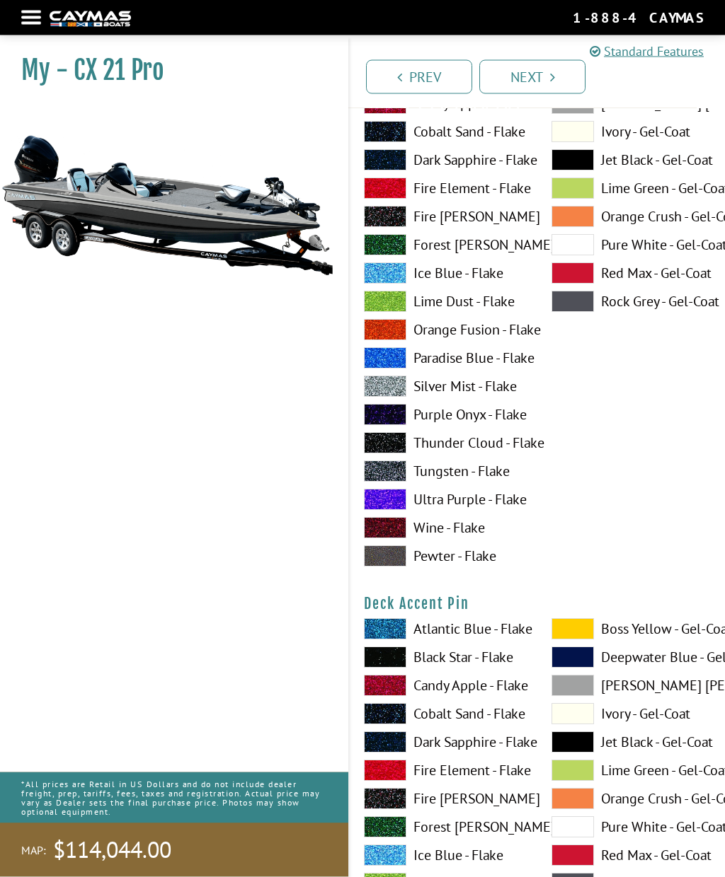
click at [584, 745] on span at bounding box center [572, 742] width 42 height 21
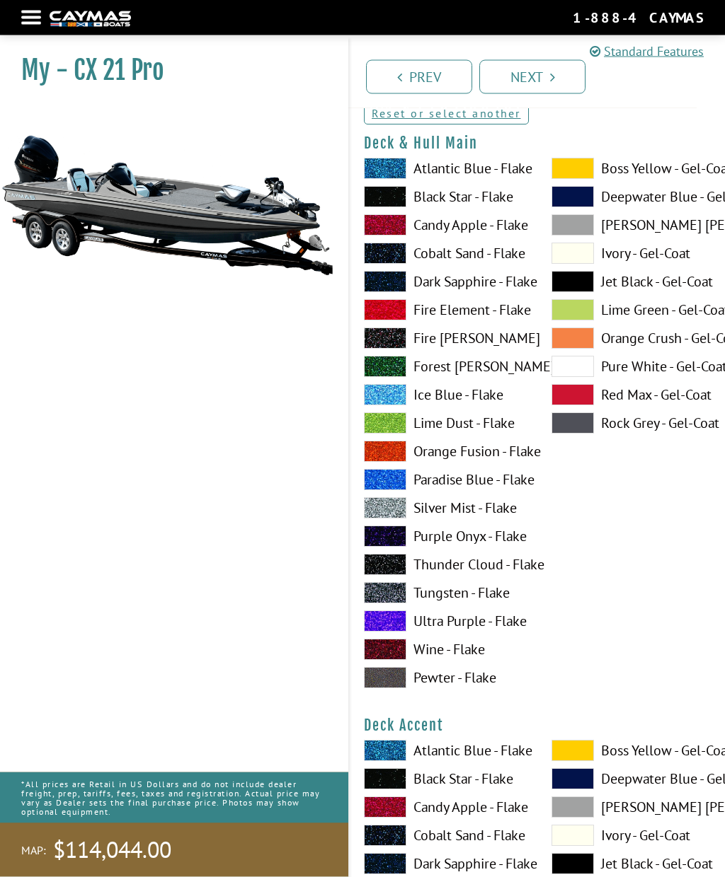
scroll to position [0, 0]
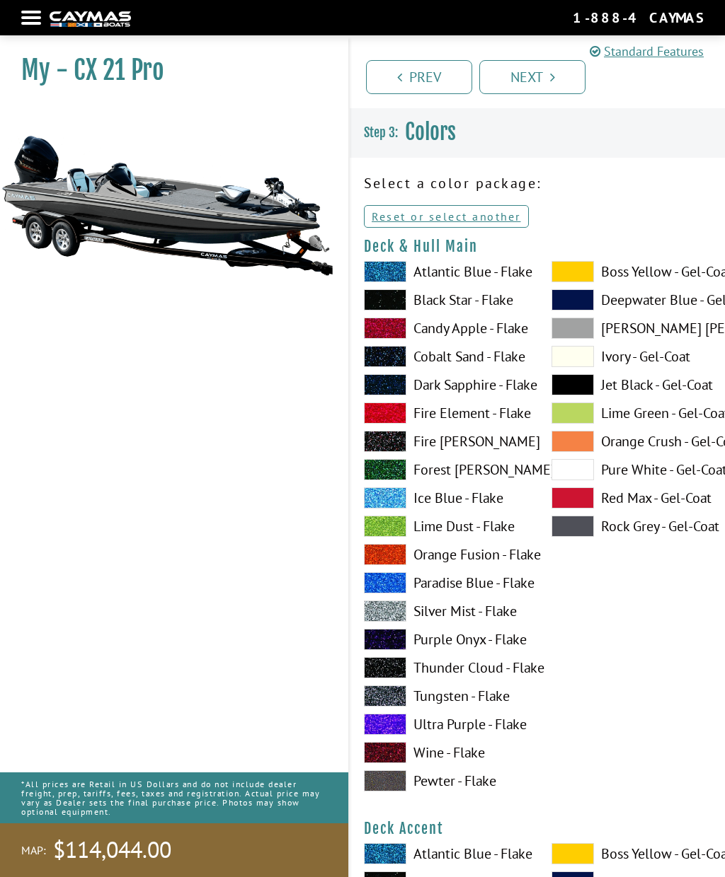
click at [575, 333] on span at bounding box center [572, 328] width 42 height 21
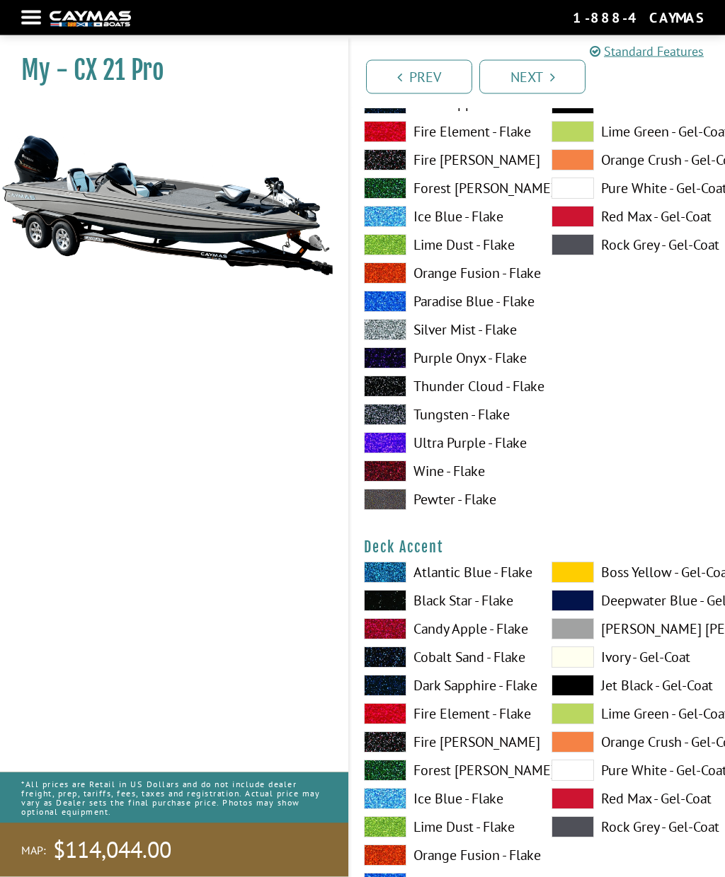
scroll to position [284, 0]
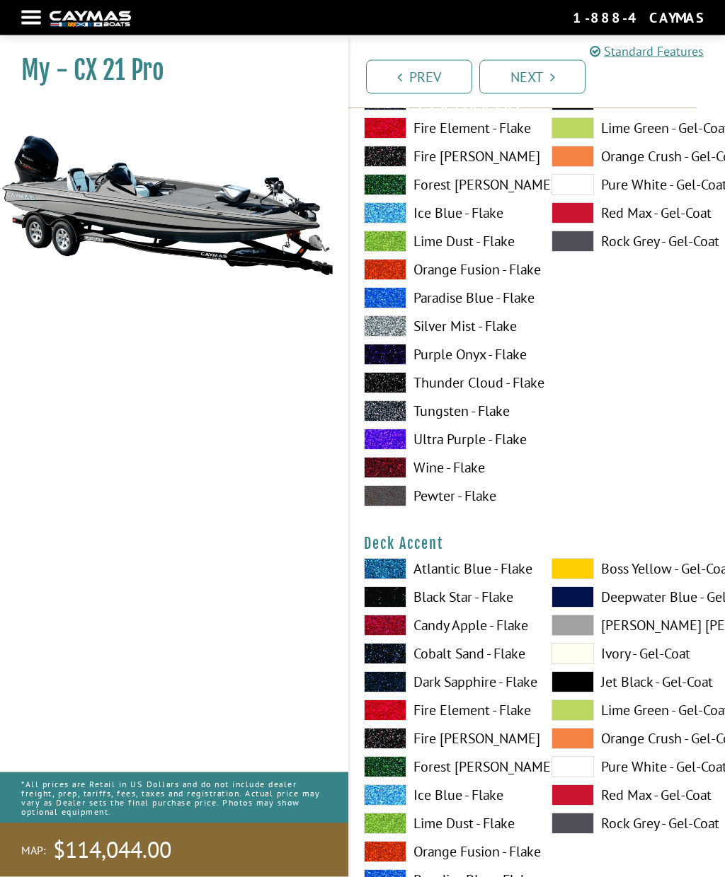
click at [577, 800] on span at bounding box center [572, 795] width 42 height 21
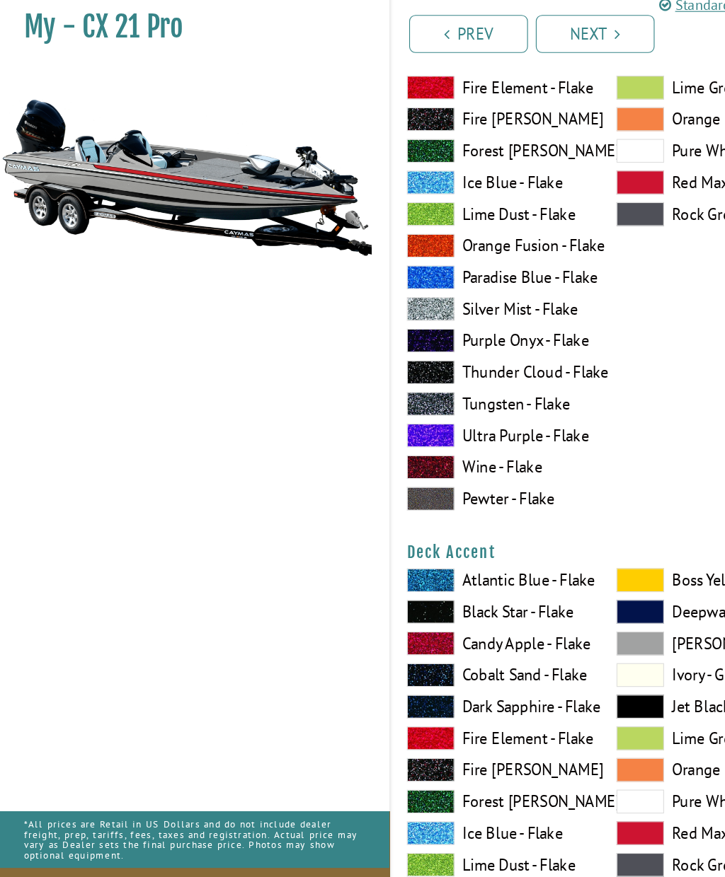
scroll to position [301, 0]
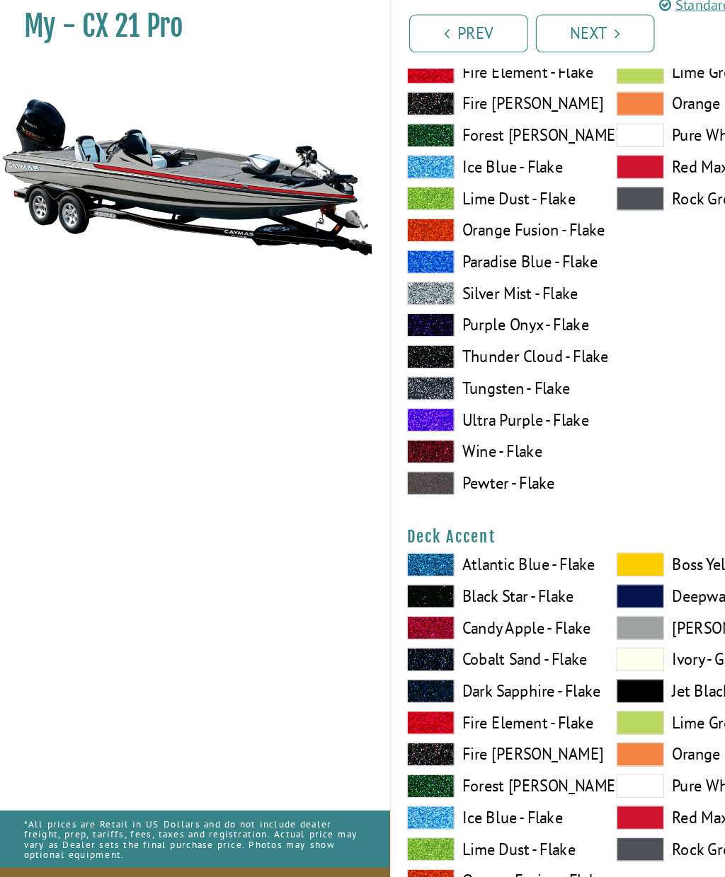
click at [590, 797] on span at bounding box center [572, 807] width 42 height 21
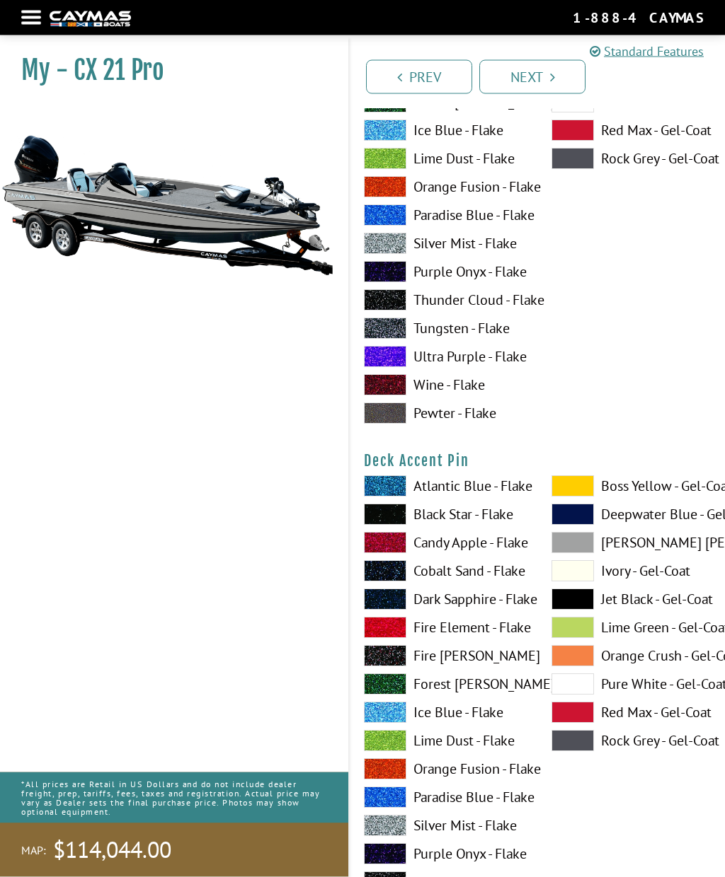
scroll to position [950, 0]
click at [580, 709] on span at bounding box center [572, 712] width 42 height 21
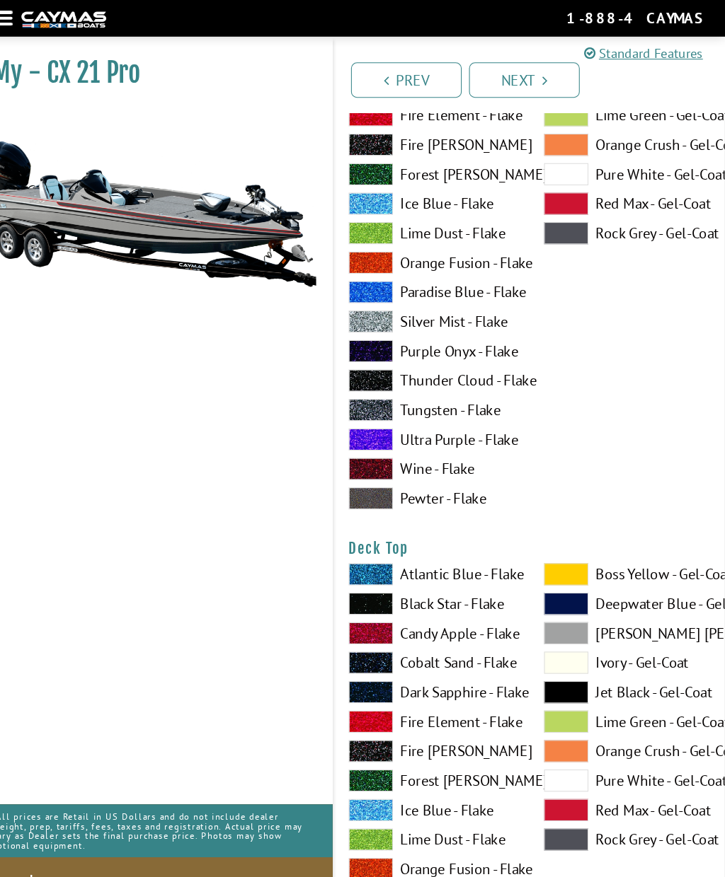
scroll to position [1467, 0]
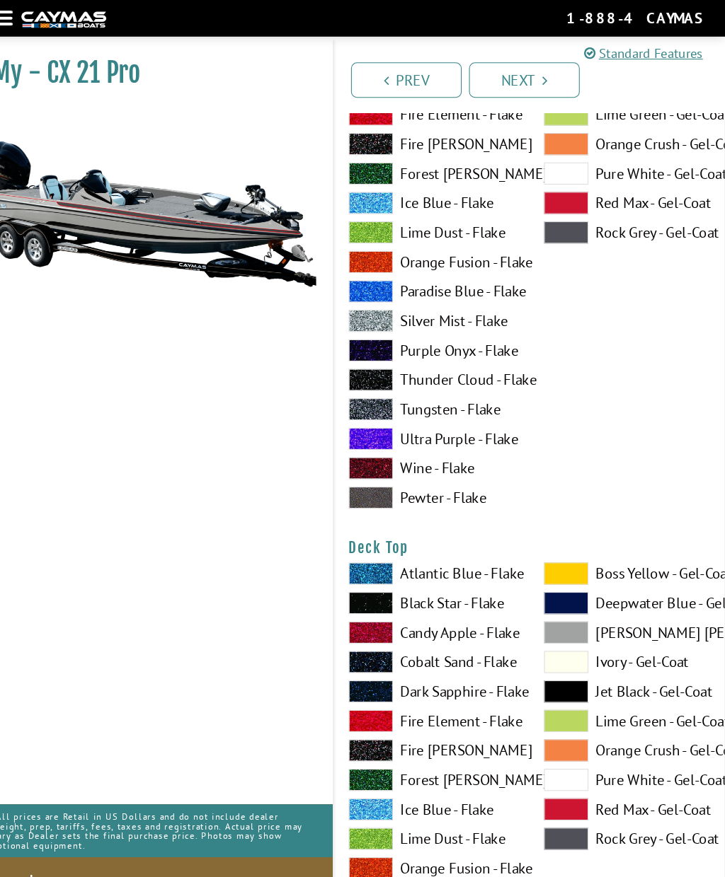
click at [551, 611] on span at bounding box center [572, 607] width 42 height 21
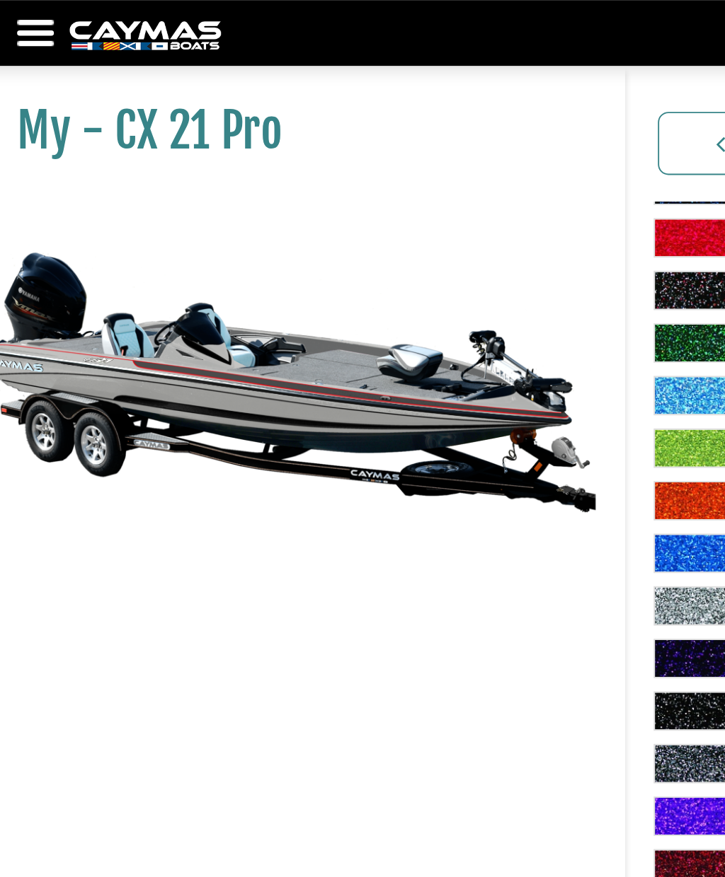
scroll to position [1365, 0]
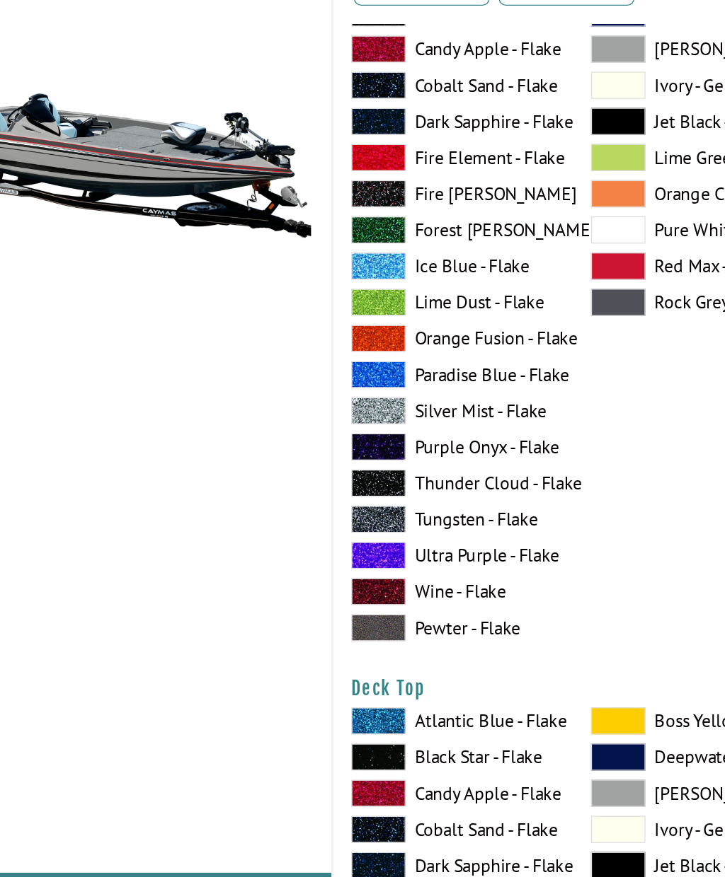
click at [551, 316] on span at bounding box center [572, 326] width 42 height 21
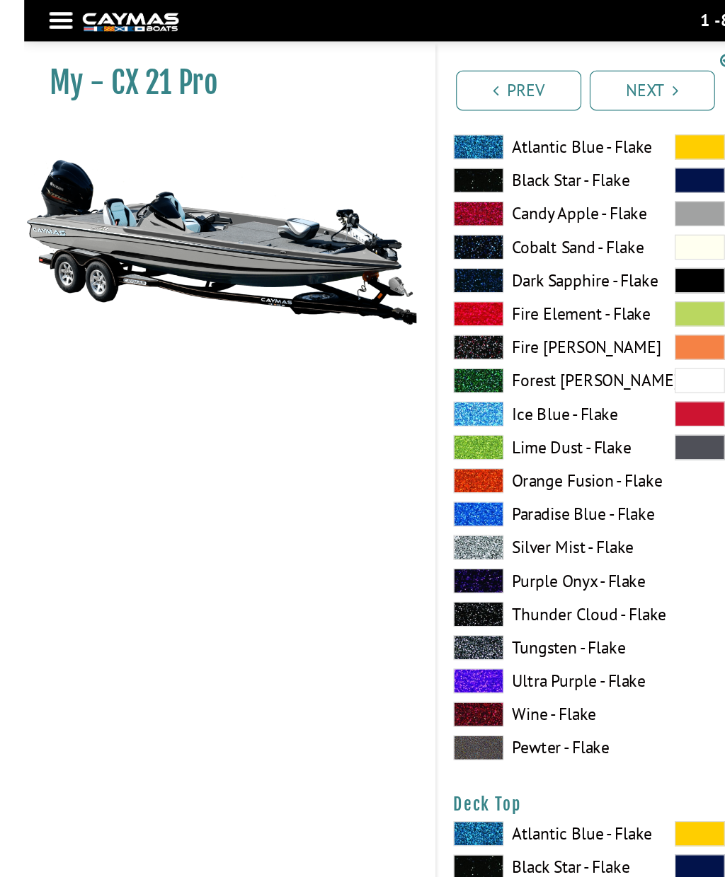
scroll to position [1292, 0]
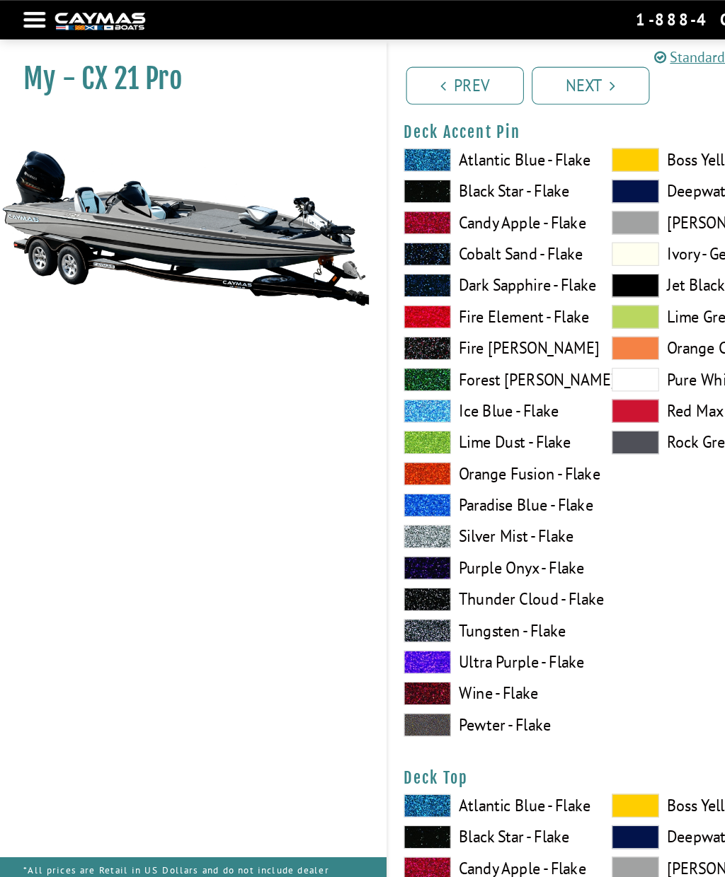
click at [575, 371] on span at bounding box center [572, 370] width 42 height 21
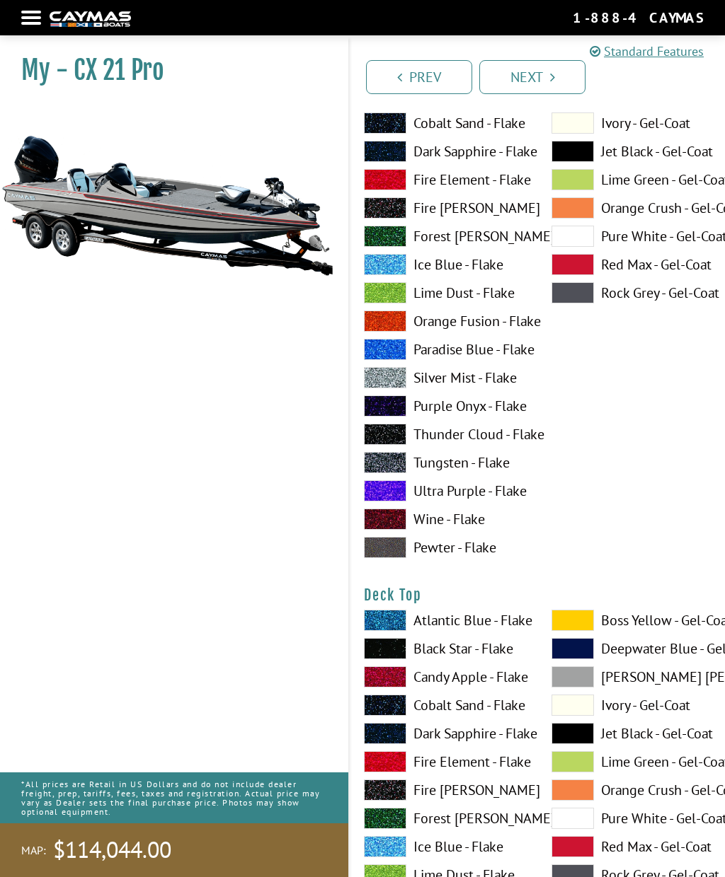
scroll to position [1401, 0]
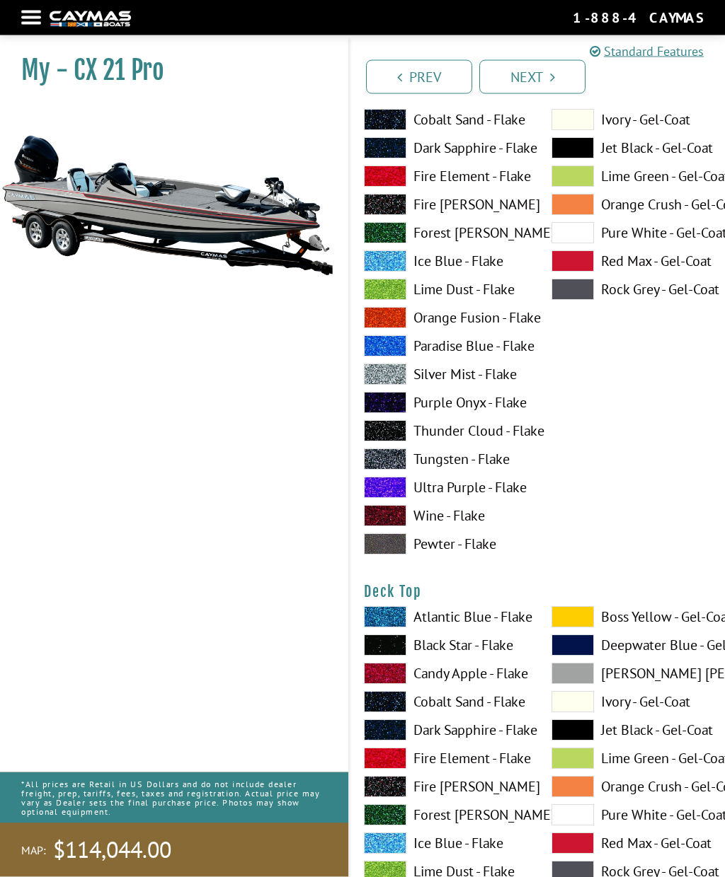
click at [584, 844] on span at bounding box center [572, 843] width 42 height 21
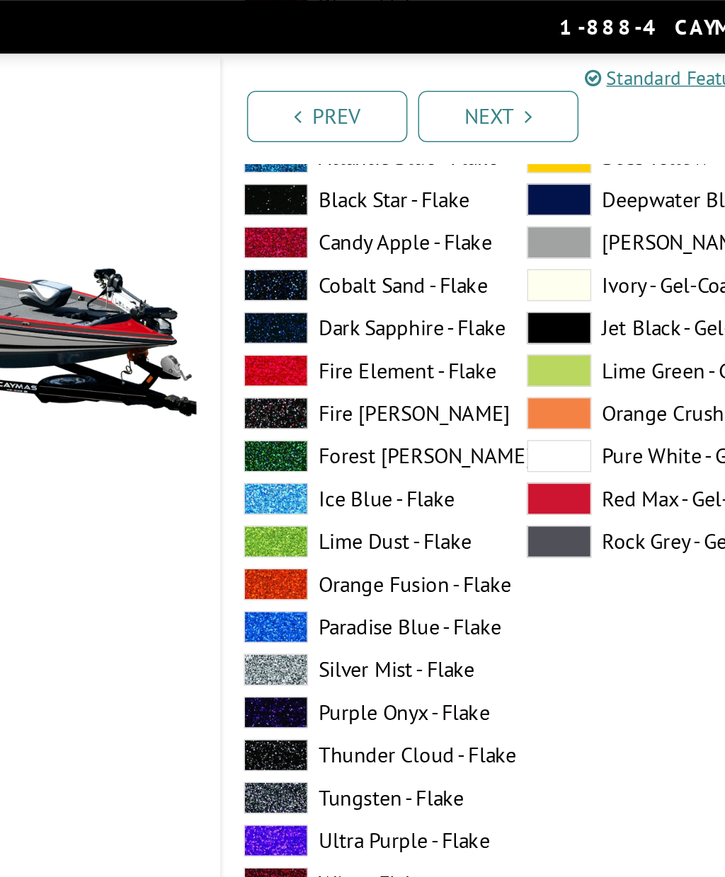
scroll to position [1330, 0]
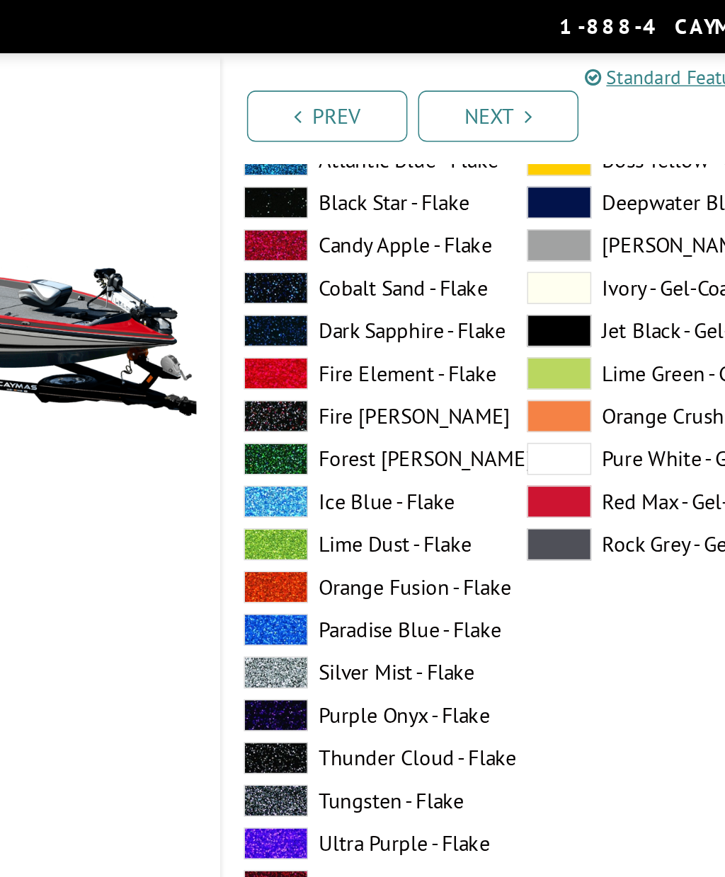
click at [551, 168] on span at bounding box center [572, 162] width 42 height 21
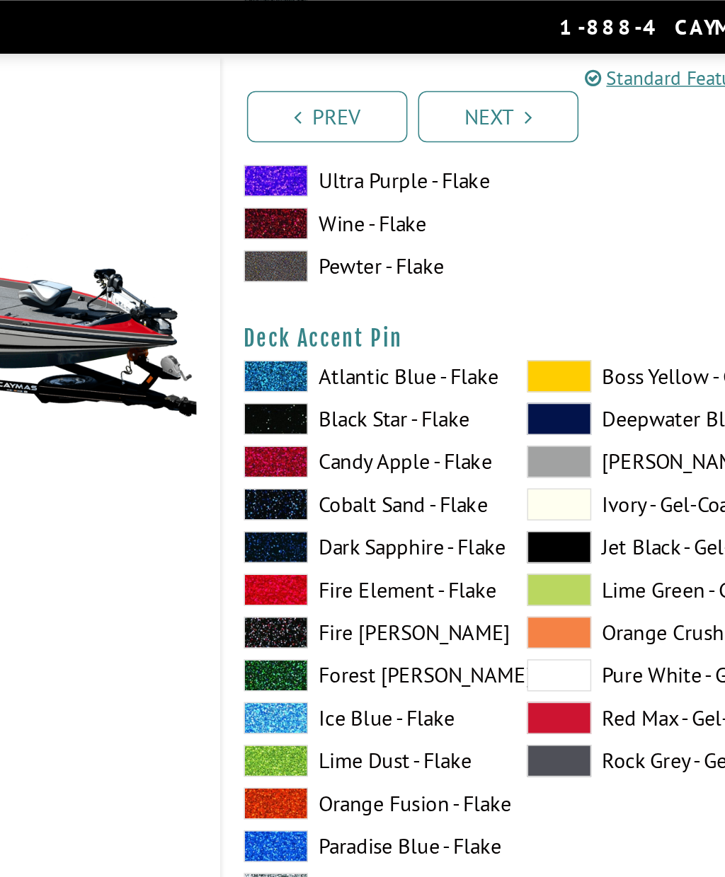
scroll to position [1187, 0]
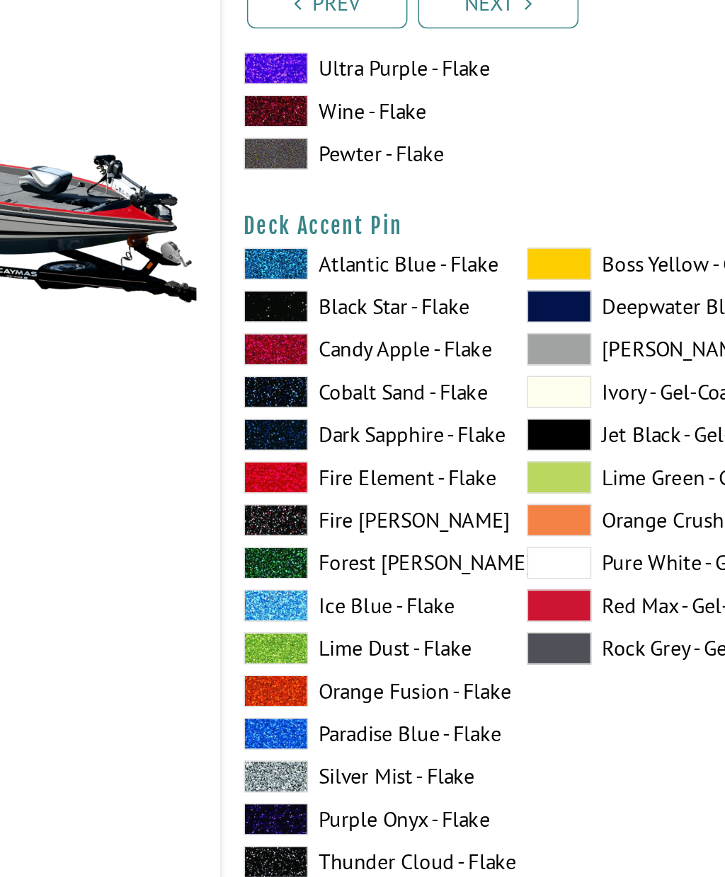
click at [551, 466] on span at bounding box center [572, 476] width 42 height 21
click at [551, 296] on span at bounding box center [572, 306] width 42 height 21
click at [551, 466] on span at bounding box center [572, 476] width 42 height 21
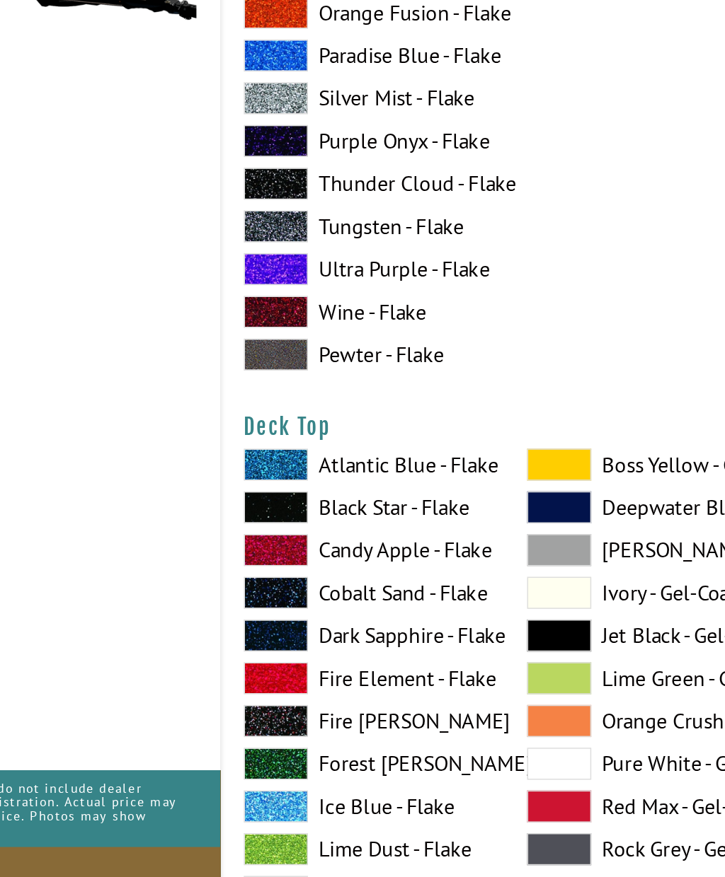
scroll to position [1469, 0]
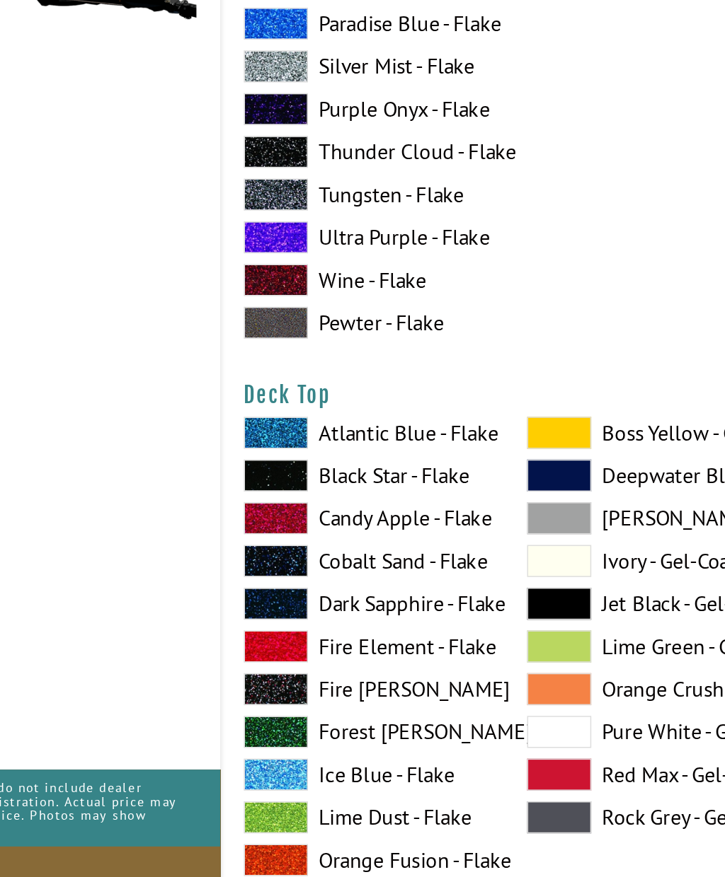
click at [551, 596] on span at bounding box center [572, 606] width 42 height 21
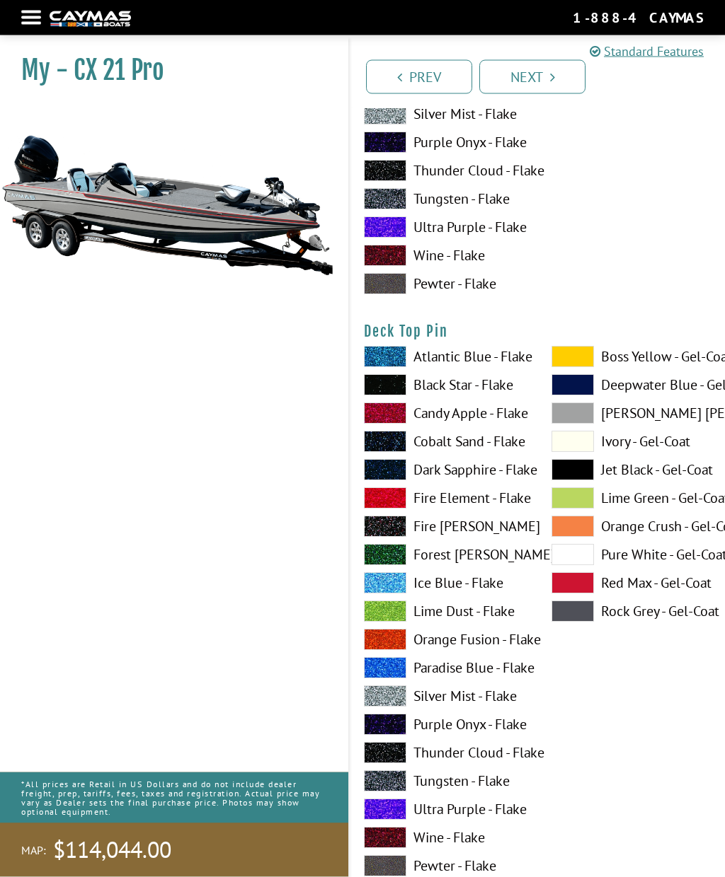
scroll to position [2245, 0]
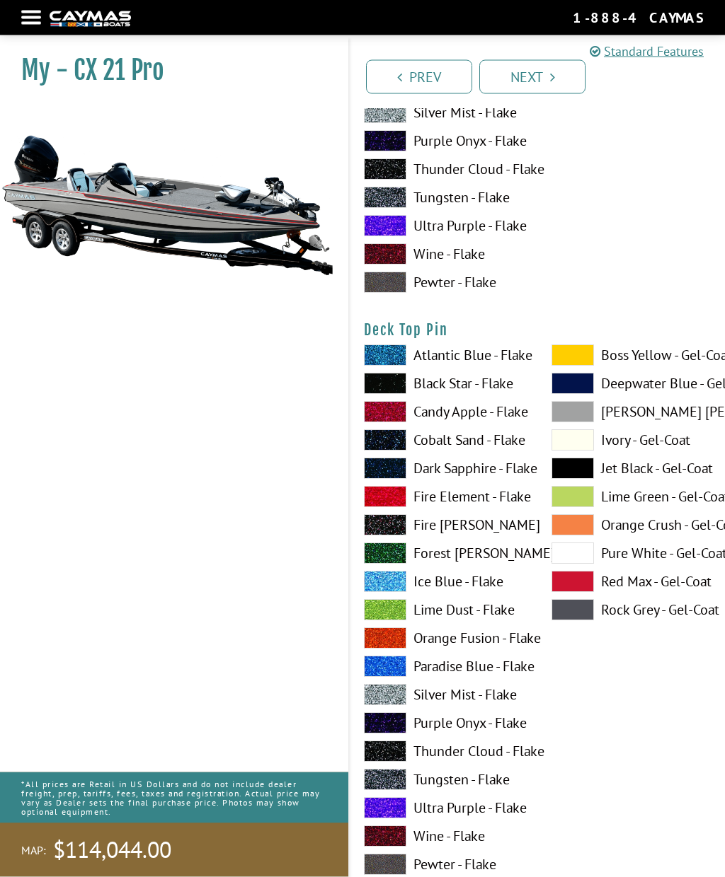
click at [577, 583] on span at bounding box center [572, 582] width 42 height 21
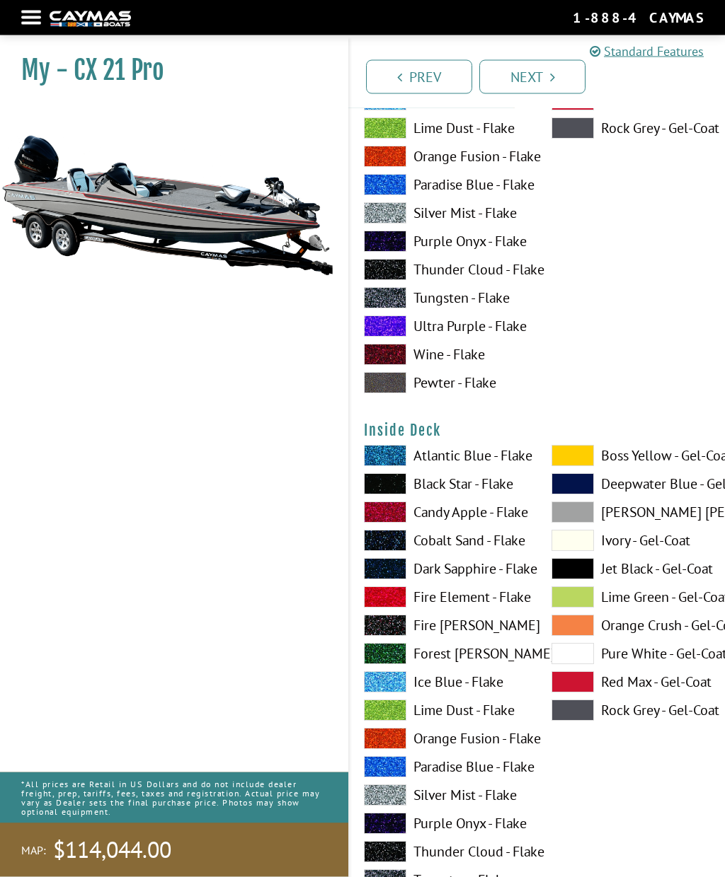
scroll to position [2728, 0]
click at [577, 516] on span at bounding box center [572, 512] width 42 height 21
click at [582, 708] on span at bounding box center [572, 710] width 42 height 21
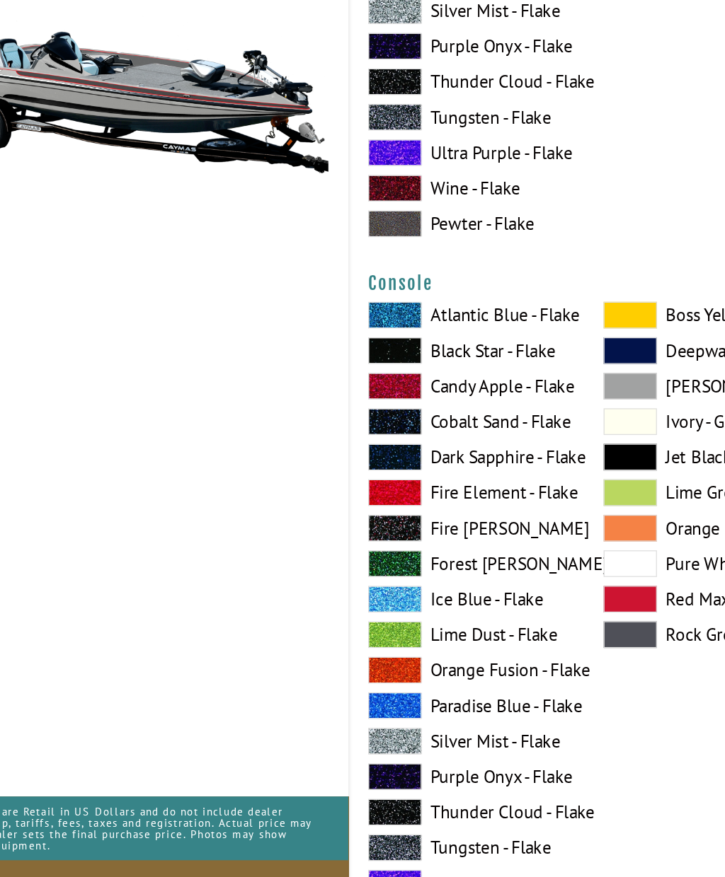
scroll to position [3396, 0]
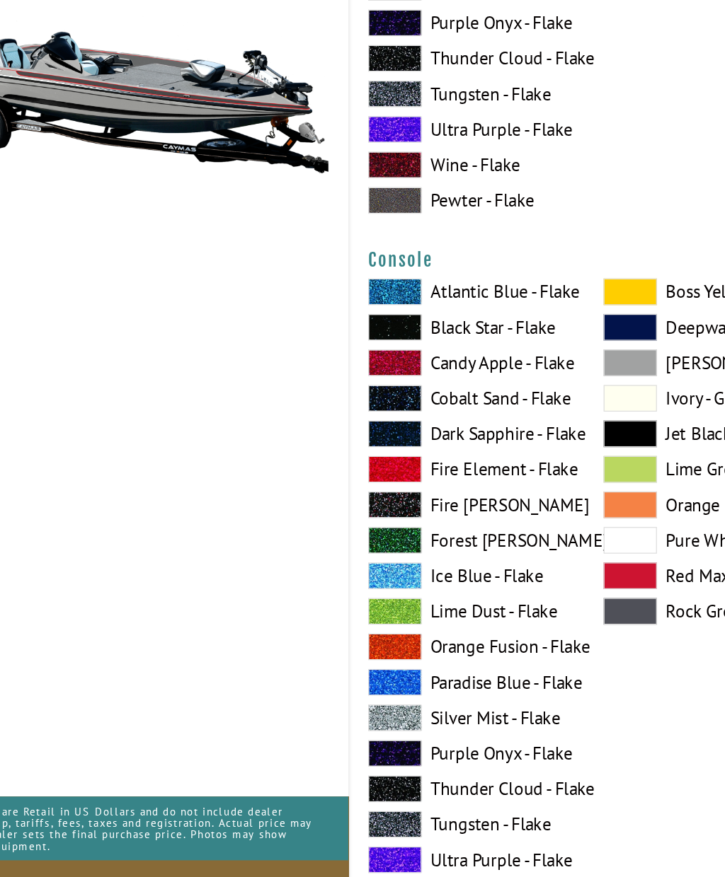
click at [551, 473] on span at bounding box center [572, 483] width 42 height 21
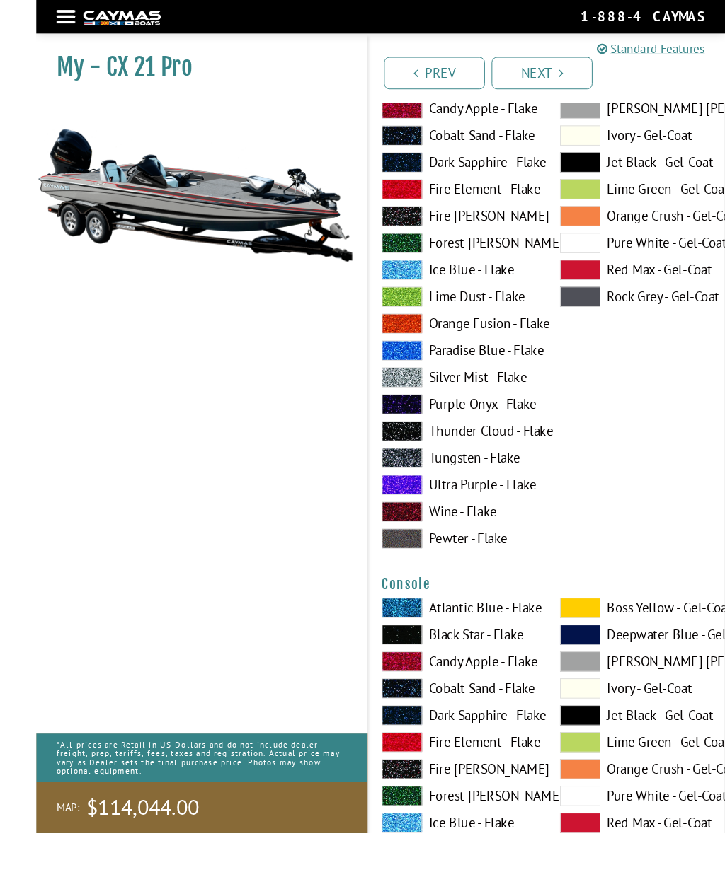
scroll to position [3221, 0]
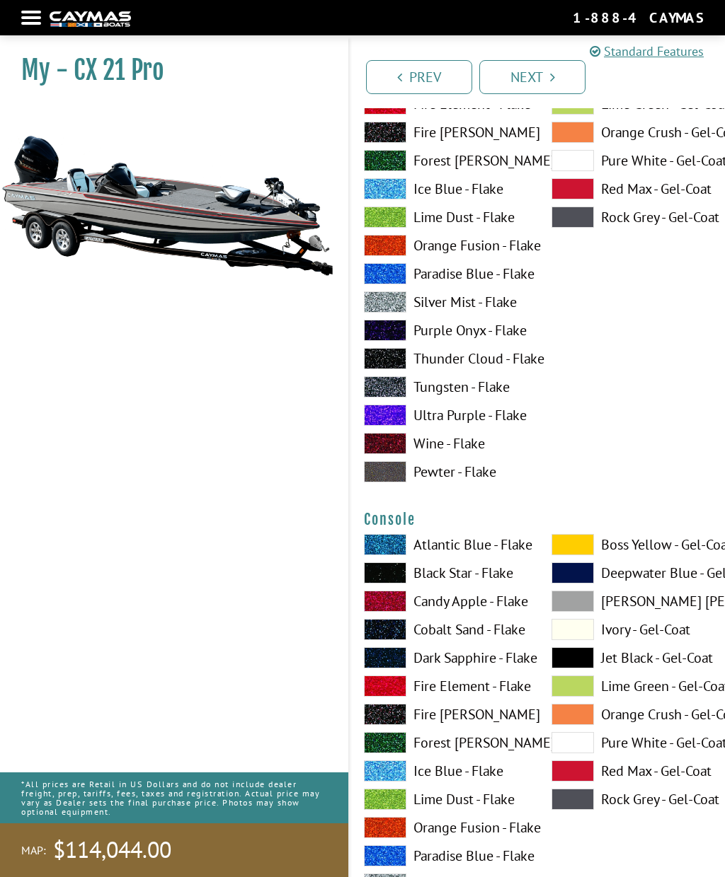
click at [584, 773] on span at bounding box center [572, 771] width 42 height 21
click at [580, 781] on span at bounding box center [572, 771] width 42 height 21
click at [583, 803] on span at bounding box center [572, 799] width 42 height 21
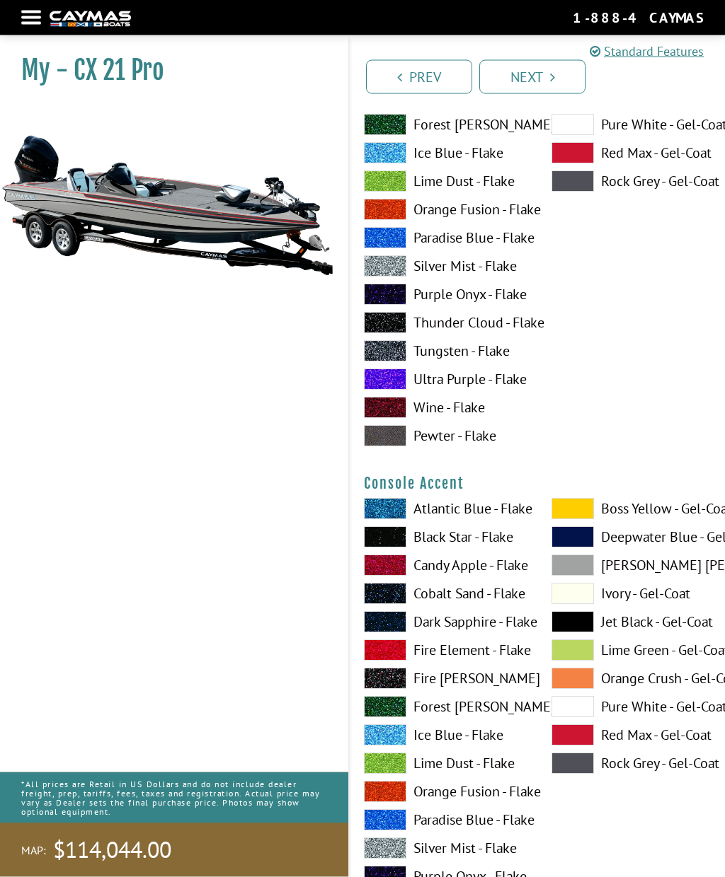
scroll to position [3840, 0]
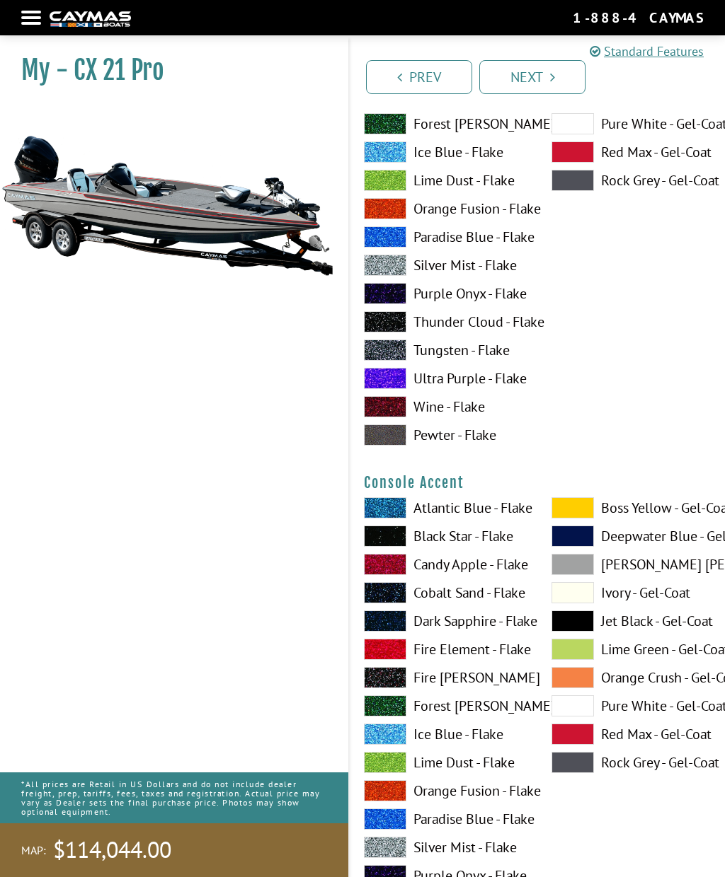
click at [579, 740] on span at bounding box center [572, 734] width 42 height 21
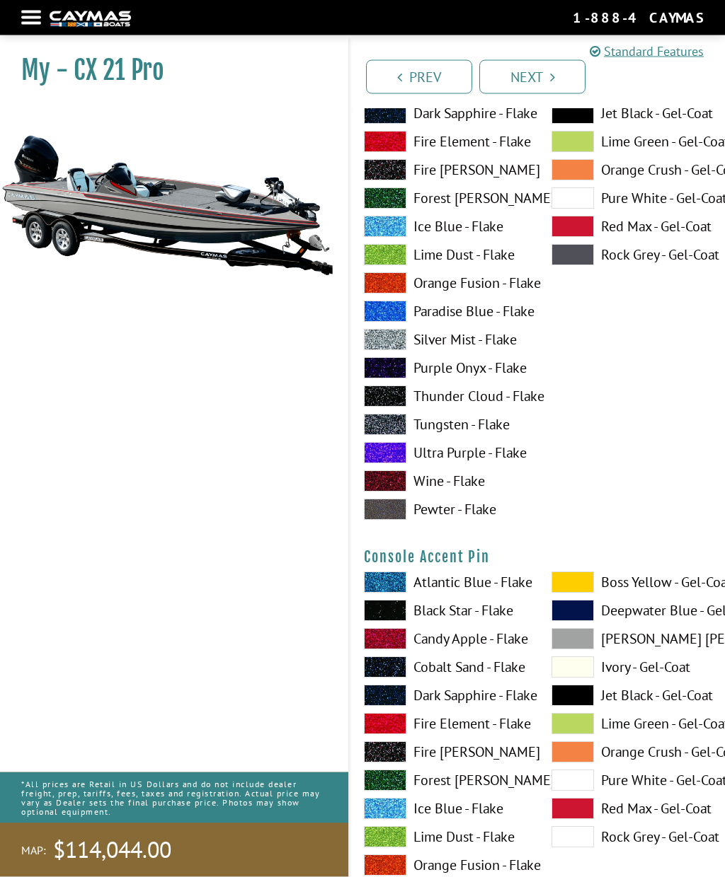
scroll to position [4348, 0]
click at [574, 698] on span at bounding box center [572, 695] width 42 height 21
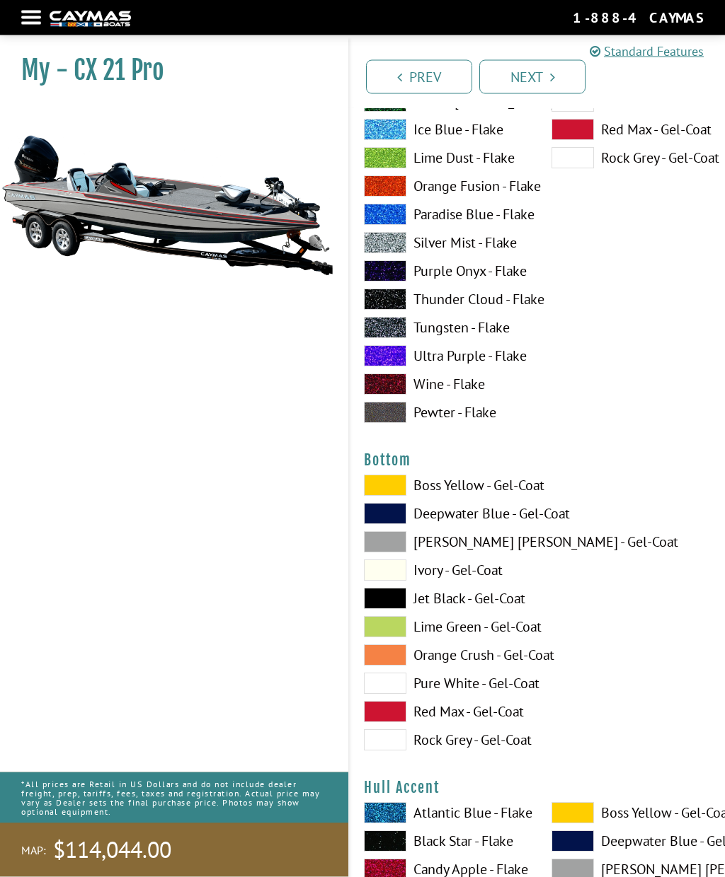
scroll to position [5028, 0]
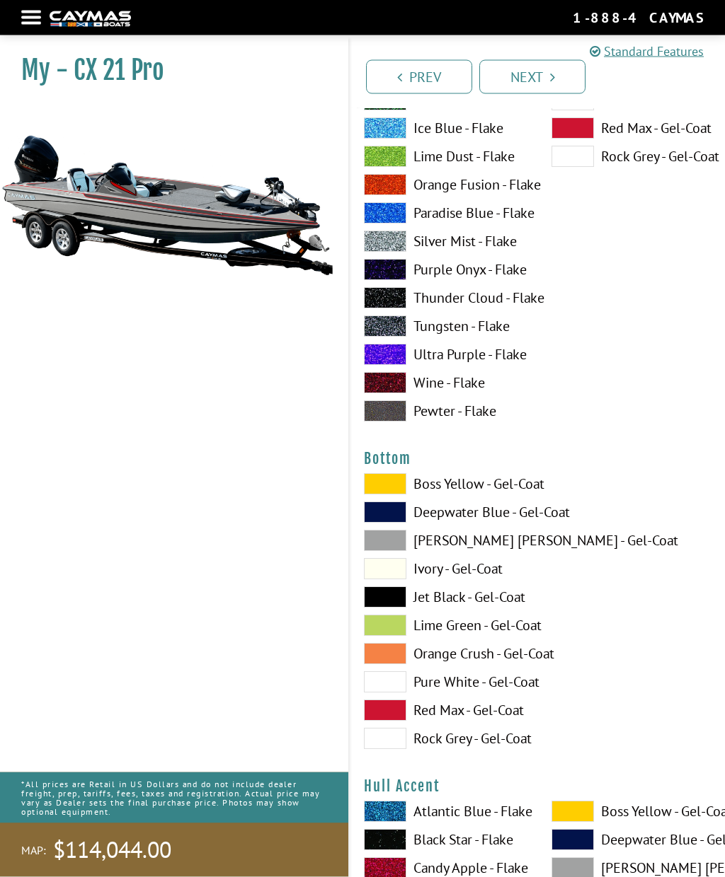
click at [390, 599] on span at bounding box center [385, 597] width 42 height 21
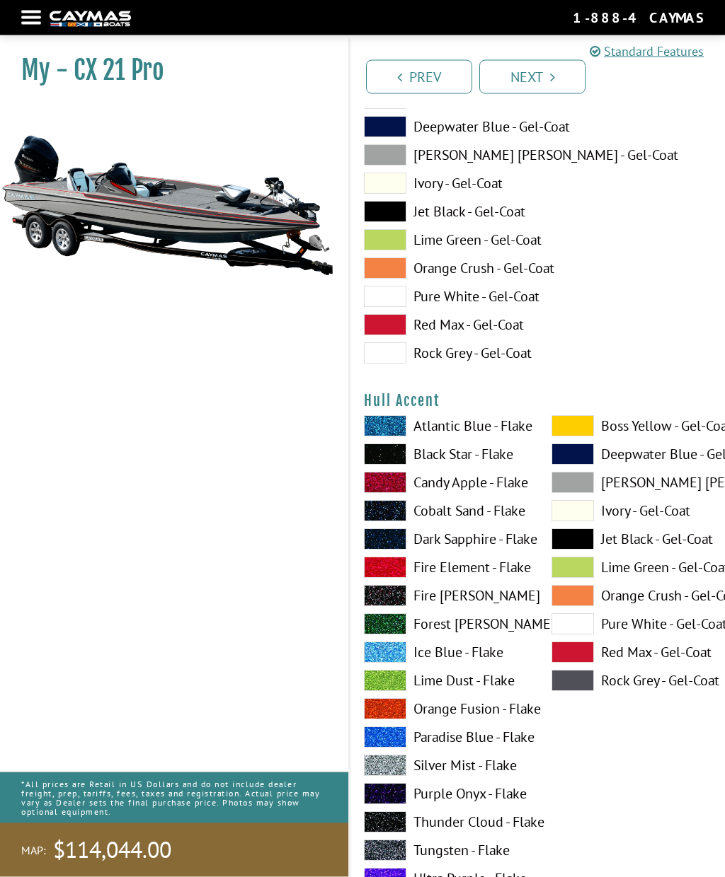
scroll to position [5416, 0]
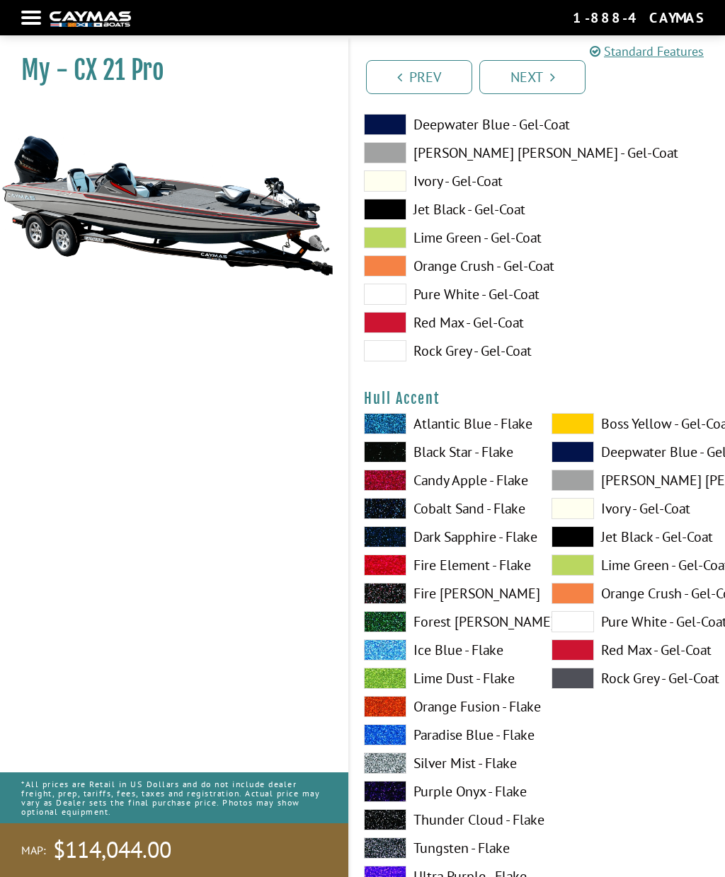
click at [579, 658] on span at bounding box center [572, 650] width 42 height 21
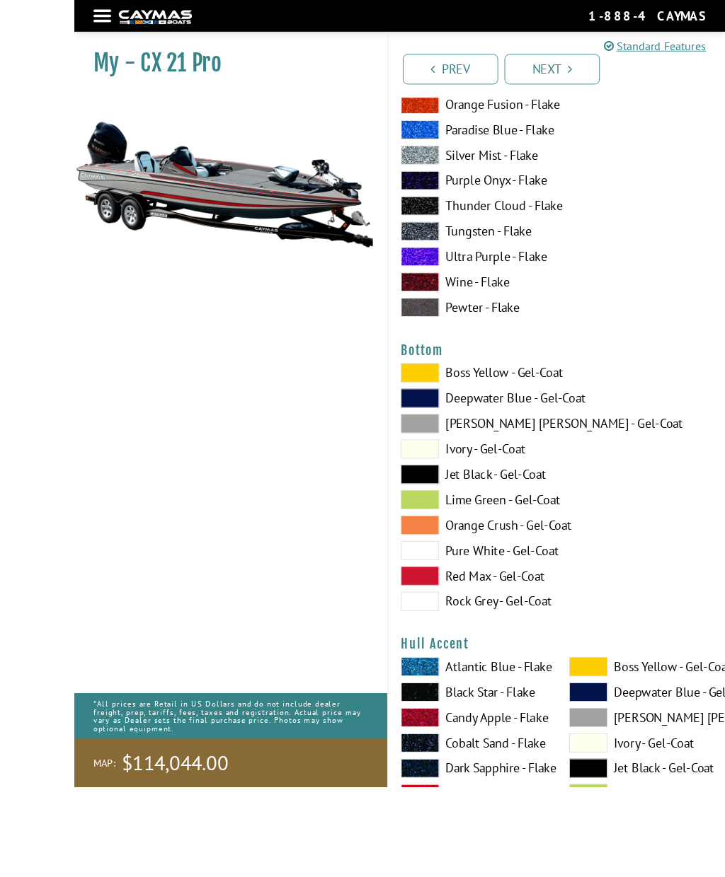
scroll to position [5276, 0]
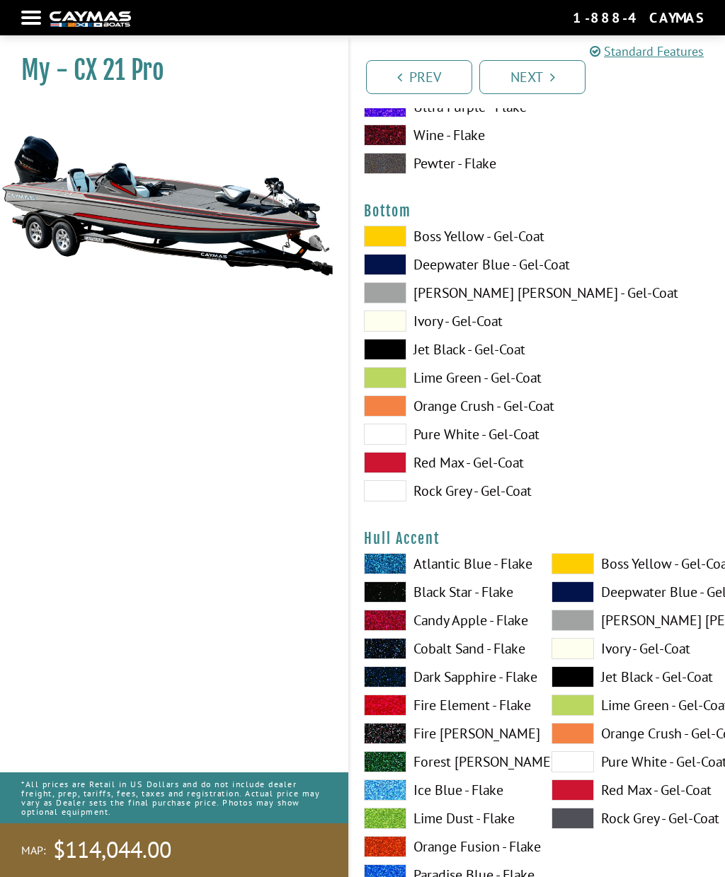
click at [584, 821] on span at bounding box center [572, 818] width 42 height 21
click at [586, 688] on span at bounding box center [572, 677] width 42 height 21
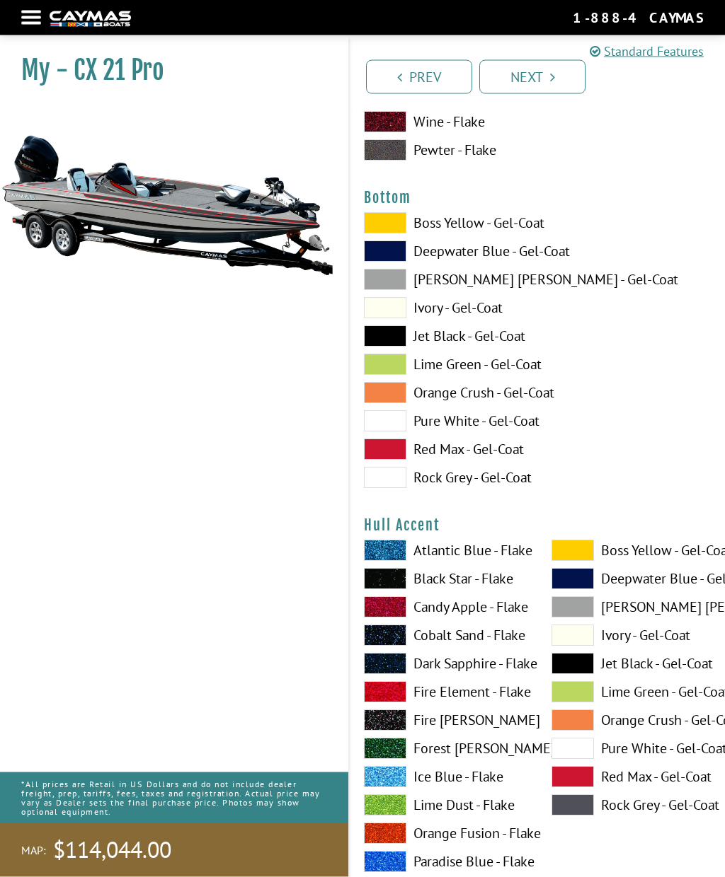
click at [582, 558] on span at bounding box center [572, 551] width 42 height 21
click at [582, 559] on span at bounding box center [572, 550] width 42 height 21
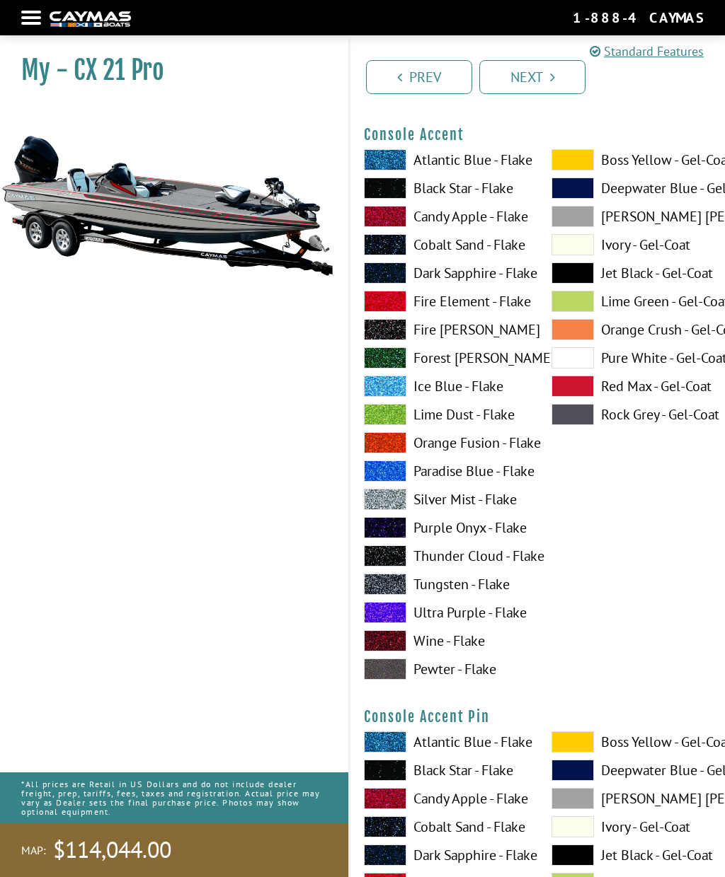
scroll to position [4153, 0]
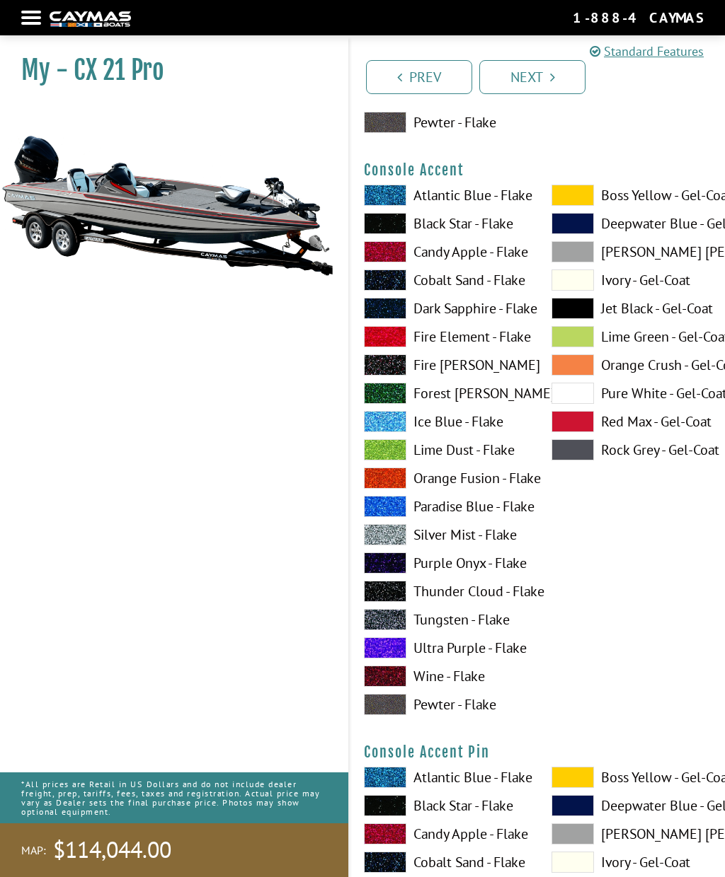
click at [583, 199] on span at bounding box center [572, 195] width 42 height 21
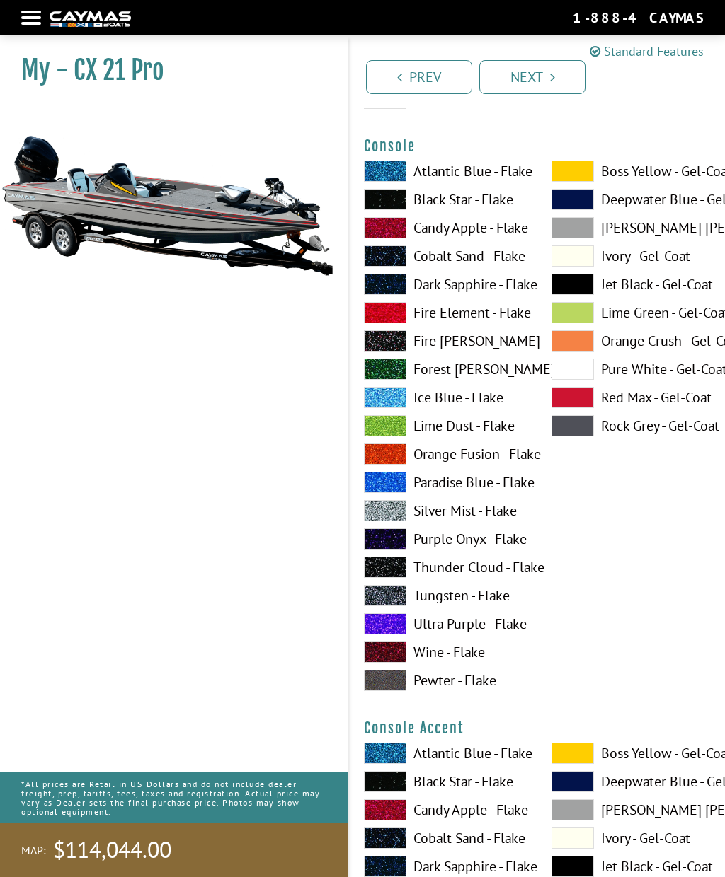
scroll to position [3557, 0]
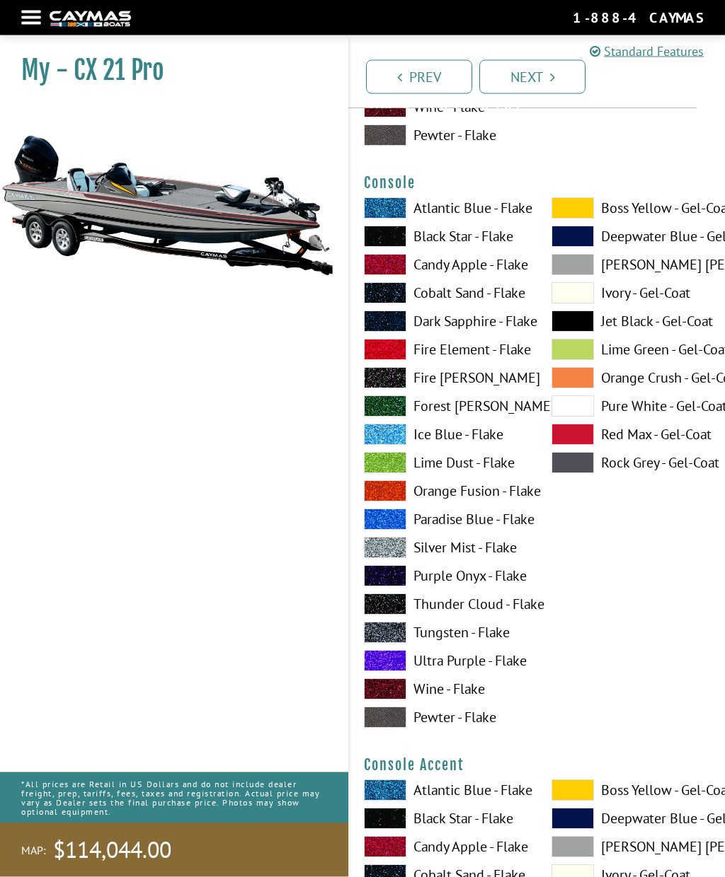
click at [579, 214] on span at bounding box center [572, 208] width 42 height 21
click at [573, 216] on span at bounding box center [572, 207] width 42 height 21
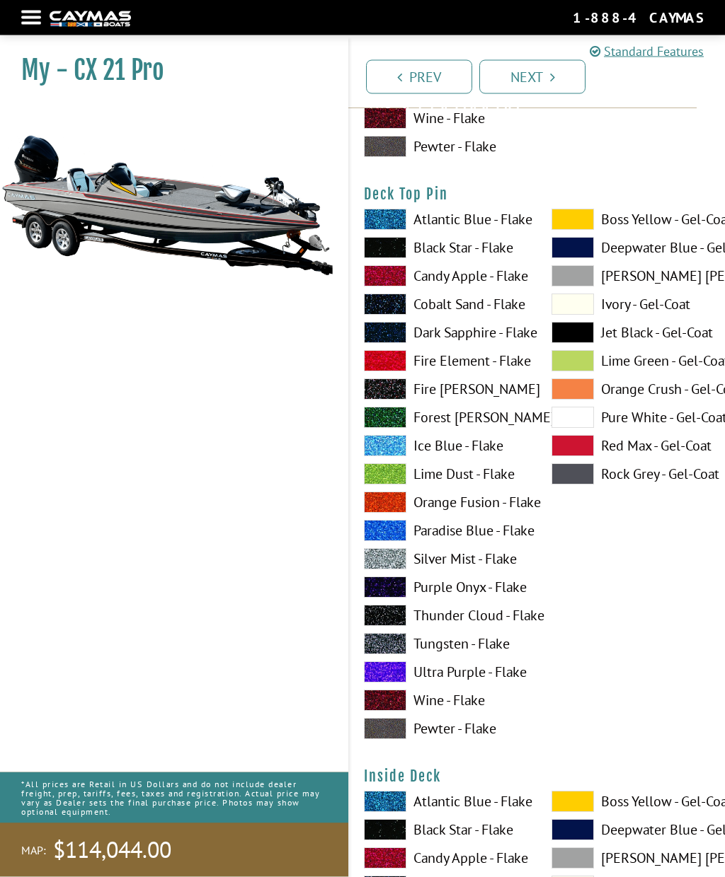
click at [572, 225] on span at bounding box center [572, 219] width 42 height 21
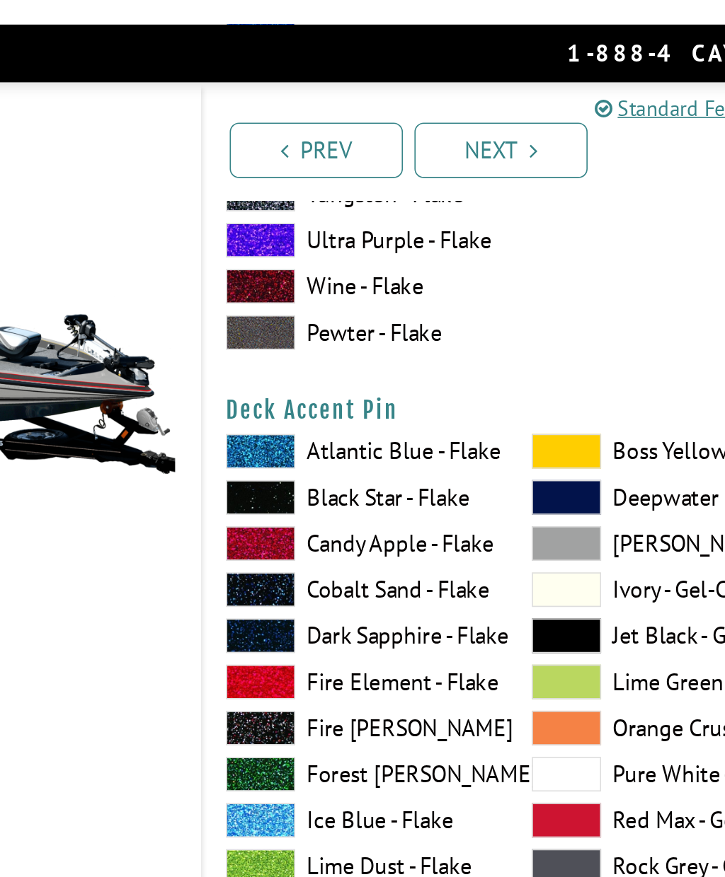
scroll to position [1158, 0]
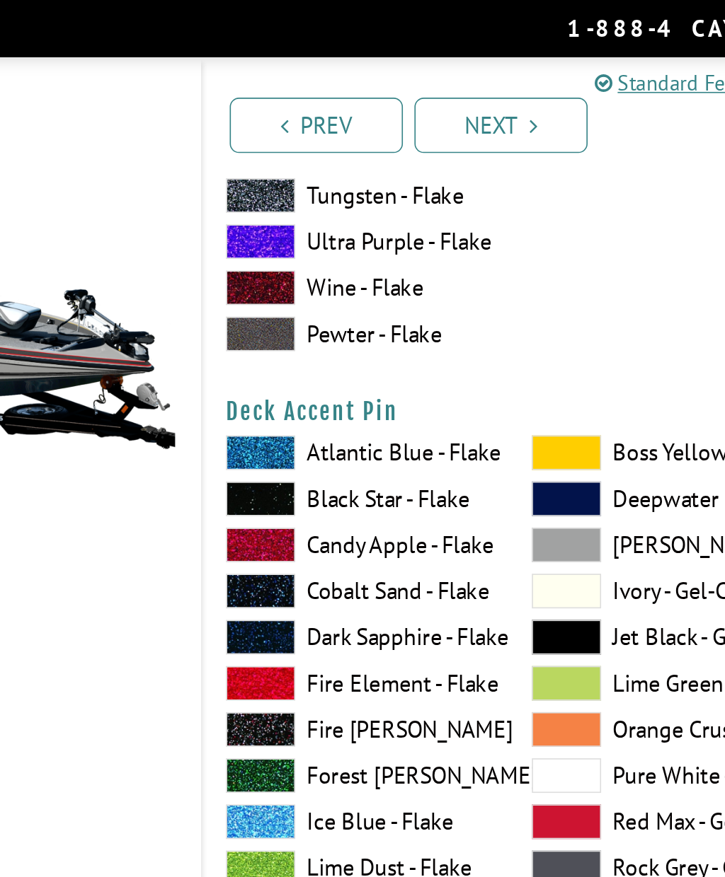
click at [551, 283] on span at bounding box center [572, 277] width 42 height 21
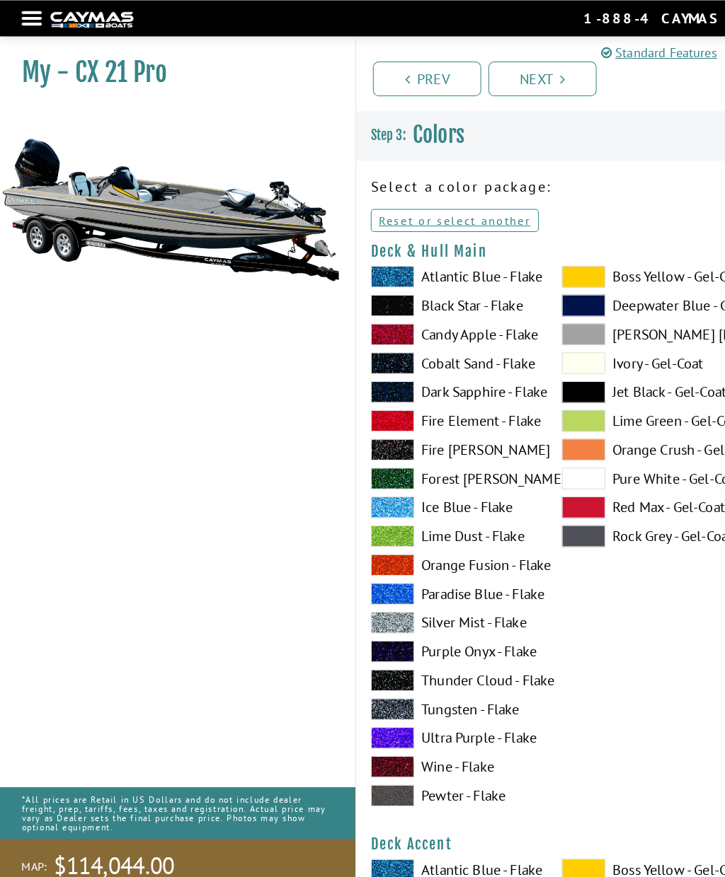
scroll to position [0, 0]
click at [584, 529] on span at bounding box center [572, 526] width 42 height 21
click at [572, 332] on span at bounding box center [572, 328] width 42 height 21
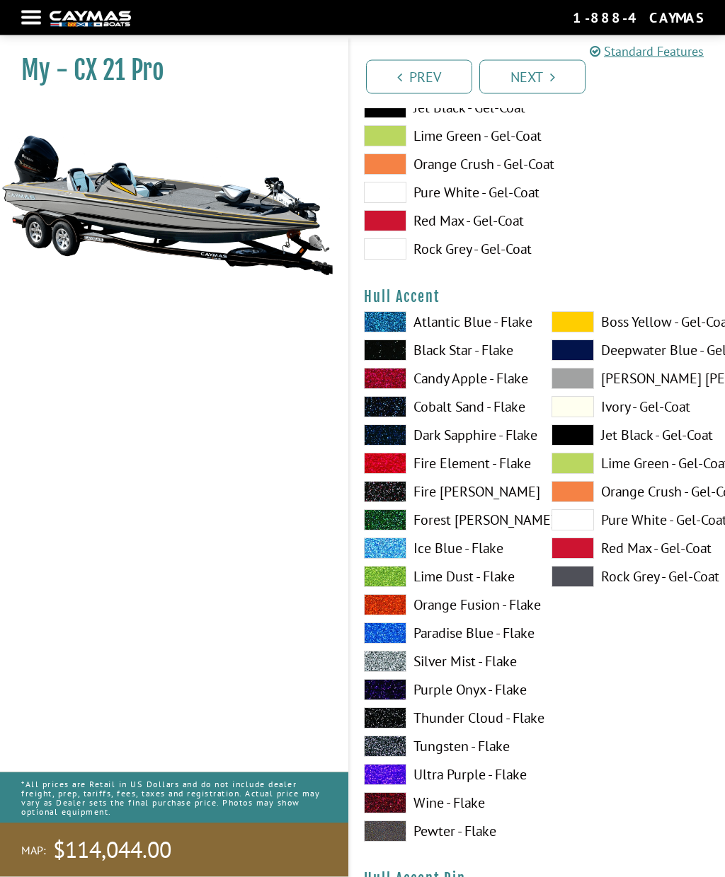
scroll to position [5518, 0]
click at [582, 333] on span at bounding box center [572, 321] width 42 height 21
click at [580, 580] on span at bounding box center [572, 576] width 42 height 21
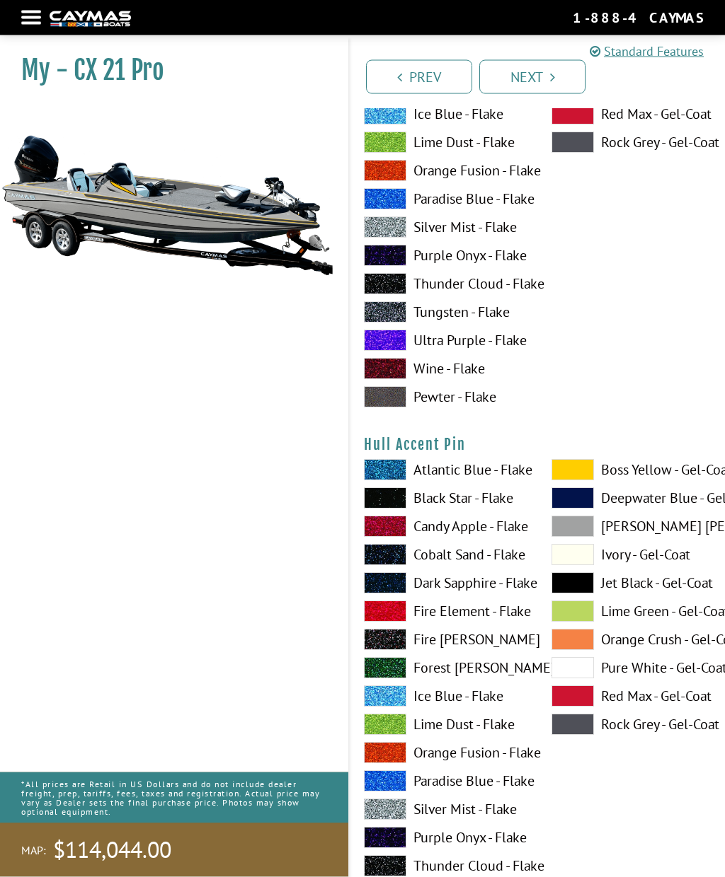
scroll to position [5953, 0]
click at [588, 480] on span at bounding box center [572, 469] width 42 height 21
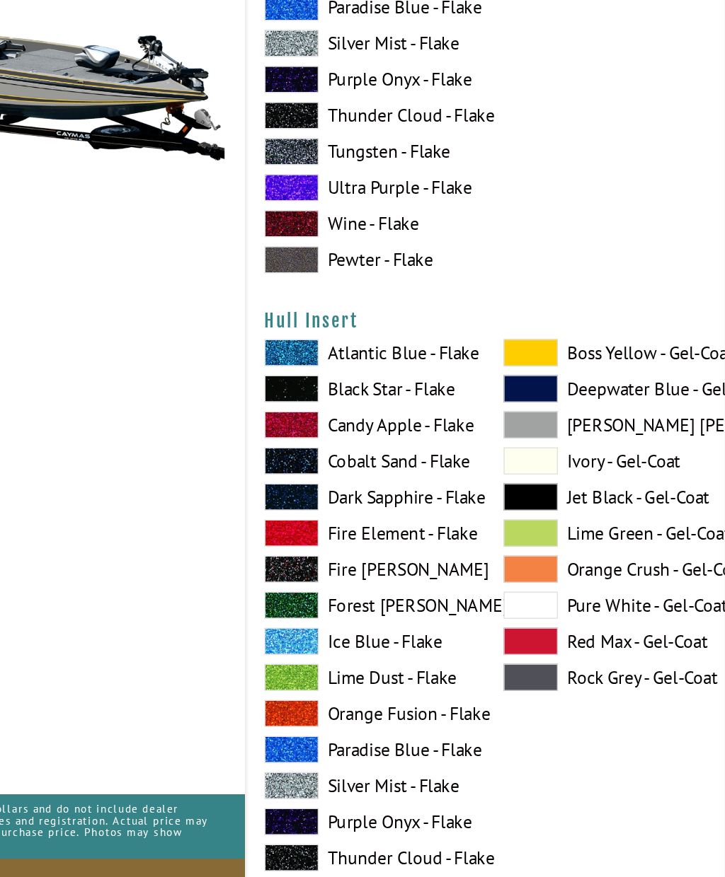
scroll to position [6578, 0]
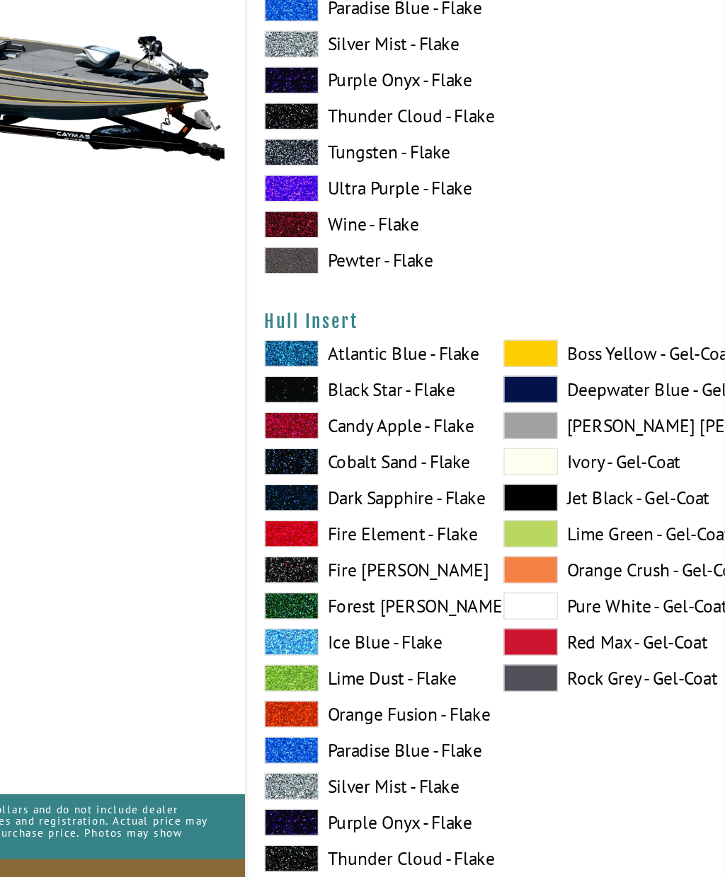
click at [551, 416] on span at bounding box center [572, 426] width 42 height 21
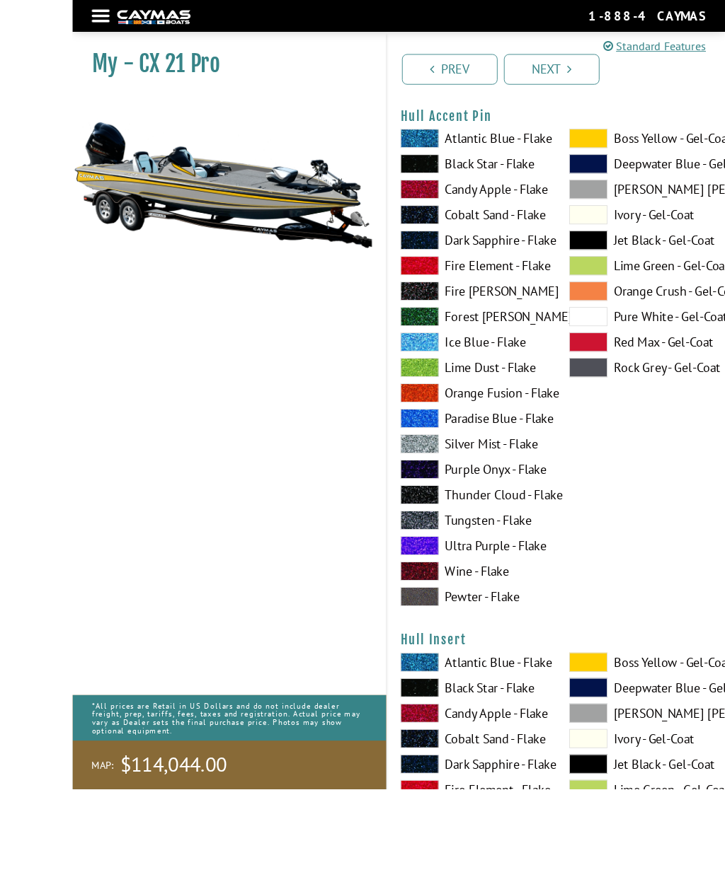
scroll to position [6427, 0]
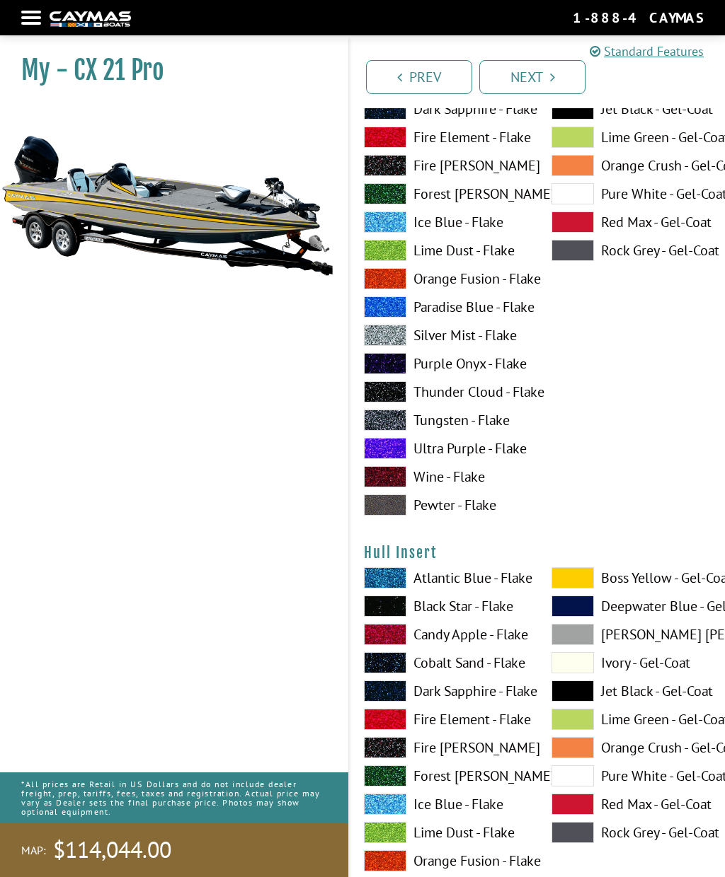
click at [584, 836] on span at bounding box center [572, 832] width 42 height 21
click at [579, 701] on span at bounding box center [572, 691] width 42 height 21
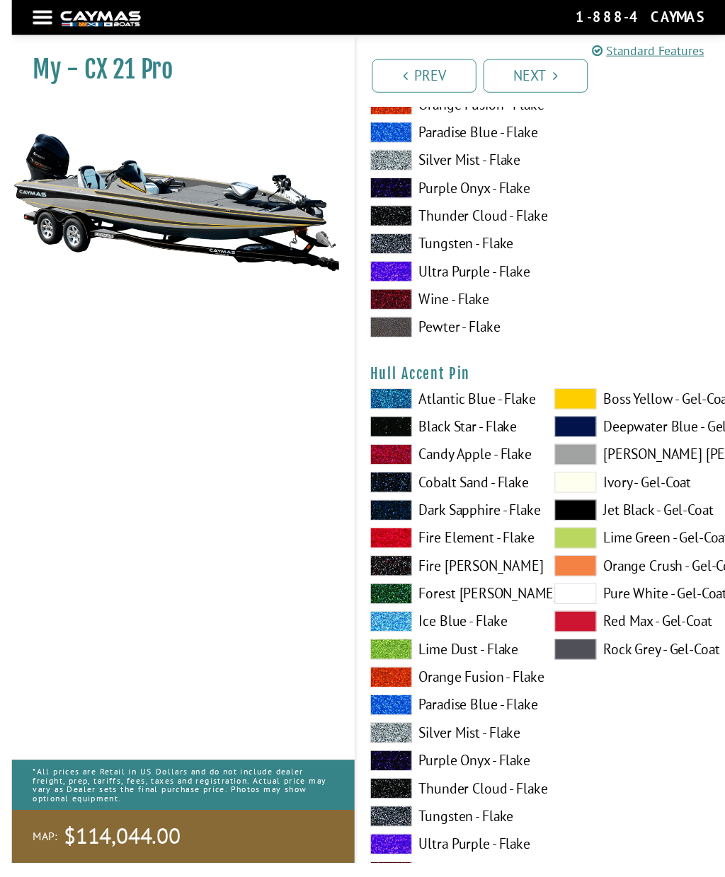
scroll to position [6030, 0]
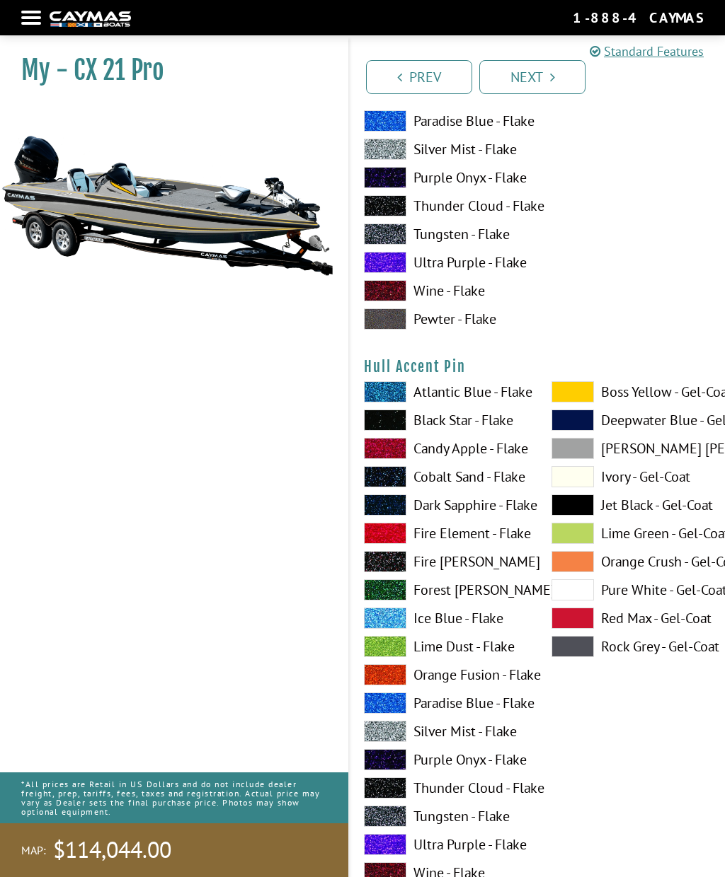
click at [580, 657] on span at bounding box center [572, 646] width 42 height 21
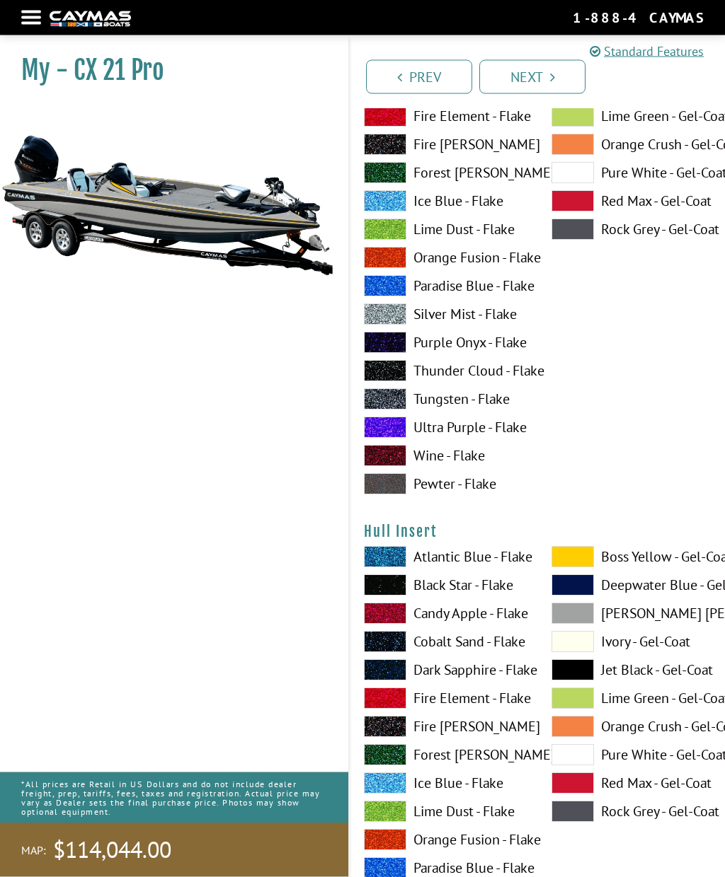
scroll to position [6448, 0]
click at [577, 567] on span at bounding box center [572, 556] width 42 height 21
click at [581, 822] on span at bounding box center [572, 811] width 42 height 21
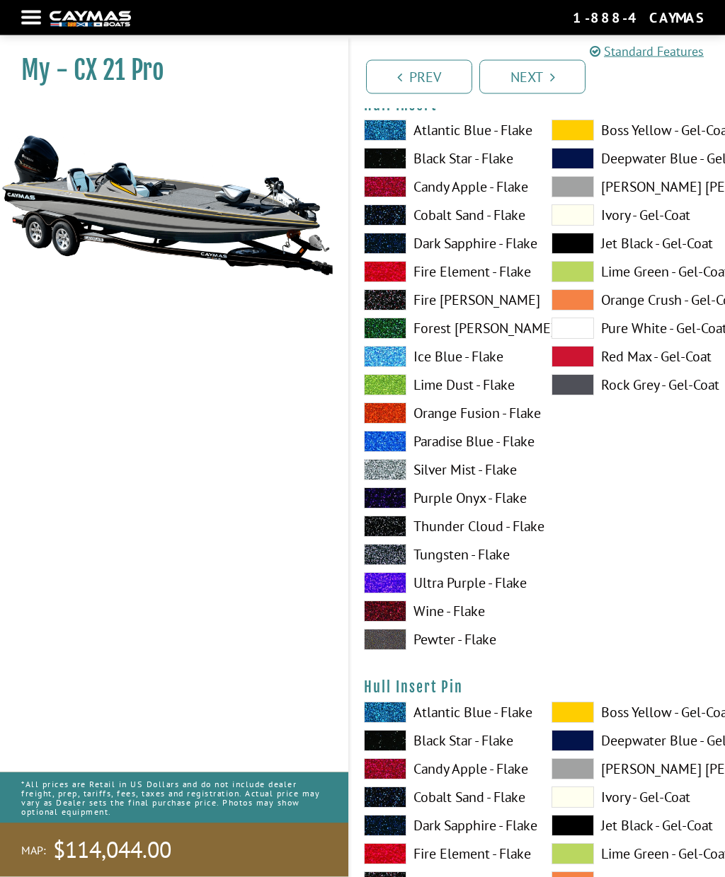
scroll to position [6874, 0]
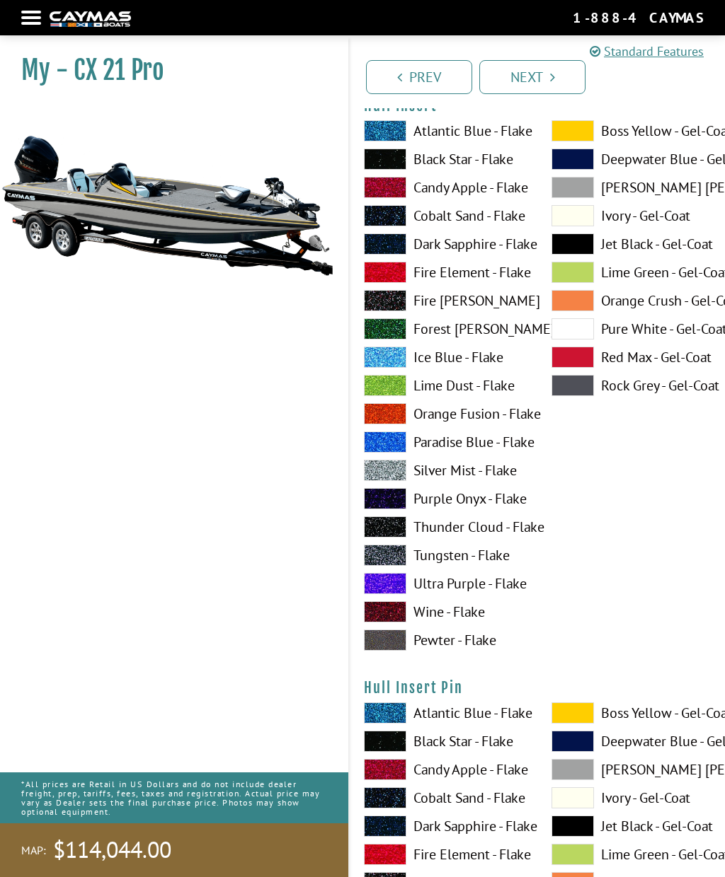
click at [580, 724] on span at bounding box center [572, 713] width 42 height 21
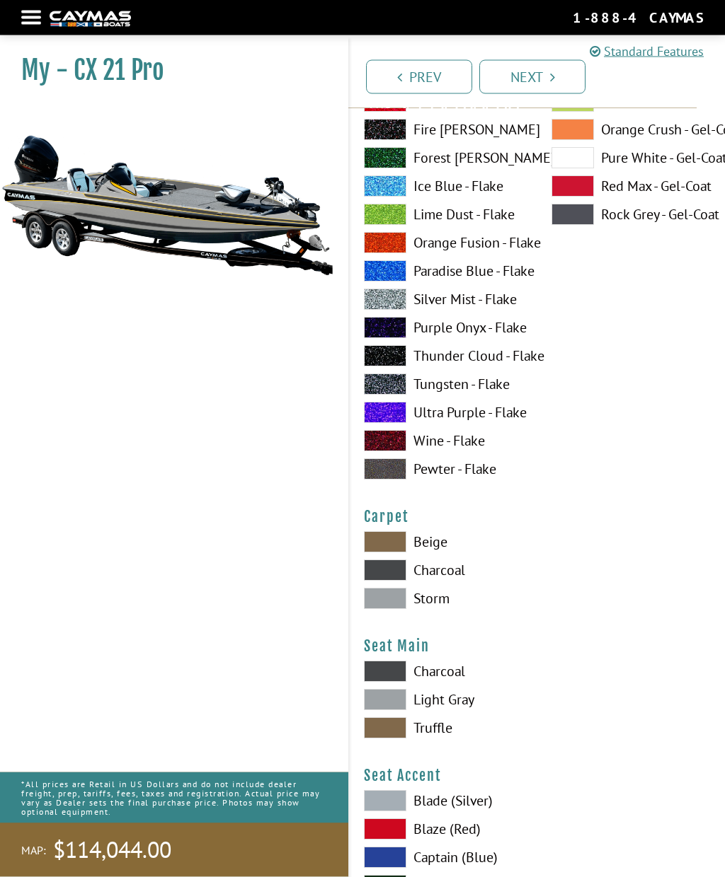
scroll to position [7627, 0]
click at [396, 609] on span at bounding box center [385, 598] width 42 height 21
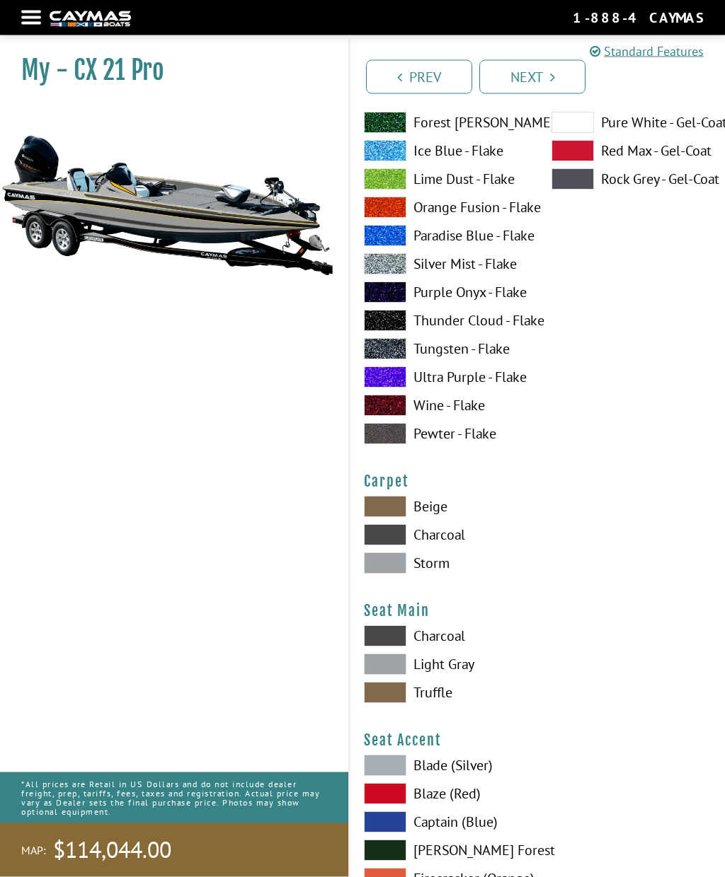
scroll to position [7665, 0]
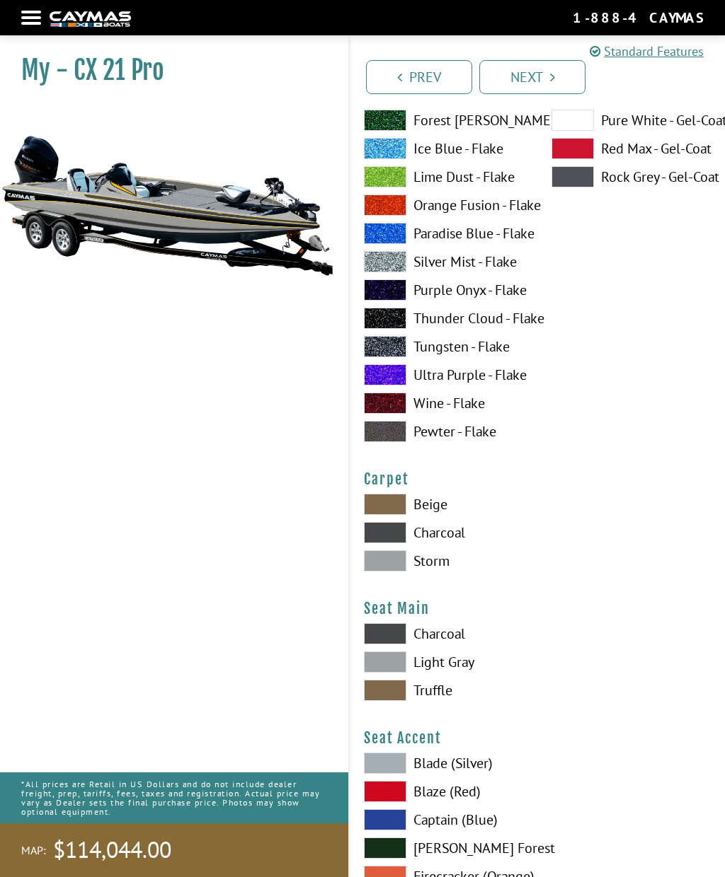
click at [397, 645] on span at bounding box center [385, 633] width 42 height 21
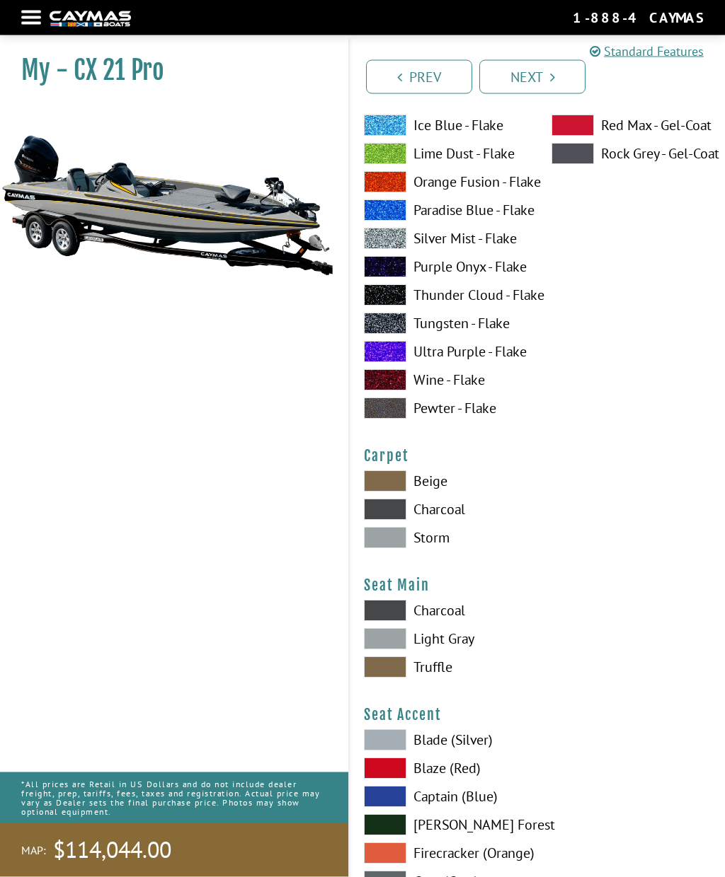
click at [396, 748] on span at bounding box center [385, 740] width 42 height 21
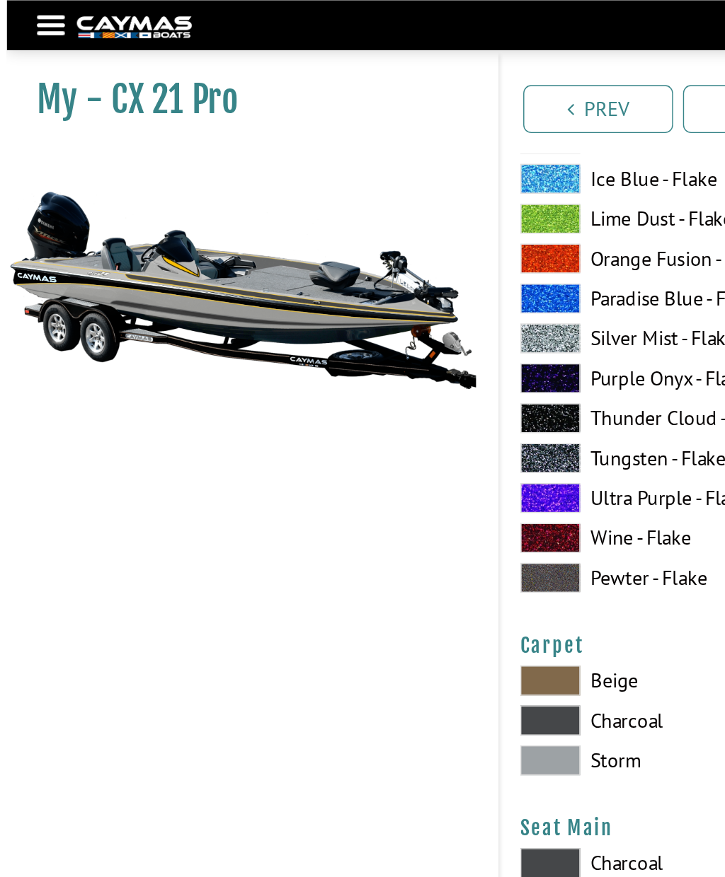
scroll to position [7662, 0]
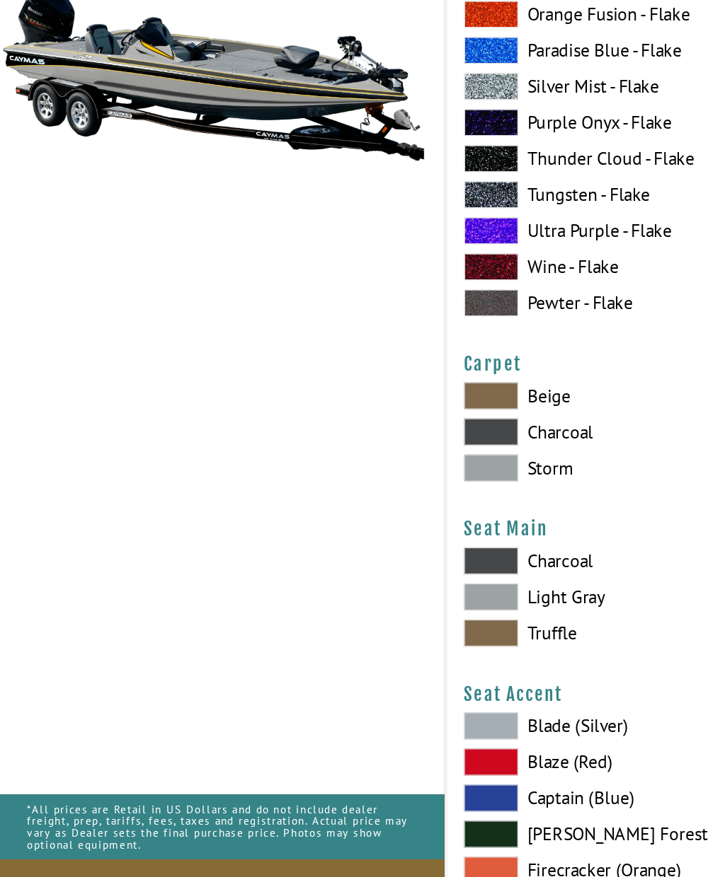
click at [401, 737] on span at bounding box center [385, 747] width 42 height 21
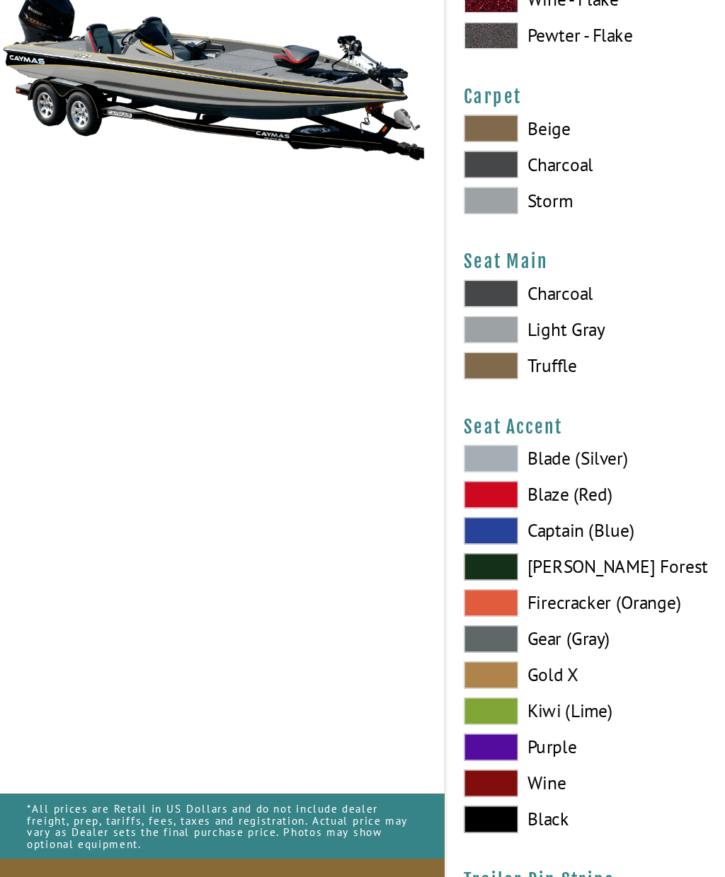
scroll to position [7919, 0]
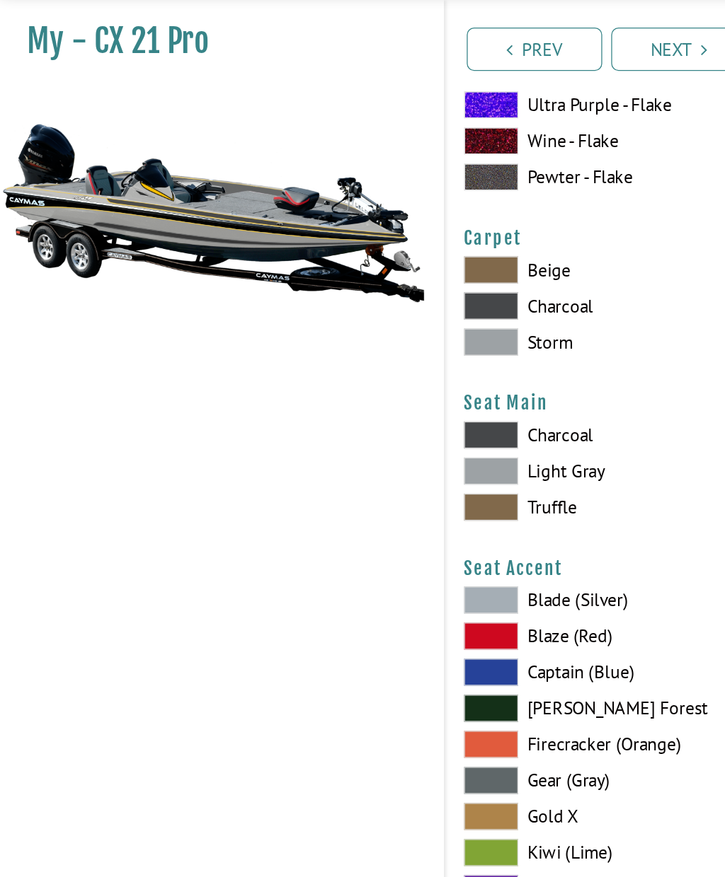
click at [386, 398] on span at bounding box center [385, 408] width 42 height 21
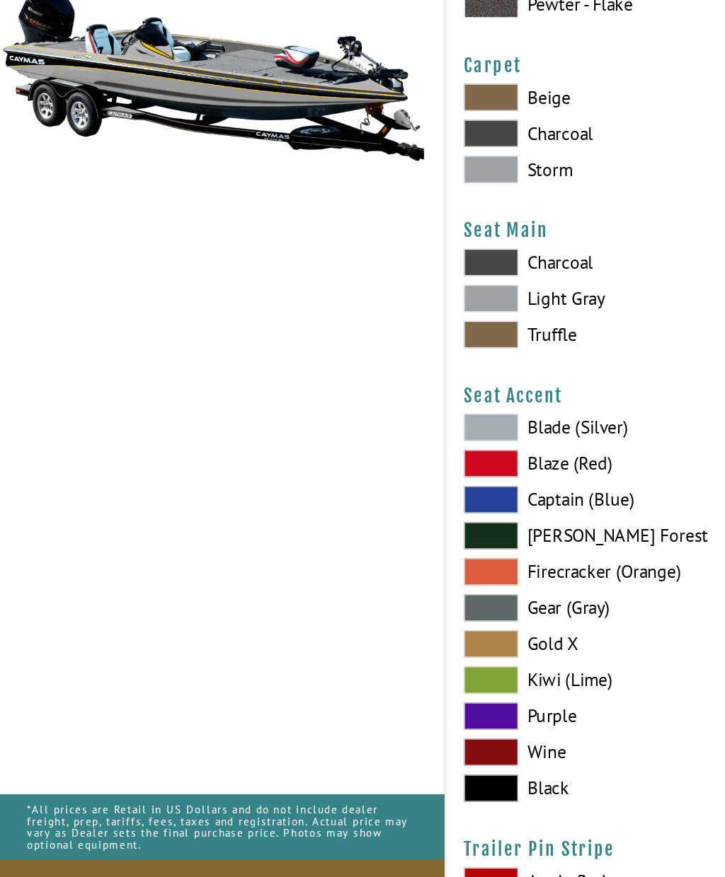
click at [398, 757] on span at bounding box center [385, 767] width 42 height 21
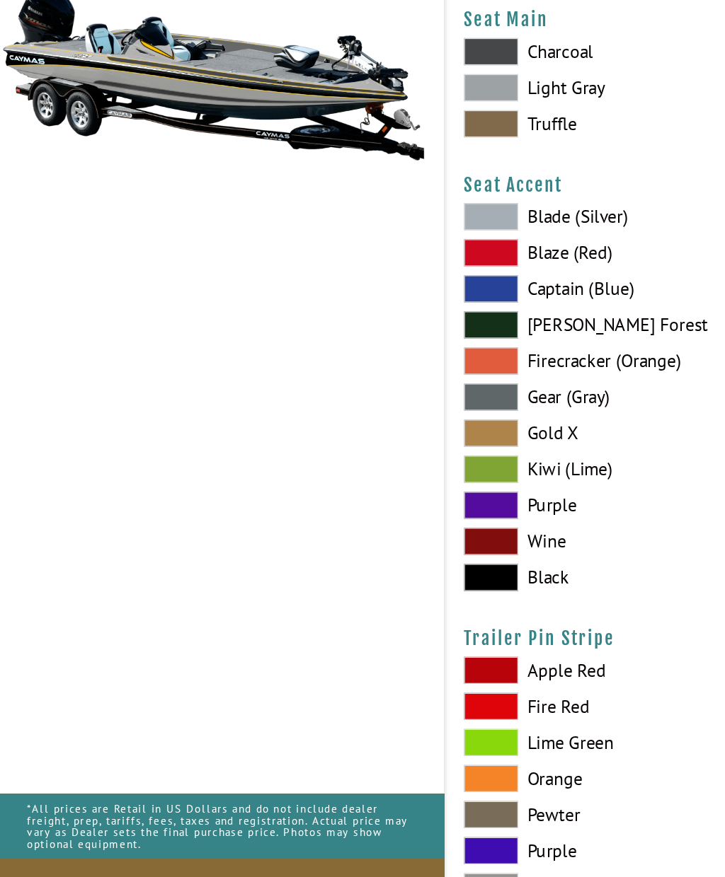
scroll to position [8110, 0]
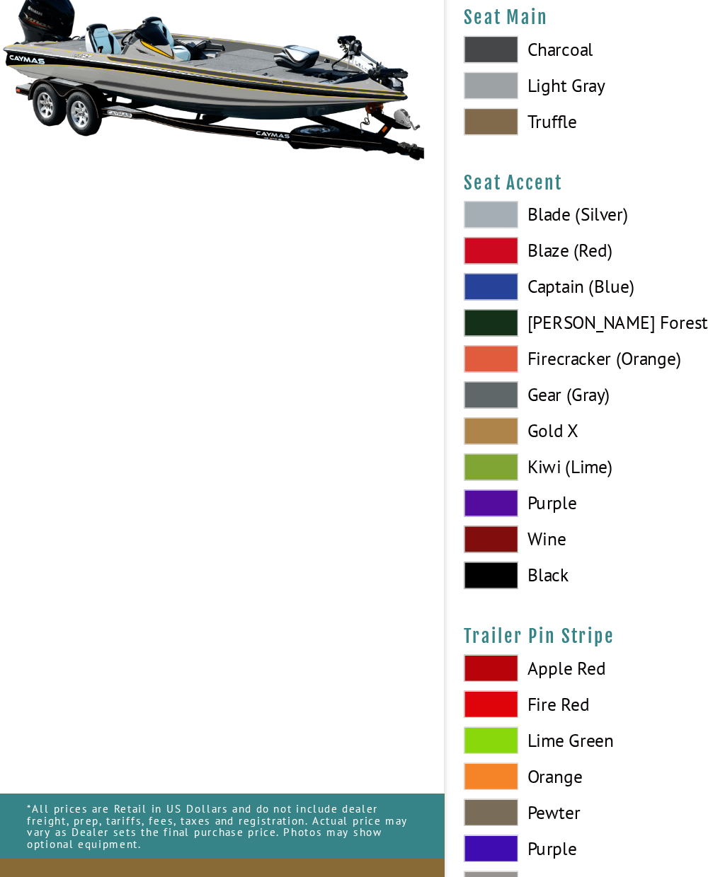
click at [400, 692] on span at bounding box center [385, 702] width 42 height 21
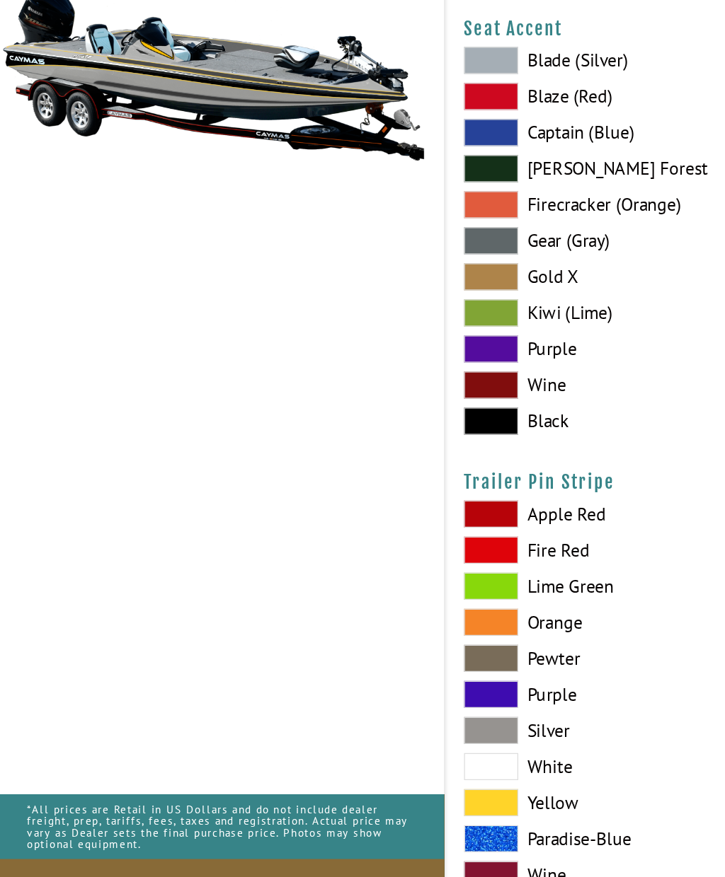
click at [396, 768] on span at bounding box center [385, 778] width 42 height 21
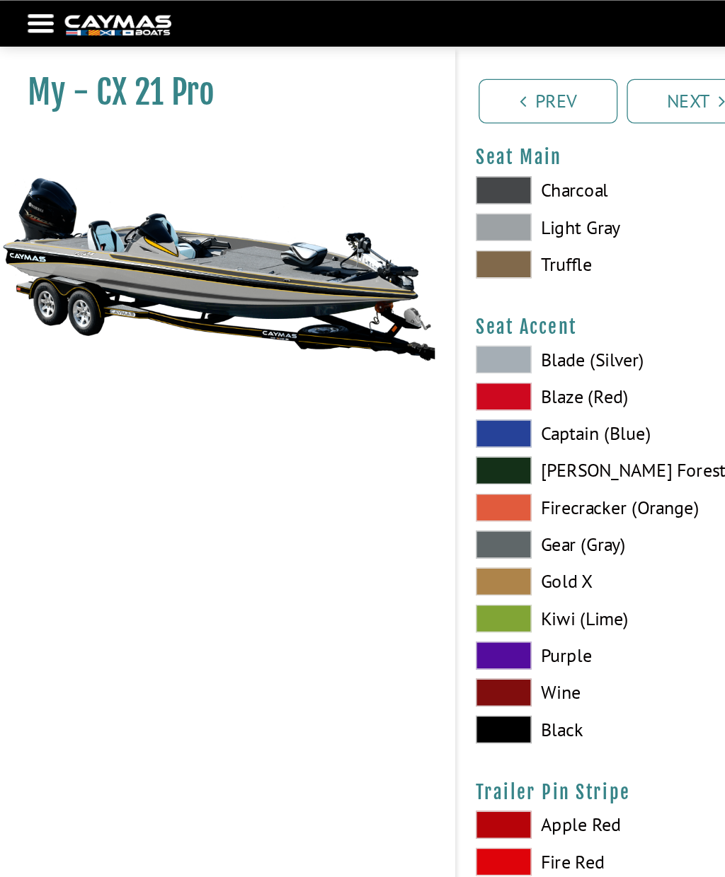
scroll to position [8153, 0]
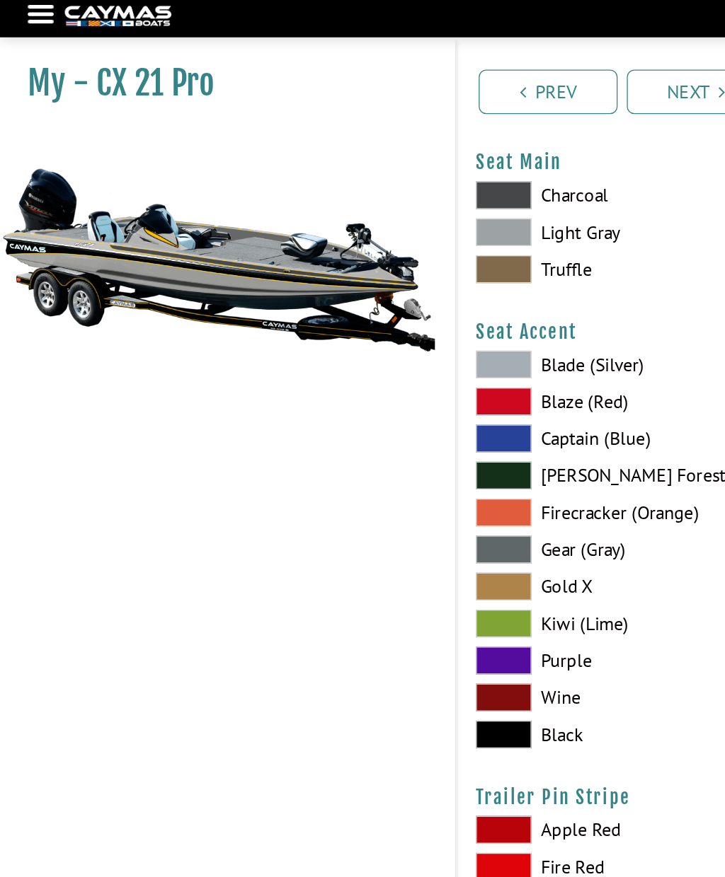
click at [535, 73] on link "Next" at bounding box center [532, 77] width 106 height 34
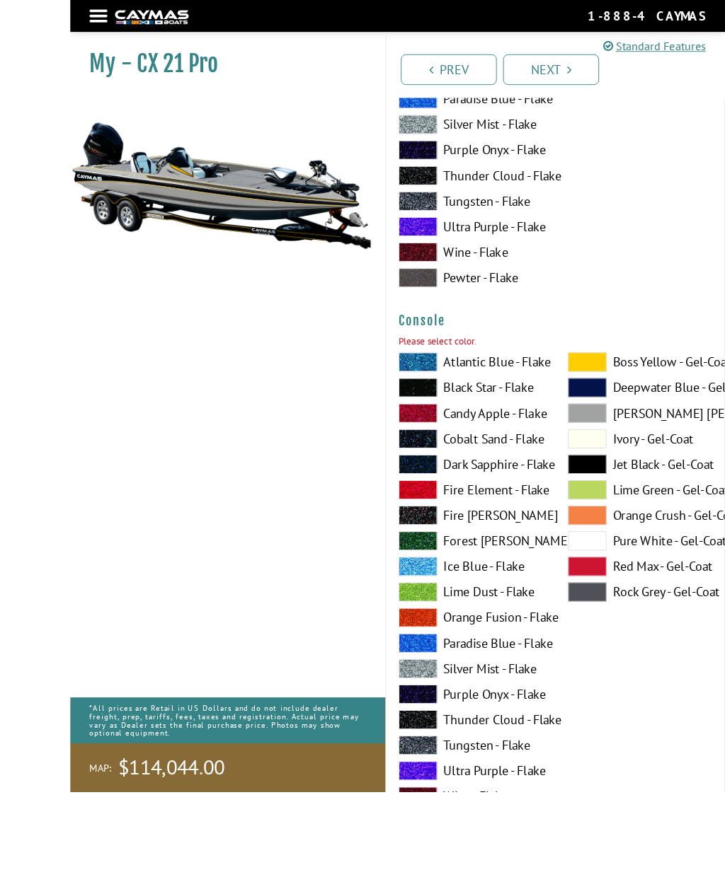
scroll to position [3505, 0]
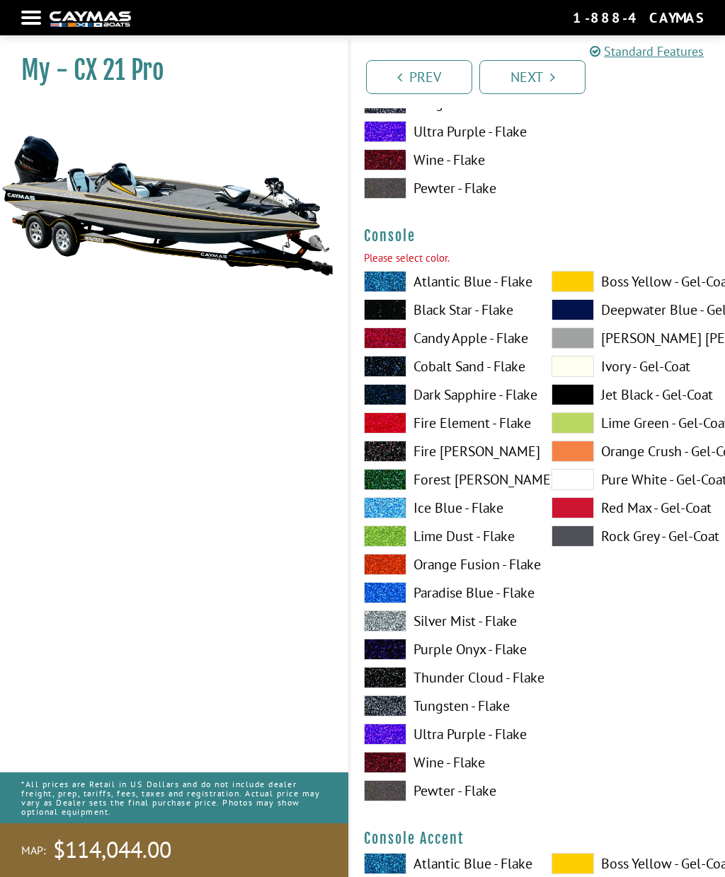
click at [228, 231] on img at bounding box center [167, 205] width 334 height 202
